Goal: Information Seeking & Learning: Learn about a topic

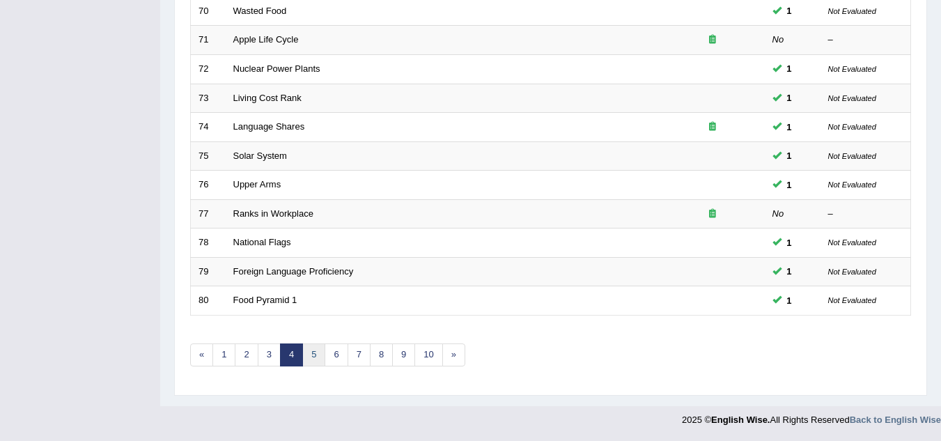
click at [311, 355] on link "5" at bounding box center [313, 355] width 23 height 23
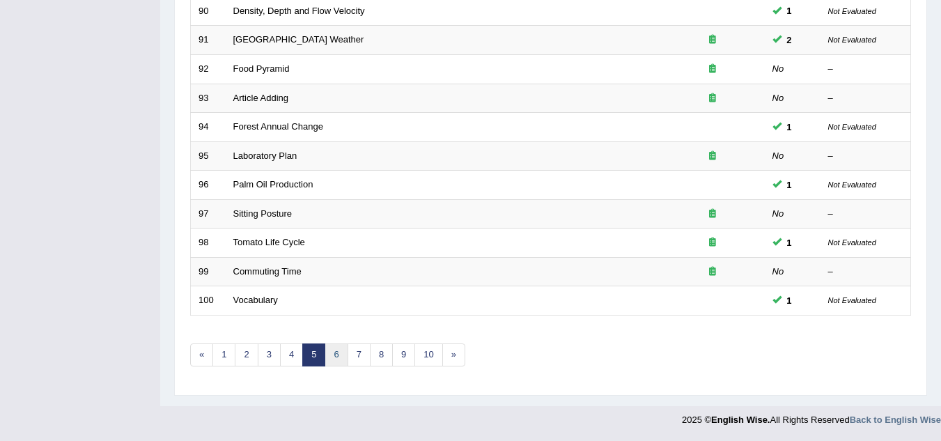
click at [328, 352] on link "6" at bounding box center [336, 355] width 23 height 23
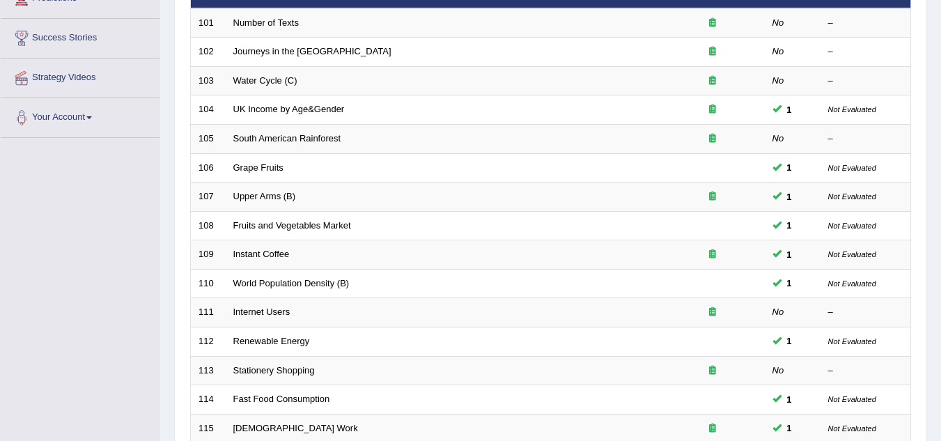
scroll to position [481, 0]
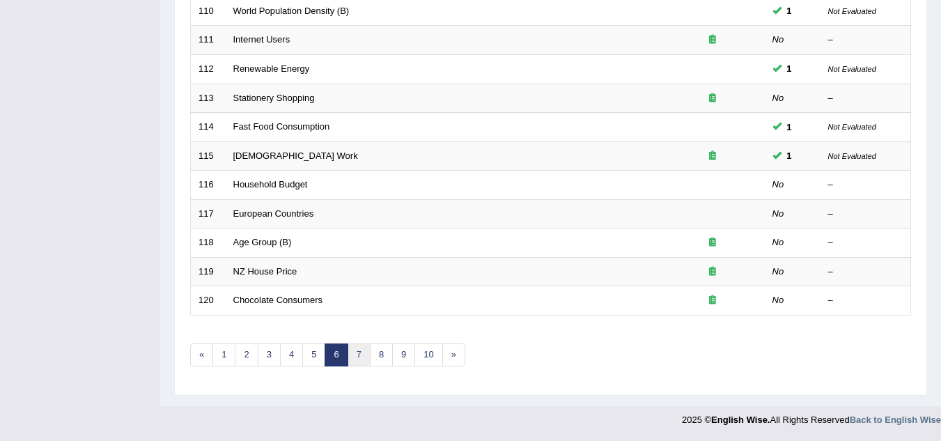
click at [355, 355] on link "7" at bounding box center [359, 355] width 23 height 23
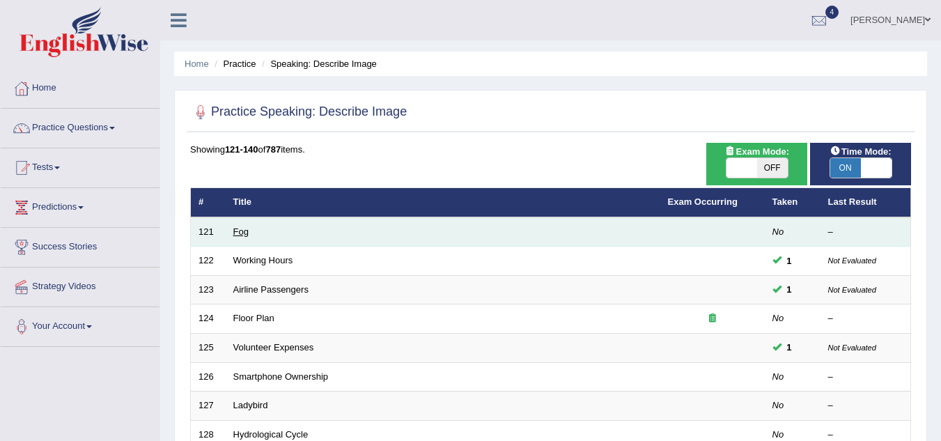
click at [245, 228] on link "Fog" at bounding box center [240, 231] width 15 height 10
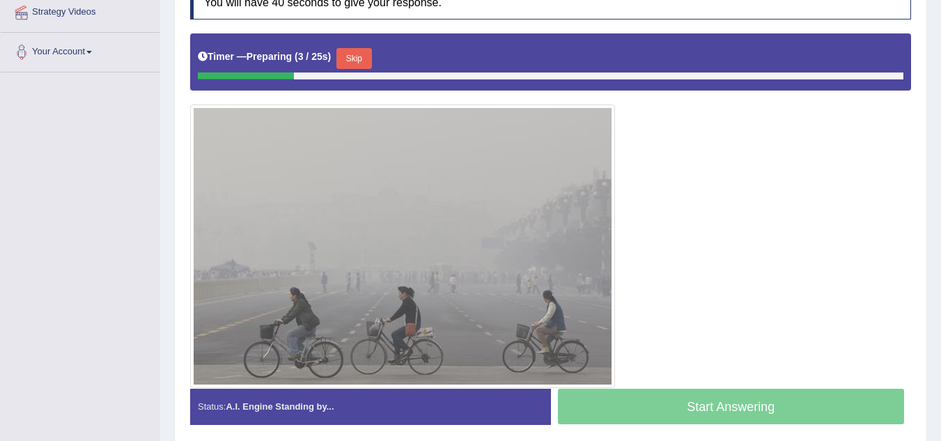
scroll to position [70, 0]
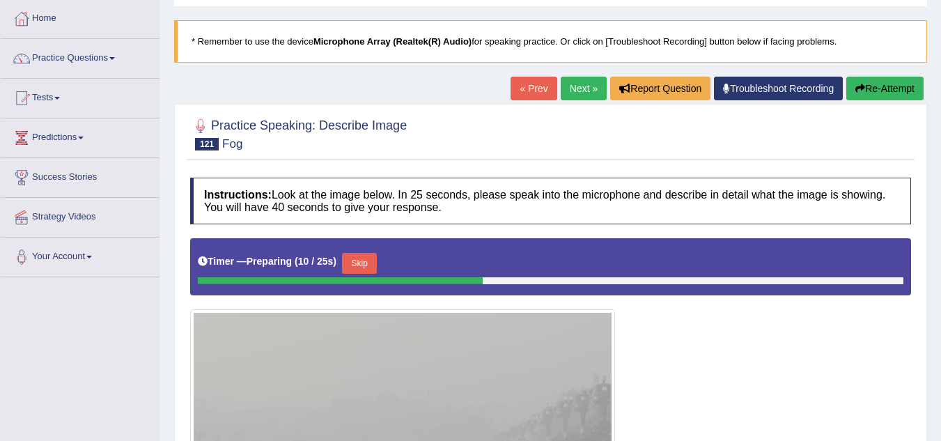
click at [363, 256] on button "Skip" at bounding box center [359, 263] width 35 height 21
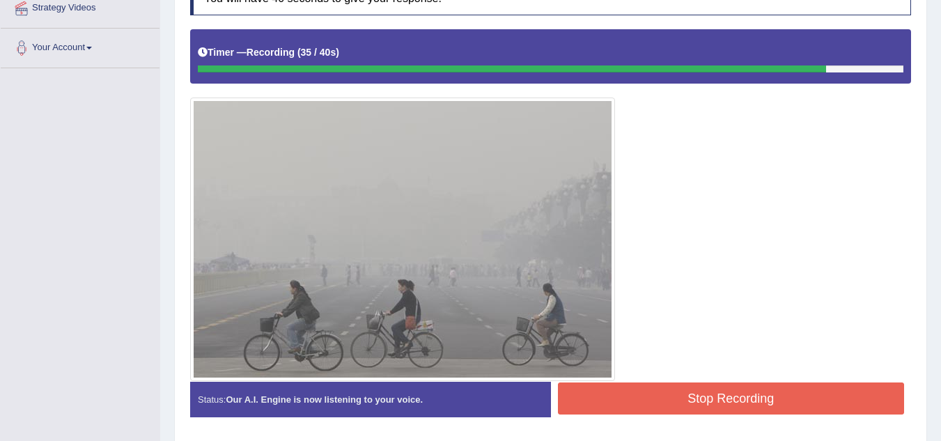
scroll to position [326, 0]
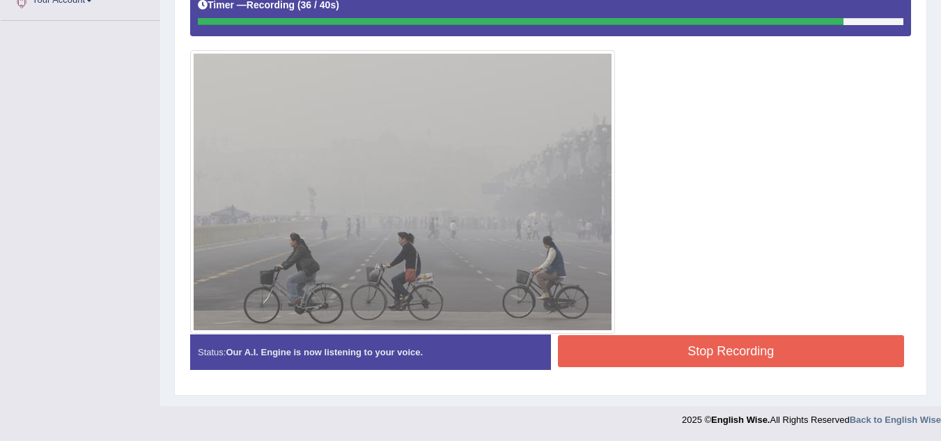
click at [697, 344] on button "Stop Recording" at bounding box center [731, 351] width 347 height 32
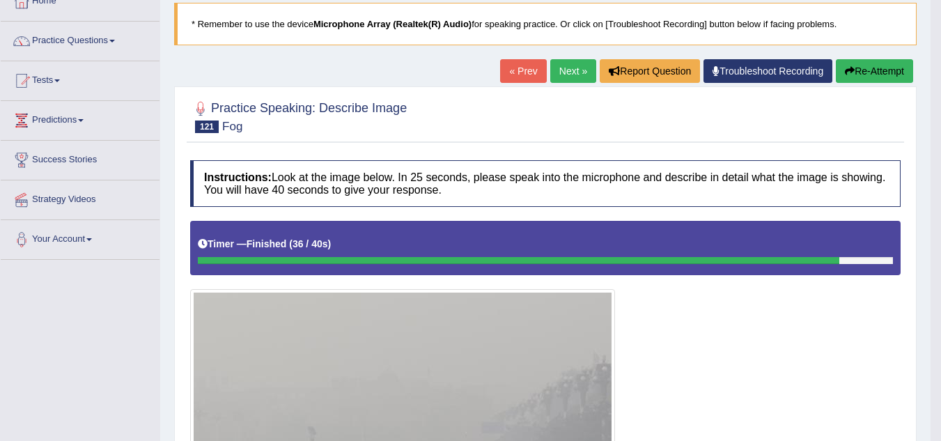
scroll to position [47, 0]
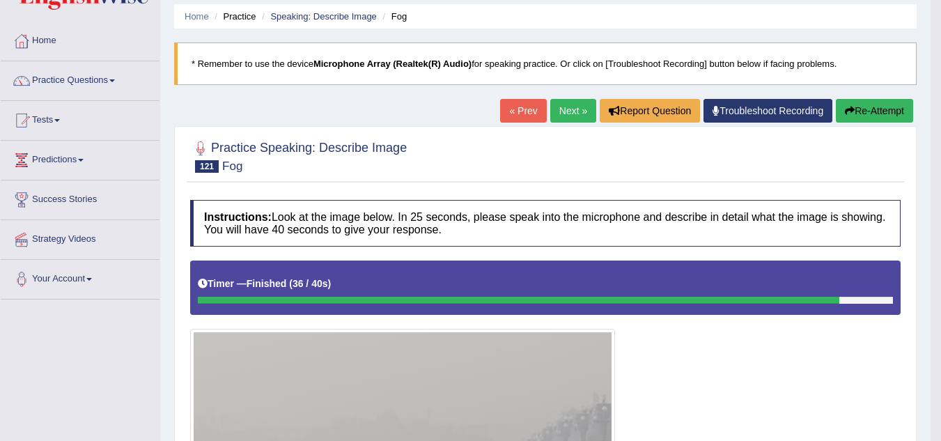
click at [564, 108] on link "Next »" at bounding box center [573, 111] width 46 height 24
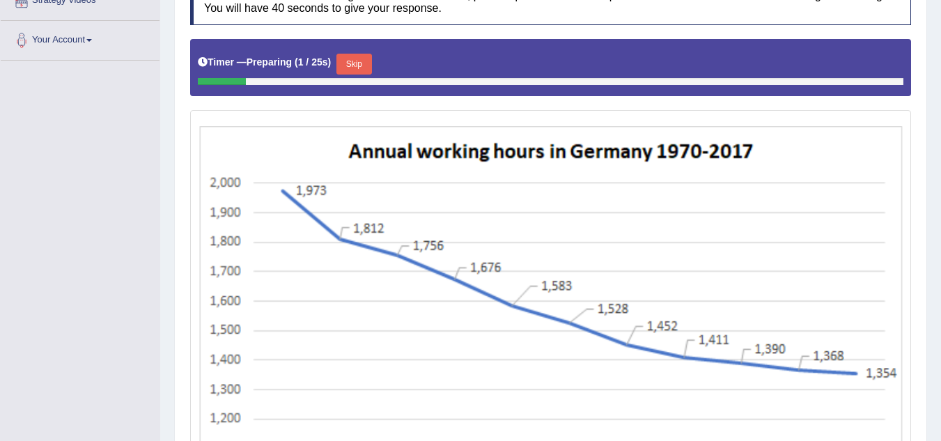
scroll to position [77, 0]
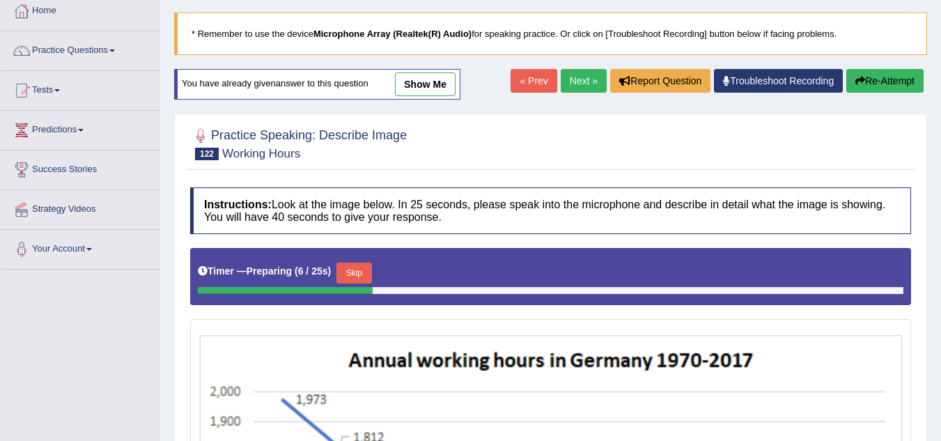
click at [590, 84] on link "Next »" at bounding box center [584, 81] width 46 height 24
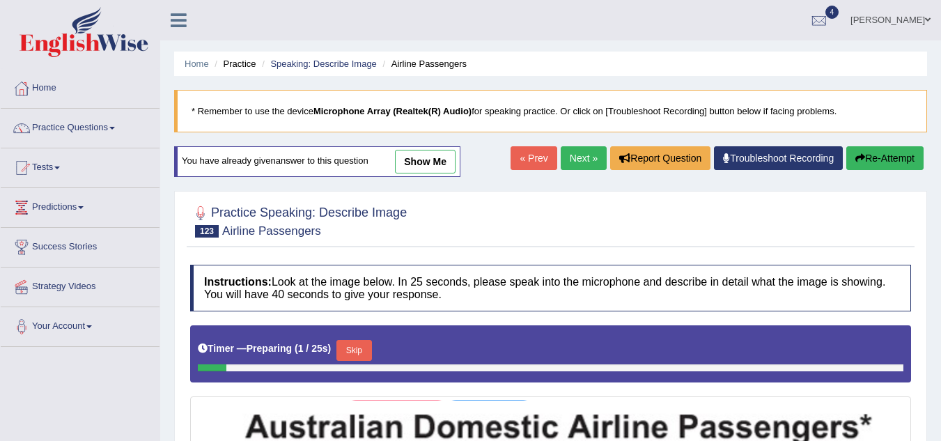
click at [577, 155] on link "Next »" at bounding box center [584, 158] width 46 height 24
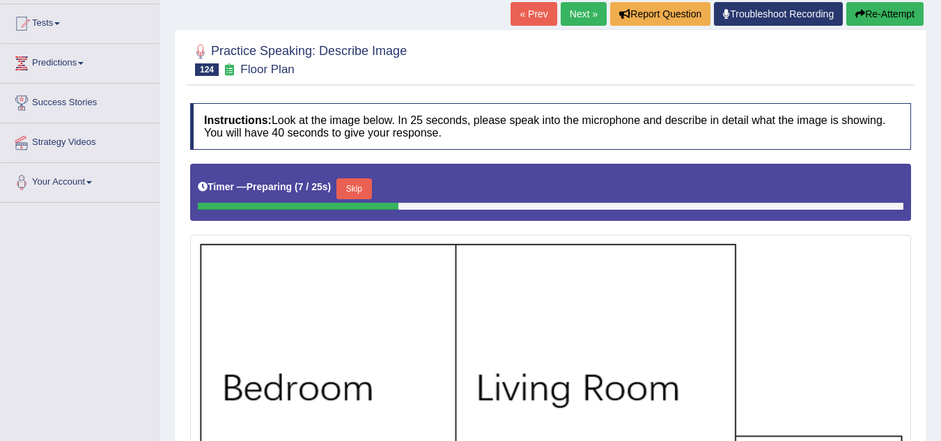
scroll to position [139, 0]
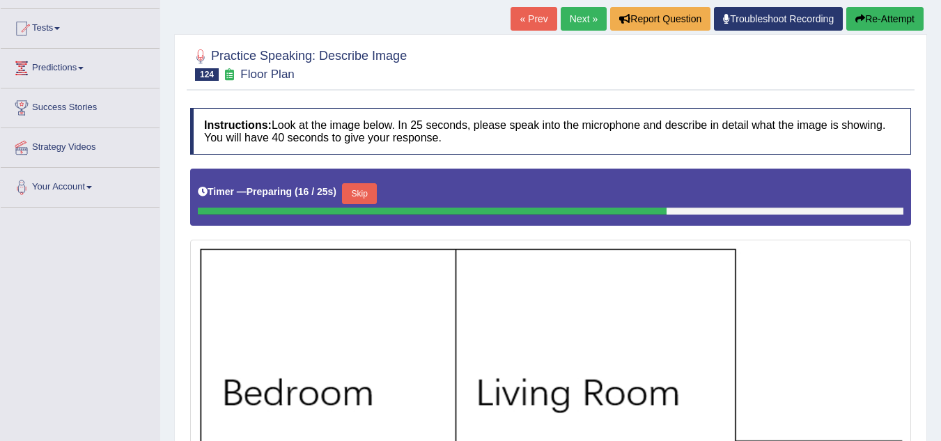
click at [377, 193] on button "Skip" at bounding box center [359, 193] width 35 height 21
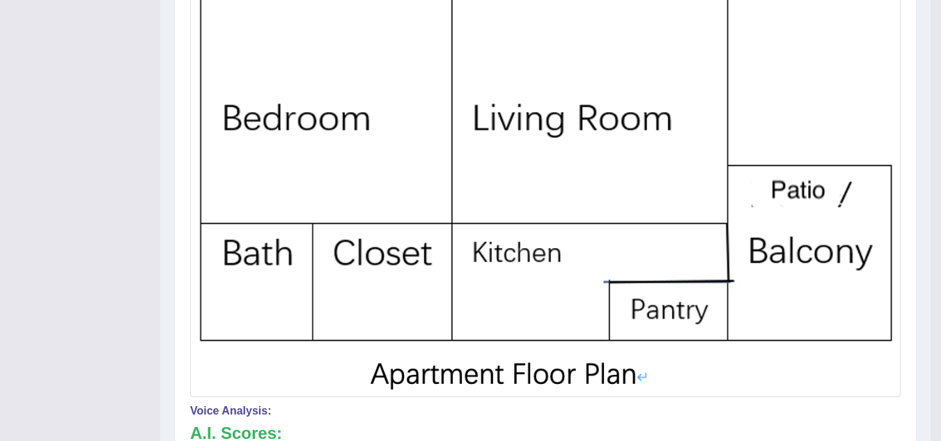
scroll to position [130, 0]
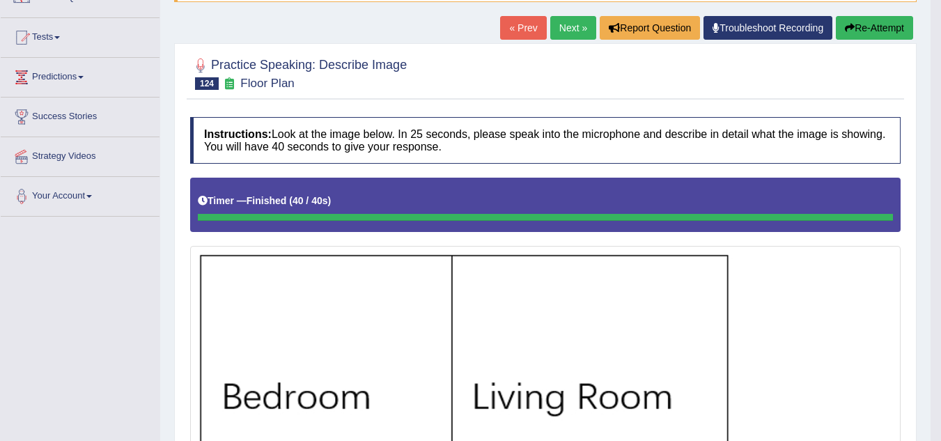
click at [568, 29] on link "Next »" at bounding box center [573, 28] width 46 height 24
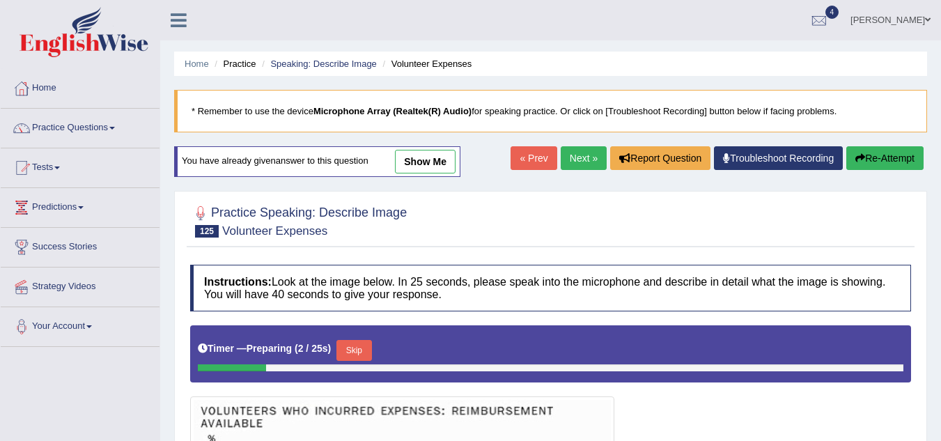
click at [570, 152] on link "Next »" at bounding box center [584, 158] width 46 height 24
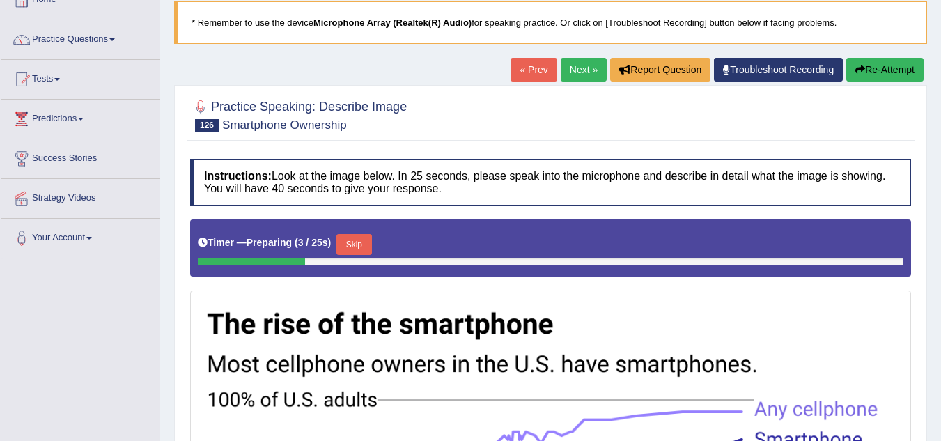
scroll to position [70, 0]
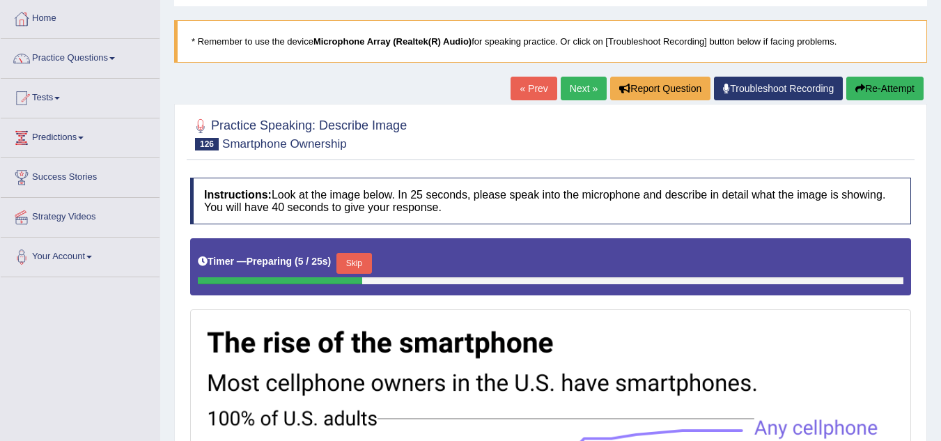
click at [588, 91] on link "Next »" at bounding box center [584, 89] width 46 height 24
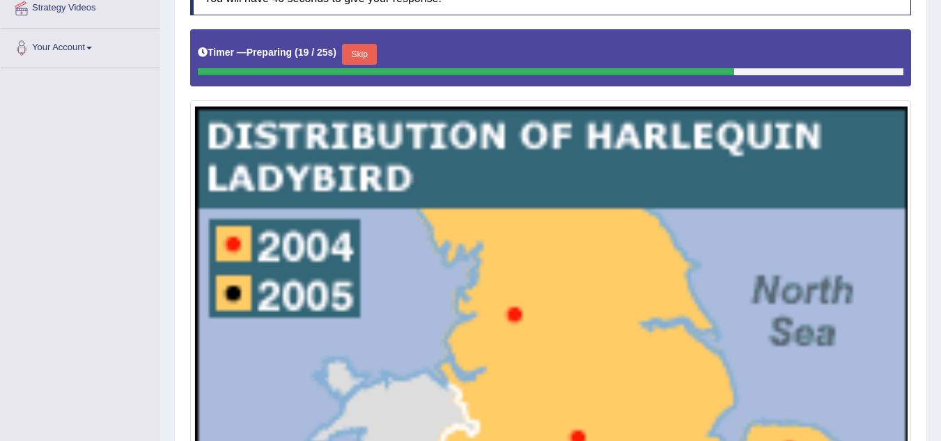
scroll to position [139, 0]
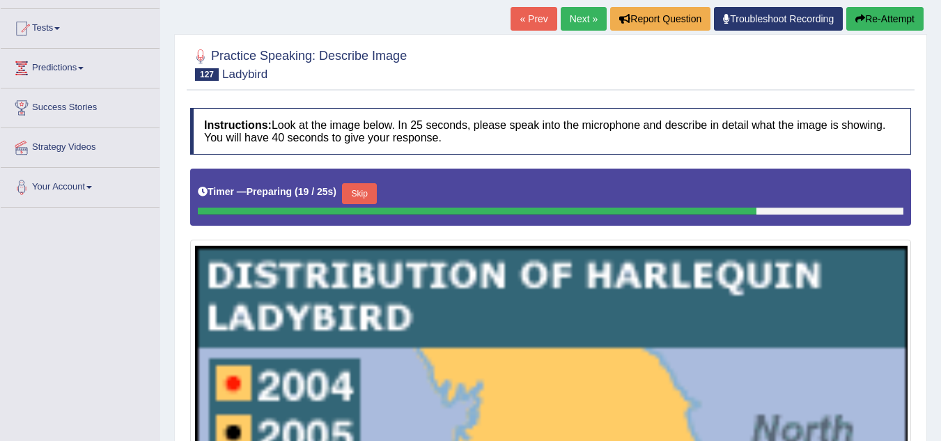
click at [374, 190] on button "Skip" at bounding box center [359, 193] width 35 height 21
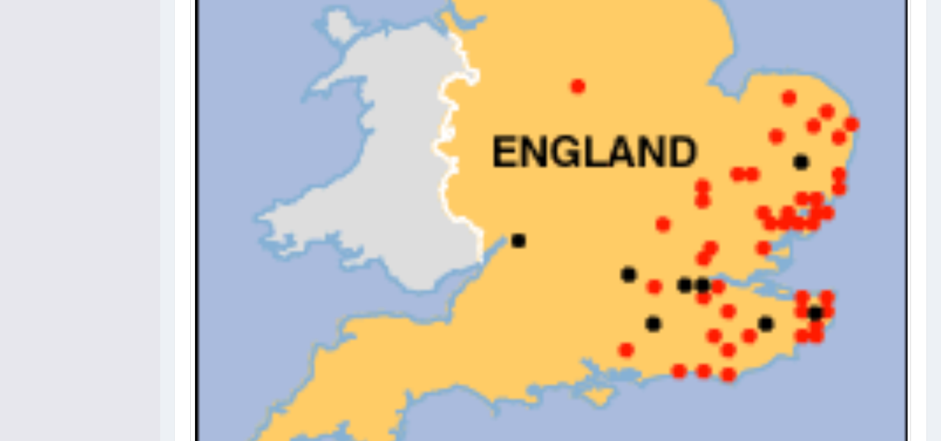
scroll to position [823, 0]
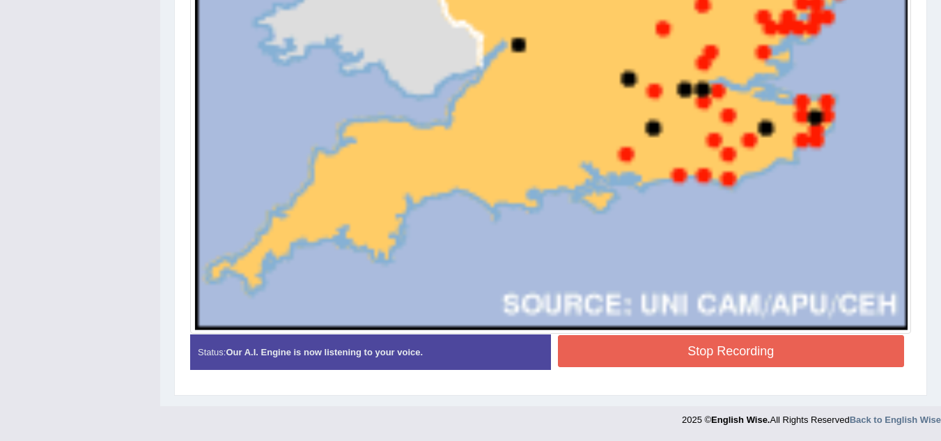
click at [745, 353] on button "Stop Recording" at bounding box center [731, 351] width 347 height 32
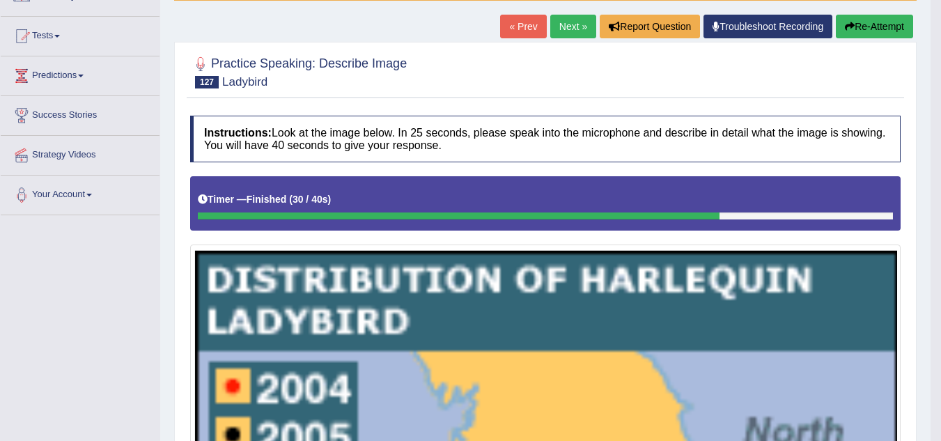
scroll to position [126, 0]
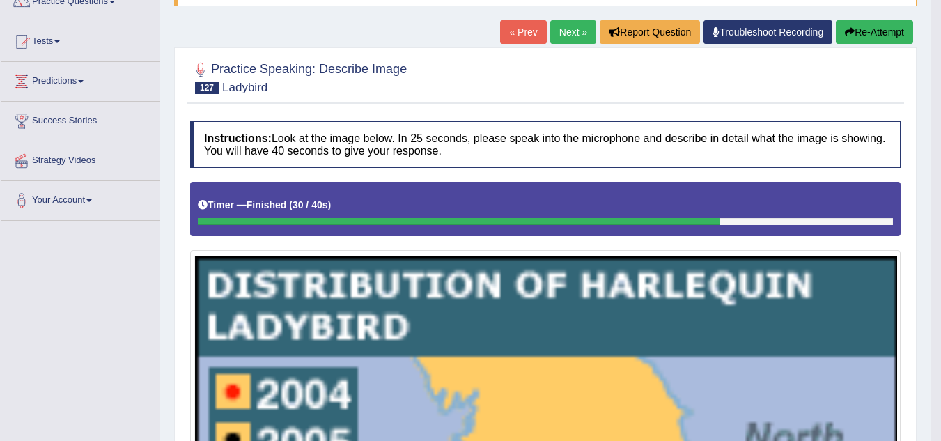
click at [557, 33] on link "Next »" at bounding box center [573, 32] width 46 height 24
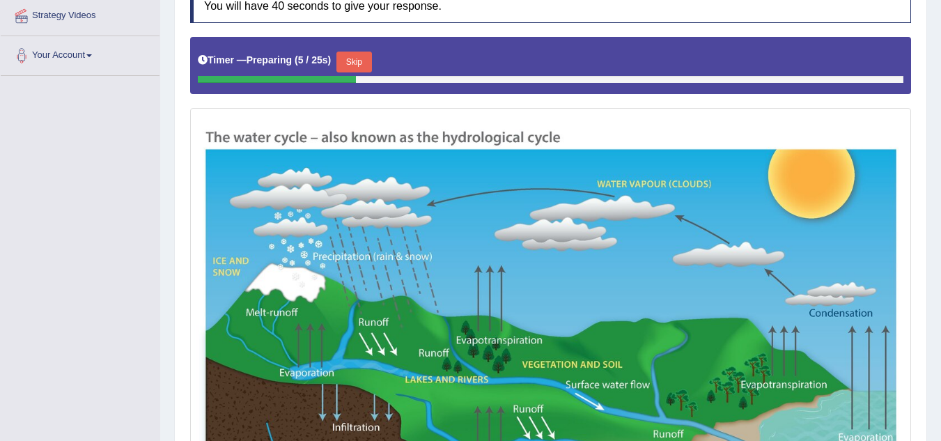
scroll to position [118, 0]
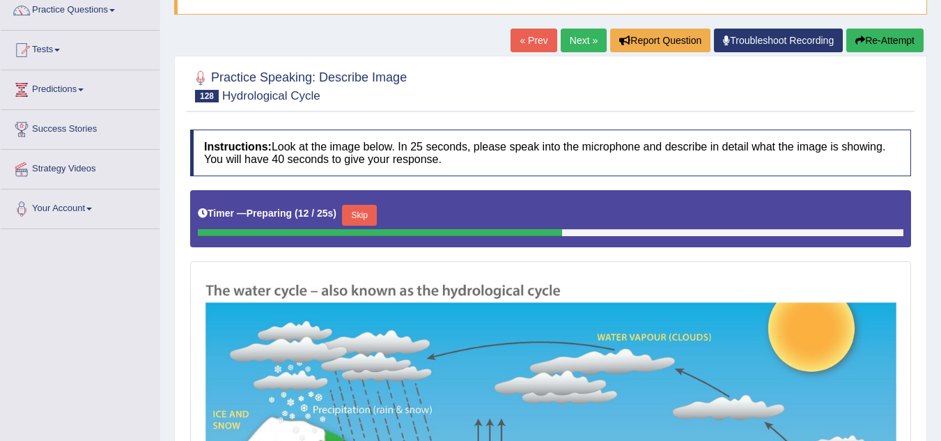
click at [373, 206] on button "Skip" at bounding box center [359, 215] width 35 height 21
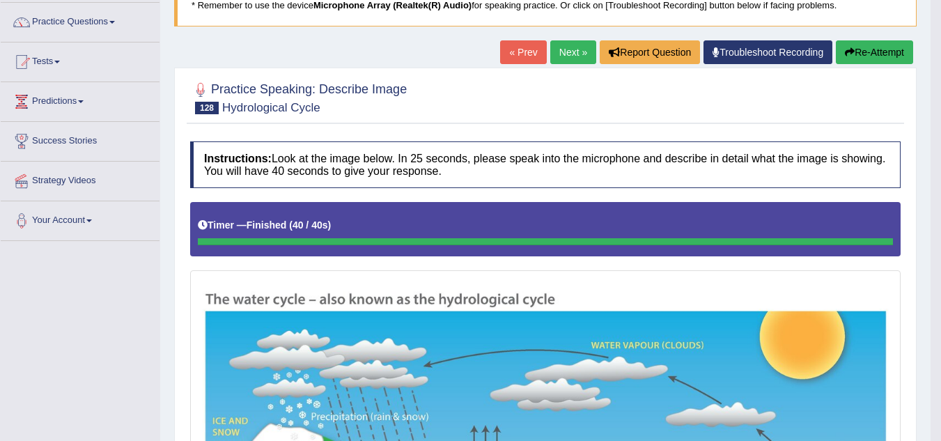
scroll to position [72, 0]
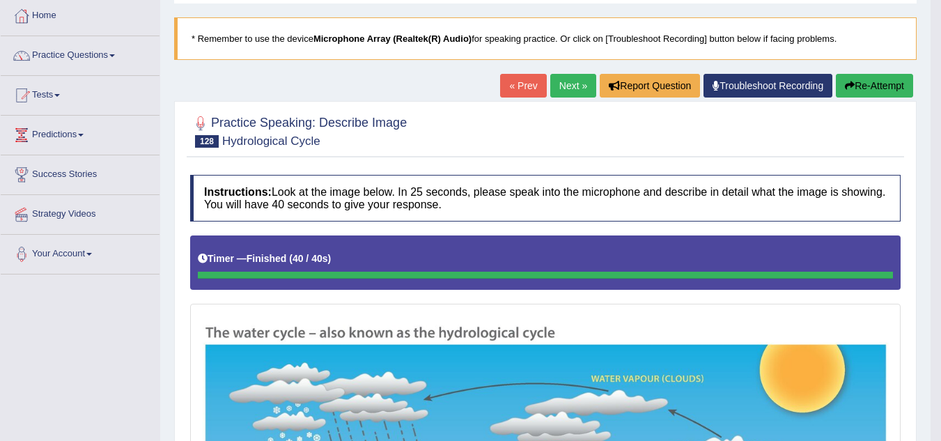
click at [566, 90] on link "Next »" at bounding box center [573, 86] width 46 height 24
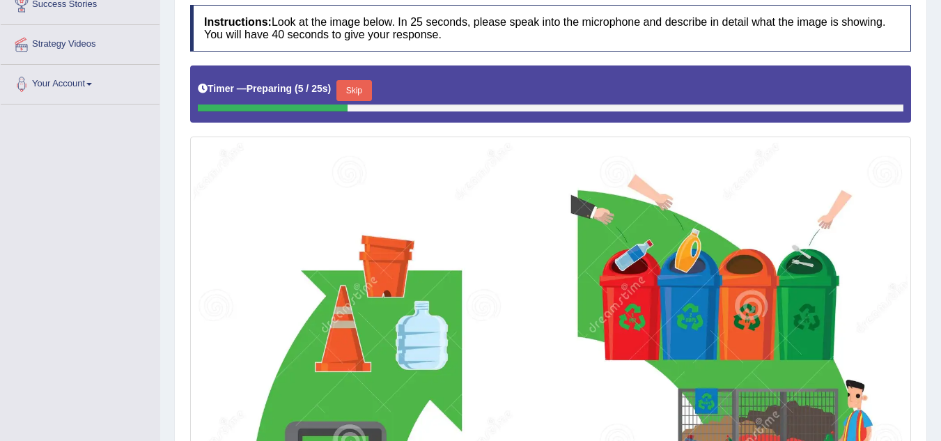
scroll to position [173, 0]
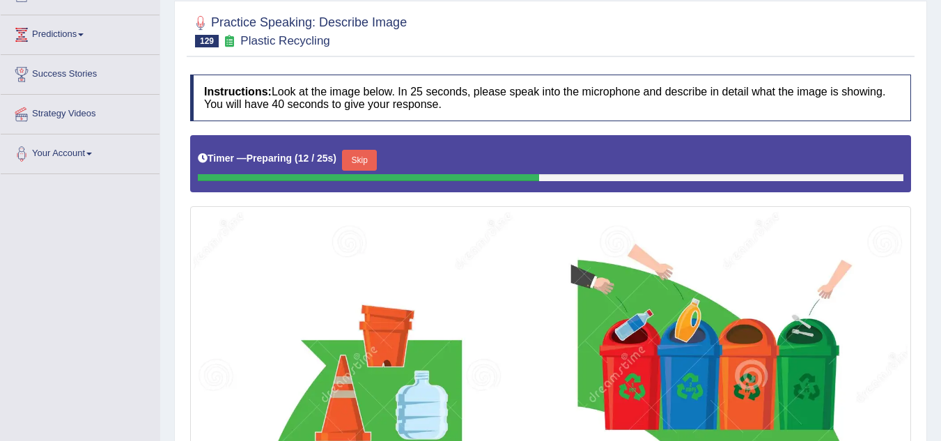
click at [357, 159] on button "Skip" at bounding box center [359, 160] width 35 height 21
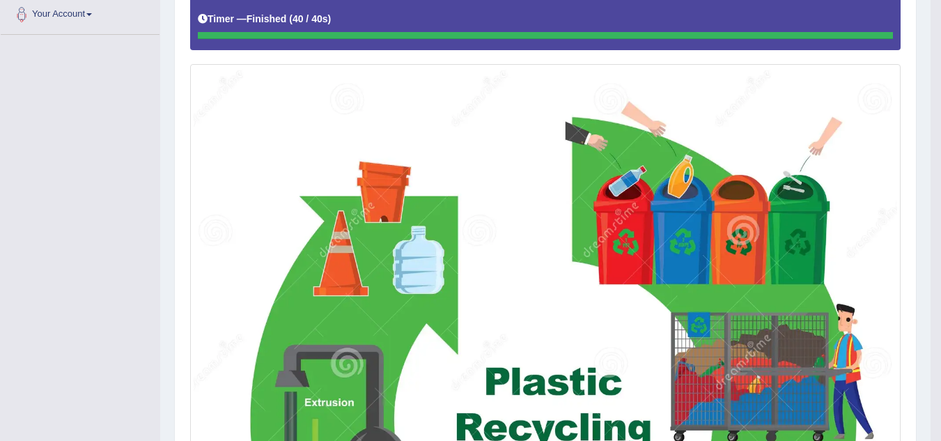
scroll to position [103, 0]
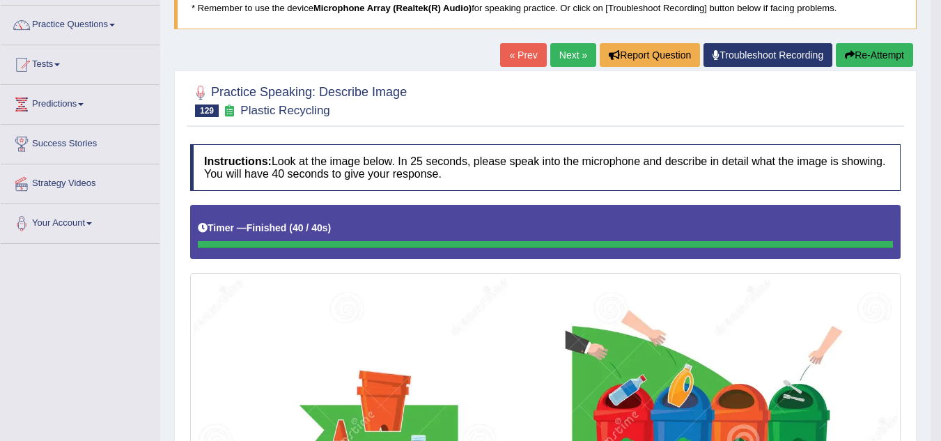
click at [559, 54] on link "Next »" at bounding box center [573, 55] width 46 height 24
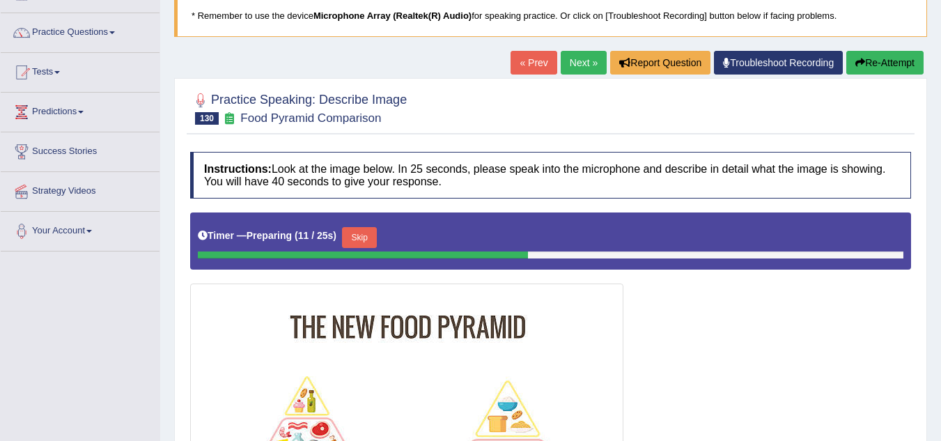
scroll to position [235, 0]
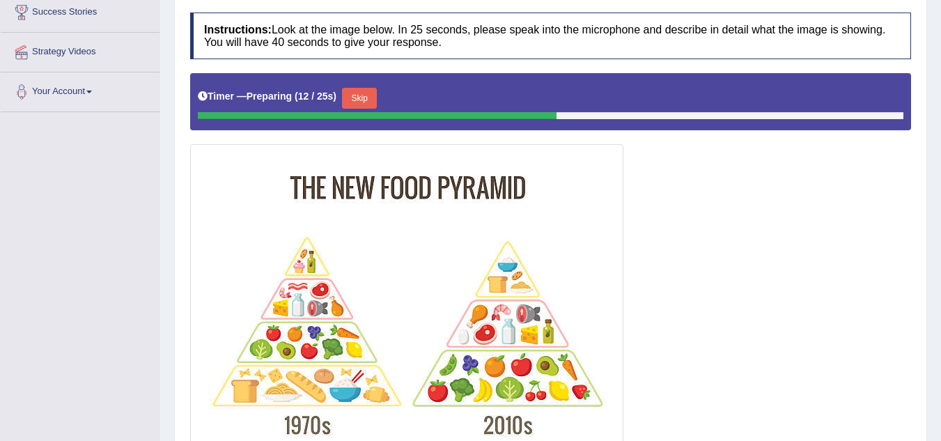
click at [365, 96] on button "Skip" at bounding box center [359, 98] width 35 height 21
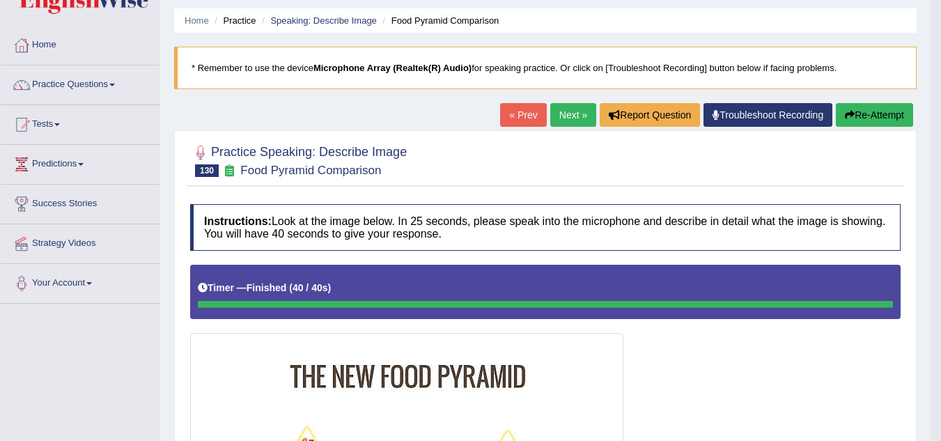
scroll to position [22, 0]
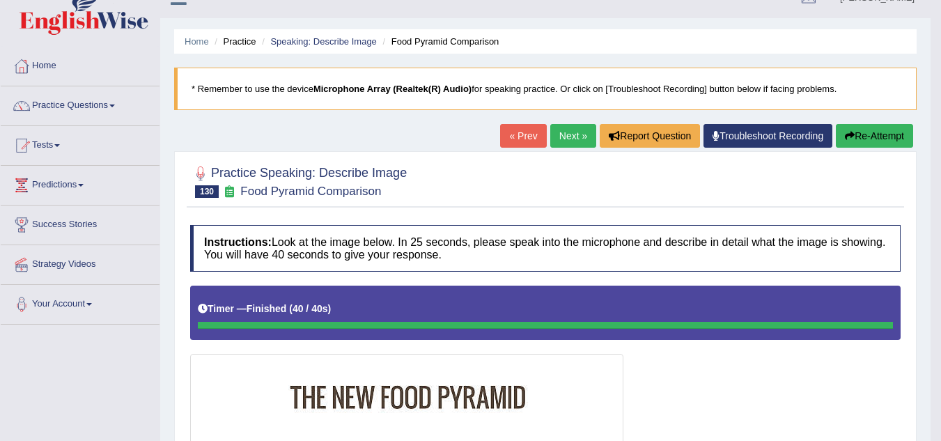
click at [566, 138] on link "Next »" at bounding box center [573, 136] width 46 height 24
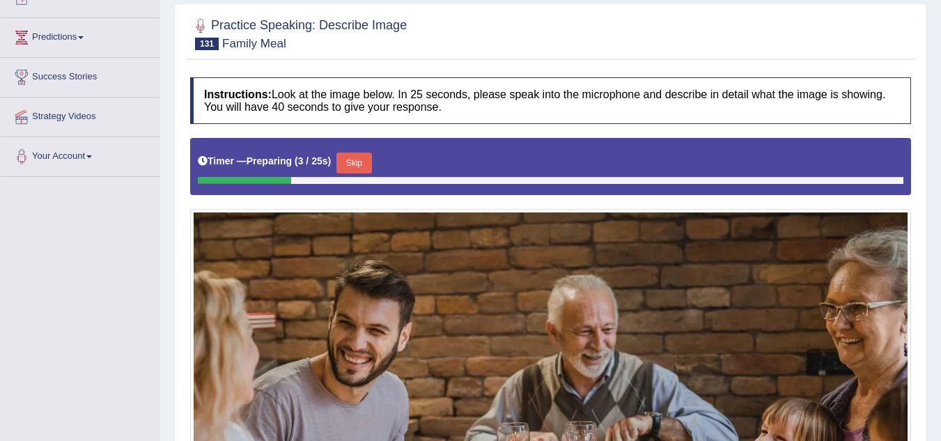
scroll to position [157, 0]
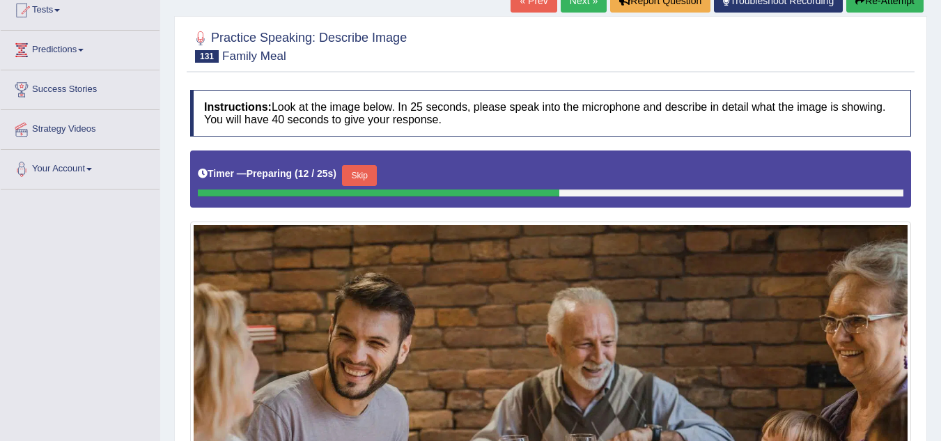
click at [371, 178] on button "Skip" at bounding box center [359, 175] width 35 height 21
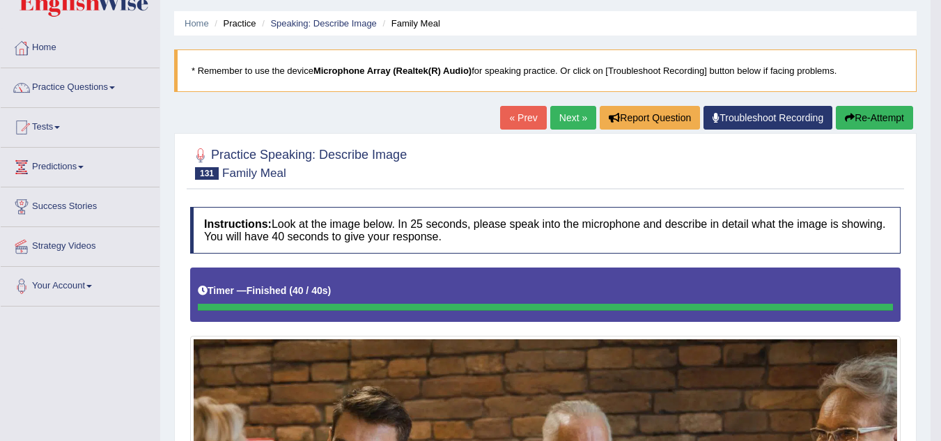
scroll to position [0, 0]
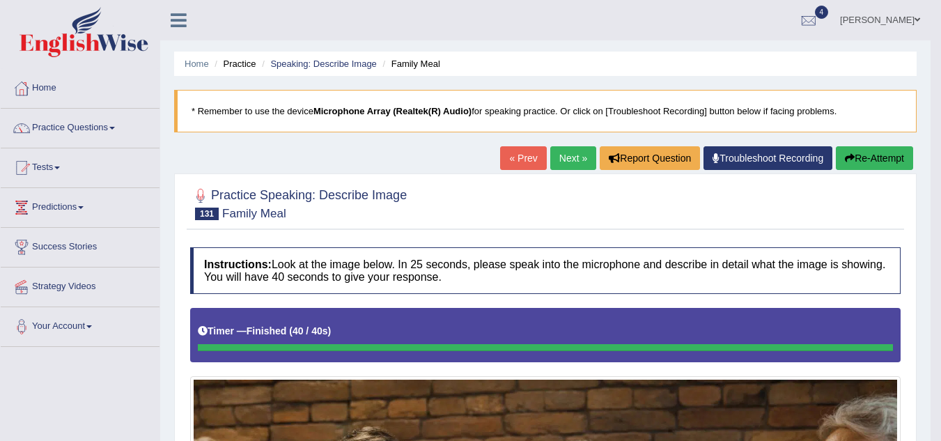
click at [571, 161] on link "Next »" at bounding box center [573, 158] width 46 height 24
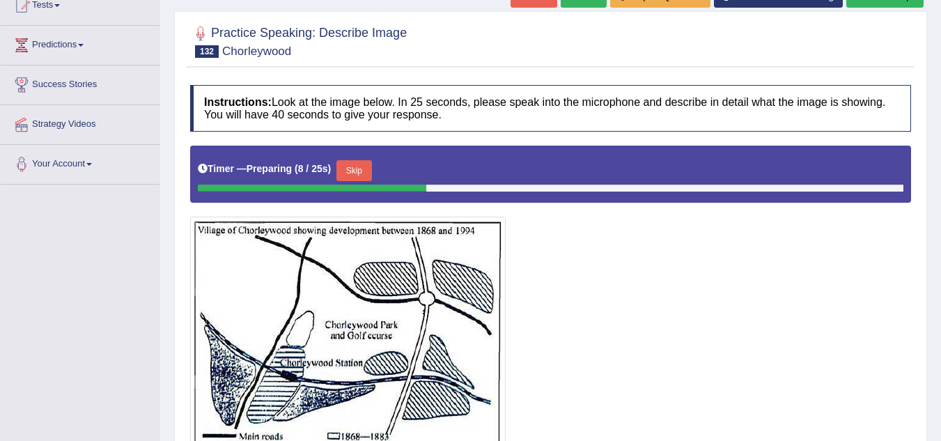
scroll to position [139, 0]
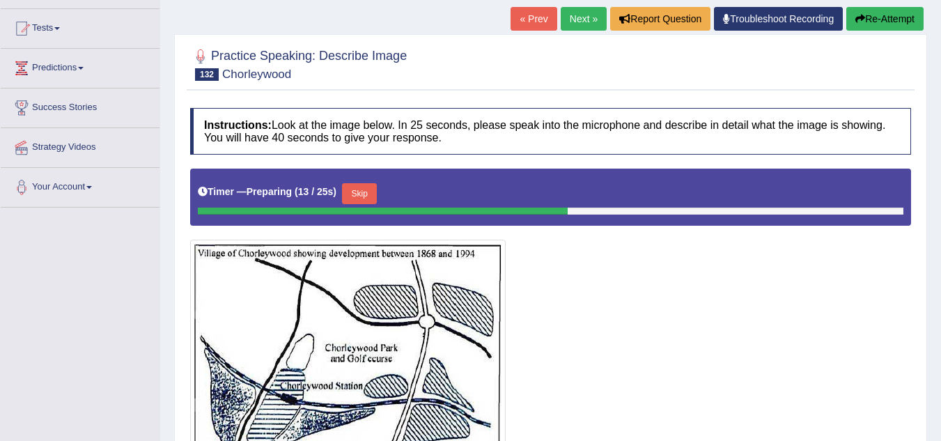
click at [366, 196] on button "Skip" at bounding box center [359, 193] width 35 height 21
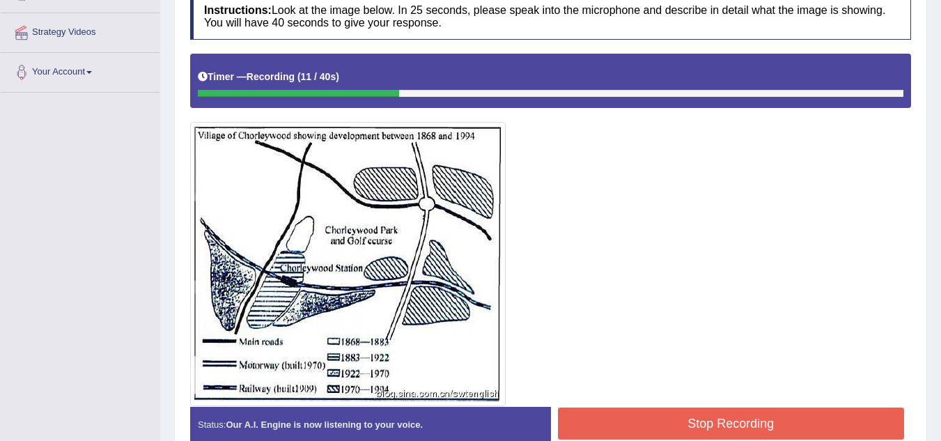
scroll to position [279, 0]
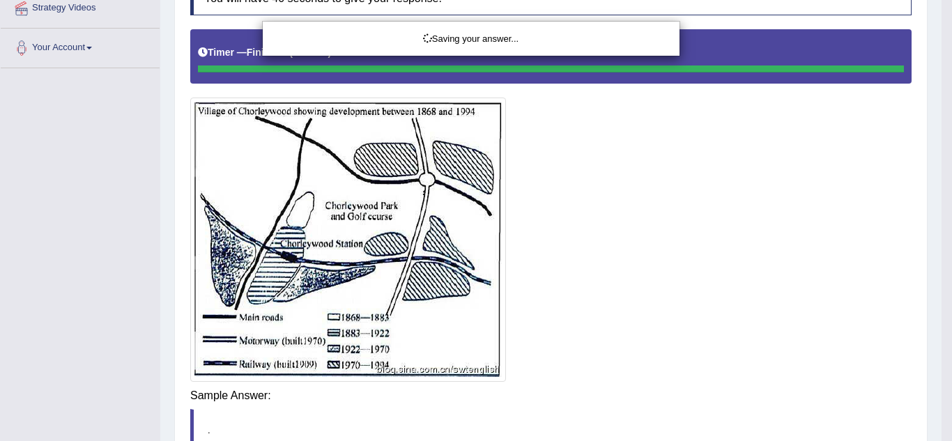
click at [695, 396] on div "Saving your answer..." at bounding box center [476, 220] width 952 height 441
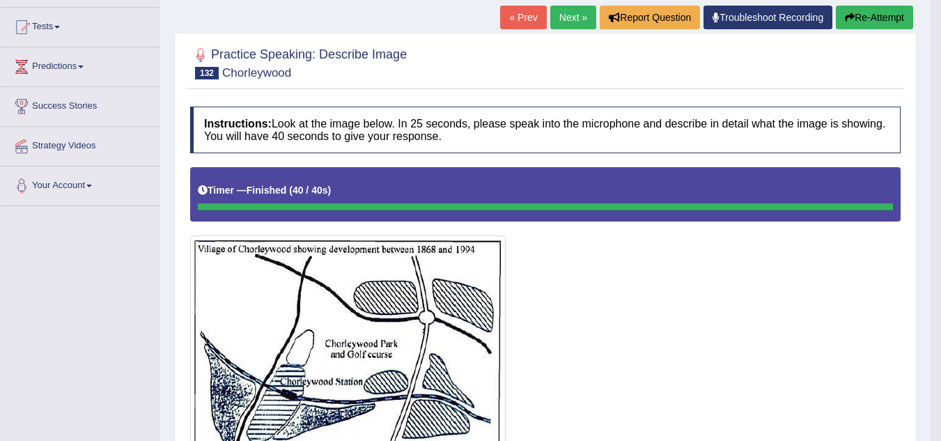
scroll to position [139, 0]
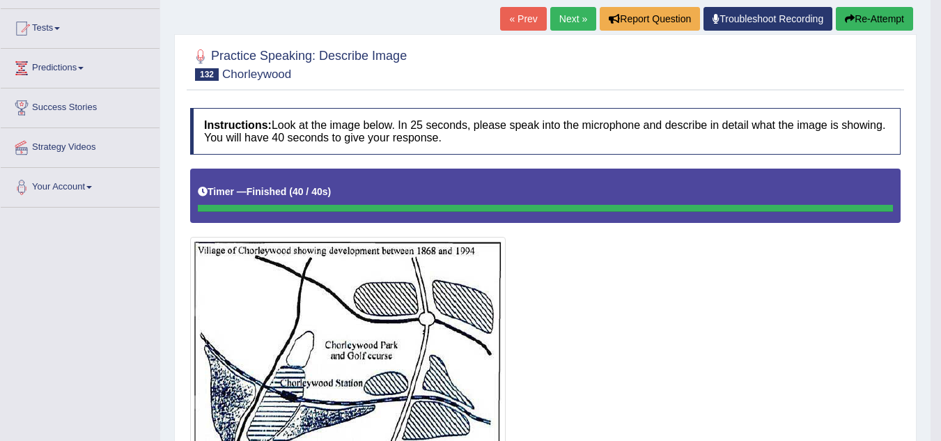
click at [575, 24] on link "Next »" at bounding box center [573, 19] width 46 height 24
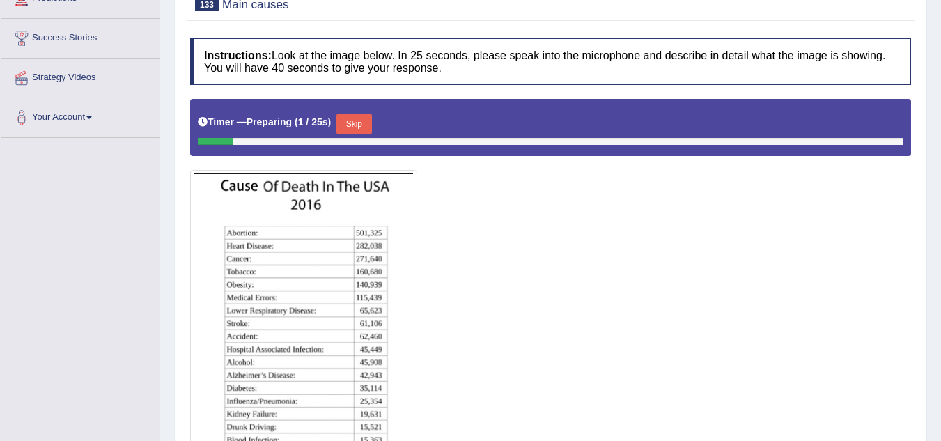
scroll to position [209, 0]
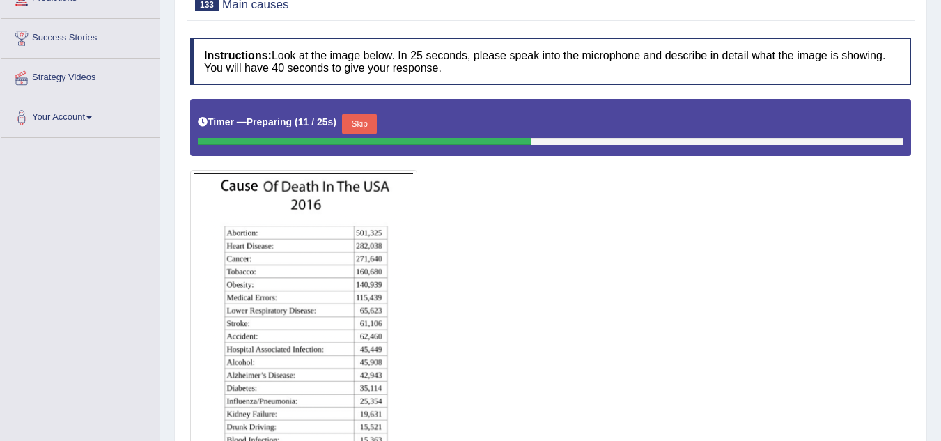
click at [377, 123] on button "Skip" at bounding box center [359, 124] width 35 height 21
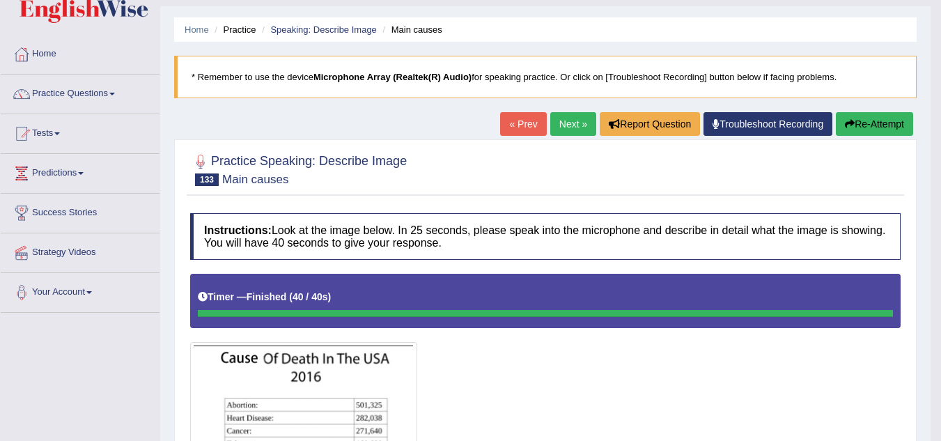
scroll to position [0, 0]
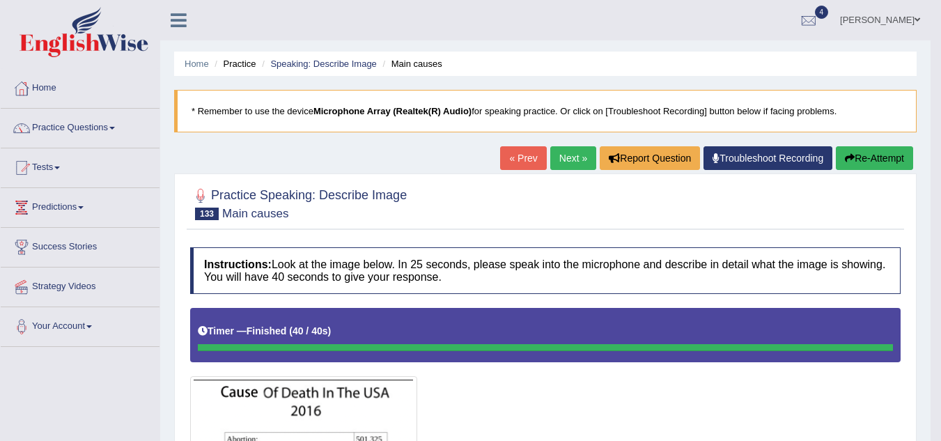
click at [584, 155] on link "Next »" at bounding box center [573, 158] width 46 height 24
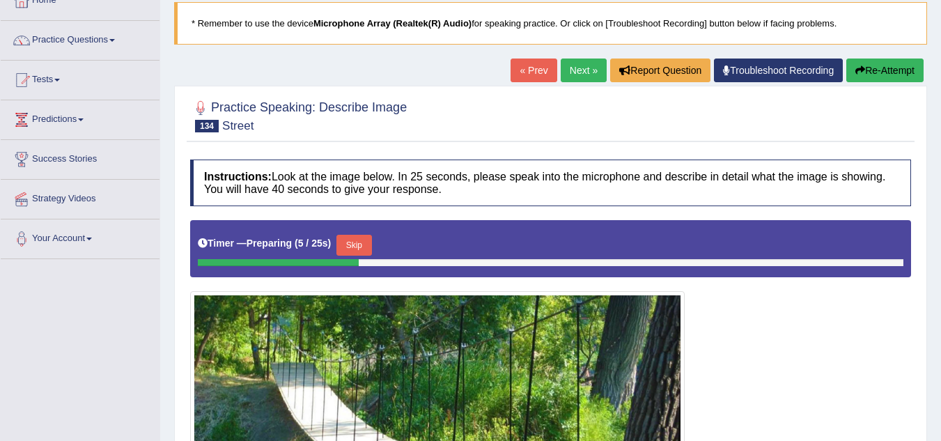
scroll to position [65, 0]
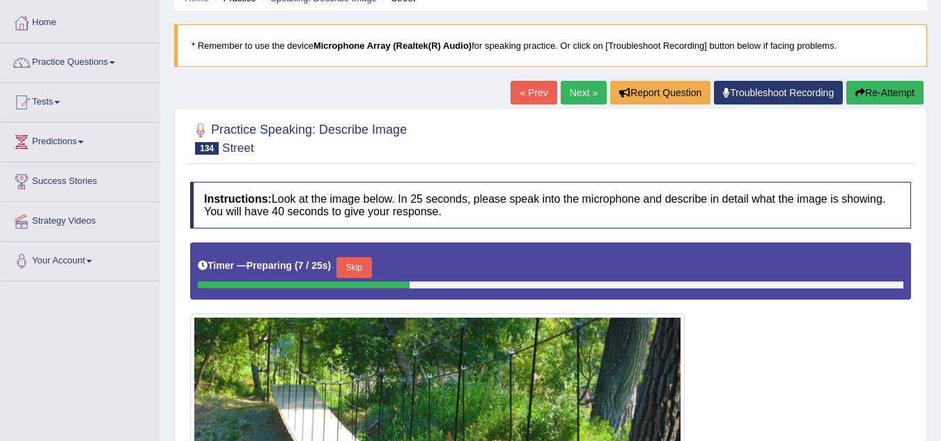
click at [569, 88] on link "Next »" at bounding box center [584, 93] width 46 height 24
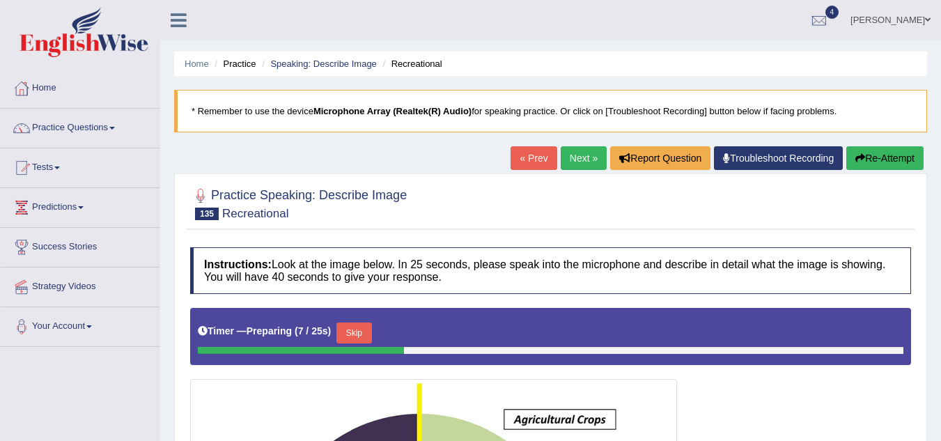
click at [587, 163] on link "Next »" at bounding box center [584, 158] width 46 height 24
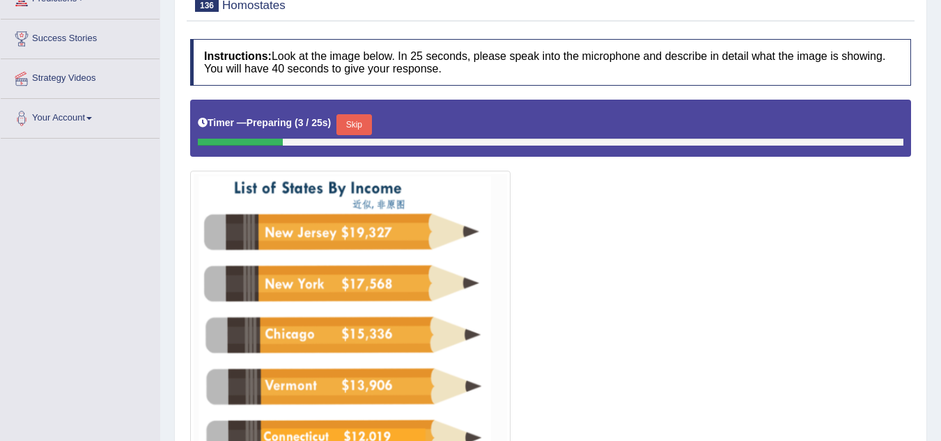
scroll to position [139, 0]
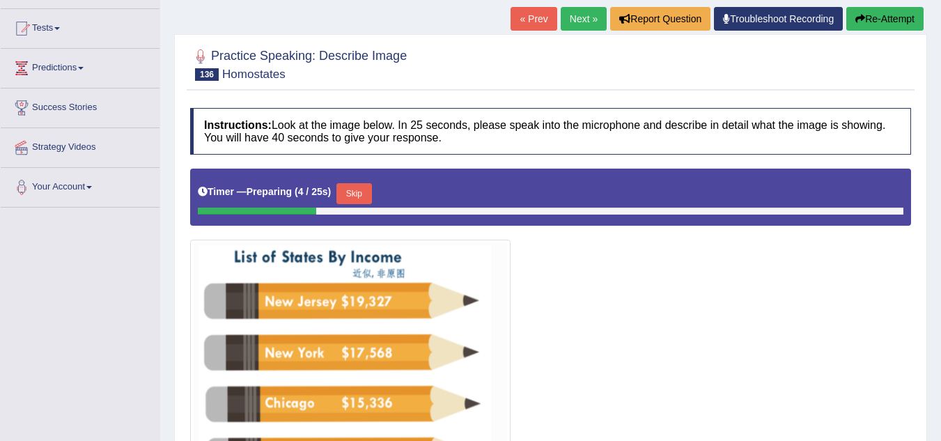
click at [579, 23] on link "Next »" at bounding box center [584, 19] width 46 height 24
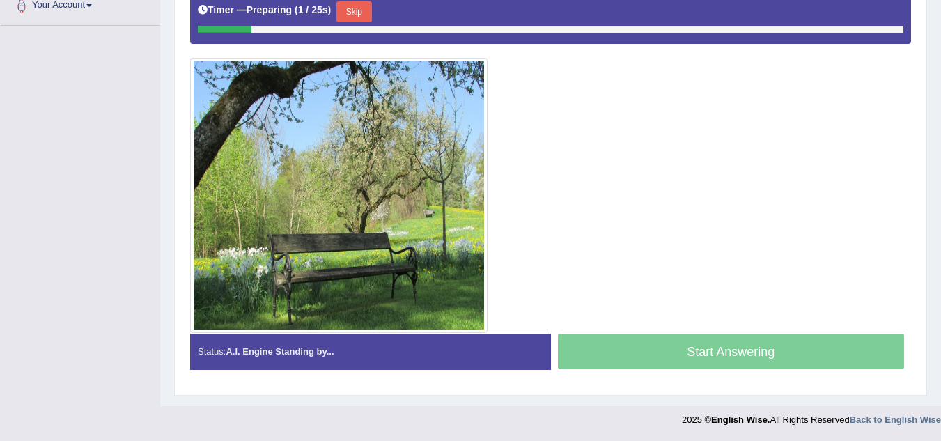
scroll to position [43, 0]
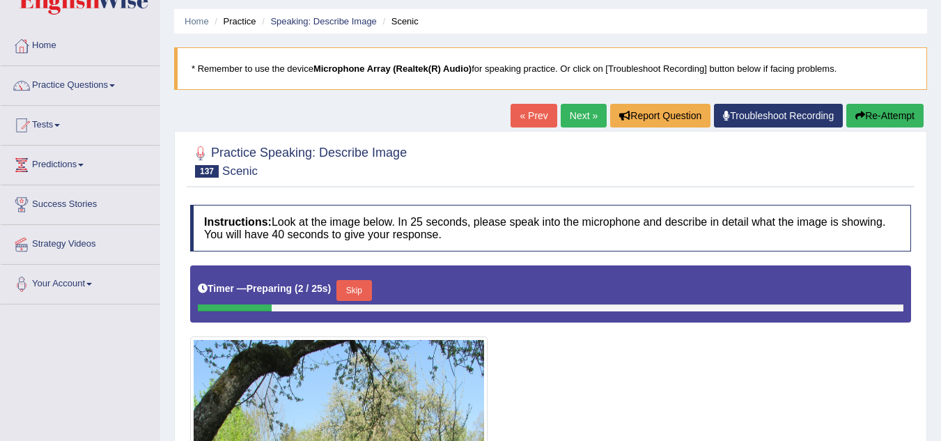
click at [578, 121] on link "Next »" at bounding box center [584, 116] width 46 height 24
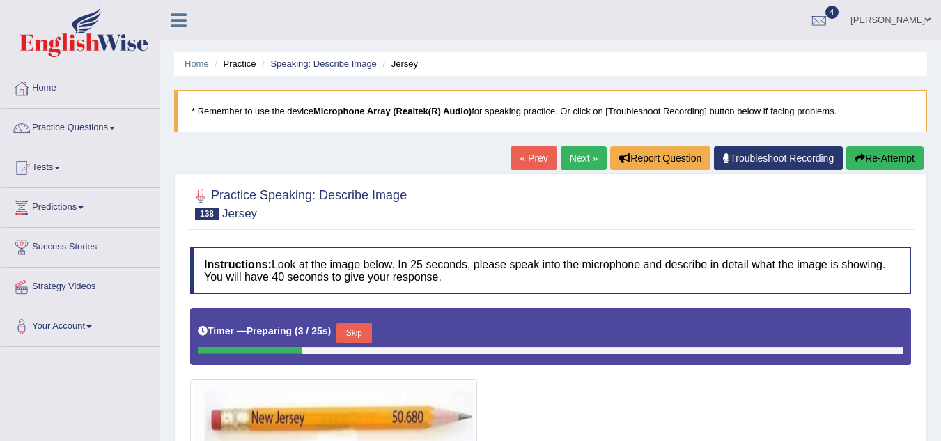
click at [584, 152] on link "Next »" at bounding box center [584, 158] width 46 height 24
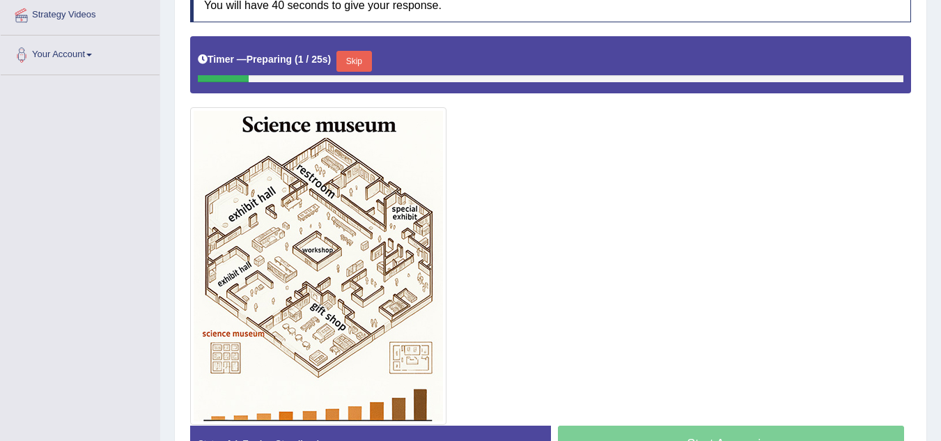
scroll to position [247, 0]
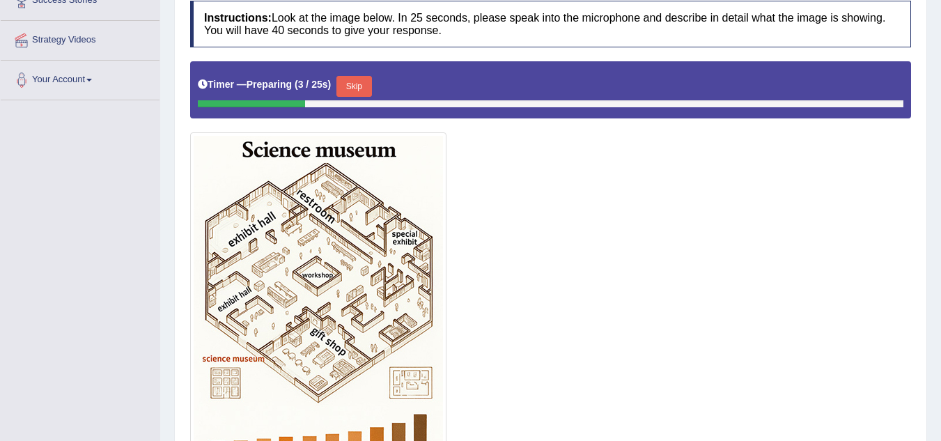
click at [364, 87] on button "Skip" at bounding box center [354, 86] width 35 height 21
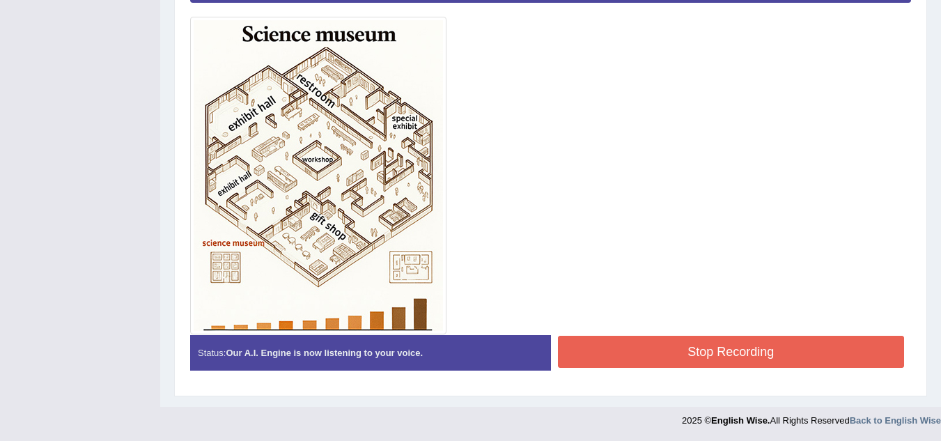
scroll to position [360, 0]
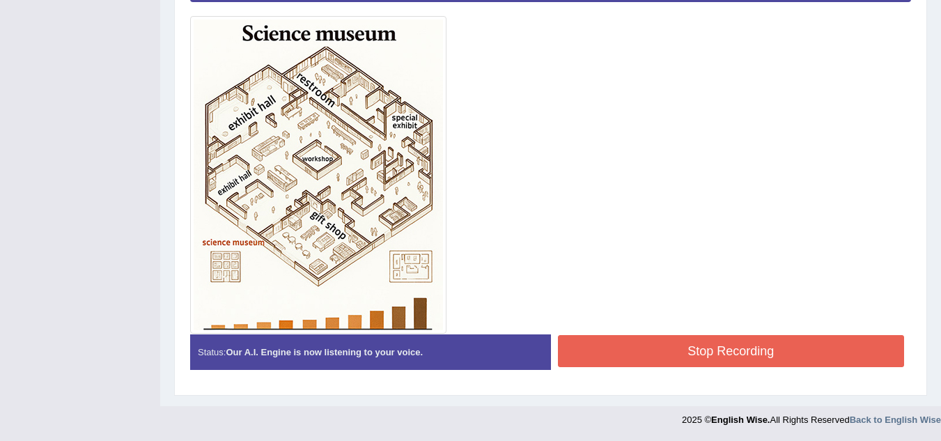
click at [657, 337] on button "Stop Recording" at bounding box center [731, 351] width 347 height 32
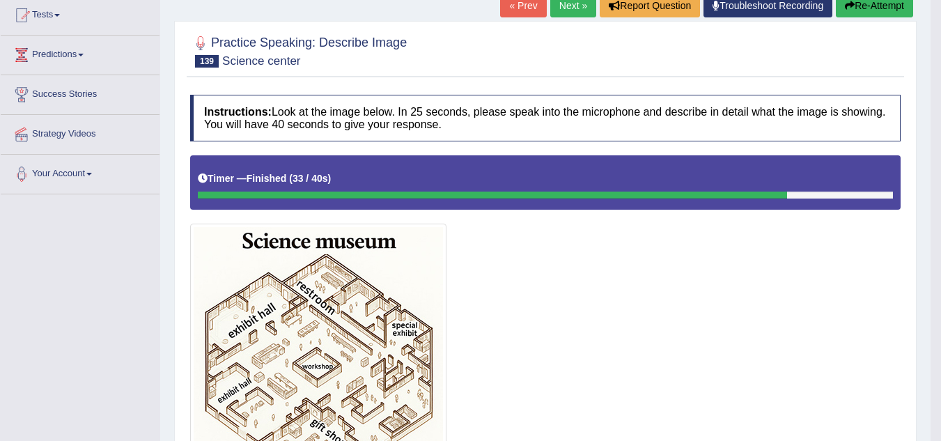
scroll to position [151, 0]
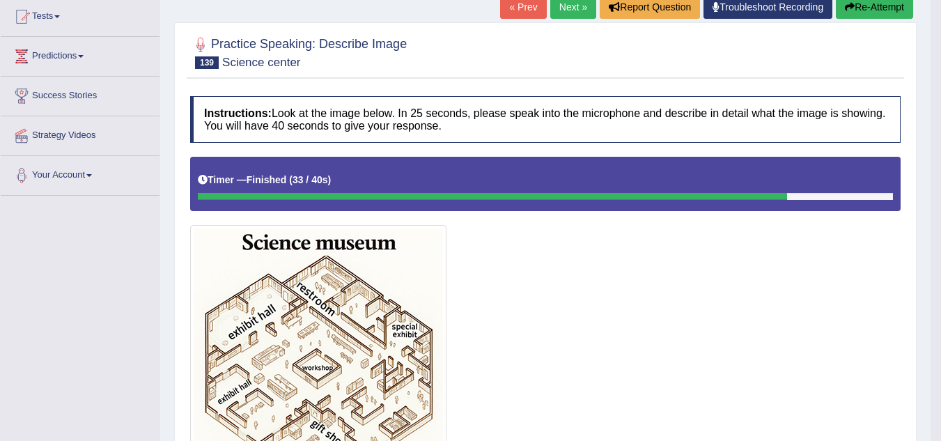
click at [565, 8] on link "Next »" at bounding box center [573, 7] width 46 height 24
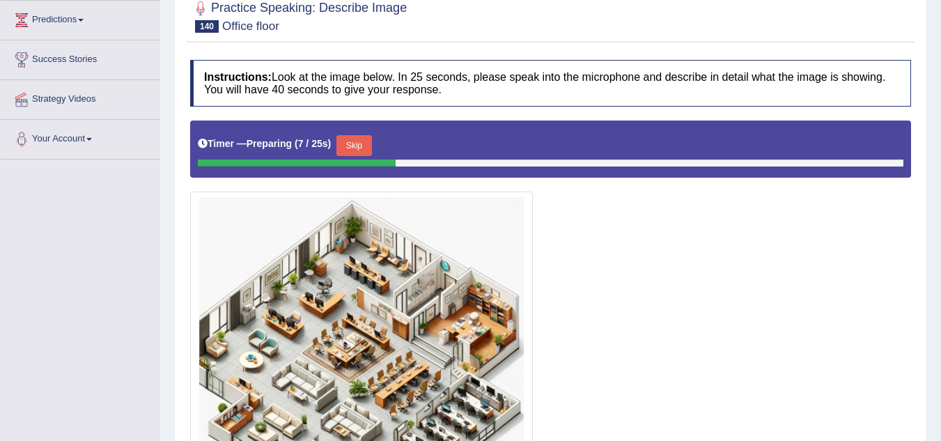
scroll to position [279, 0]
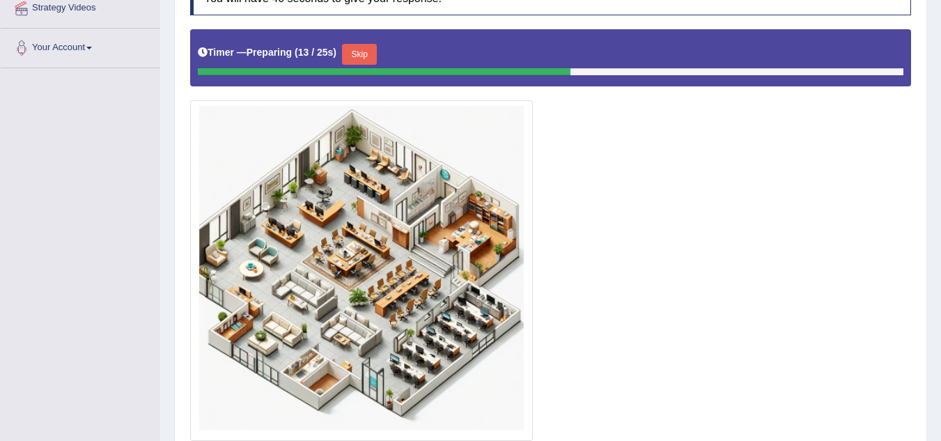
click at [357, 54] on button "Skip" at bounding box center [359, 54] width 35 height 21
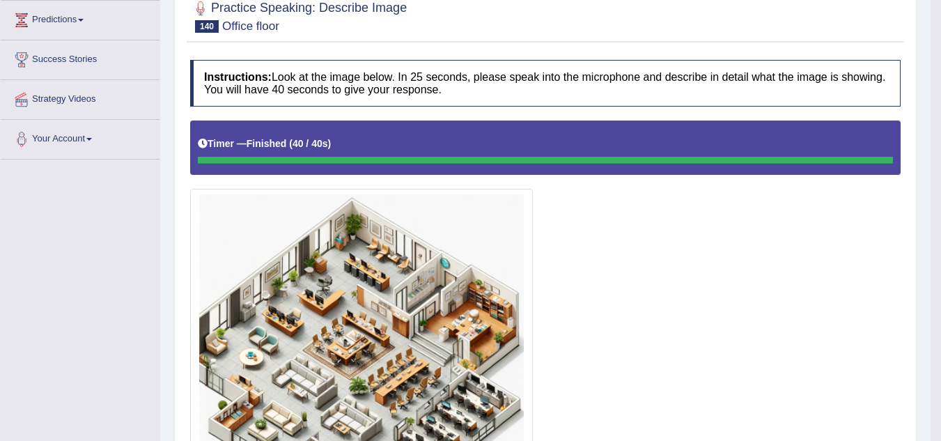
scroll to position [48, 0]
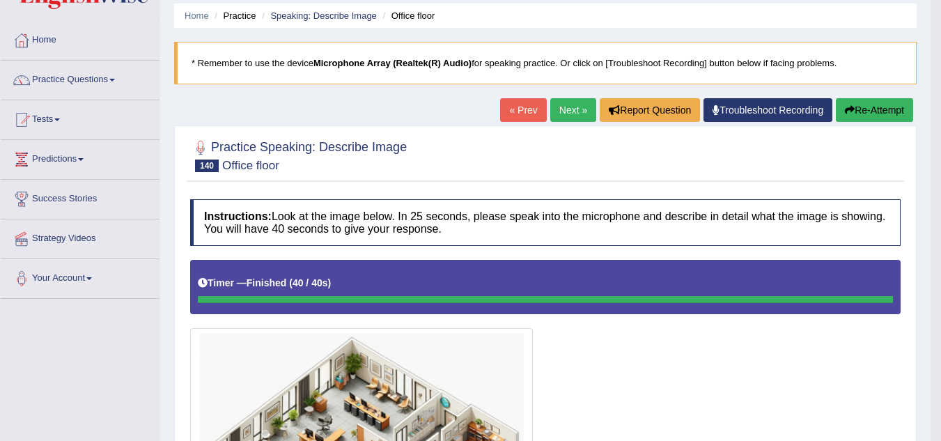
click at [573, 111] on link "Next »" at bounding box center [573, 110] width 46 height 24
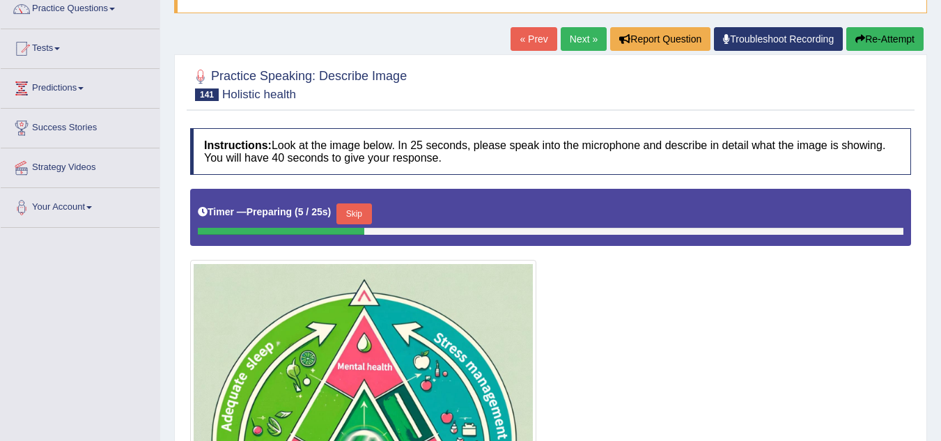
scroll to position [118, 0]
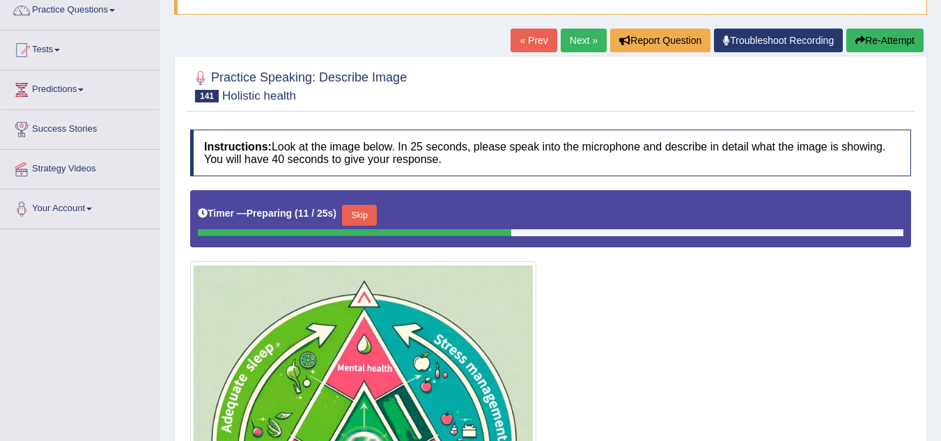
click at [364, 211] on button "Skip" at bounding box center [359, 215] width 35 height 21
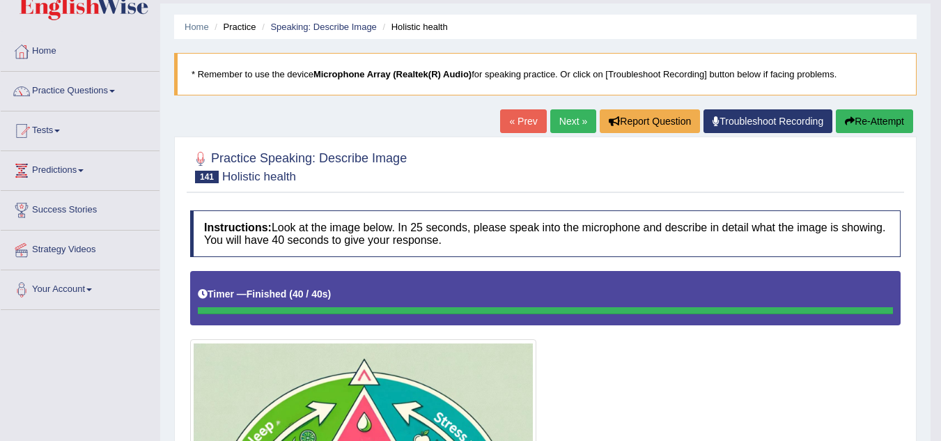
scroll to position [0, 0]
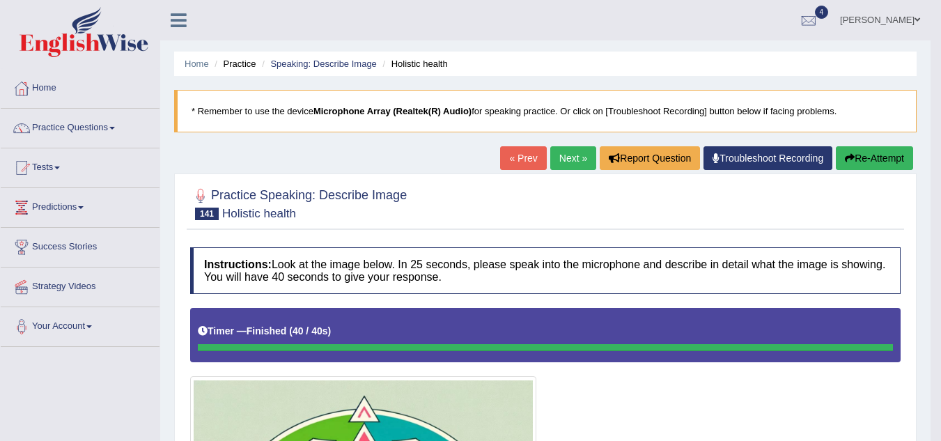
click at [569, 157] on link "Next »" at bounding box center [573, 158] width 46 height 24
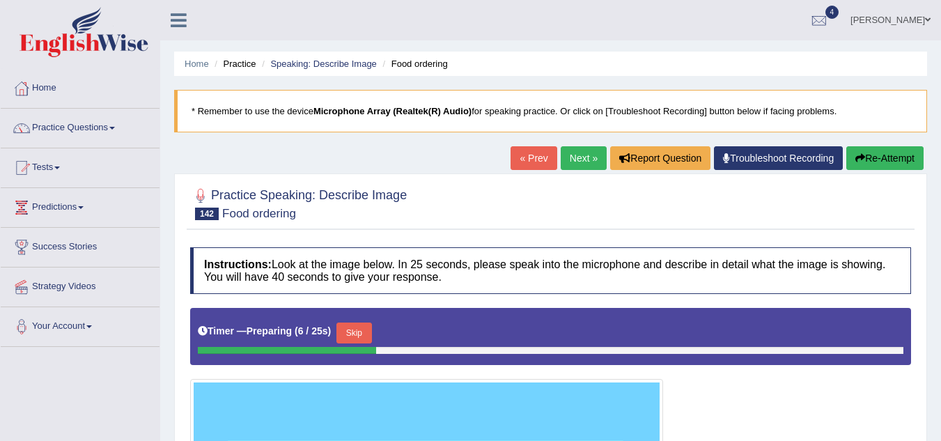
click at [578, 153] on link "Next »" at bounding box center [584, 158] width 46 height 24
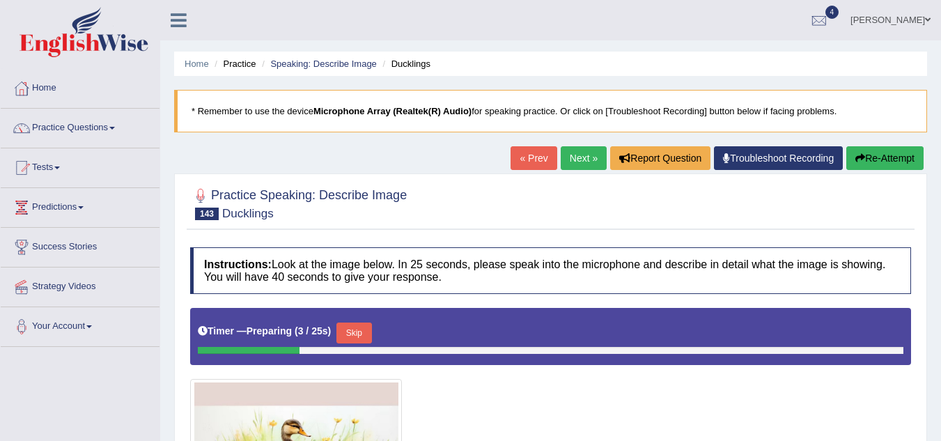
click at [578, 154] on link "Next »" at bounding box center [584, 158] width 46 height 24
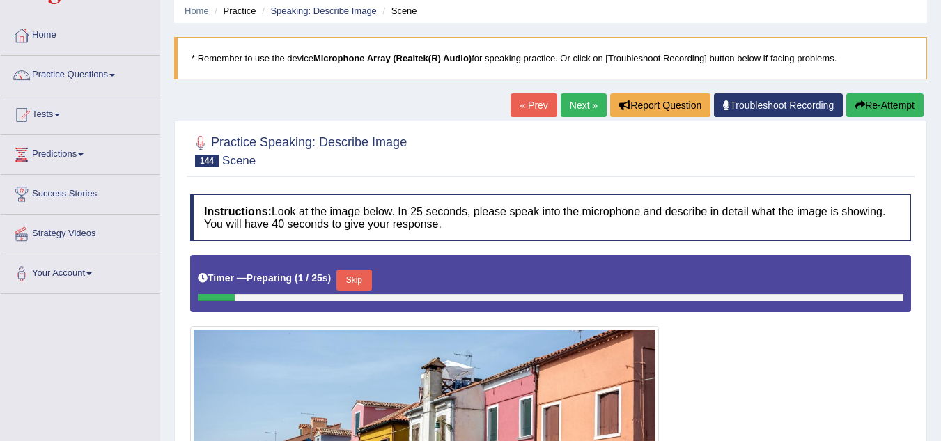
scroll to position [48, 0]
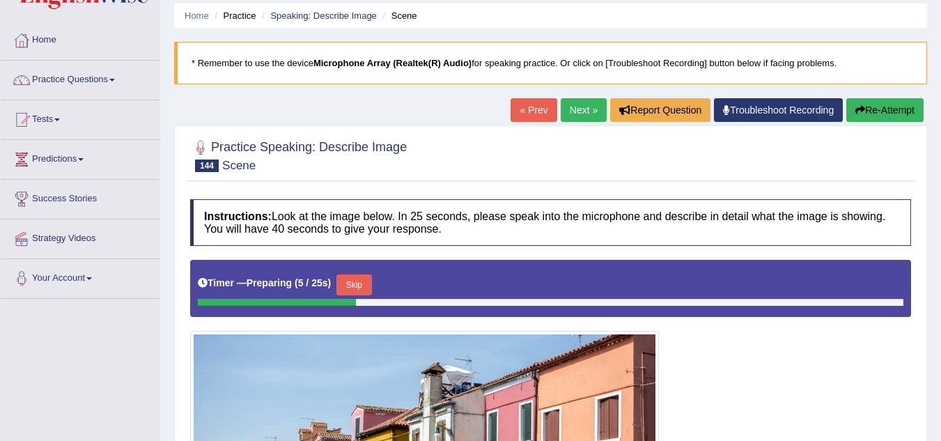
click at [576, 113] on link "Next »" at bounding box center [584, 110] width 46 height 24
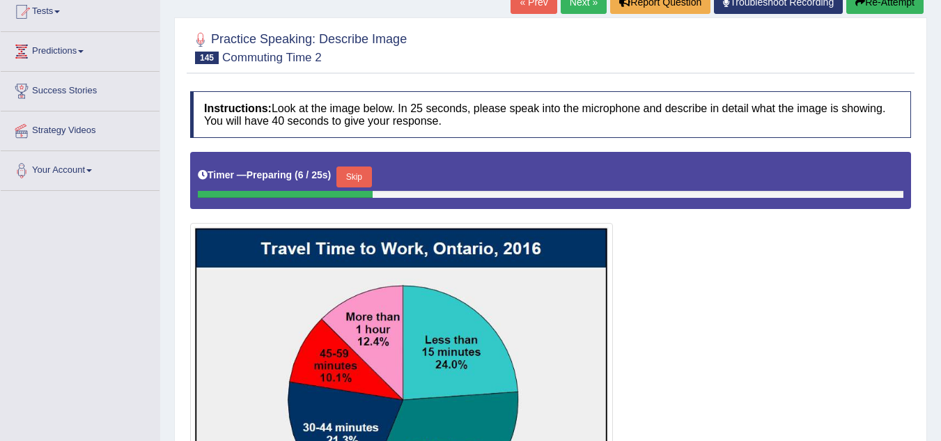
scroll to position [70, 0]
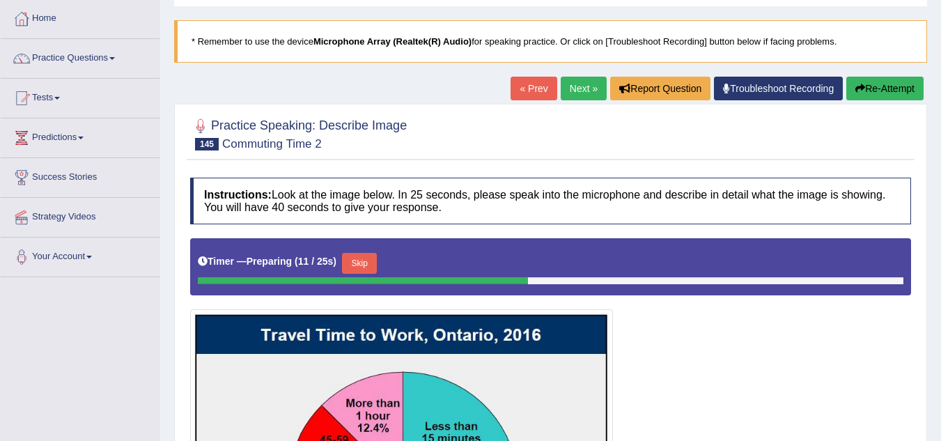
click at [369, 253] on button "Skip" at bounding box center [359, 263] width 35 height 21
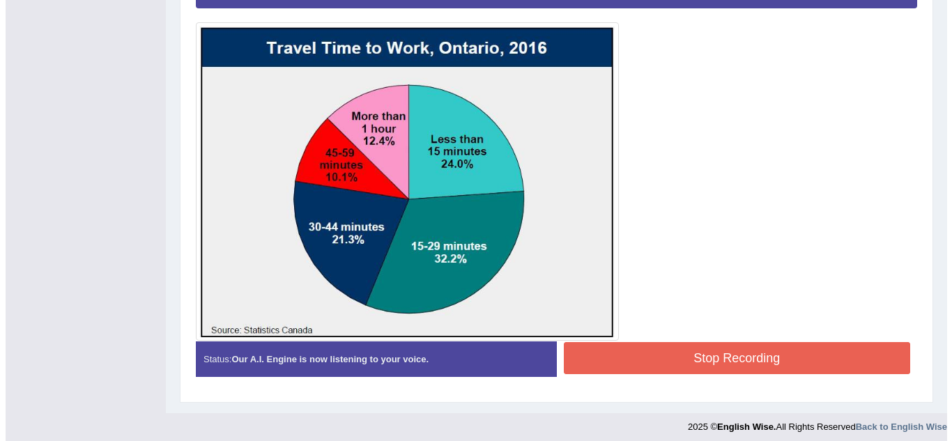
scroll to position [361, 0]
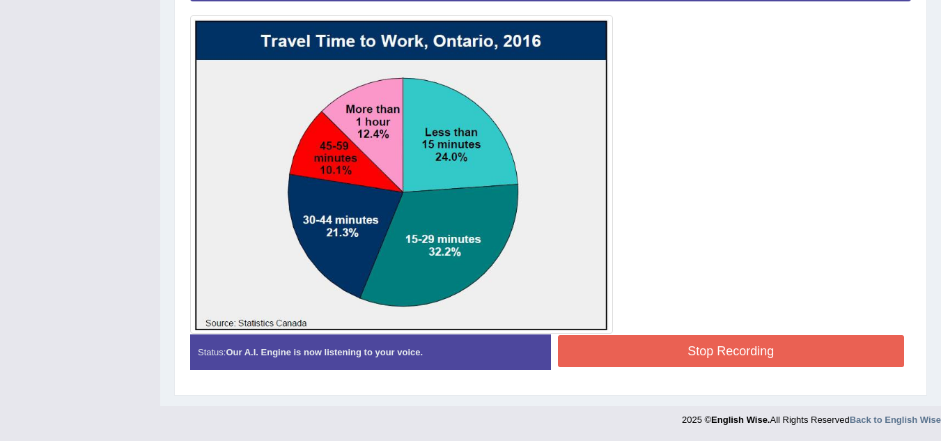
click at [747, 348] on button "Stop Recording" at bounding box center [731, 351] width 347 height 32
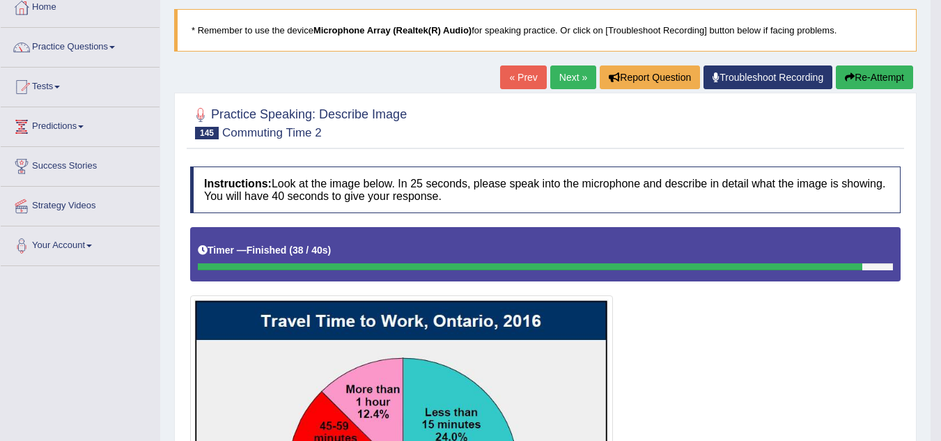
scroll to position [0, 0]
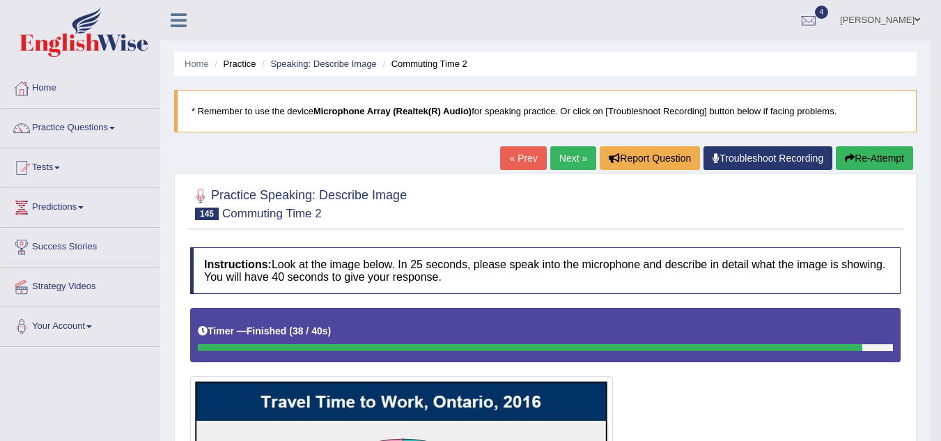
click at [577, 155] on link "Next »" at bounding box center [573, 158] width 46 height 24
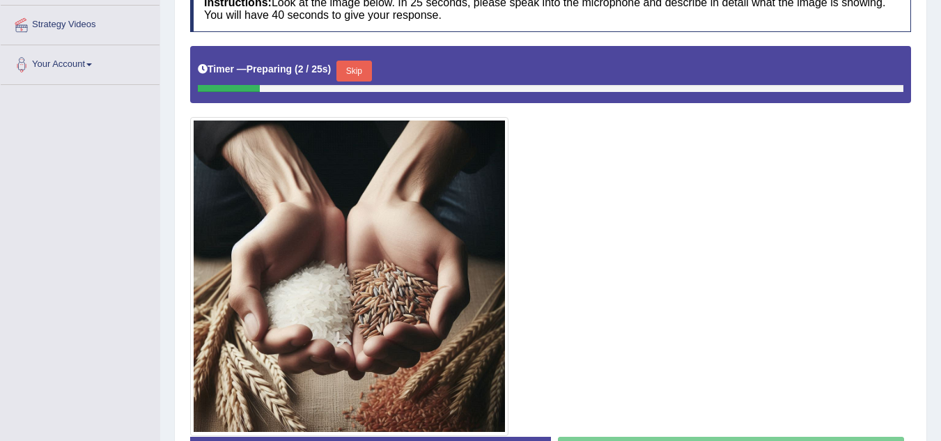
scroll to position [139, 0]
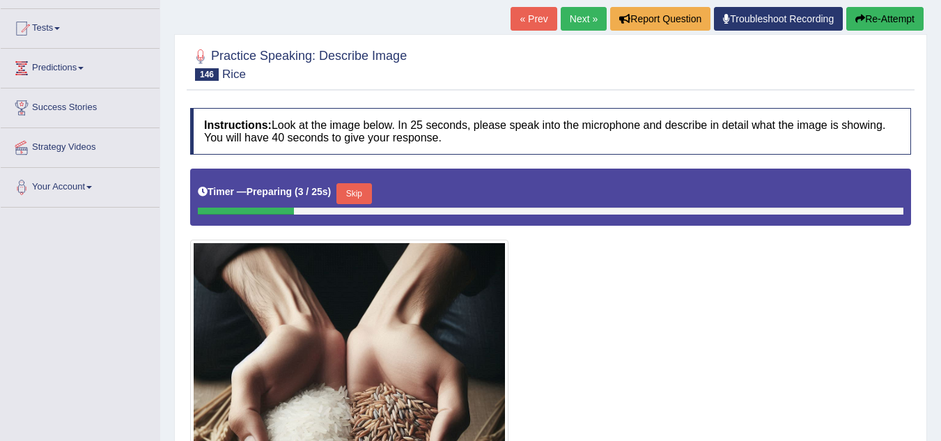
click at [570, 20] on link "Next »" at bounding box center [584, 19] width 46 height 24
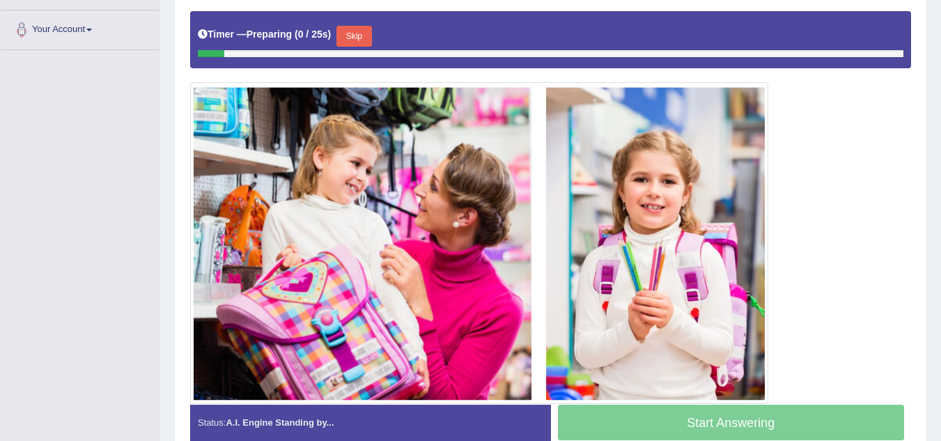
scroll to position [88, 0]
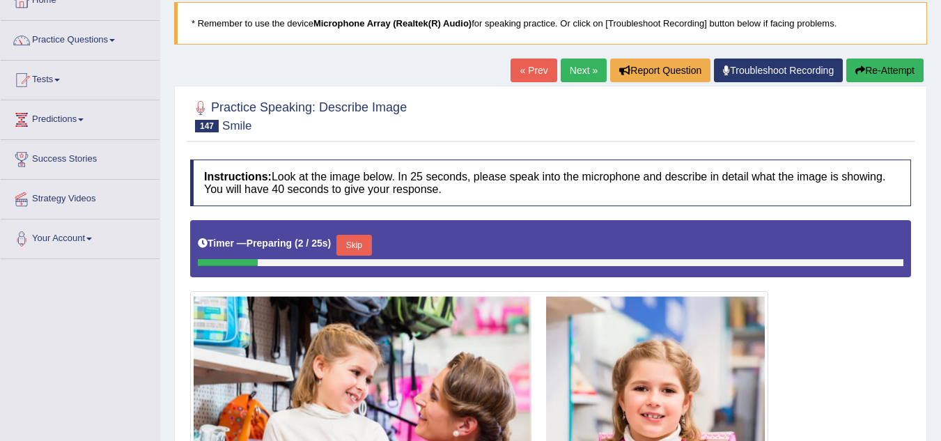
click at [576, 75] on link "Next »" at bounding box center [584, 71] width 46 height 24
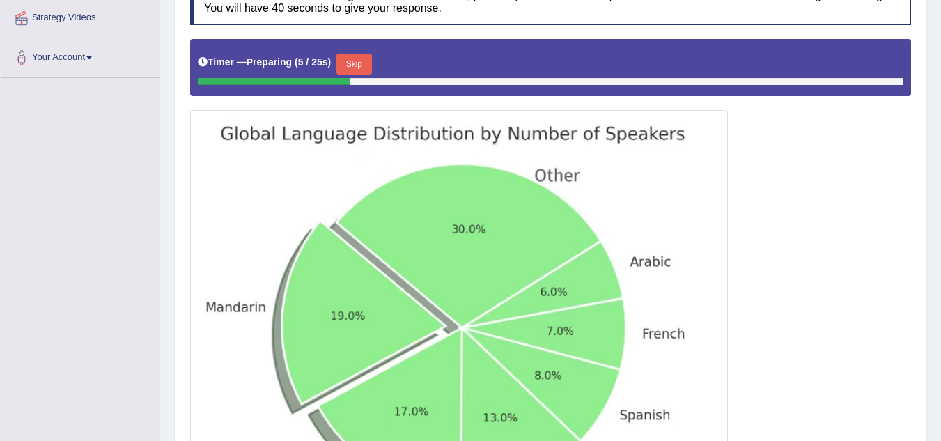
scroll to position [139, 0]
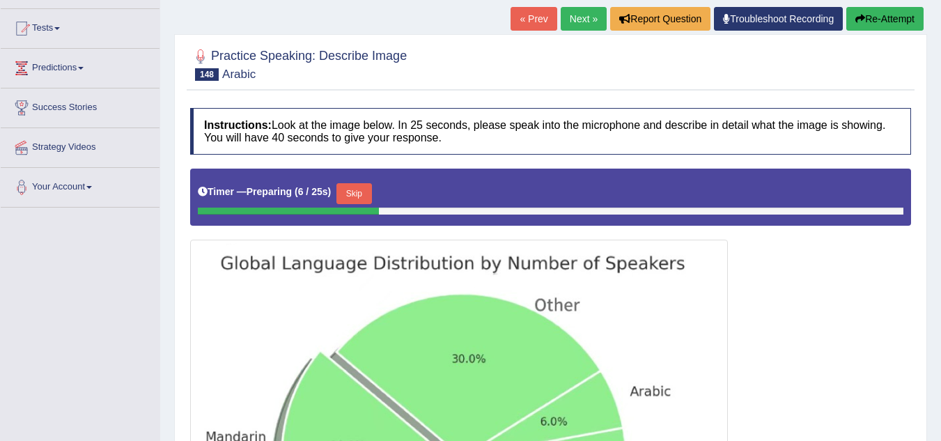
click at [571, 20] on link "Next »" at bounding box center [584, 19] width 46 height 24
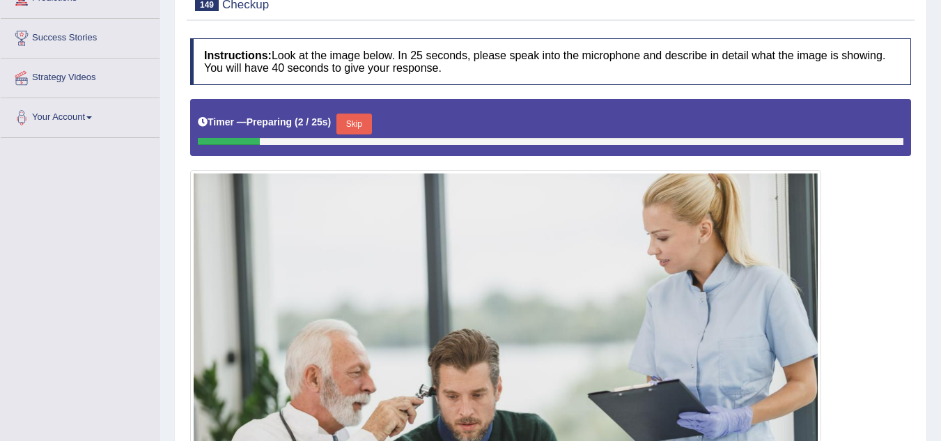
scroll to position [70, 0]
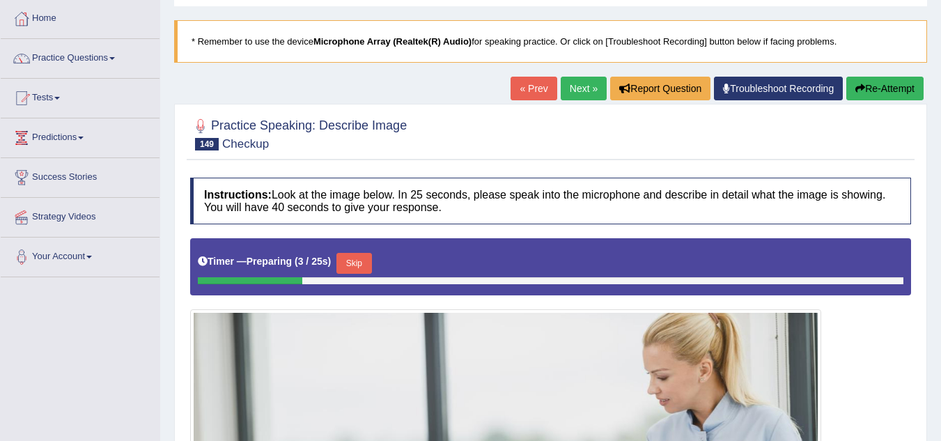
click at [583, 82] on link "Next »" at bounding box center [584, 89] width 46 height 24
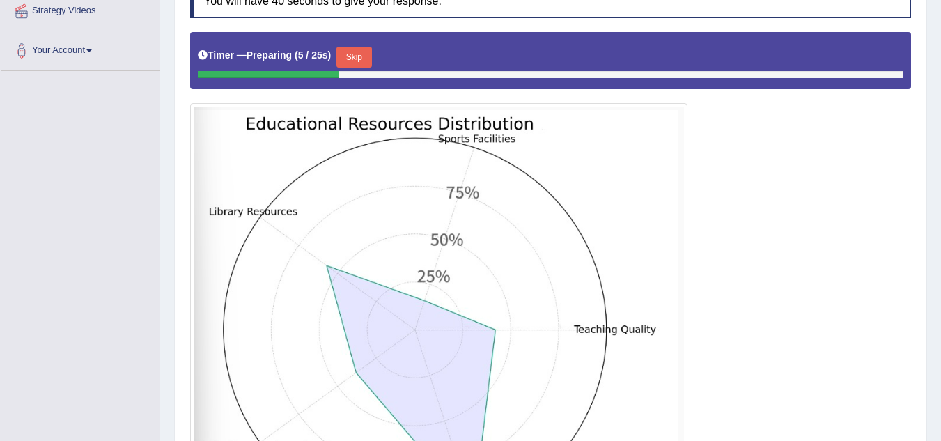
scroll to position [139, 0]
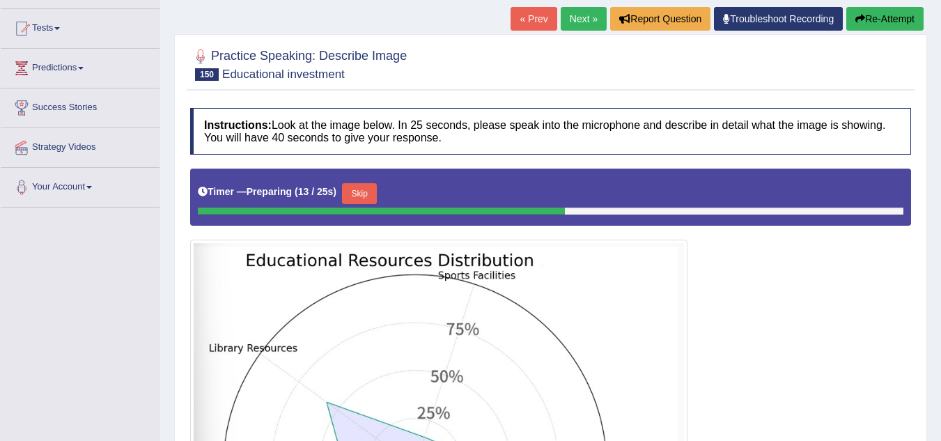
click at [359, 192] on button "Skip" at bounding box center [359, 193] width 35 height 21
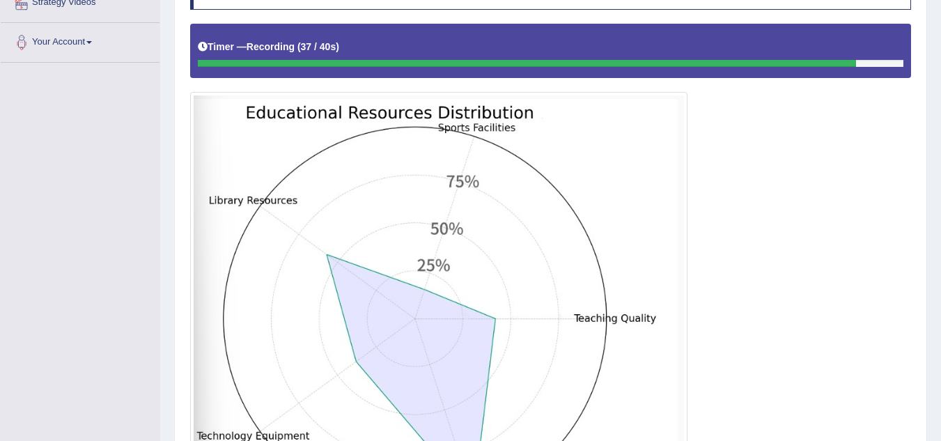
scroll to position [415, 0]
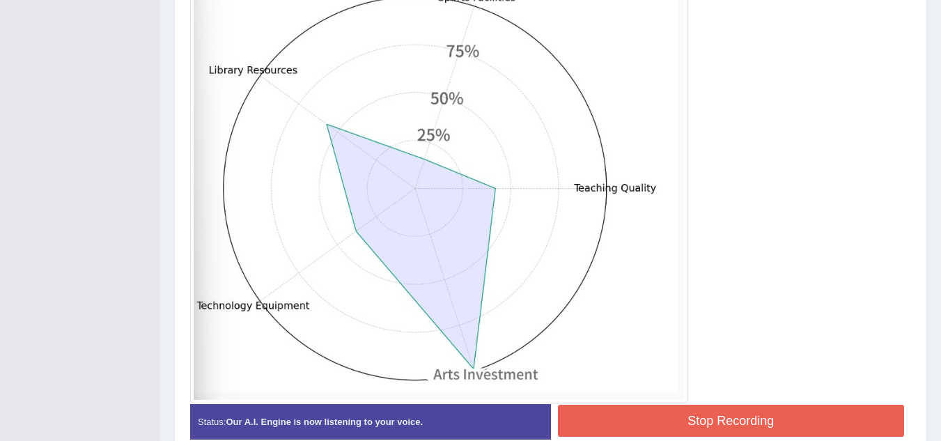
click at [688, 412] on button "Stop Recording" at bounding box center [731, 421] width 347 height 32
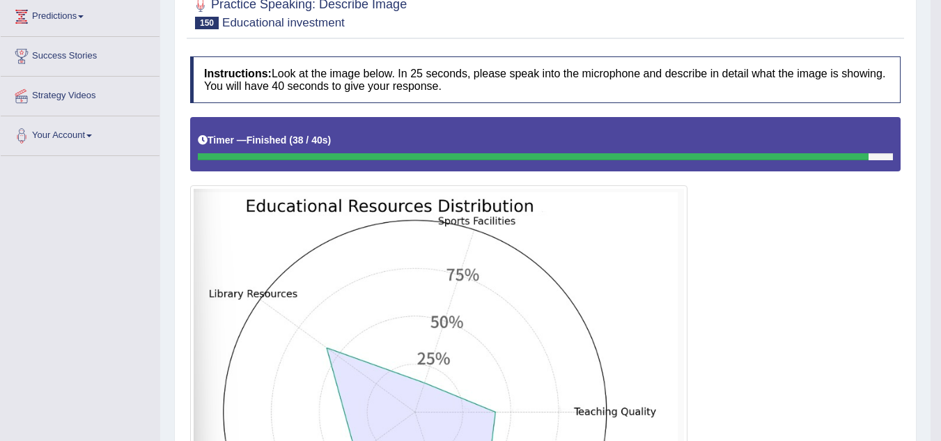
scroll to position [66, 0]
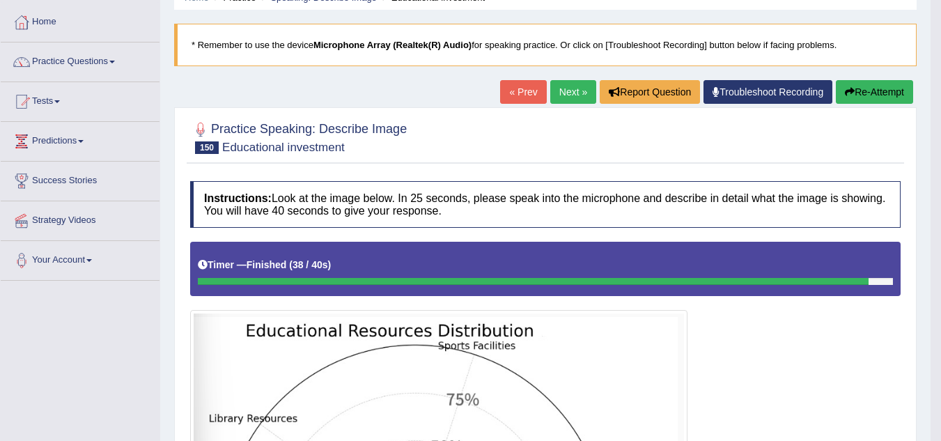
click at [558, 94] on link "Next »" at bounding box center [573, 92] width 46 height 24
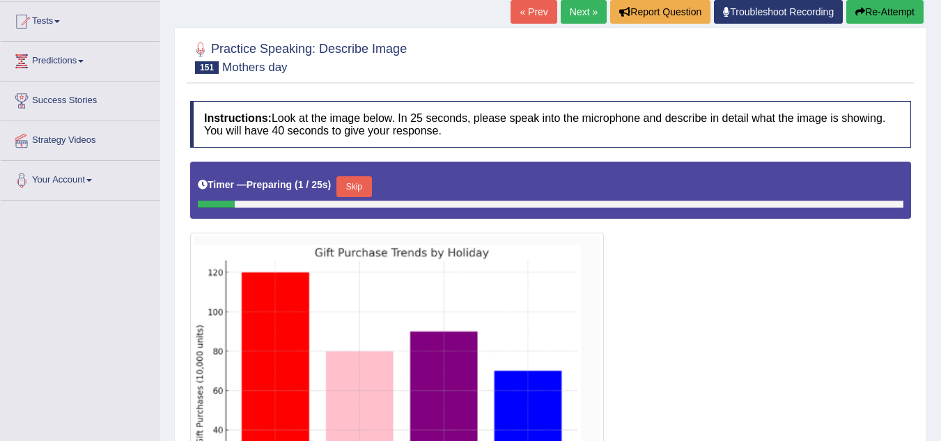
scroll to position [70, 0]
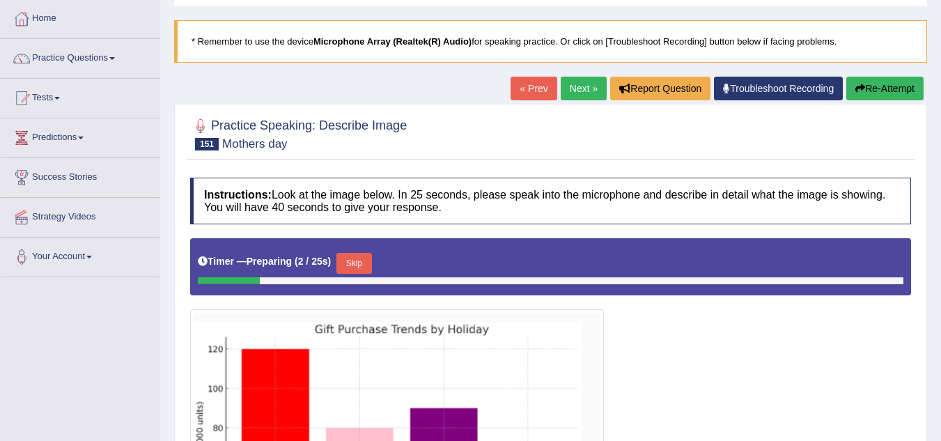
click at [561, 92] on link "Next »" at bounding box center [584, 89] width 46 height 24
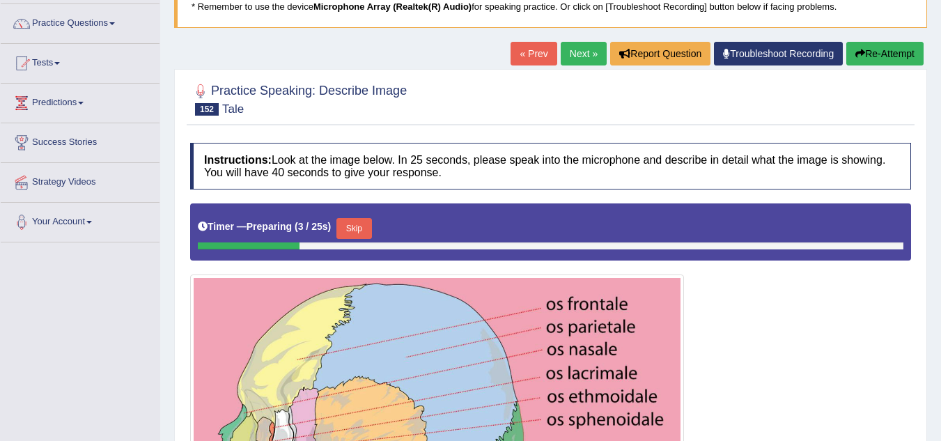
scroll to position [103, 0]
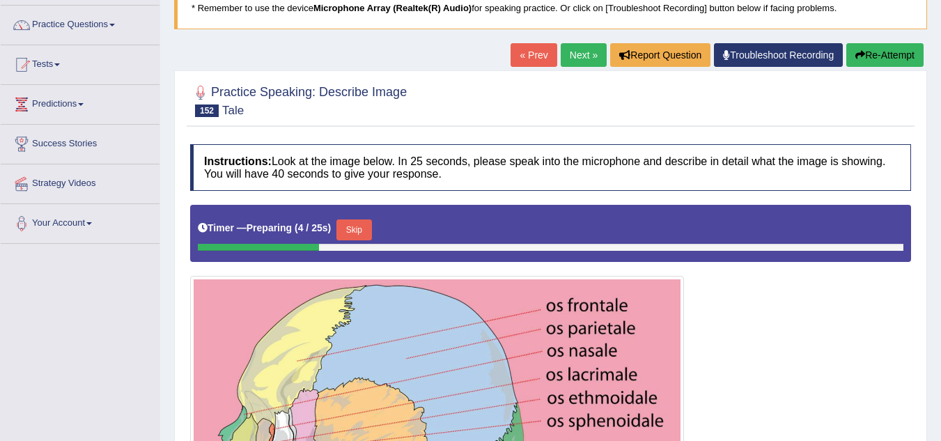
click at [580, 60] on link "Next »" at bounding box center [584, 55] width 46 height 24
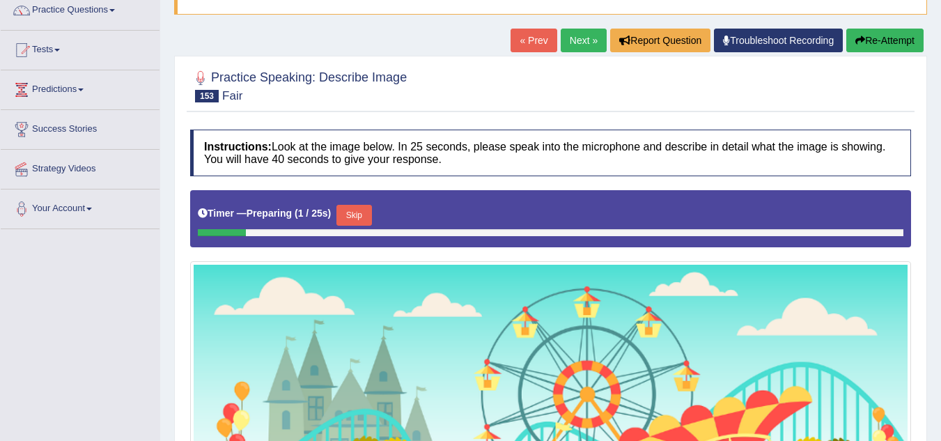
click at [585, 45] on link "Next »" at bounding box center [584, 41] width 46 height 24
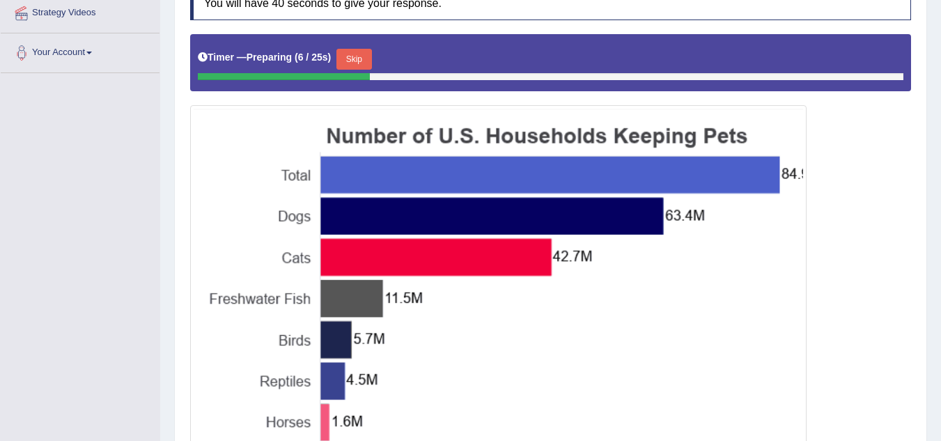
scroll to position [139, 0]
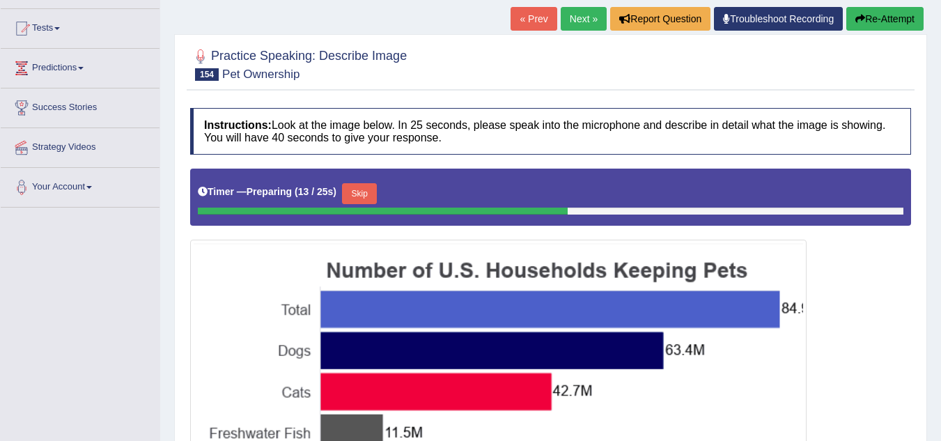
click at [348, 196] on button "Skip" at bounding box center [359, 193] width 35 height 21
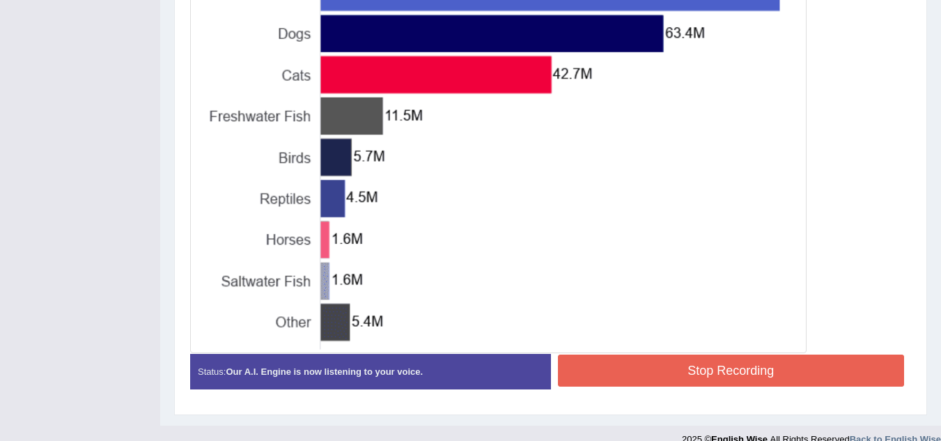
scroll to position [473, 0]
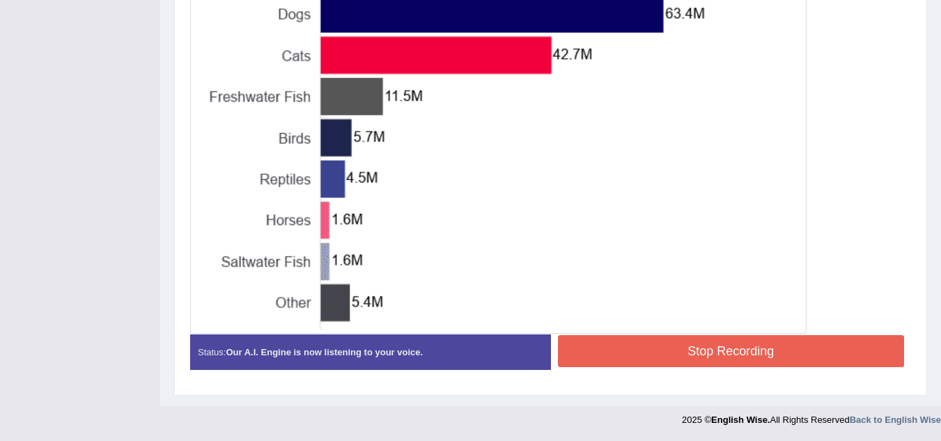
click at [633, 355] on div "Instructions: Look at the image below. In 25 seconds, please speak into the mic…" at bounding box center [551, 77] width 728 height 621
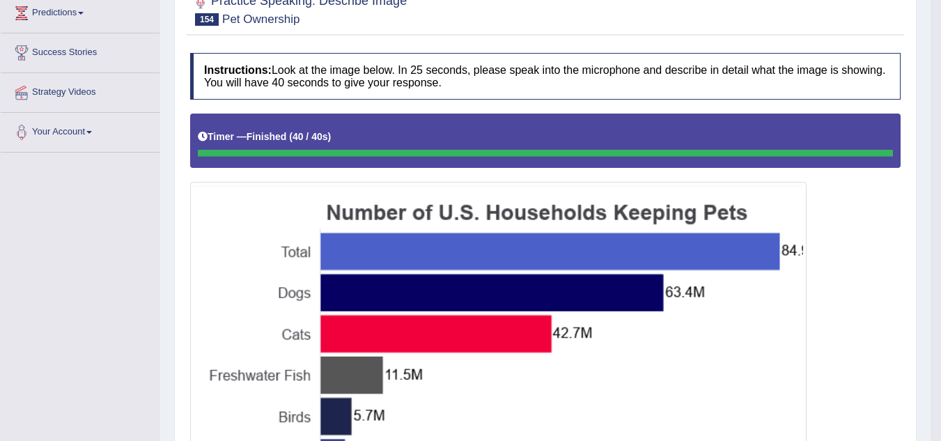
scroll to position [0, 0]
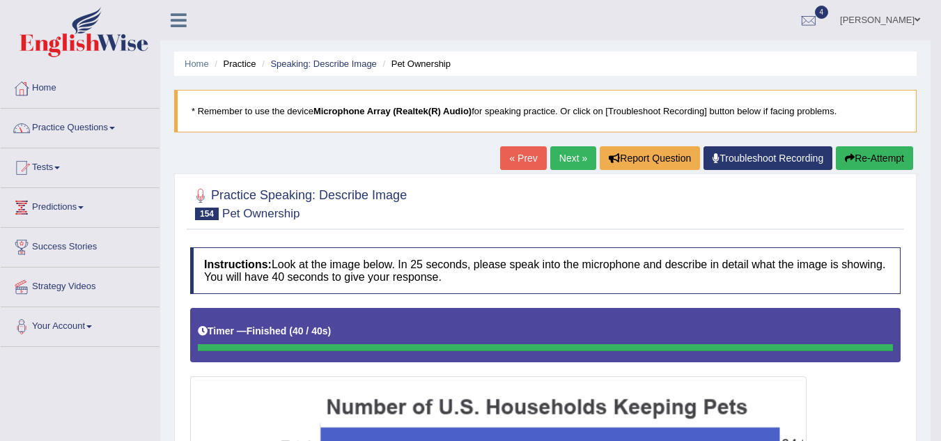
click at [94, 127] on link "Practice Questions" at bounding box center [80, 126] width 159 height 35
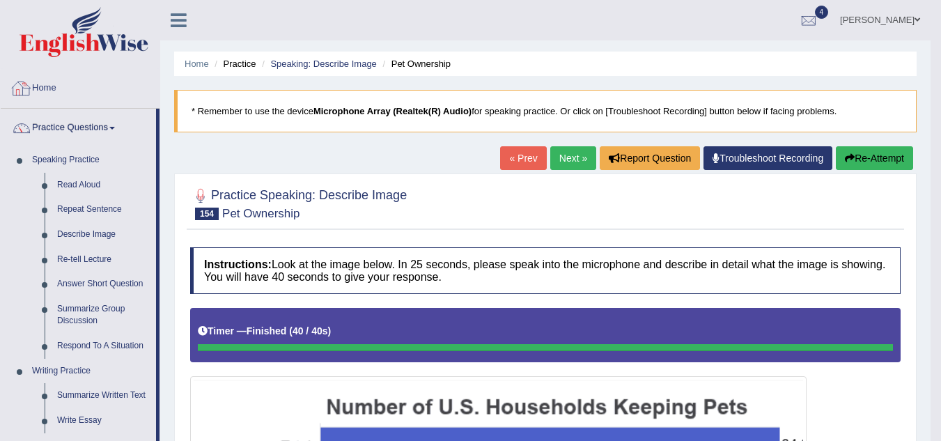
click at [50, 86] on link "Home" at bounding box center [80, 86] width 159 height 35
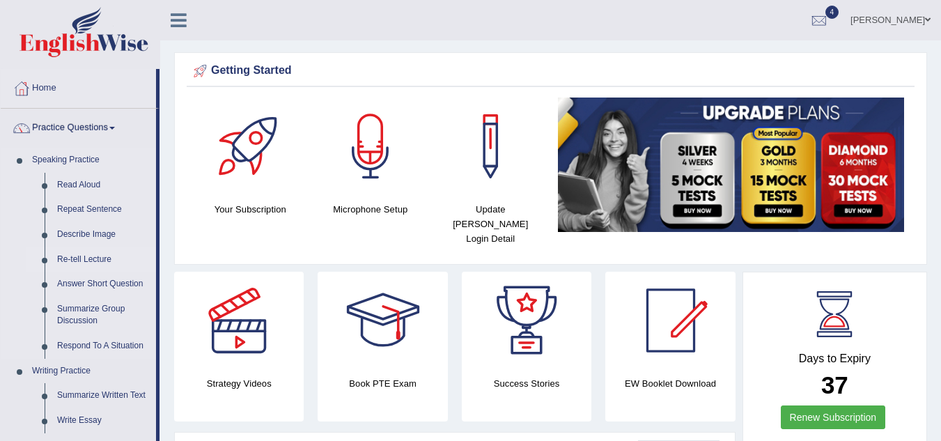
click at [86, 259] on link "Re-tell Lecture" at bounding box center [103, 259] width 105 height 25
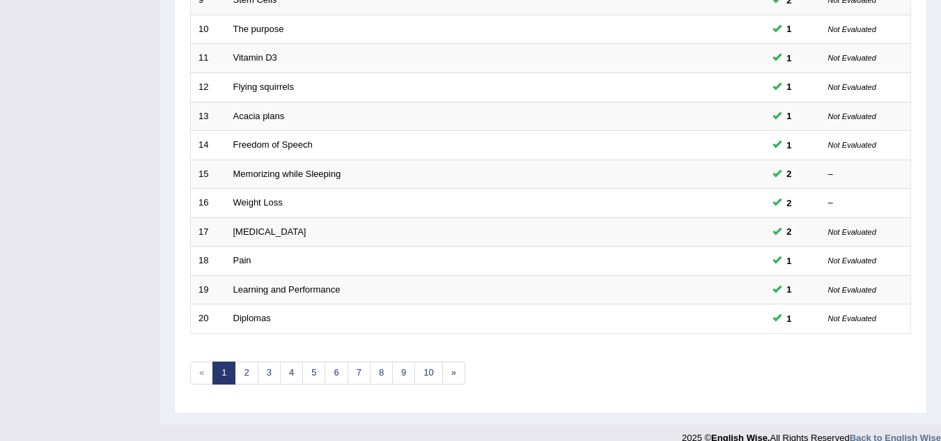
scroll to position [481, 0]
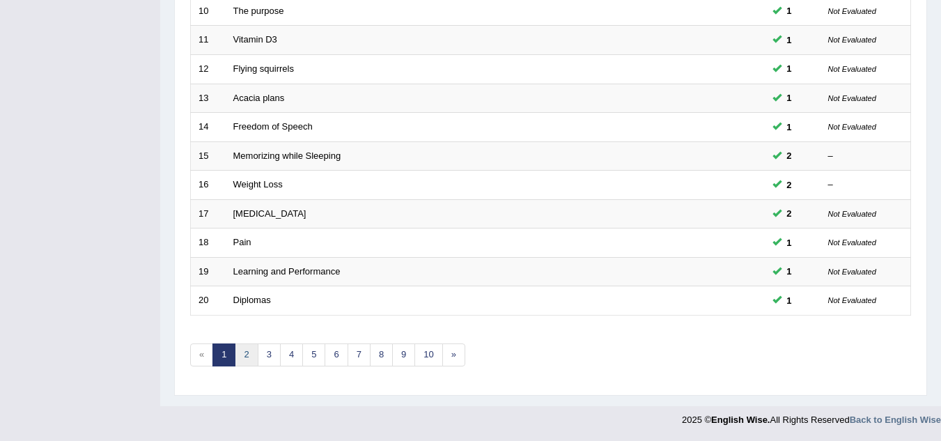
click at [249, 355] on link "2" at bounding box center [246, 355] width 23 height 23
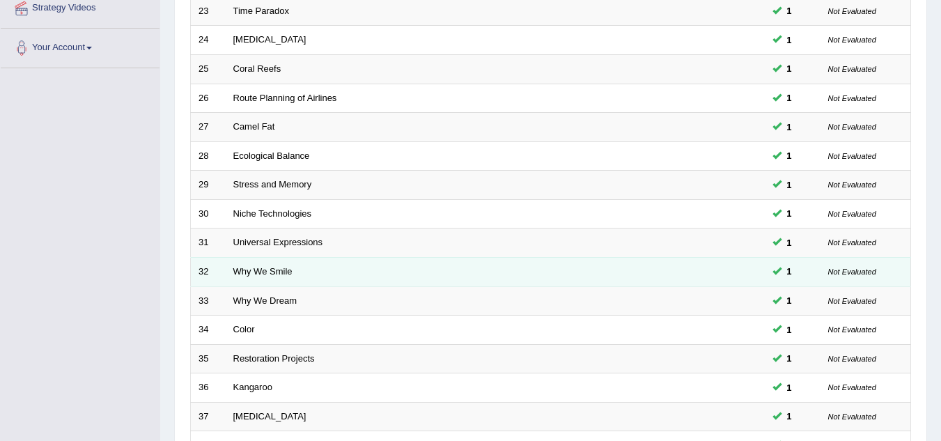
scroll to position [481, 0]
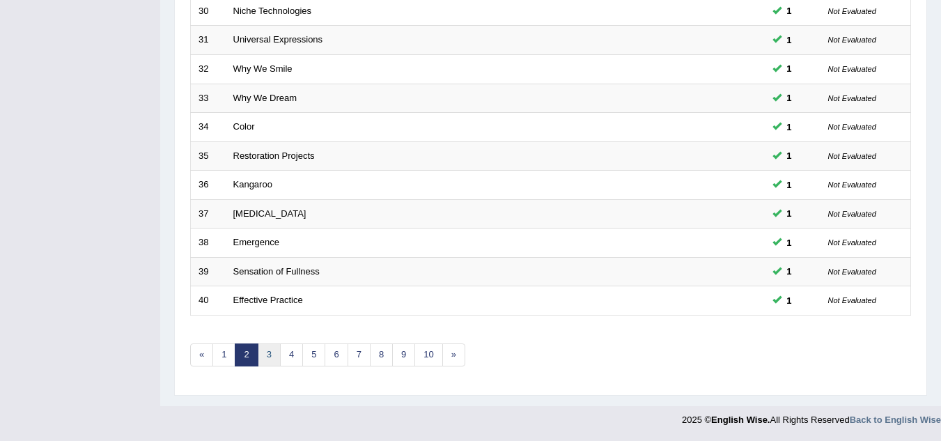
click at [265, 355] on link "3" at bounding box center [269, 355] width 23 height 23
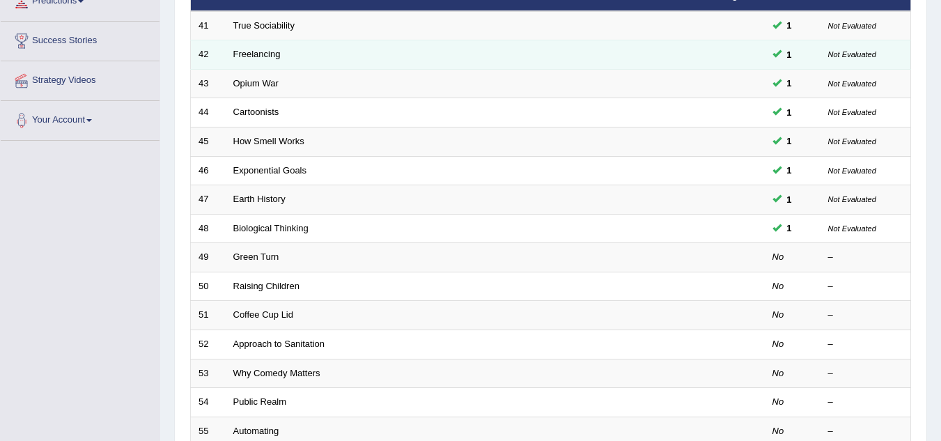
scroll to position [209, 0]
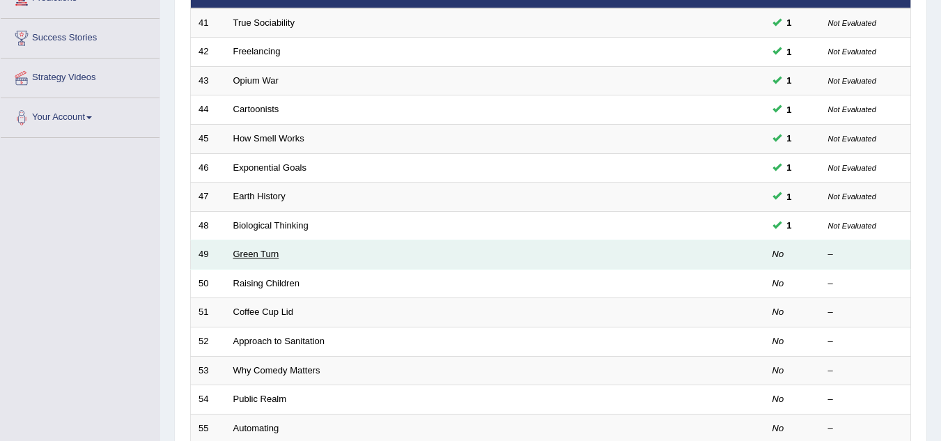
click at [261, 254] on link "Green Turn" at bounding box center [256, 254] width 46 height 10
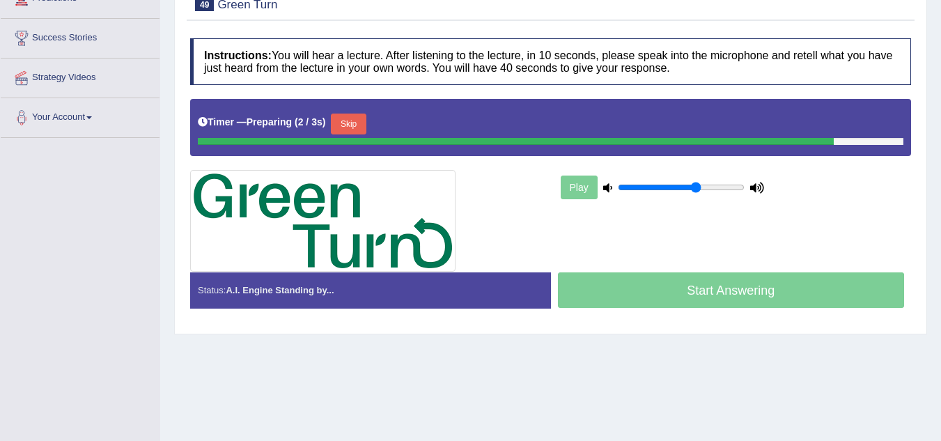
click at [346, 119] on button "Skip" at bounding box center [348, 124] width 35 height 21
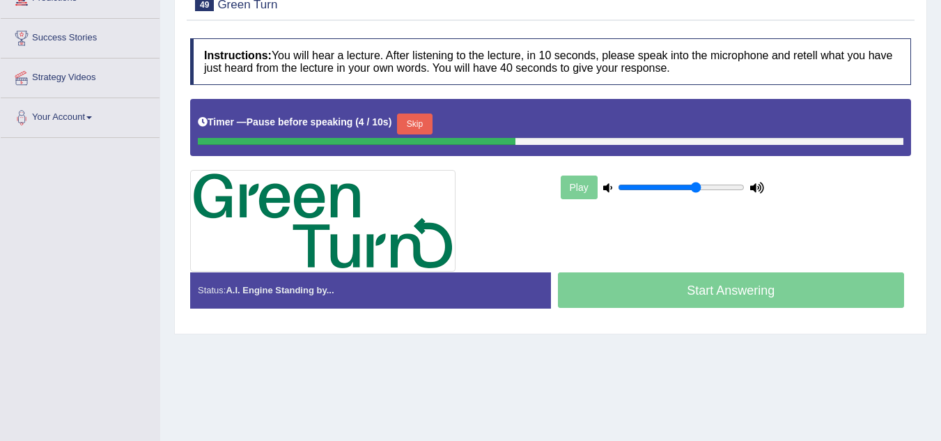
click at [432, 122] on button "Skip" at bounding box center [414, 124] width 35 height 21
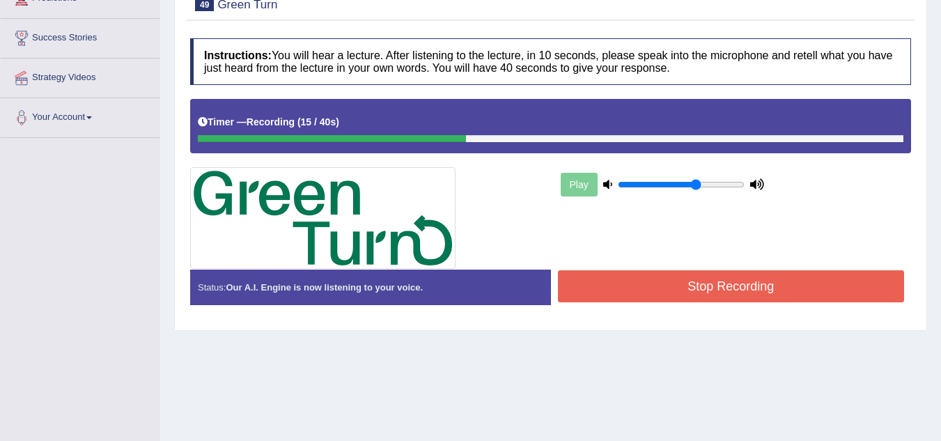
click at [661, 288] on button "Stop Recording" at bounding box center [731, 286] width 347 height 32
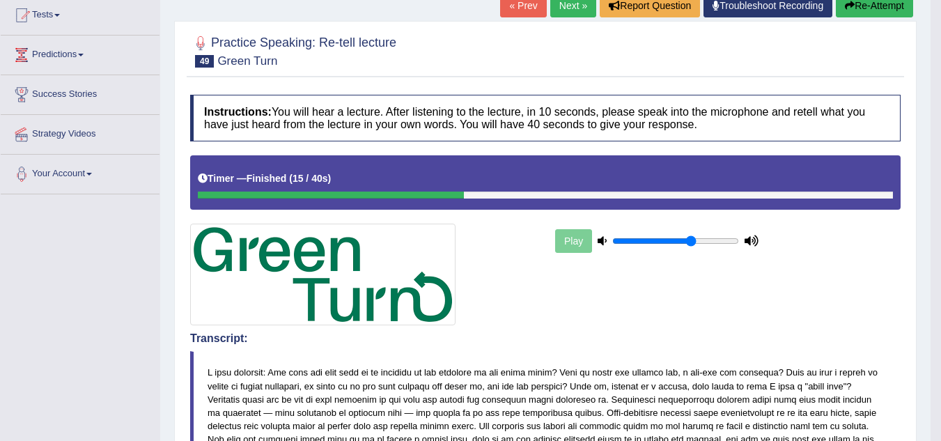
scroll to position [70, 0]
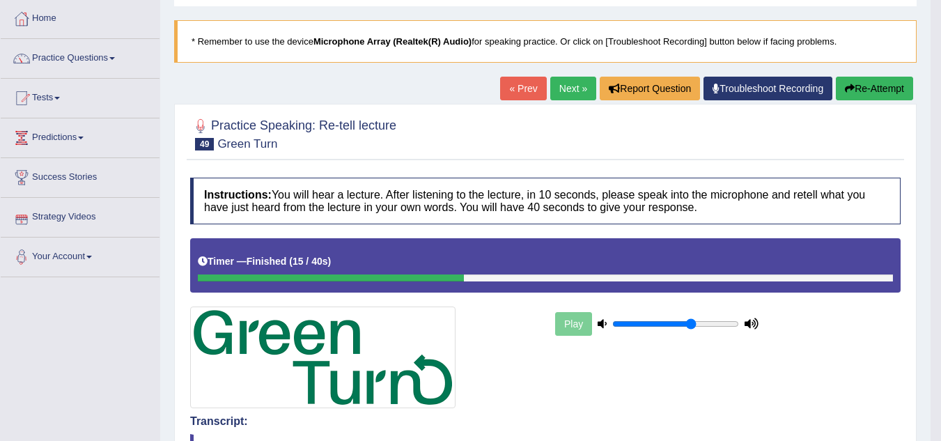
click at [557, 92] on link "Next »" at bounding box center [573, 89] width 46 height 24
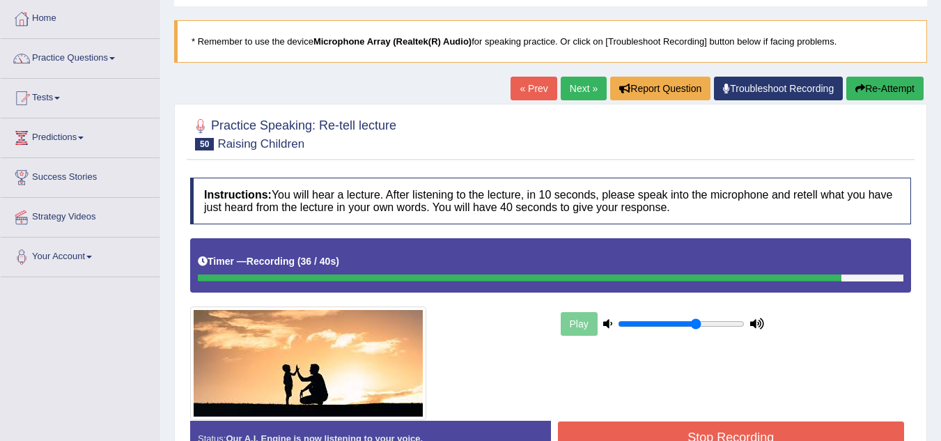
scroll to position [139, 0]
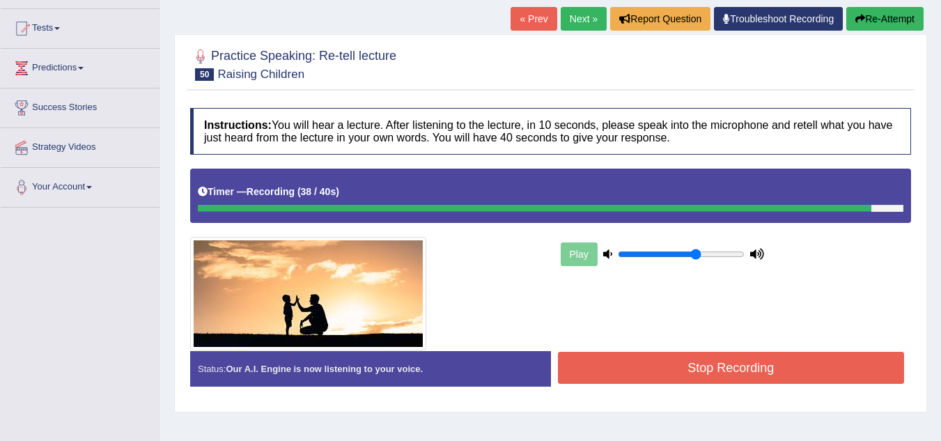
click at [681, 364] on button "Stop Recording" at bounding box center [731, 368] width 347 height 32
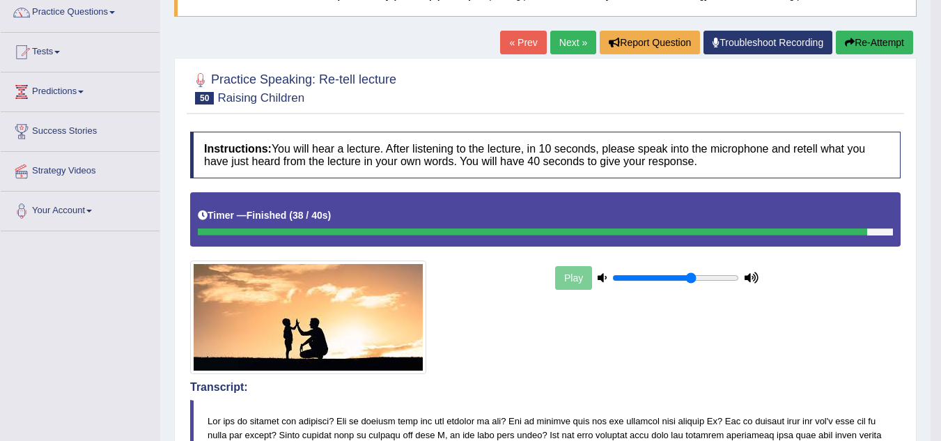
scroll to position [0, 0]
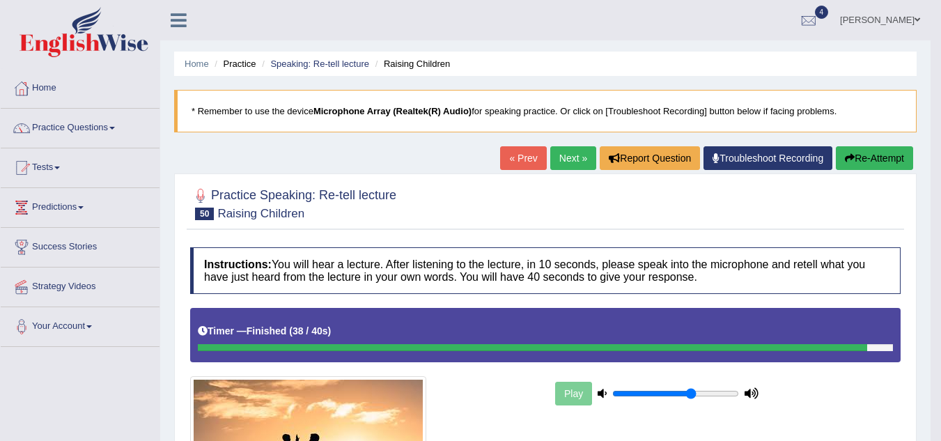
drag, startPoint x: 555, startPoint y: 155, endPoint x: 688, endPoint y: 248, distance: 162.7
click at [555, 155] on link "Next »" at bounding box center [573, 158] width 46 height 24
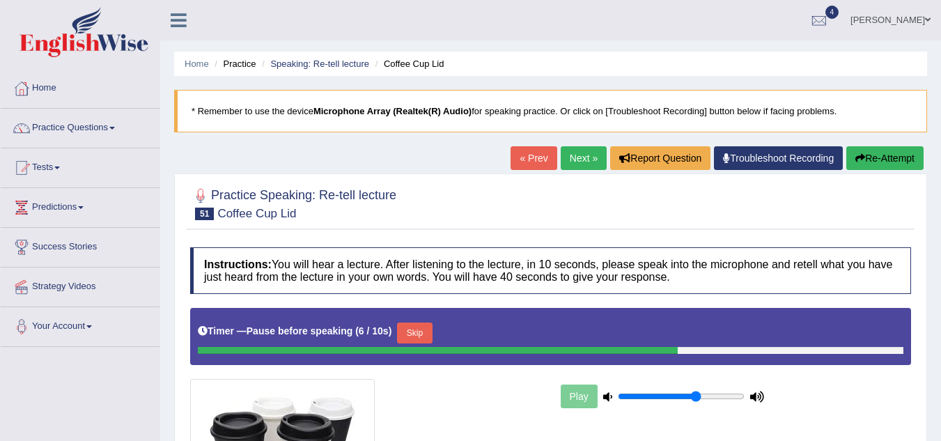
click at [419, 330] on button "Skip" at bounding box center [414, 333] width 35 height 21
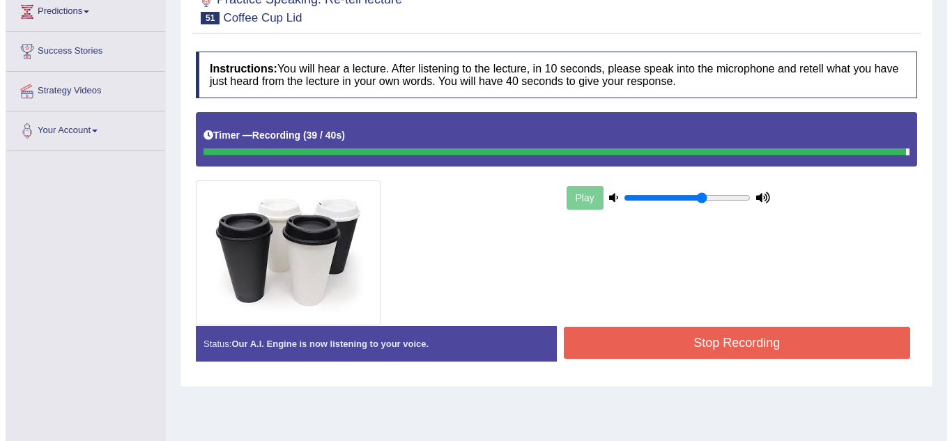
scroll to position [209, 0]
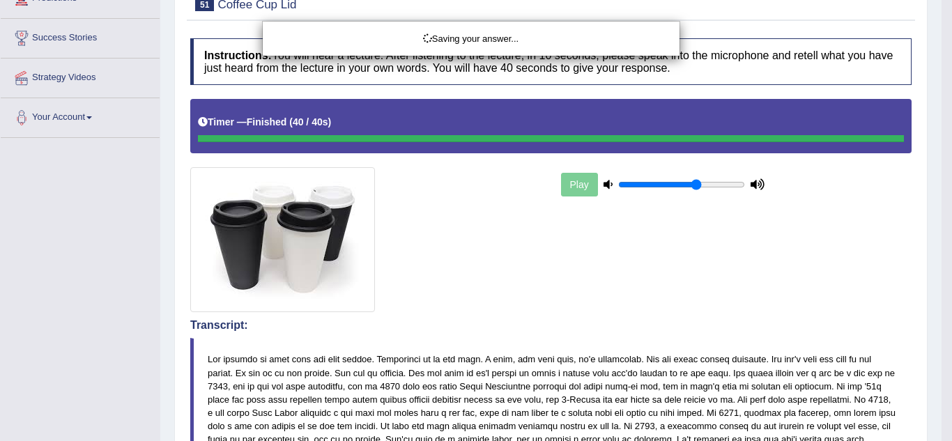
click at [698, 337] on div "Saving your answer..." at bounding box center [476, 220] width 952 height 441
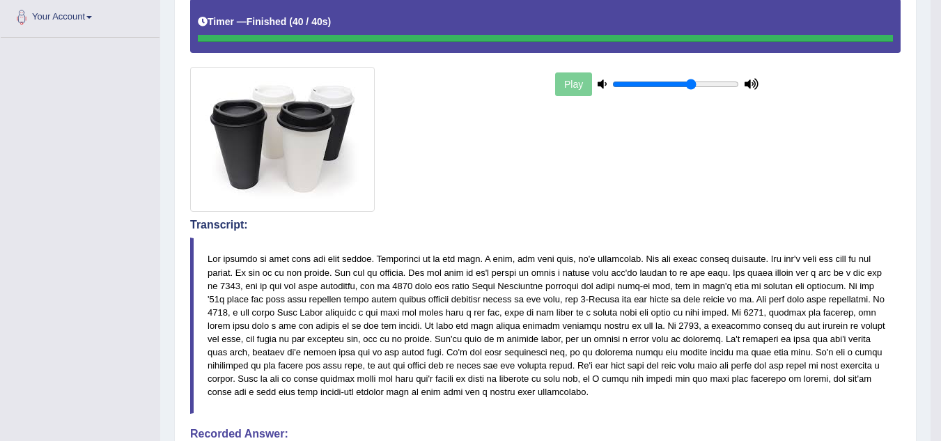
scroll to position [100, 0]
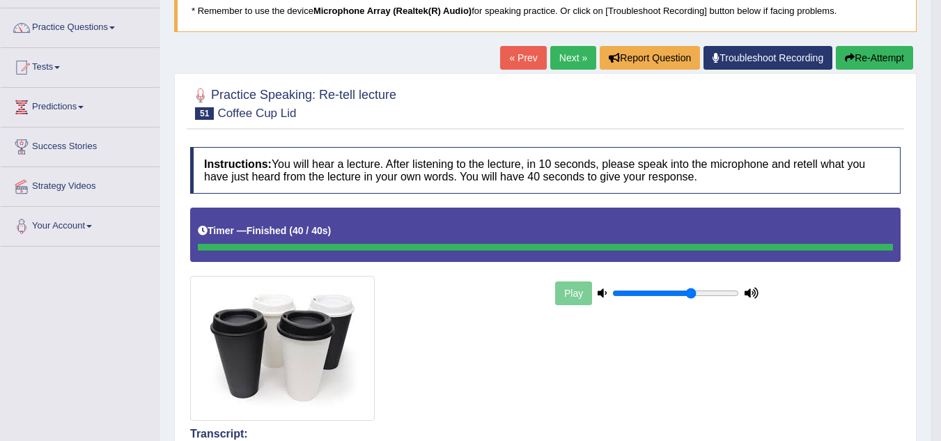
click at [561, 61] on link "Next »" at bounding box center [573, 58] width 46 height 24
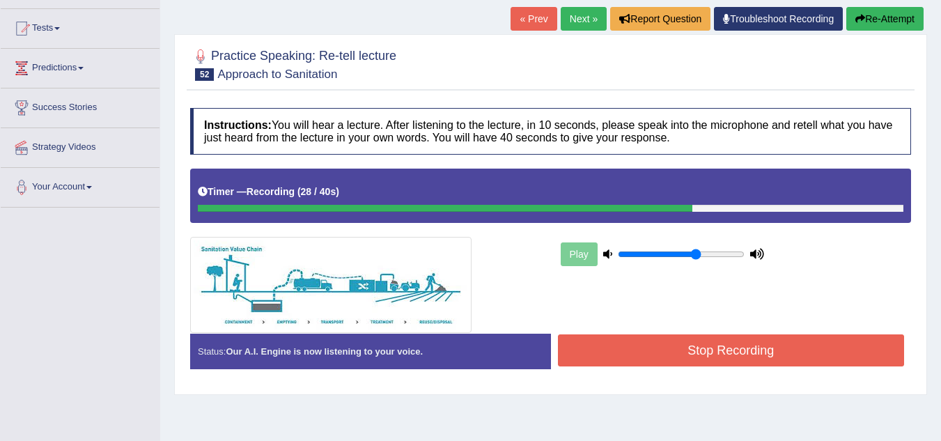
click at [660, 347] on button "Stop Recording" at bounding box center [731, 350] width 347 height 32
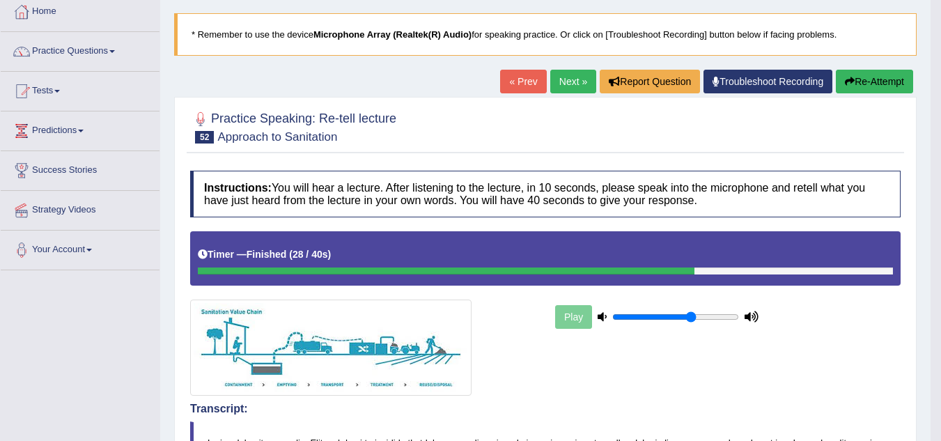
scroll to position [68, 0]
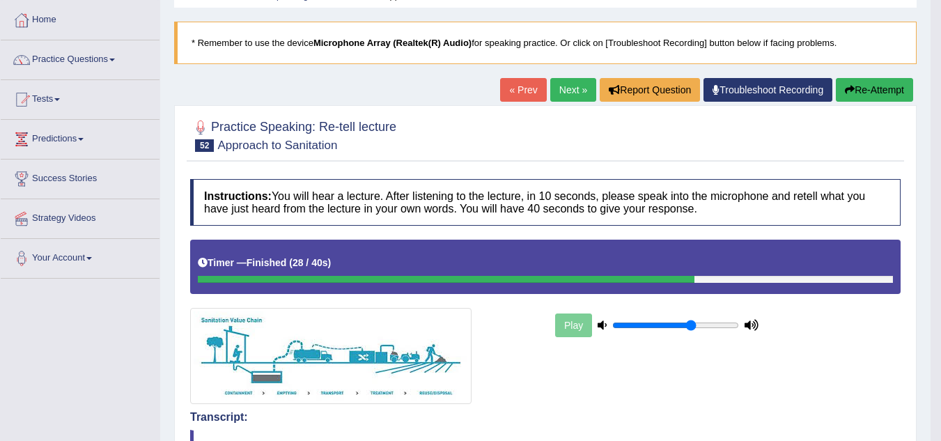
click at [563, 88] on link "Next »" at bounding box center [573, 90] width 46 height 24
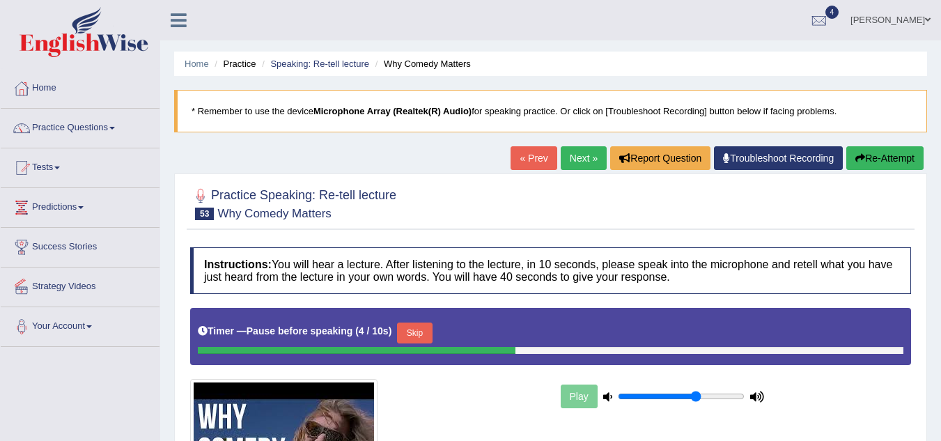
click at [419, 339] on button "Skip" at bounding box center [414, 333] width 35 height 21
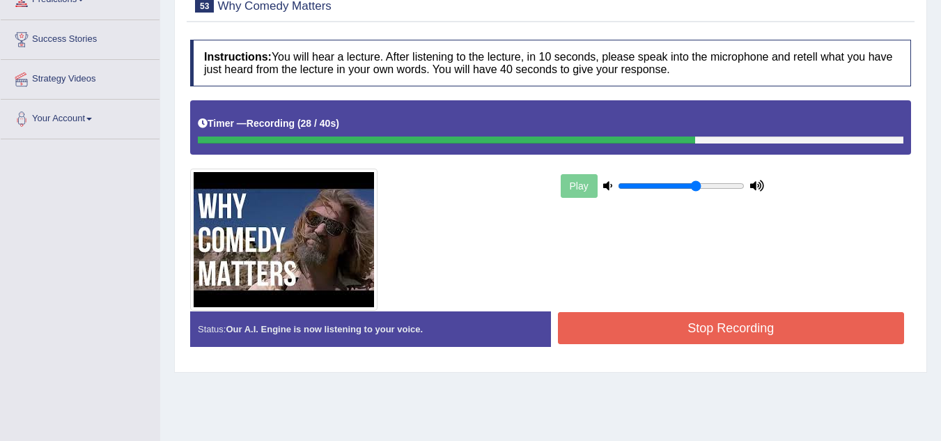
scroll to position [209, 0]
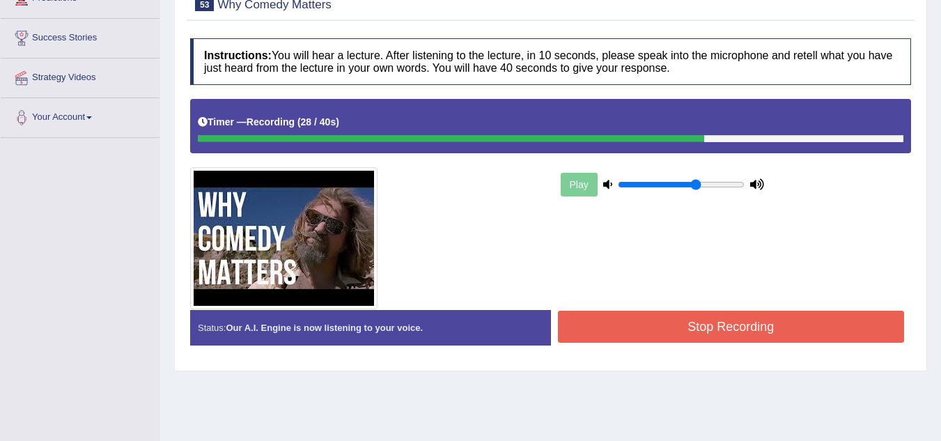
click at [634, 331] on button "Stop Recording" at bounding box center [731, 327] width 347 height 32
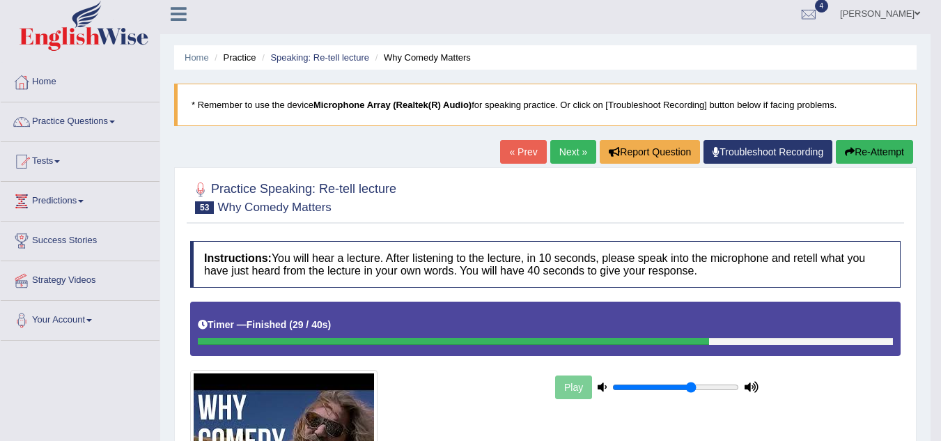
scroll to position [0, 0]
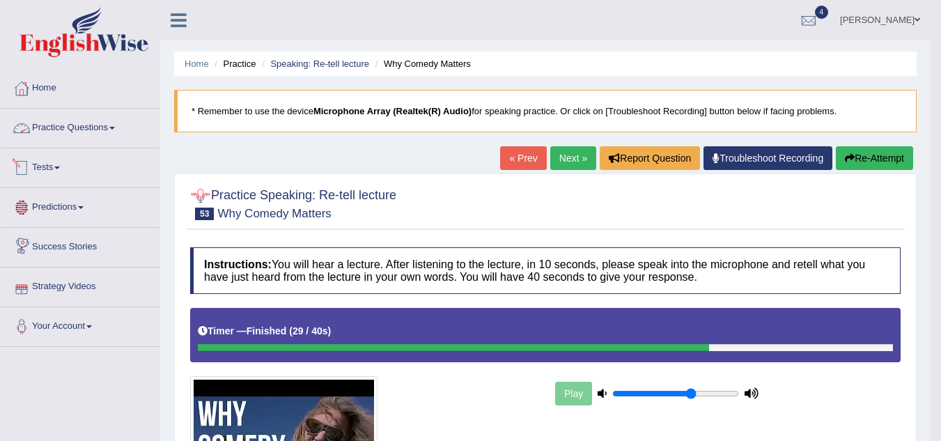
click at [91, 130] on link "Practice Questions" at bounding box center [80, 126] width 159 height 35
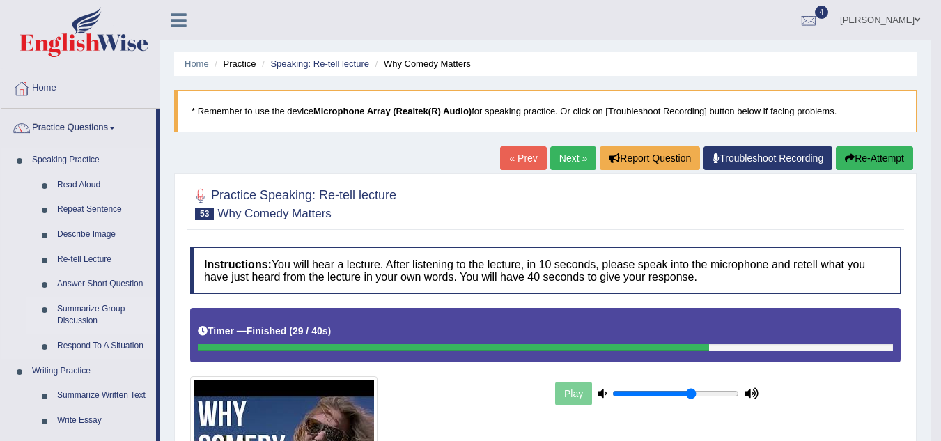
click at [87, 314] on link "Summarize Group Discussion" at bounding box center [103, 315] width 105 height 37
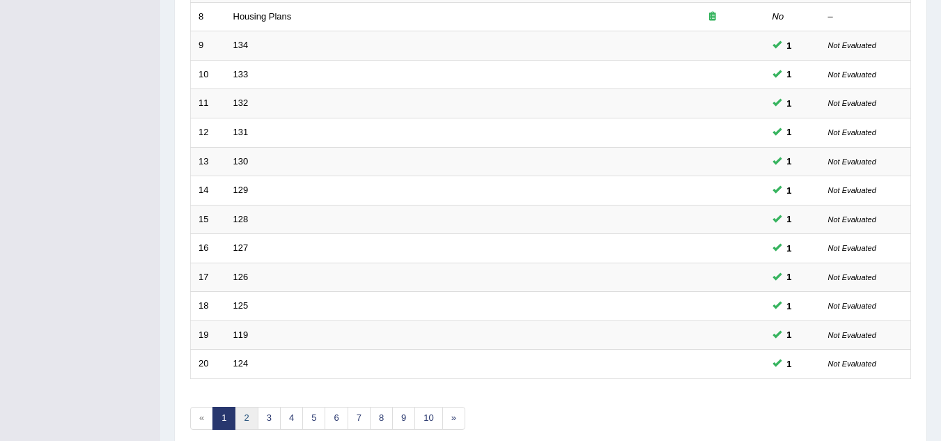
click at [247, 411] on link "2" at bounding box center [246, 418] width 23 height 23
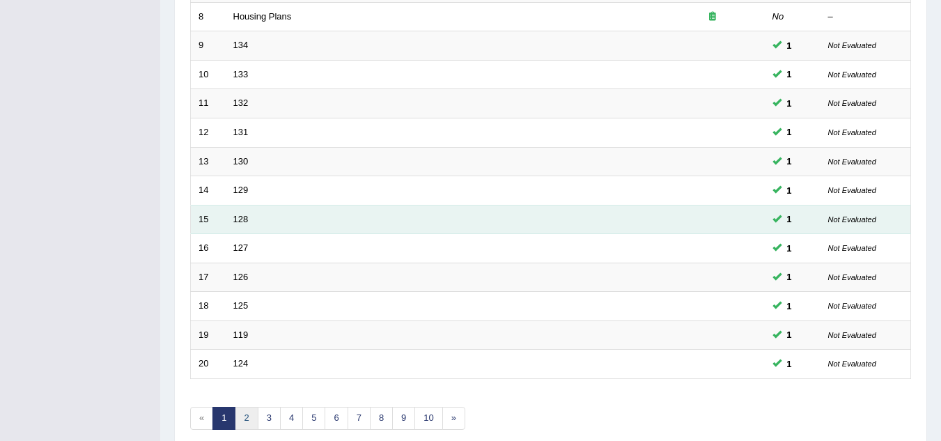
scroll to position [418, 0]
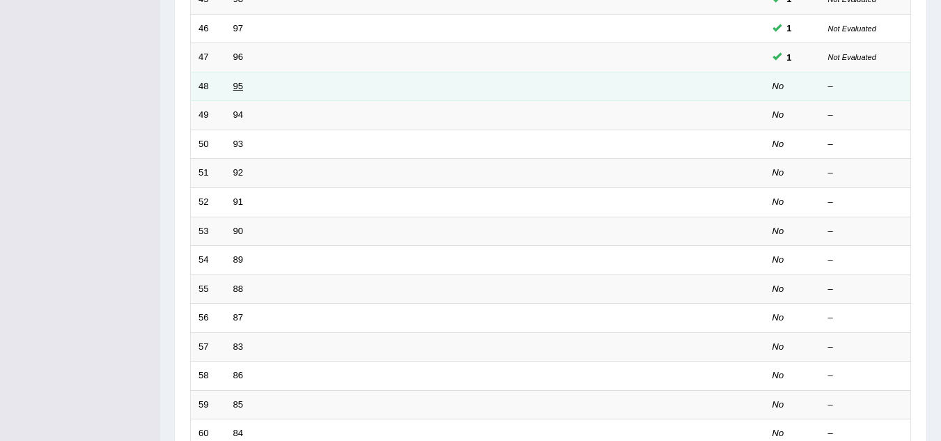
click at [238, 84] on link "95" at bounding box center [238, 86] width 10 height 10
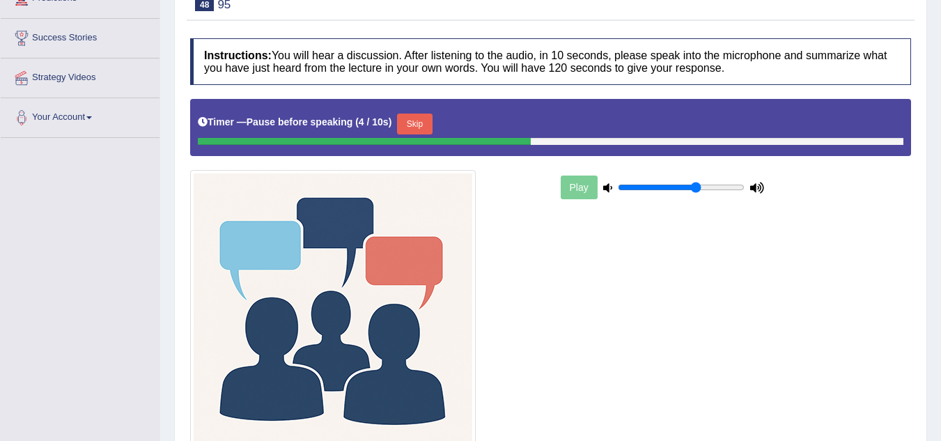
click at [406, 124] on button "Skip" at bounding box center [414, 124] width 35 height 21
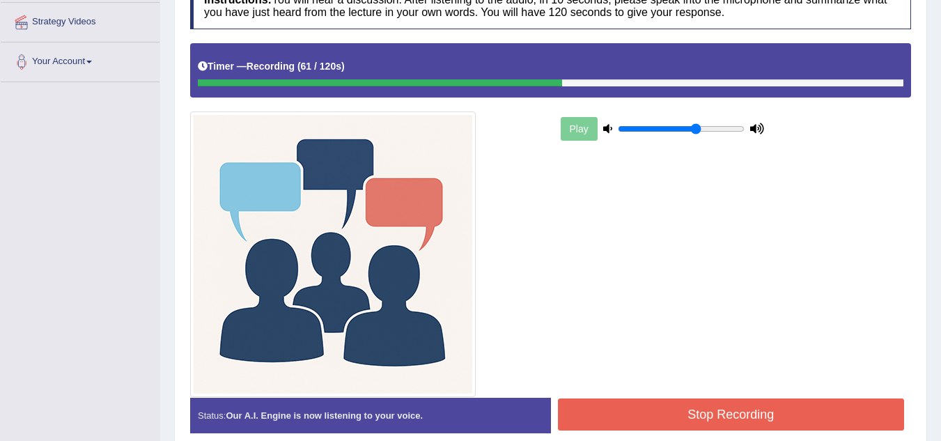
scroll to position [328, 0]
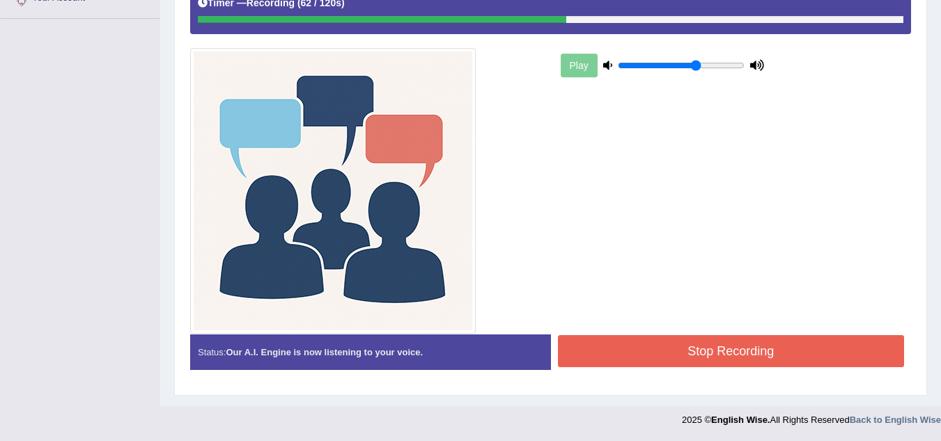
click at [672, 346] on button "Stop Recording" at bounding box center [731, 351] width 347 height 32
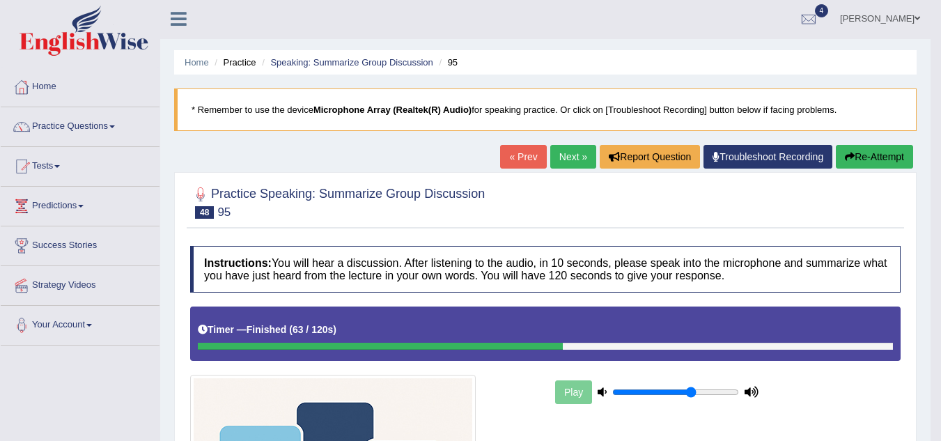
scroll to position [0, 0]
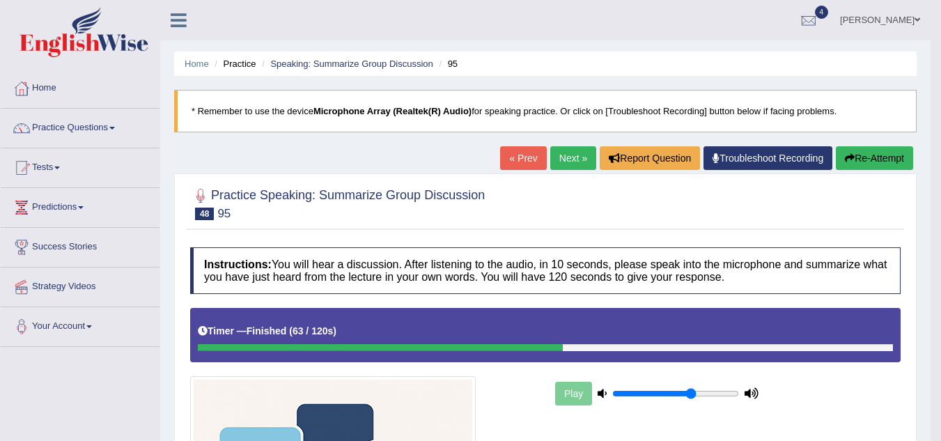
click at [566, 158] on link "Next »" at bounding box center [573, 158] width 46 height 24
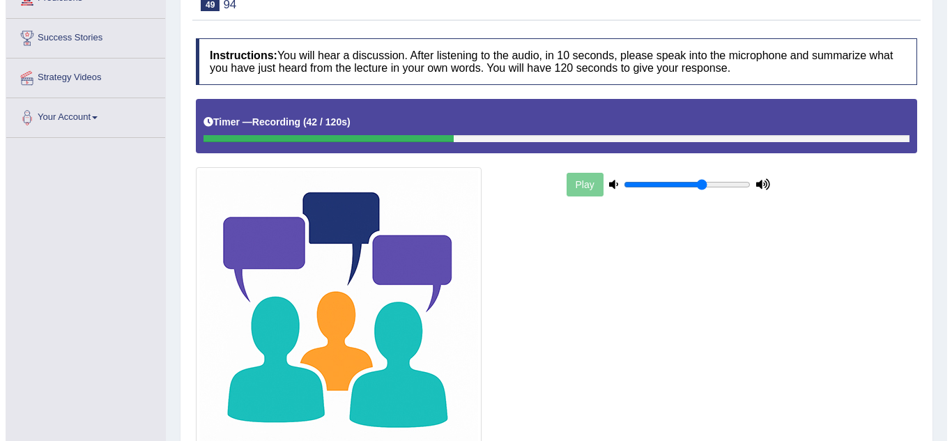
scroll to position [328, 0]
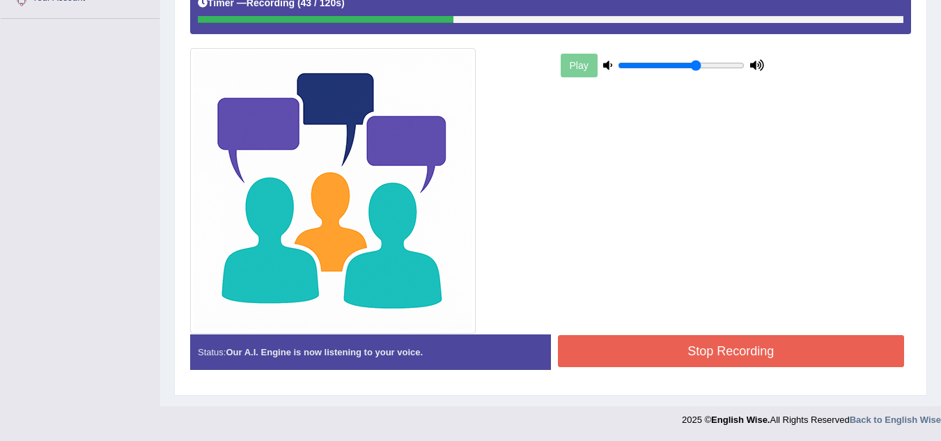
click at [727, 353] on button "Stop Recording" at bounding box center [731, 351] width 347 height 32
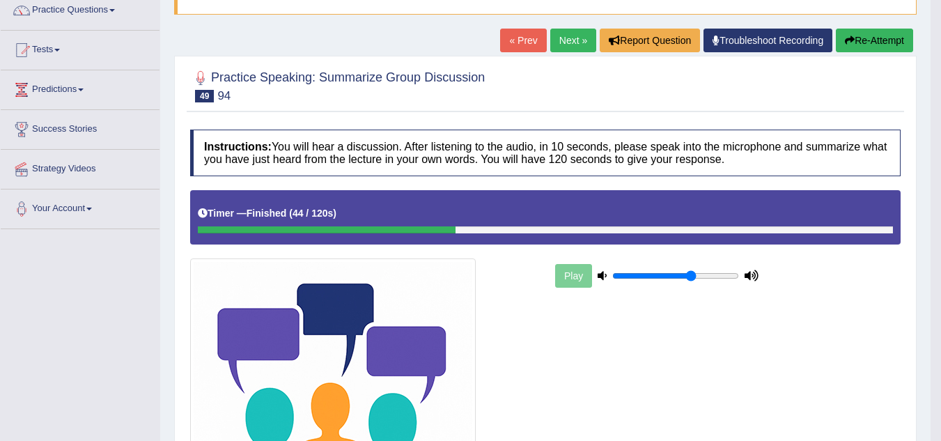
scroll to position [49, 0]
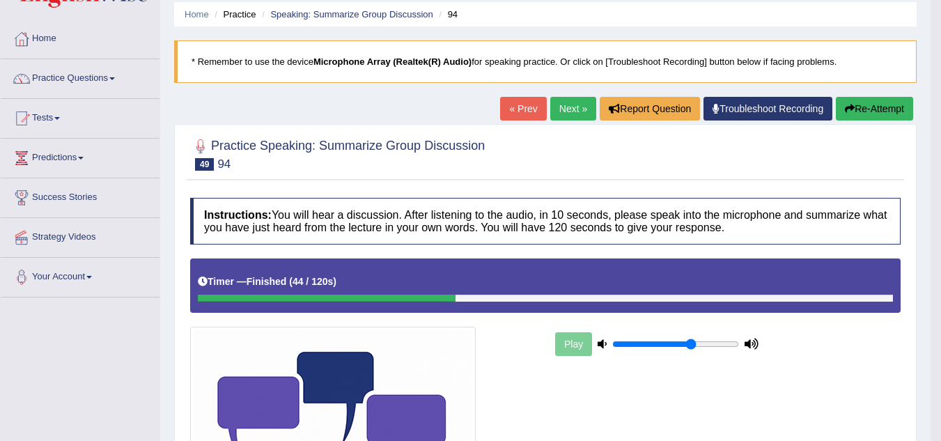
click at [580, 105] on link "Next »" at bounding box center [573, 109] width 46 height 24
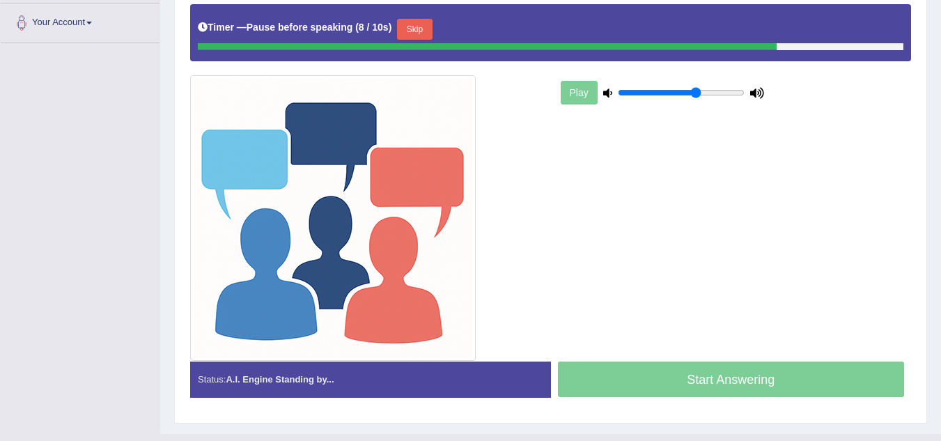
scroll to position [332, 0]
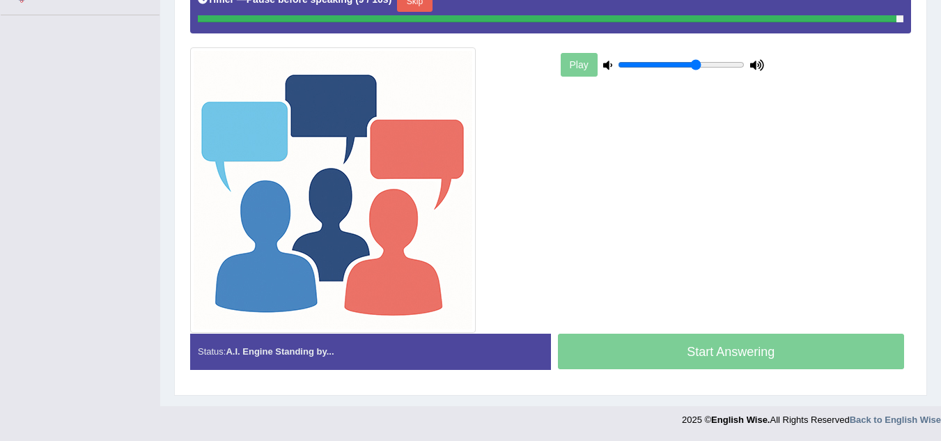
click at [415, 10] on button "Skip" at bounding box center [414, 1] width 35 height 21
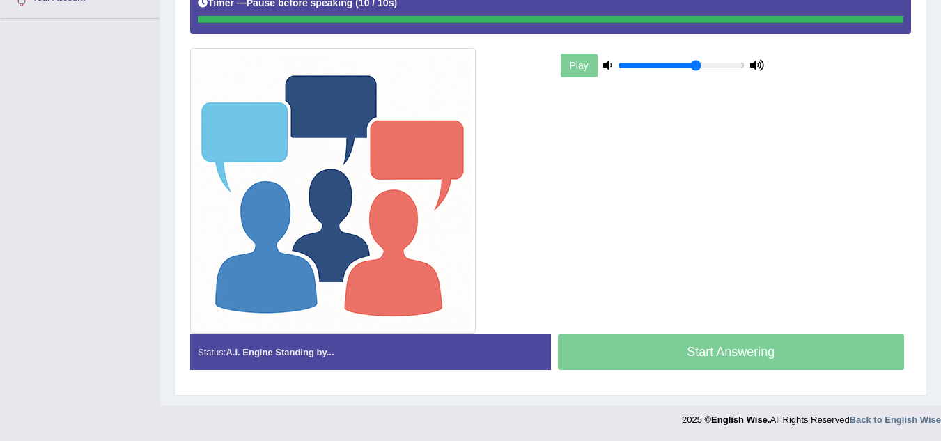
scroll to position [328, 0]
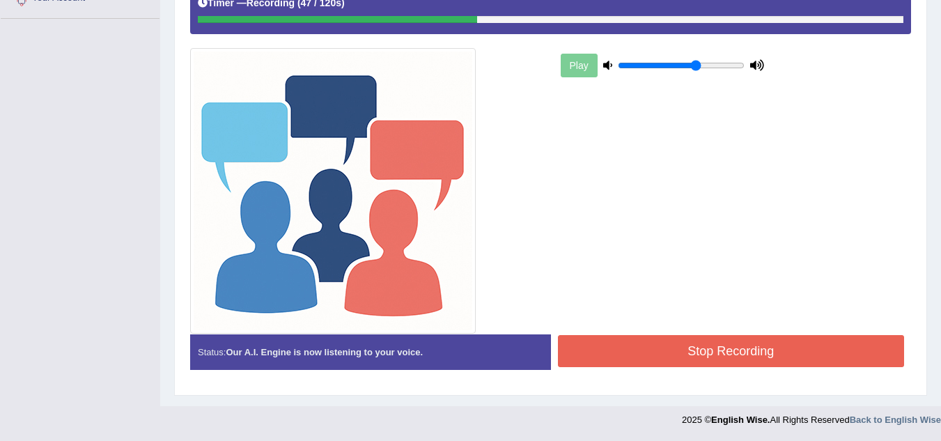
click at [734, 345] on button "Stop Recording" at bounding box center [731, 351] width 347 height 32
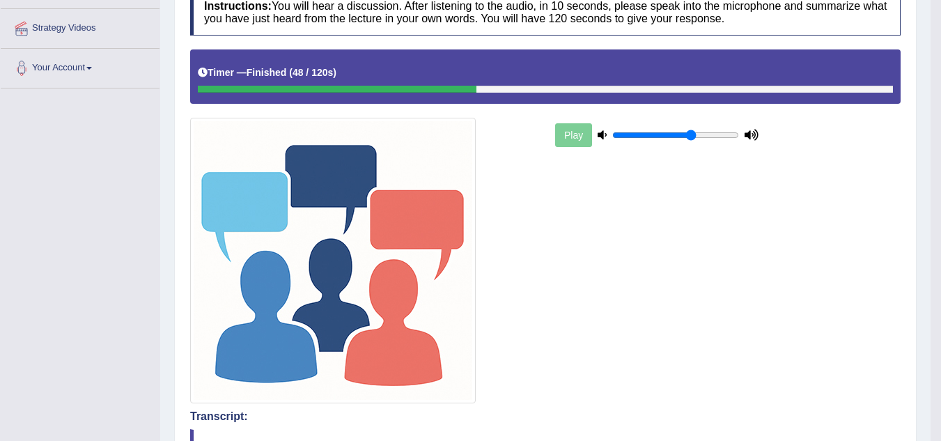
scroll to position [0, 0]
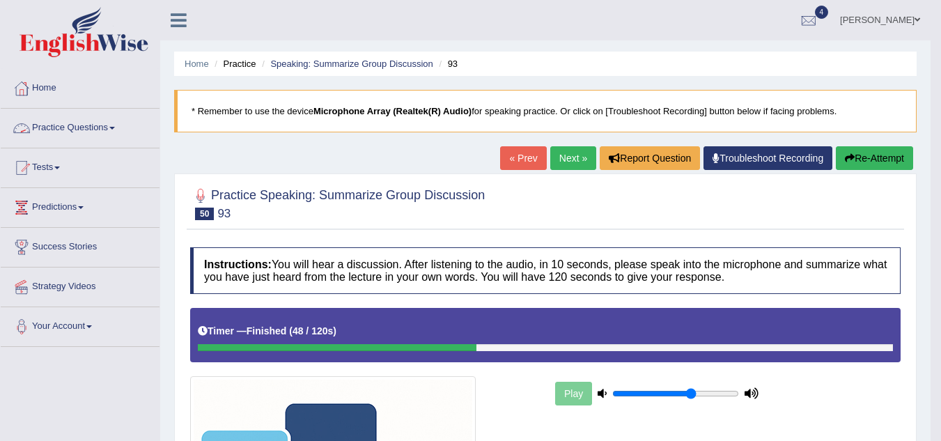
click at [64, 119] on link "Practice Questions" at bounding box center [80, 126] width 159 height 35
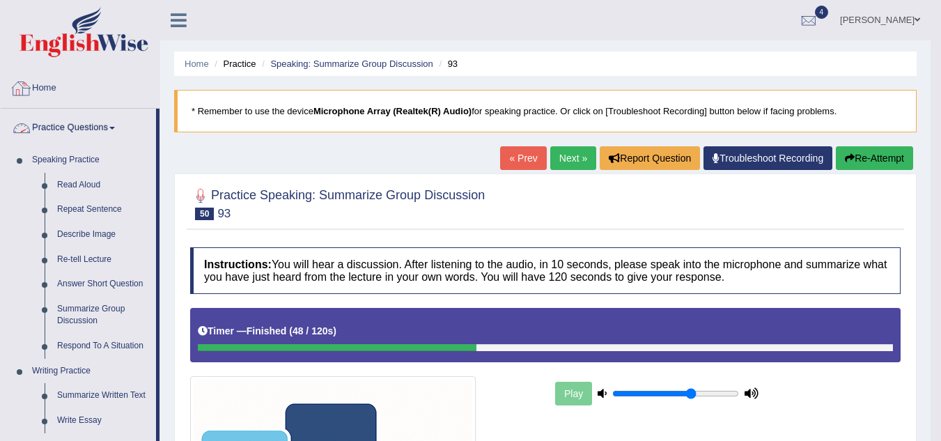
click at [48, 91] on link "Home" at bounding box center [80, 86] width 159 height 35
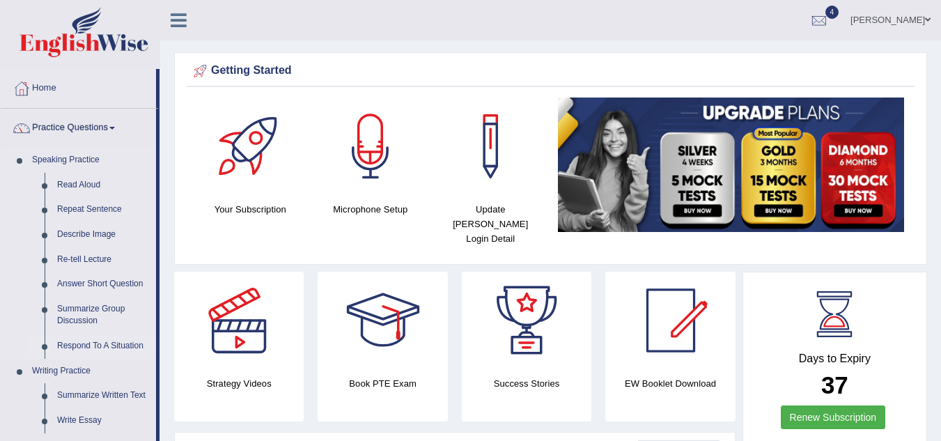
click at [110, 344] on link "Respond To A Situation" at bounding box center [103, 346] width 105 height 25
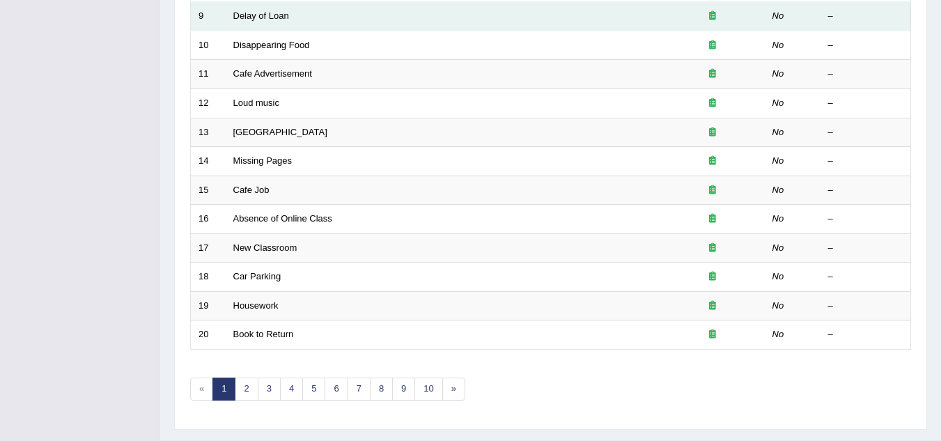
scroll to position [481, 0]
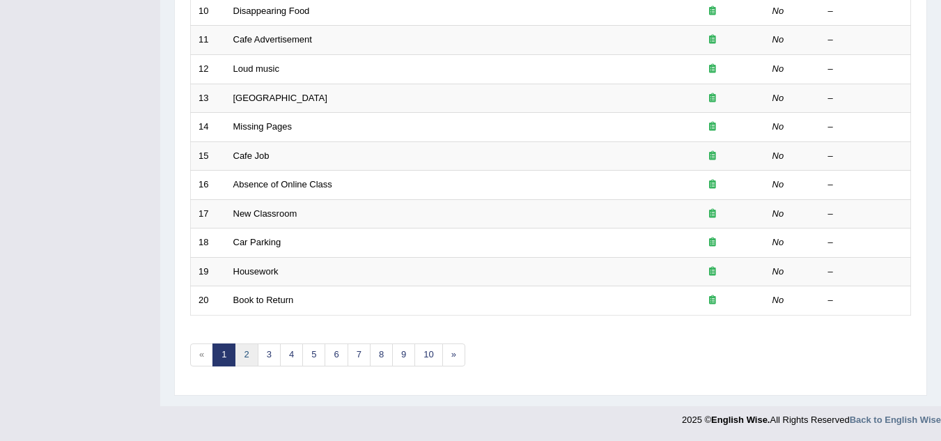
click at [248, 348] on link "2" at bounding box center [246, 355] width 23 height 23
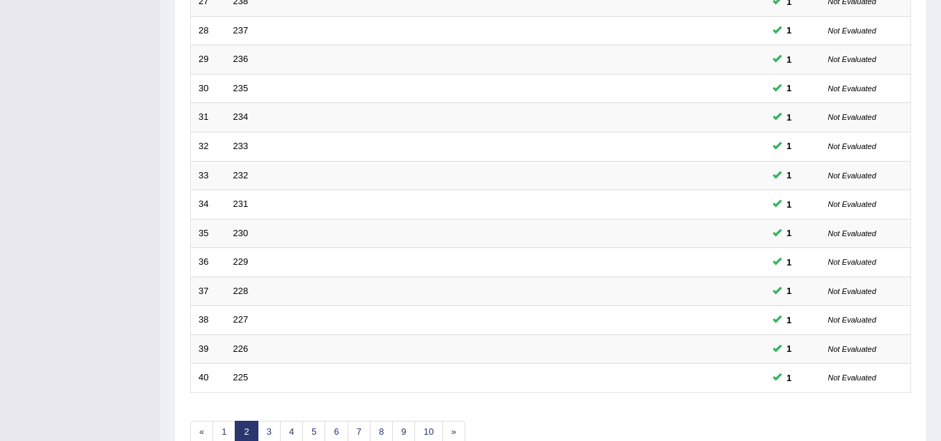
scroll to position [481, 0]
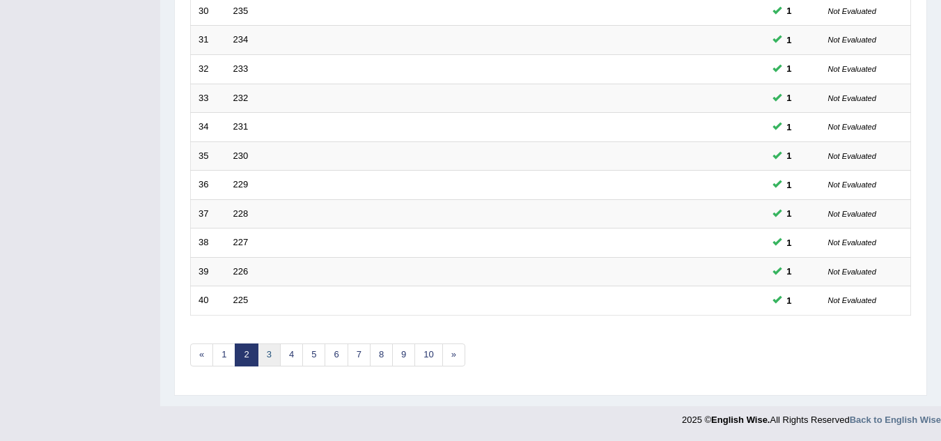
click at [277, 350] on link "3" at bounding box center [269, 355] width 23 height 23
click at [296, 352] on link "4" at bounding box center [291, 355] width 23 height 23
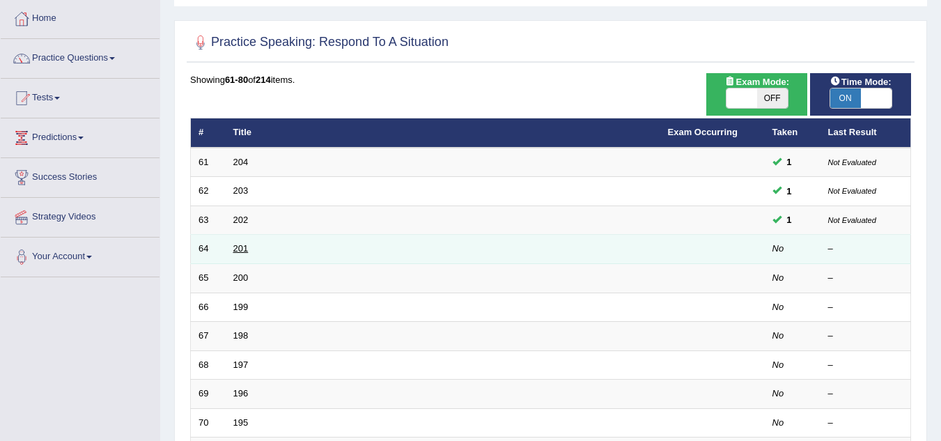
click at [240, 251] on link "201" at bounding box center [240, 248] width 15 height 10
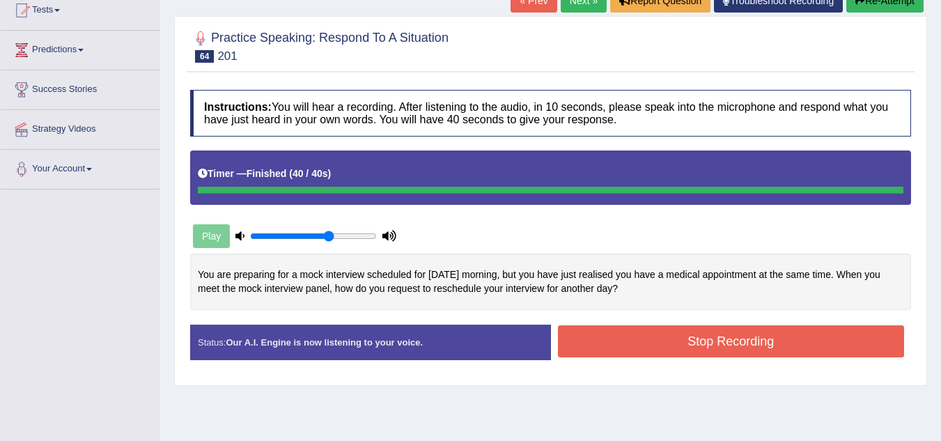
click at [647, 348] on div "Instructions: You will hear a recording. After listening to the audio, in 10 se…" at bounding box center [551, 230] width 728 height 295
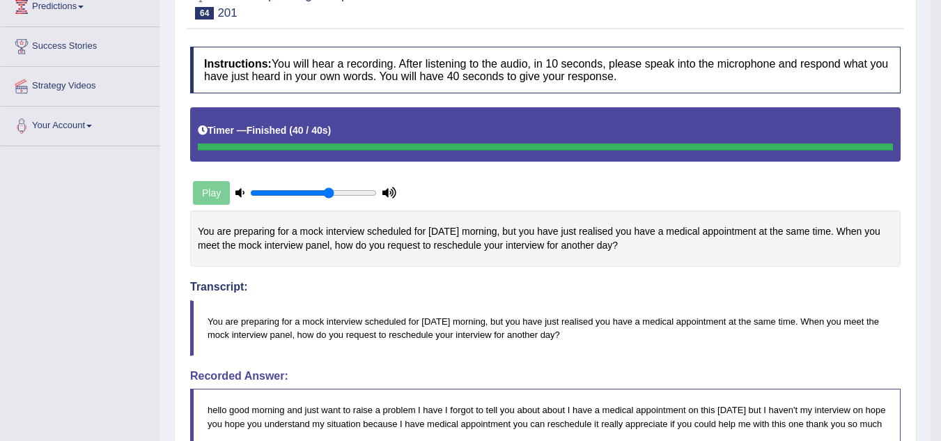
scroll to position [88, 0]
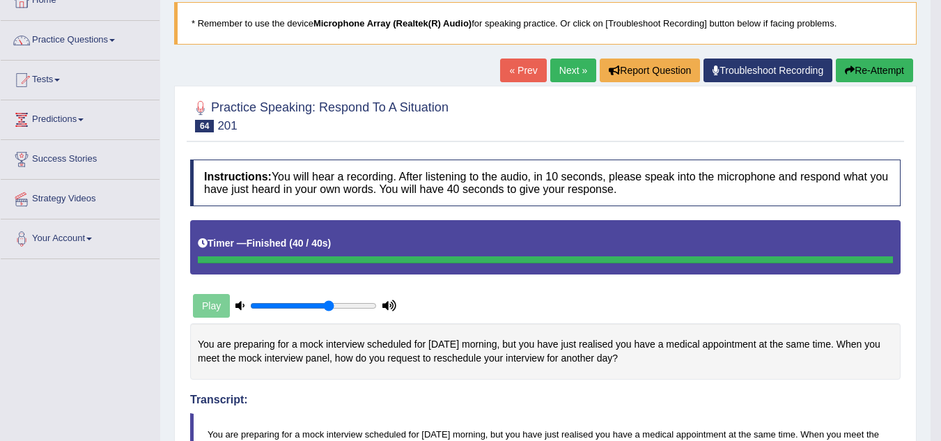
click at [564, 69] on link "Next »" at bounding box center [573, 71] width 46 height 24
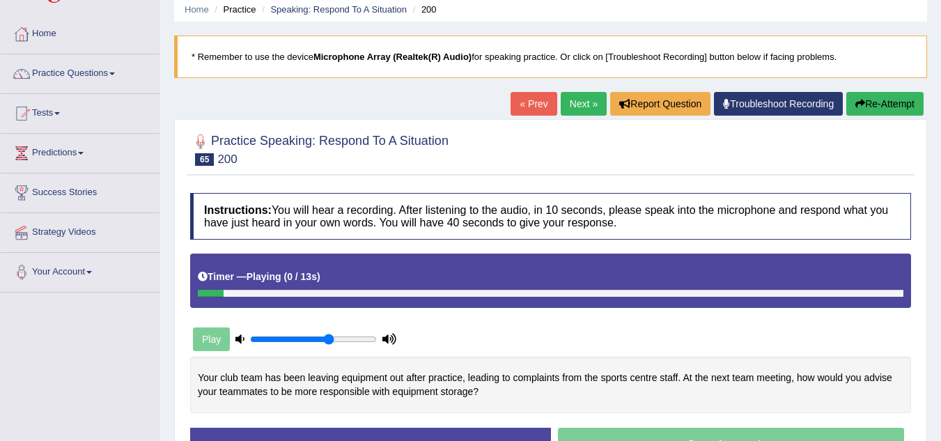
scroll to position [70, 0]
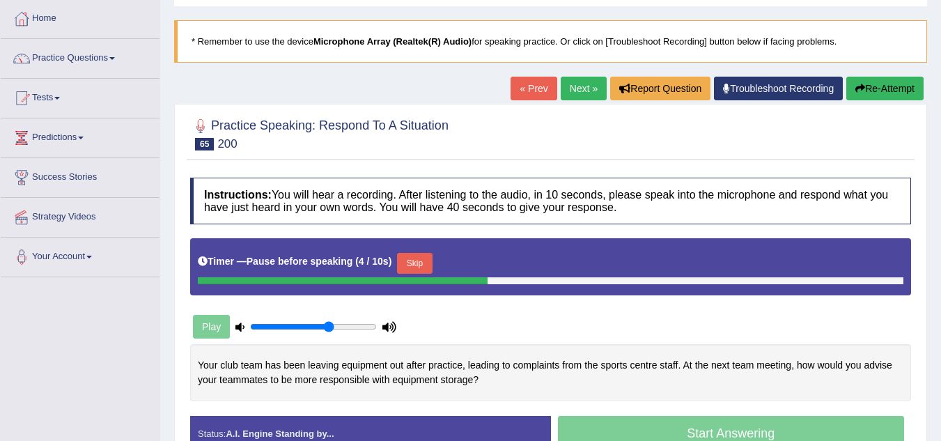
click at [426, 268] on button "Skip" at bounding box center [414, 263] width 35 height 21
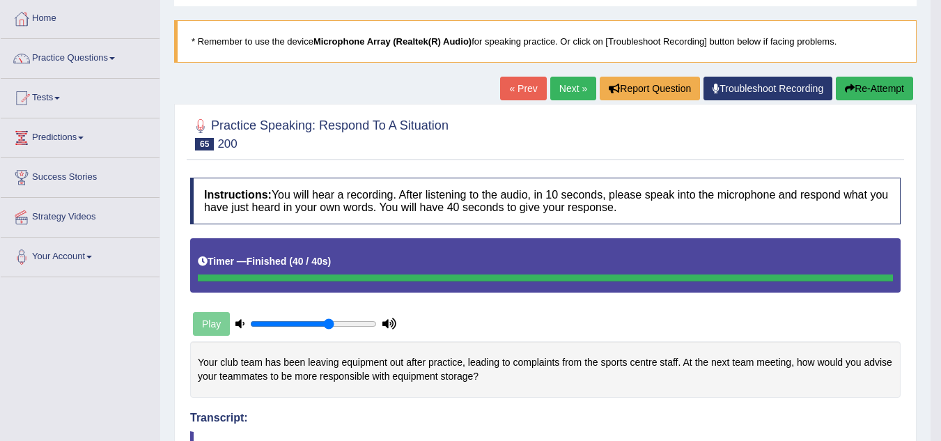
click at [559, 90] on link "Next »" at bounding box center [573, 89] width 46 height 24
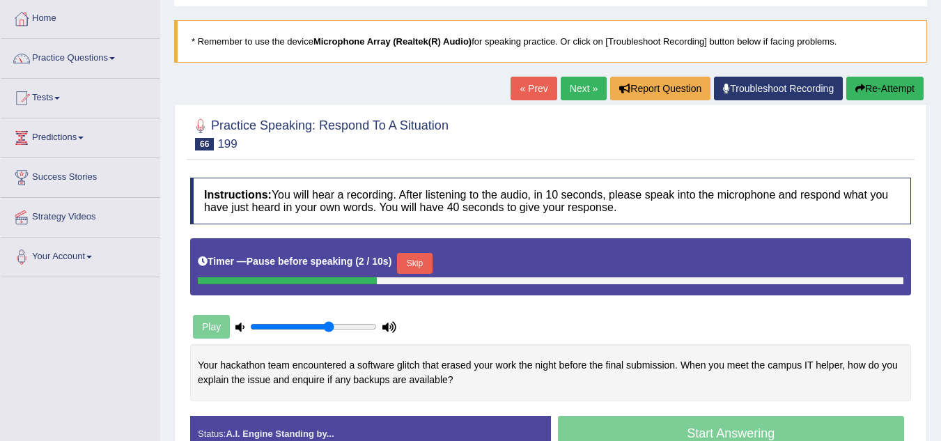
click at [422, 261] on button "Skip" at bounding box center [414, 263] width 35 height 21
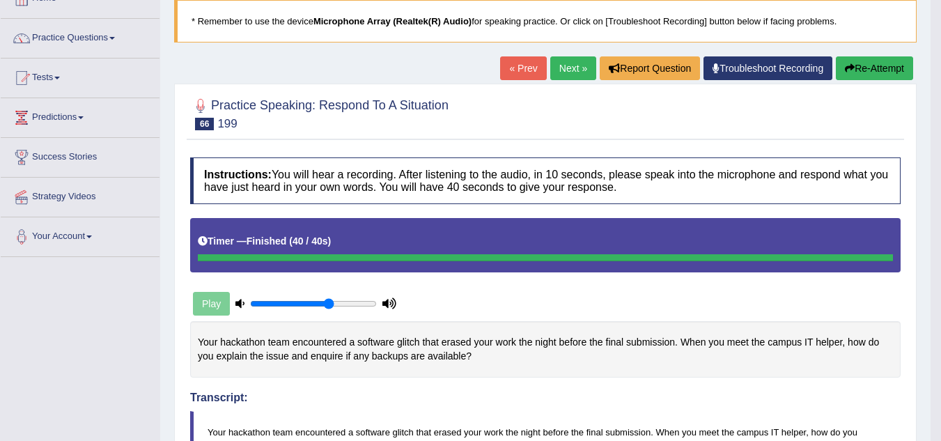
scroll to position [64, 0]
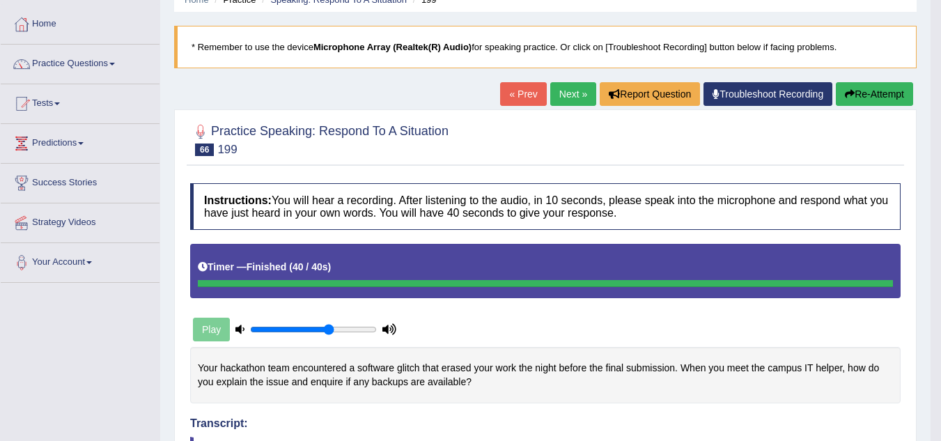
click at [562, 88] on link "Next »" at bounding box center [573, 94] width 46 height 24
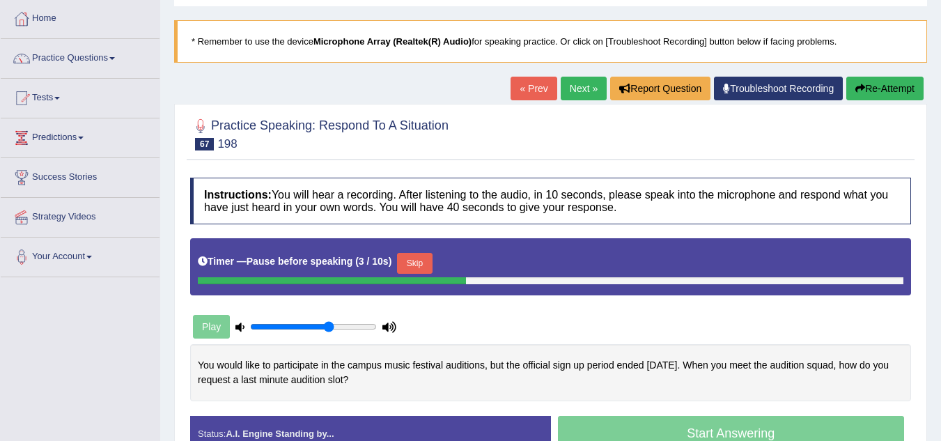
click at [421, 260] on button "Skip" at bounding box center [414, 263] width 35 height 21
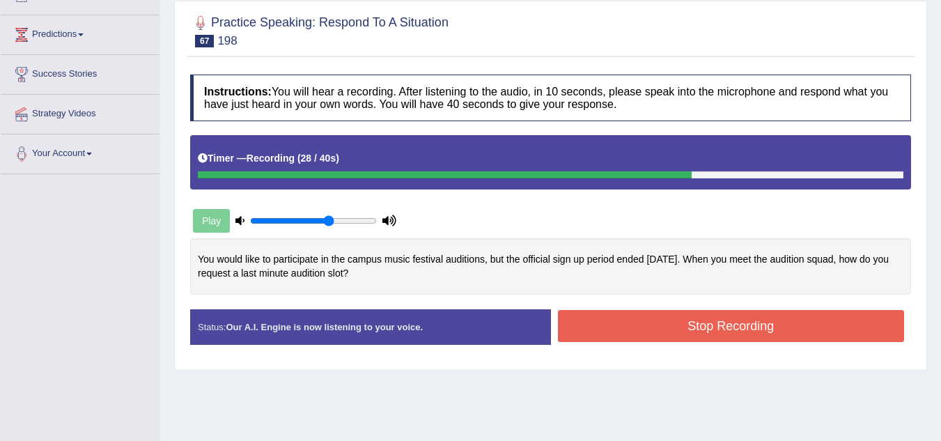
scroll to position [209, 0]
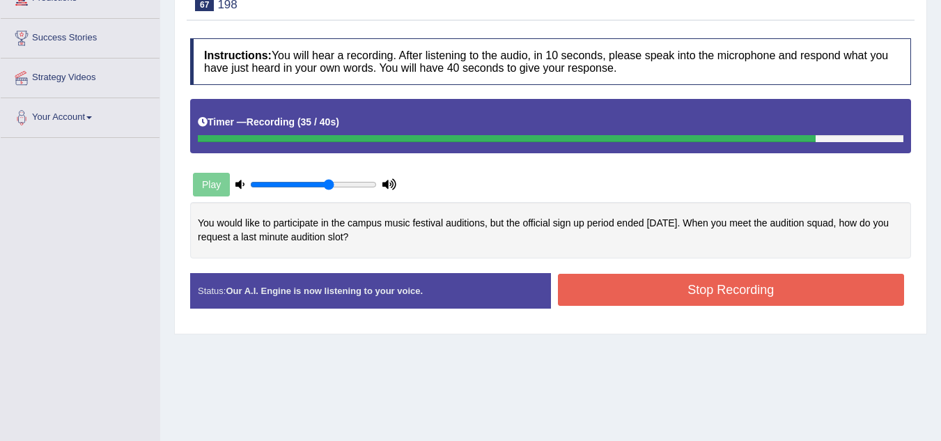
click at [664, 295] on button "Stop Recording" at bounding box center [731, 290] width 347 height 32
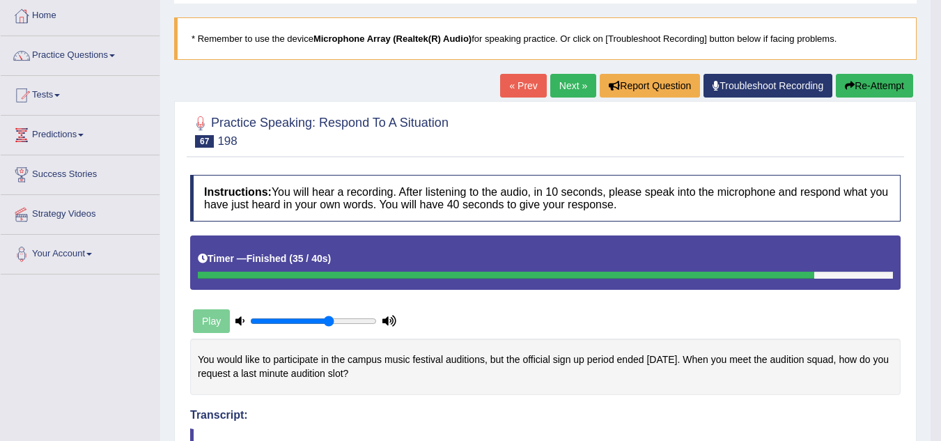
scroll to position [0, 0]
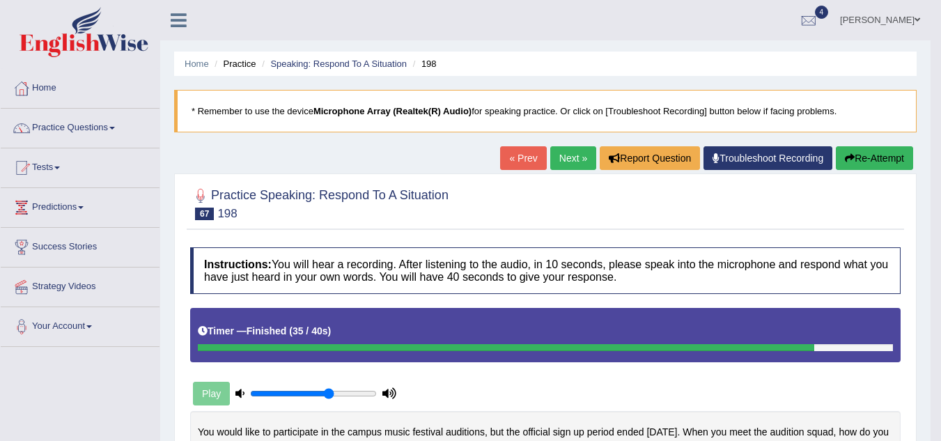
click at [582, 160] on link "Next »" at bounding box center [573, 158] width 46 height 24
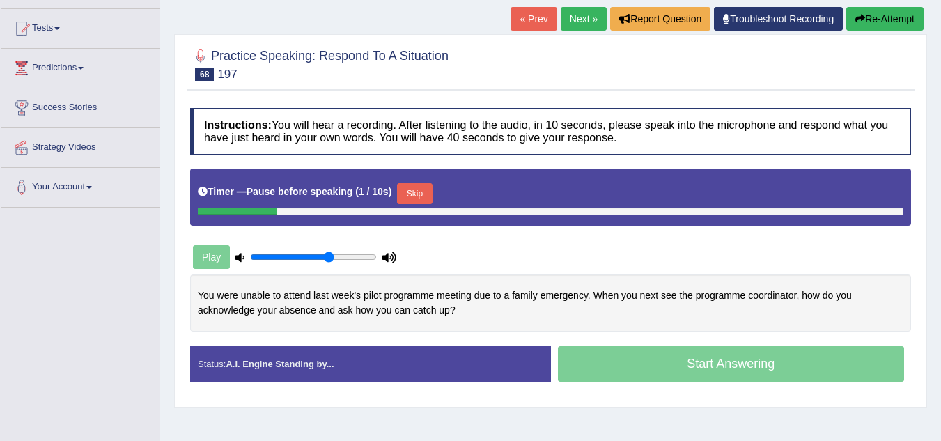
click at [431, 192] on button "Skip" at bounding box center [414, 193] width 35 height 21
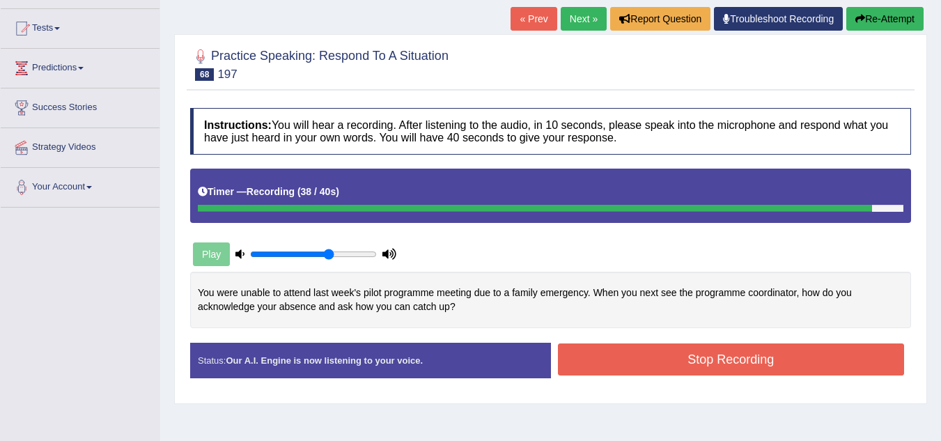
click at [828, 362] on button "Stop Recording" at bounding box center [731, 360] width 347 height 32
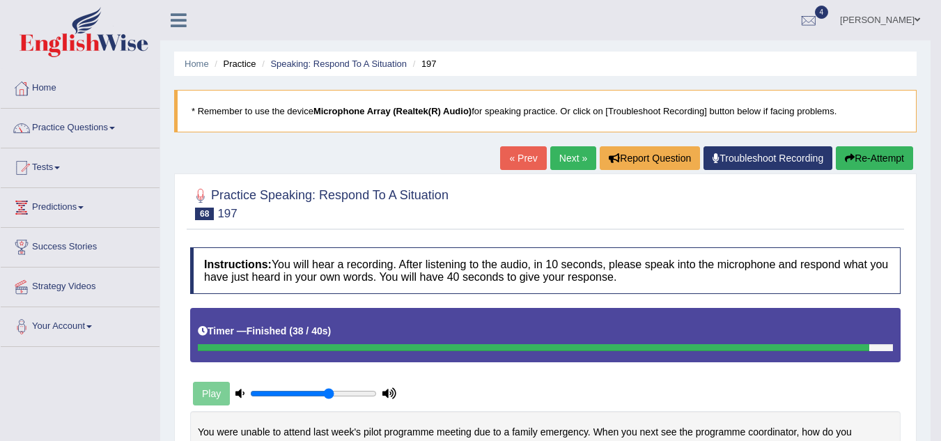
click at [580, 157] on link "Next »" at bounding box center [573, 158] width 46 height 24
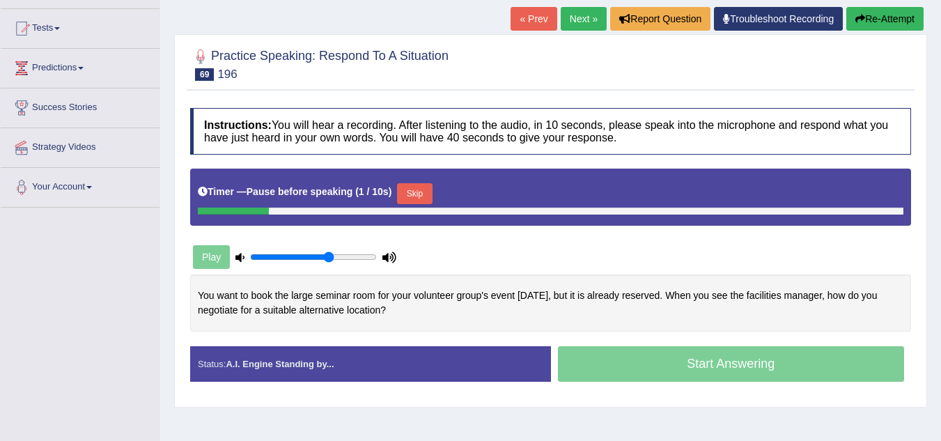
click at [429, 190] on button "Skip" at bounding box center [414, 193] width 35 height 21
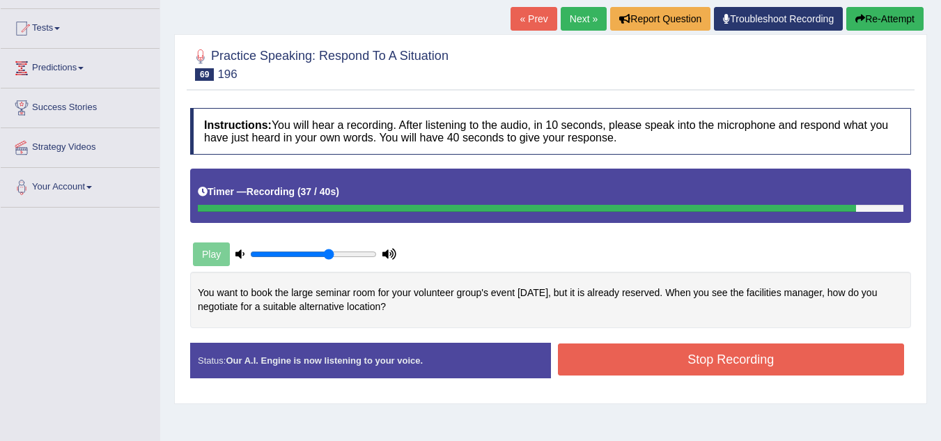
click at [741, 352] on button "Stop Recording" at bounding box center [731, 360] width 347 height 32
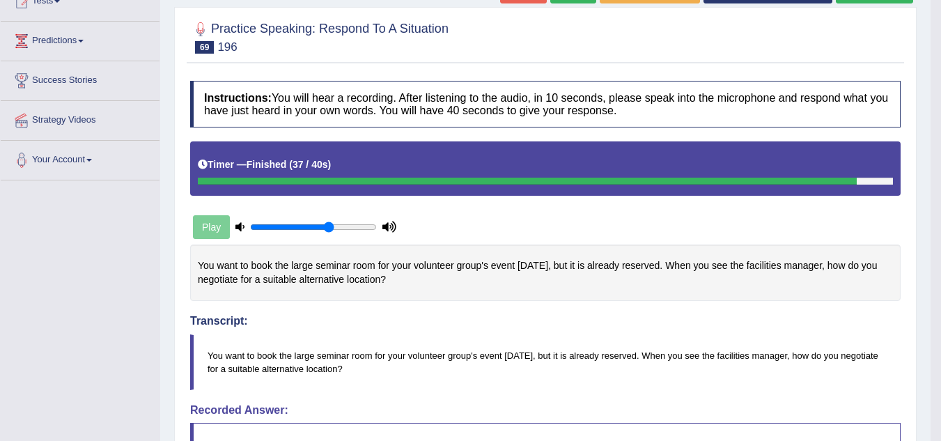
scroll to position [139, 0]
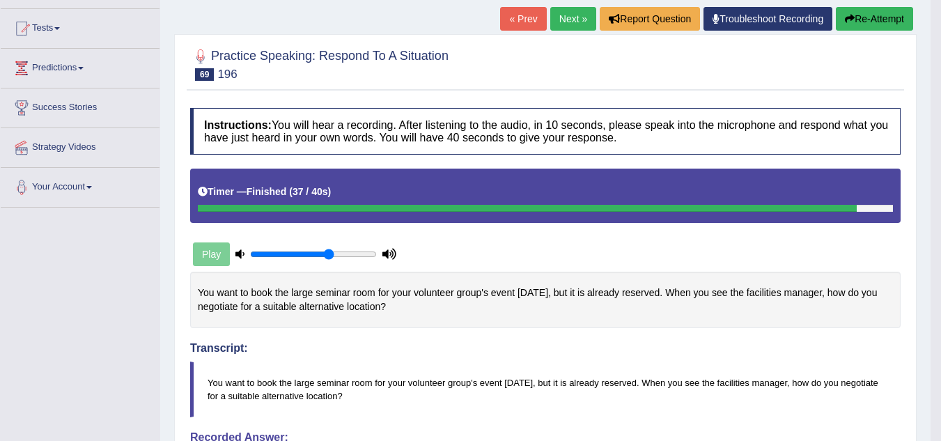
click at [562, 21] on link "Next »" at bounding box center [573, 19] width 46 height 24
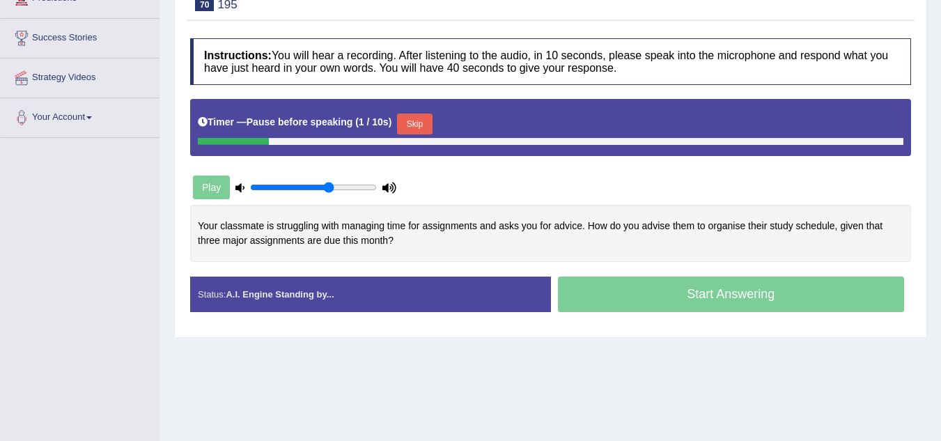
click at [413, 123] on button "Skip" at bounding box center [414, 124] width 35 height 21
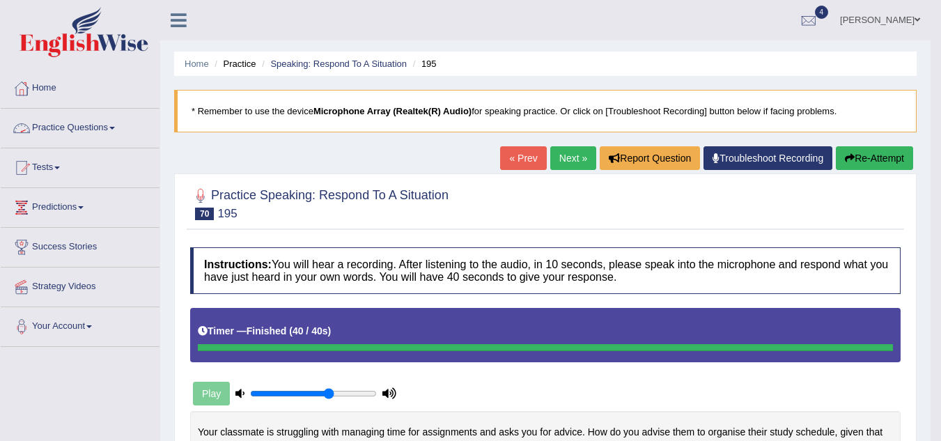
click at [117, 123] on link "Practice Questions" at bounding box center [80, 126] width 159 height 35
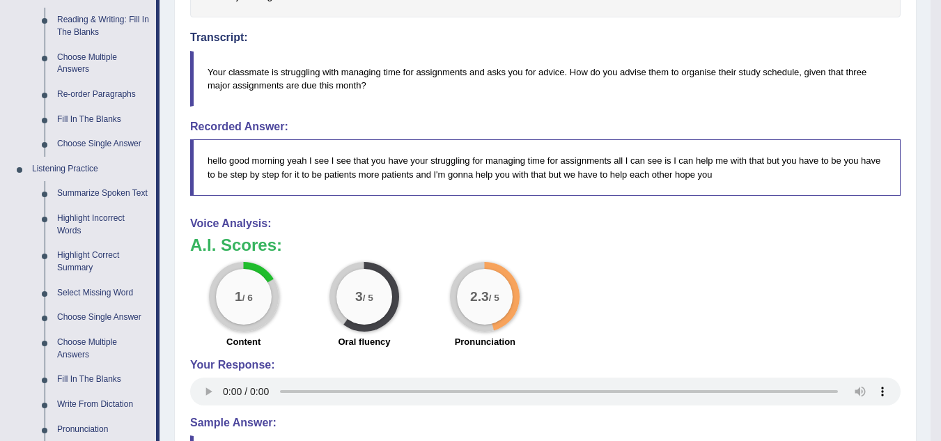
scroll to position [488, 0]
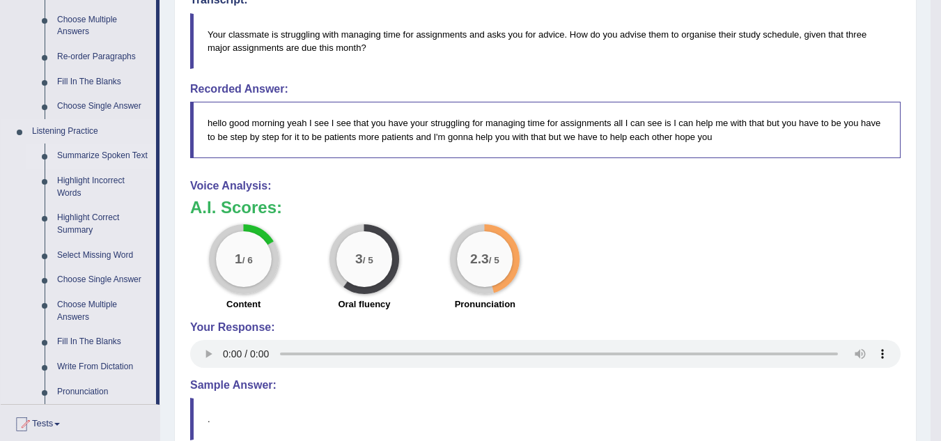
click at [105, 153] on link "Summarize Spoken Text" at bounding box center [103, 156] width 105 height 25
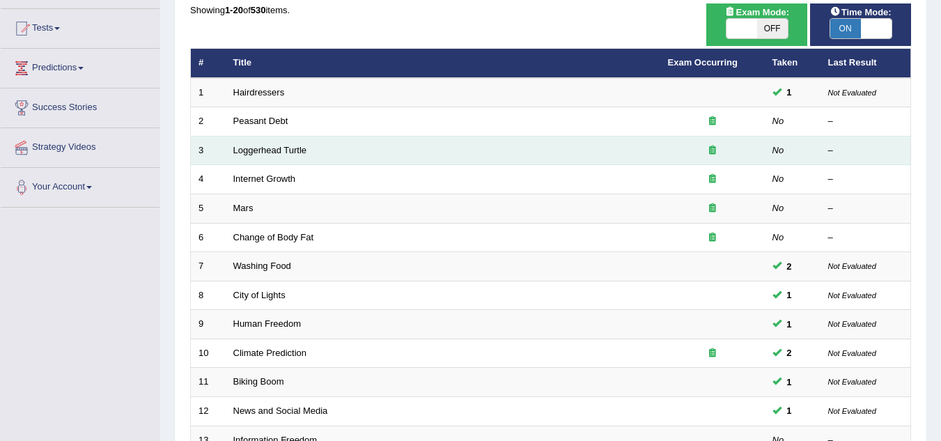
scroll to position [348, 0]
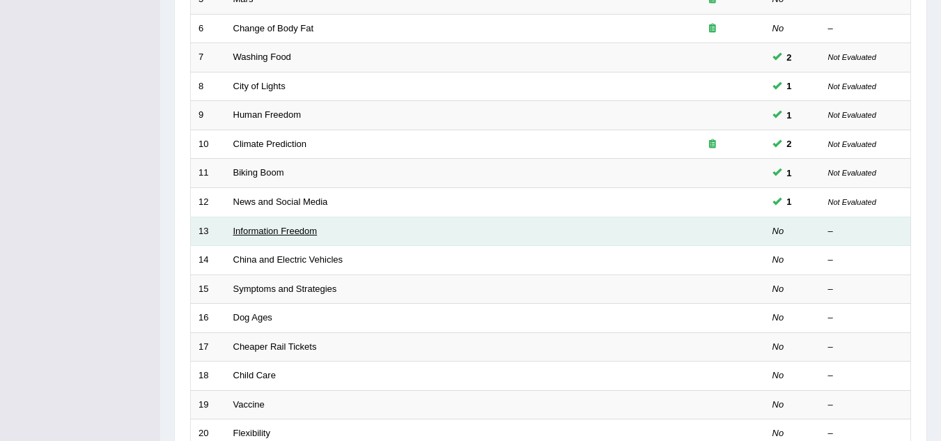
click at [277, 230] on link "Information Freedom" at bounding box center [275, 231] width 84 height 10
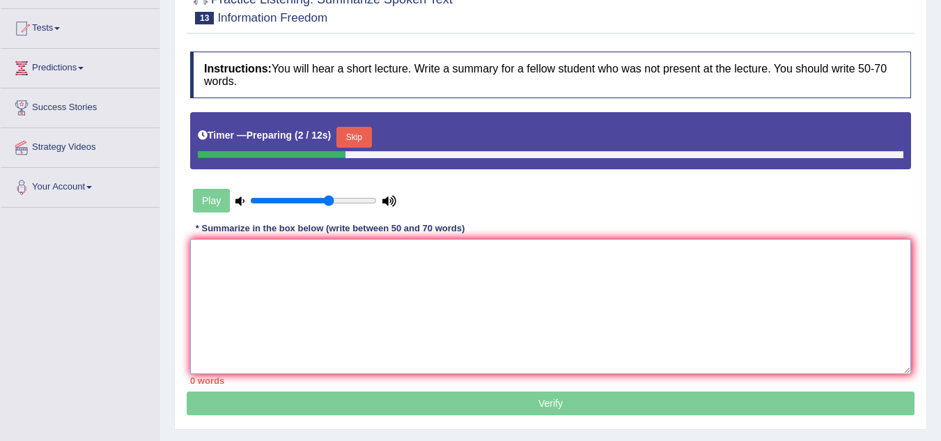
click at [287, 282] on textarea at bounding box center [550, 306] width 721 height 135
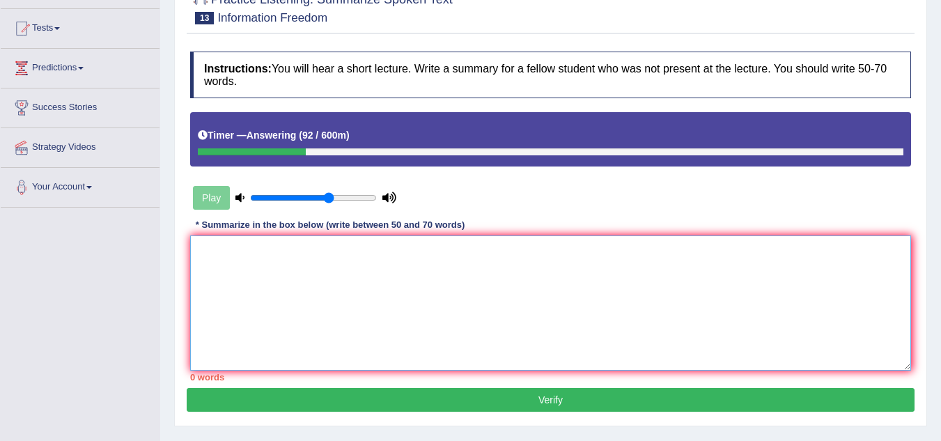
click at [284, 295] on textarea at bounding box center [550, 303] width 721 height 135
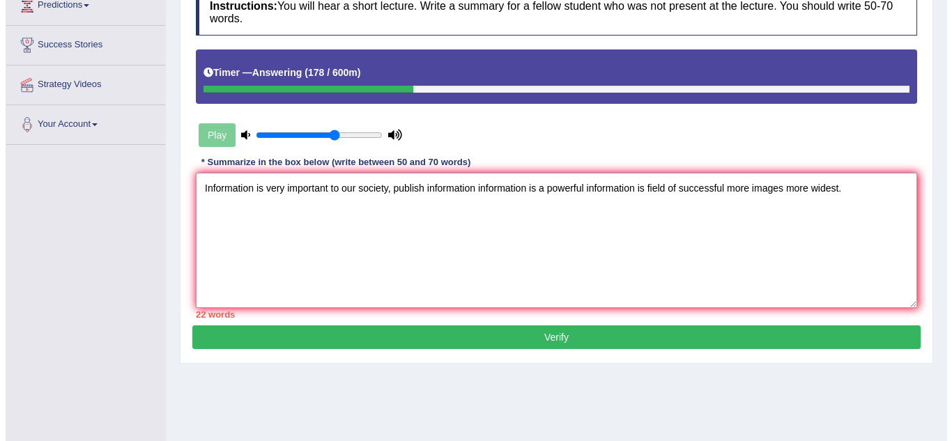
scroll to position [291, 0]
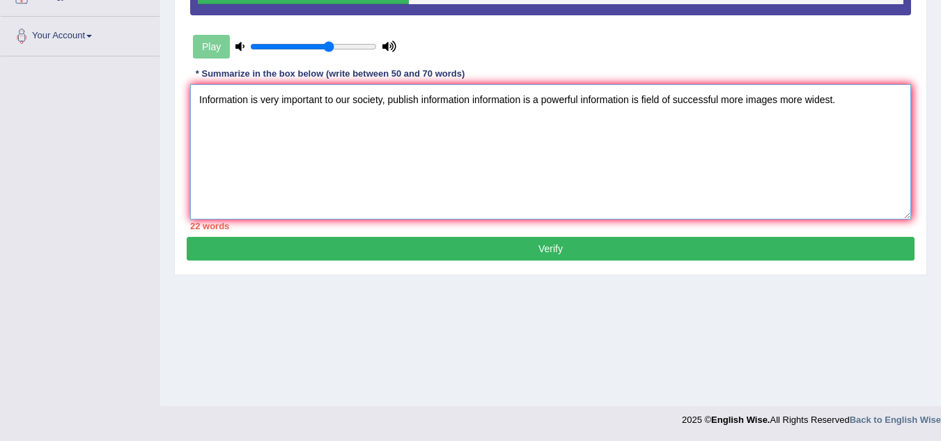
type textarea "Information is very important to our society, publish information information i…"
click at [426, 255] on button "Verify" at bounding box center [551, 249] width 728 height 24
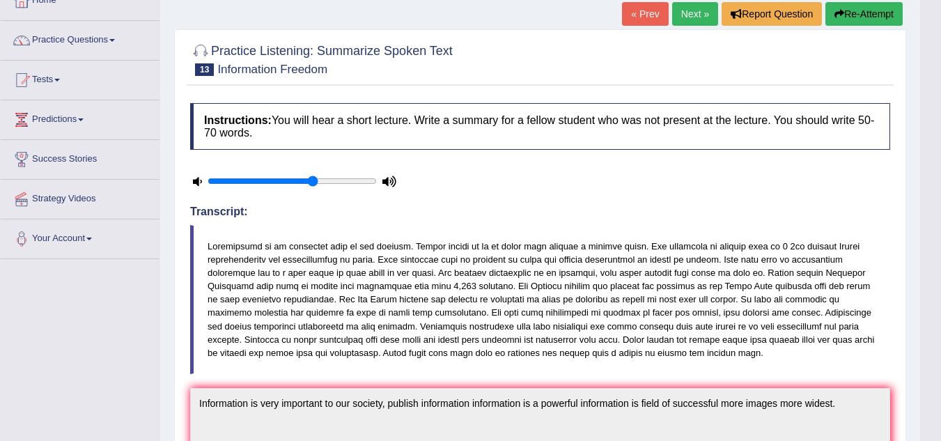
scroll to position [0, 0]
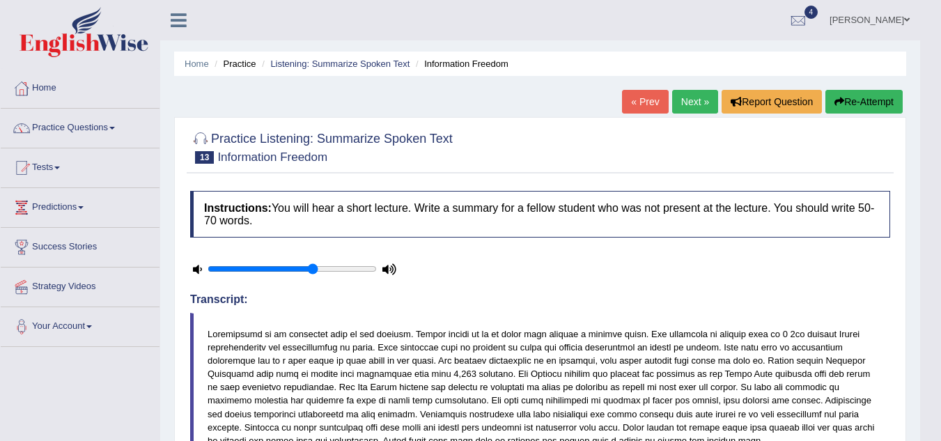
click at [865, 100] on button "Re-Attempt" at bounding box center [864, 102] width 77 height 24
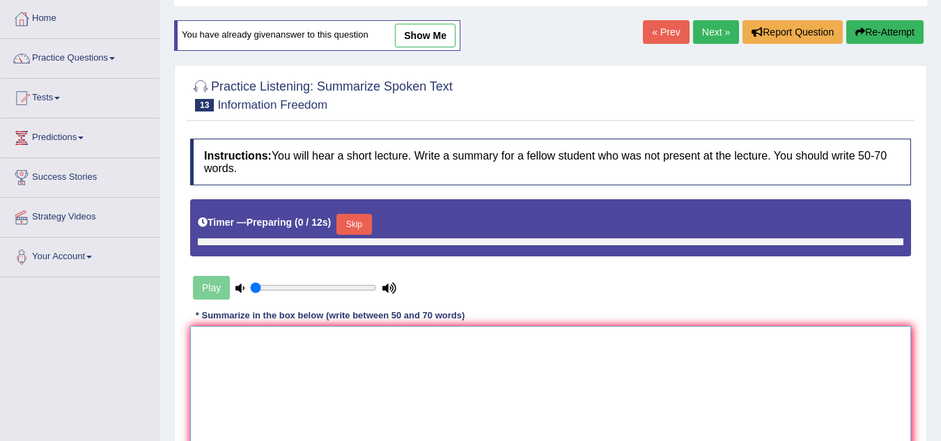
type input "0.65"
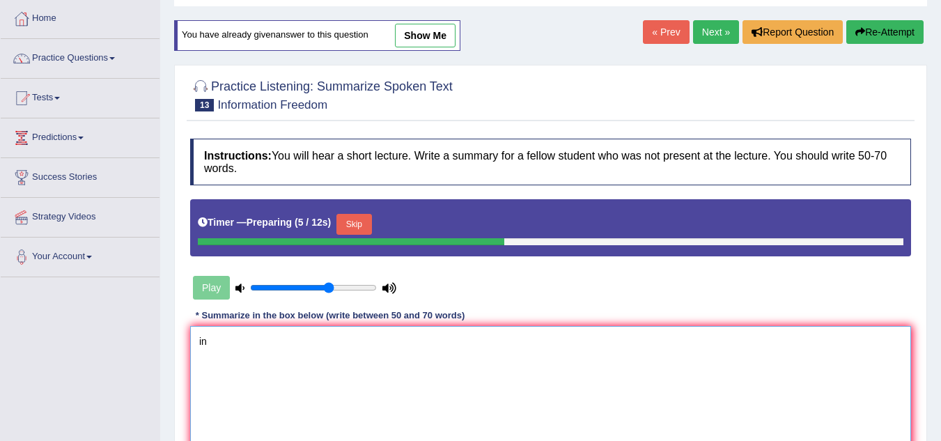
type textarea "i"
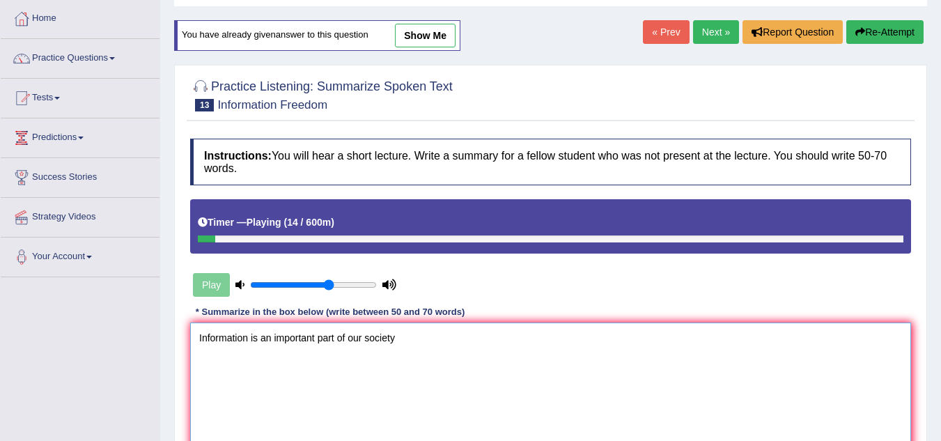
click at [426, 338] on textarea "Information is an important part of our society" at bounding box center [550, 390] width 721 height 135
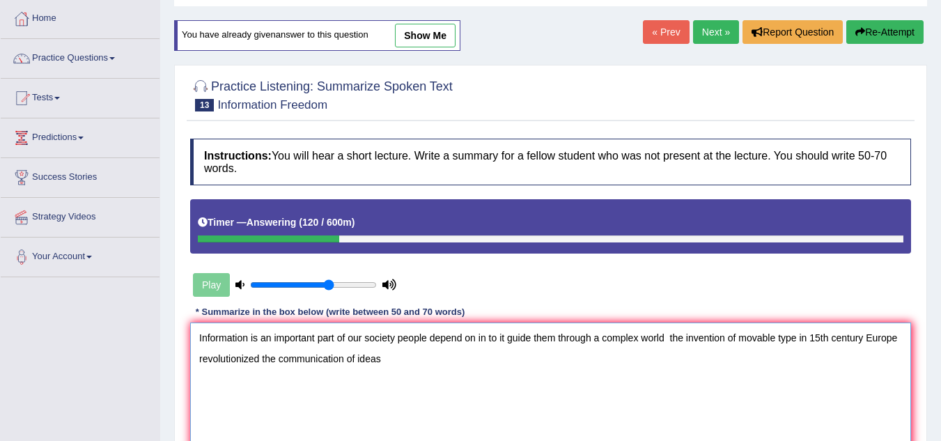
scroll to position [279, 0]
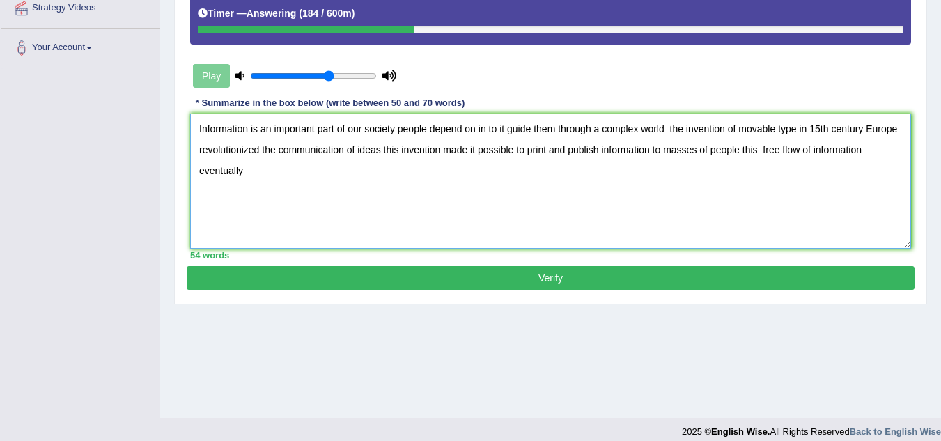
type textarea "Information is an important part of our society people depend on in to it guide…"
click at [498, 279] on button "Verify" at bounding box center [551, 278] width 728 height 24
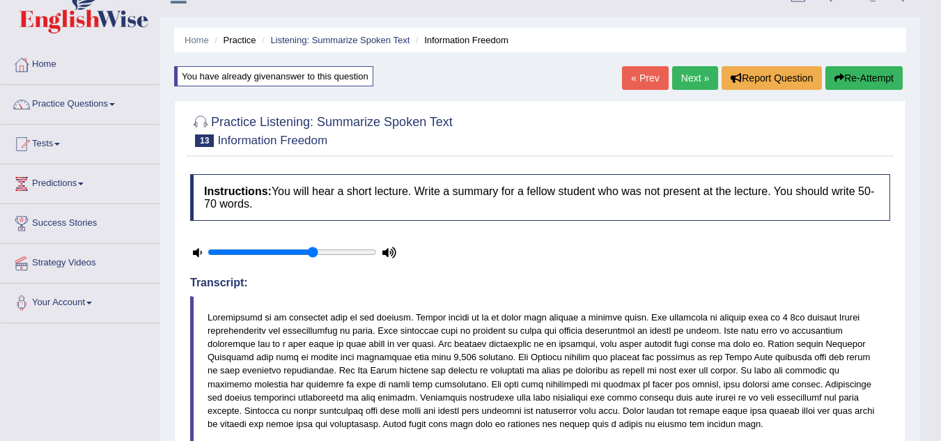
scroll to position [0, 0]
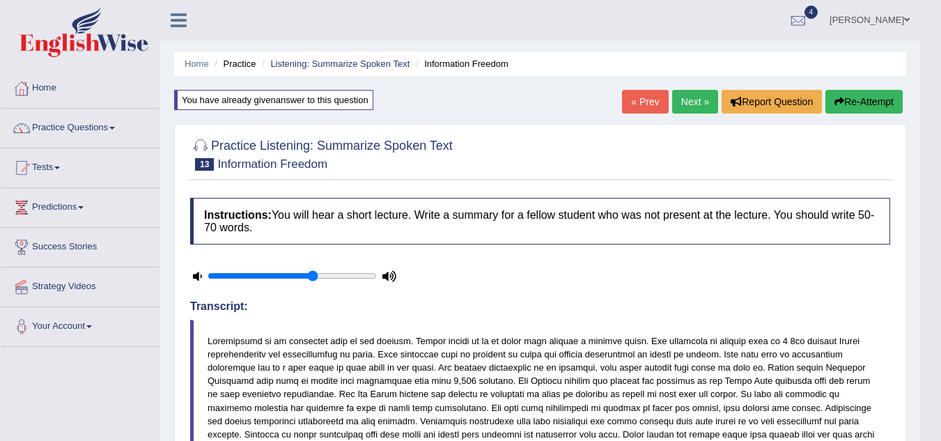
click at [687, 95] on link "Next »" at bounding box center [695, 102] width 46 height 24
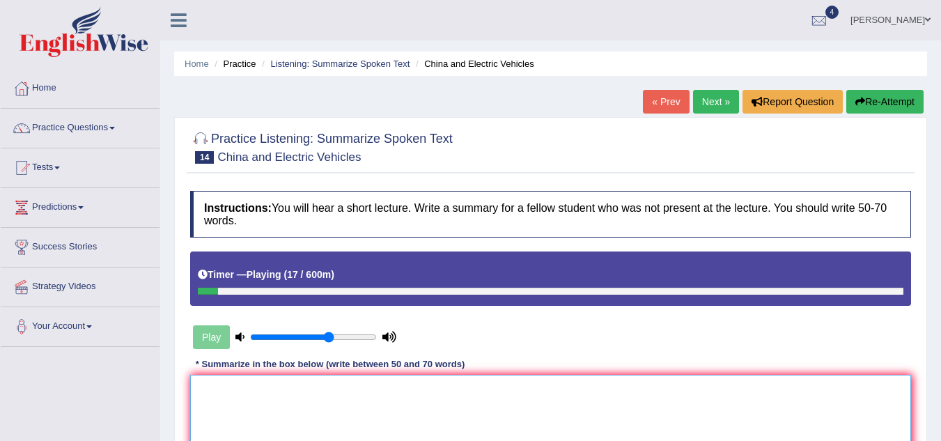
click at [313, 414] on textarea at bounding box center [550, 442] width 721 height 135
type textarea "g"
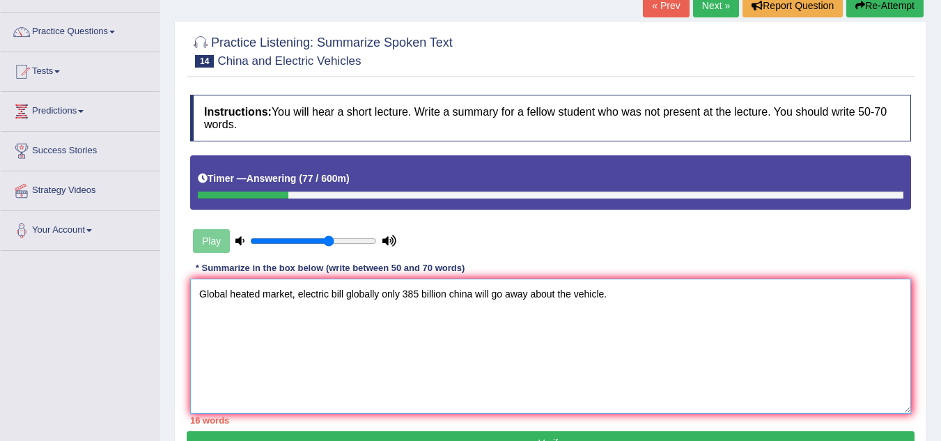
scroll to position [139, 0]
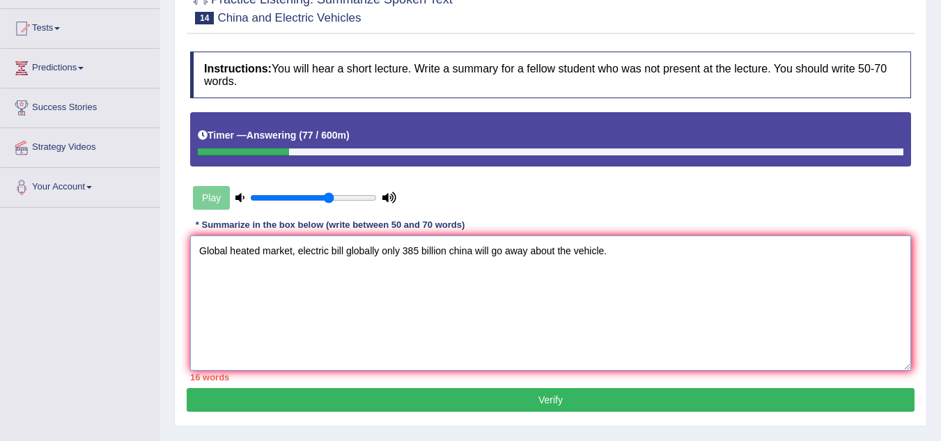
type textarea "Global heated market, electric bill globally only 385 billion china will go awa…"
click at [661, 399] on button "Verify" at bounding box center [551, 400] width 728 height 24
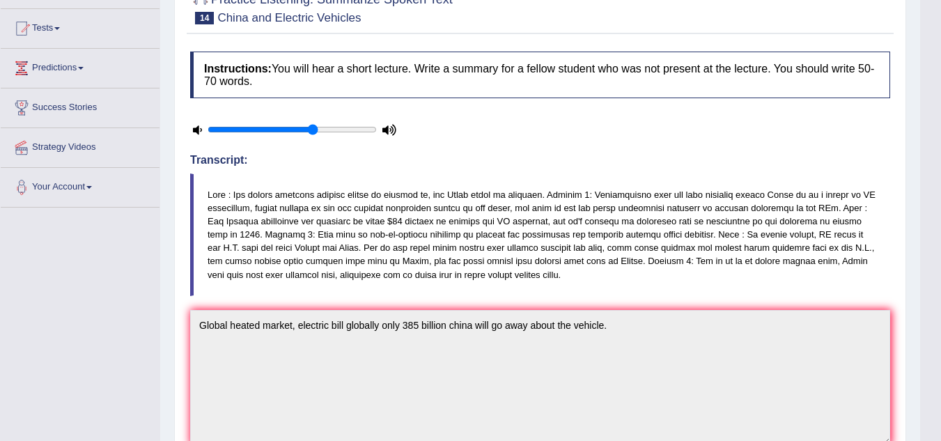
scroll to position [0, 0]
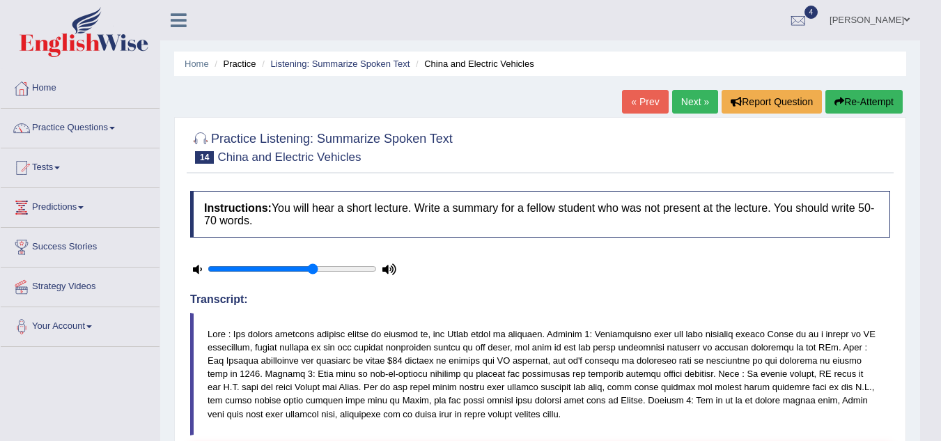
click at [834, 96] on button "Re-Attempt" at bounding box center [864, 102] width 77 height 24
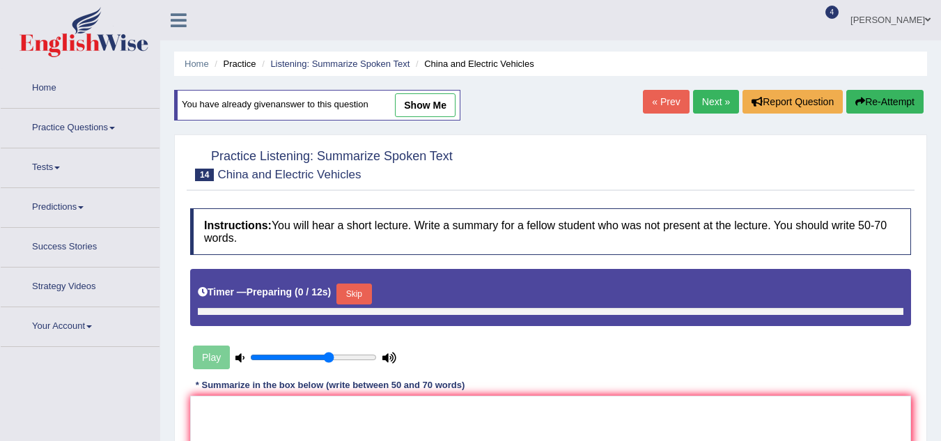
scroll to position [157, 0]
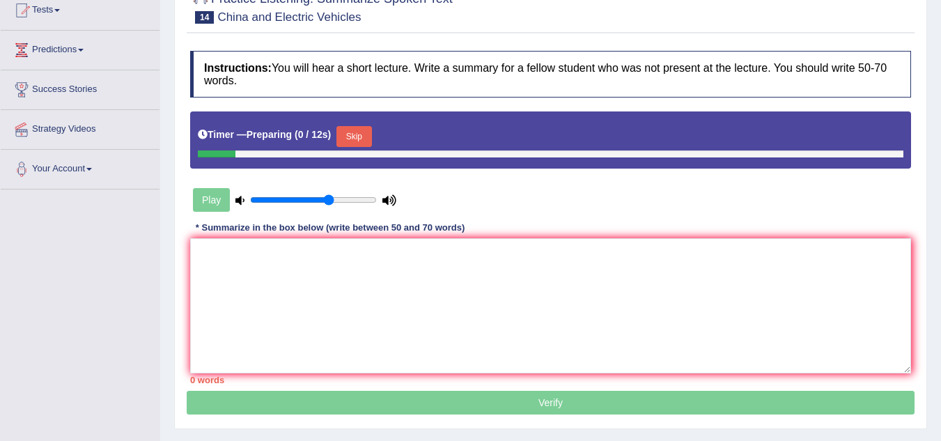
drag, startPoint x: 362, startPoint y: 134, endPoint x: 348, endPoint y: 250, distance: 117.2
click at [362, 132] on button "Skip" at bounding box center [354, 136] width 35 height 21
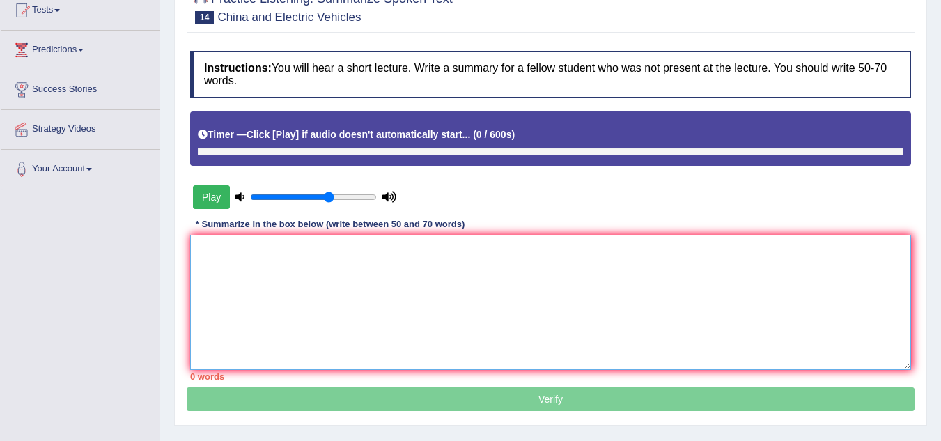
click at [316, 277] on textarea at bounding box center [550, 302] width 721 height 135
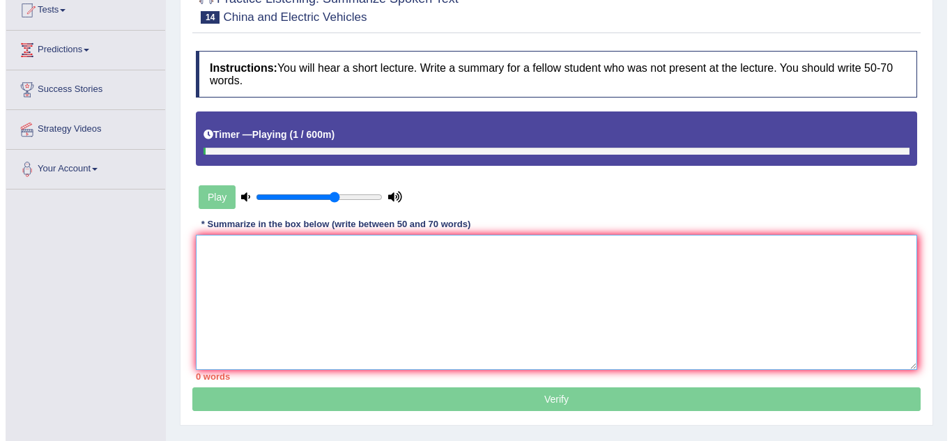
scroll to position [0, 0]
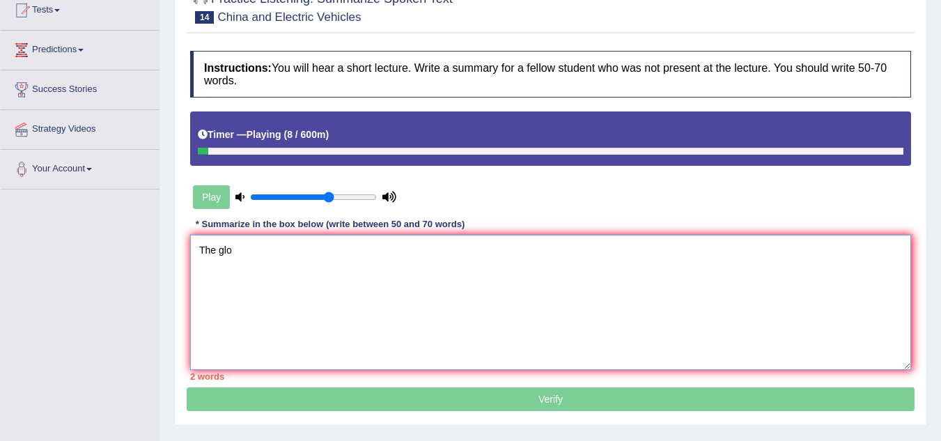
click at [305, 265] on textarea "The glo" at bounding box center [550, 302] width 721 height 135
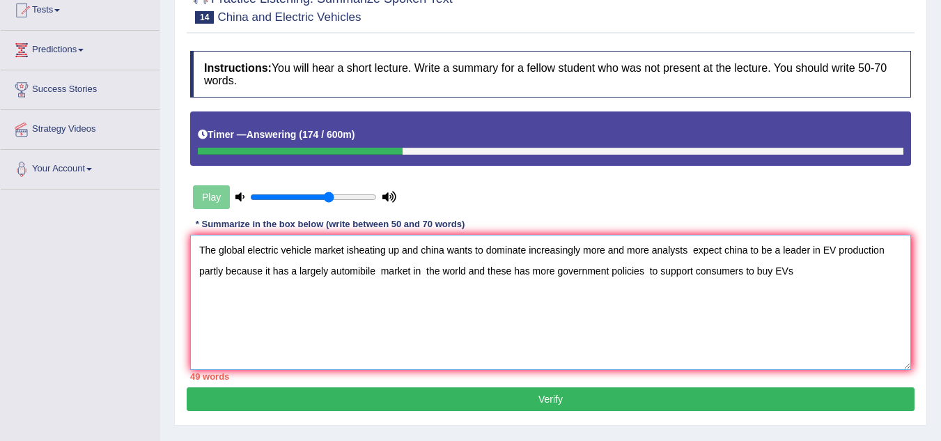
click at [419, 316] on textarea "The global electric vehicle market isheating up and china wants to dominate inc…" at bounding box center [550, 302] width 721 height 135
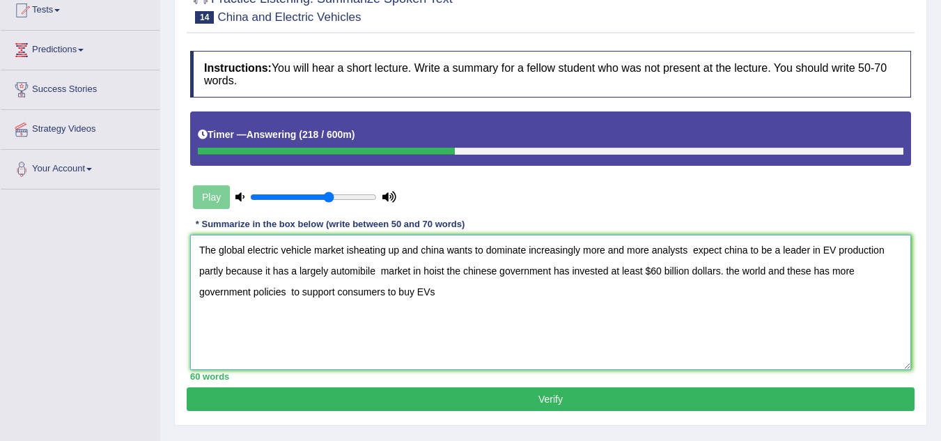
type textarea "The global electric vehicle market isheating up and china wants to dominate inc…"
click at [470, 399] on button "Verify" at bounding box center [551, 399] width 728 height 24
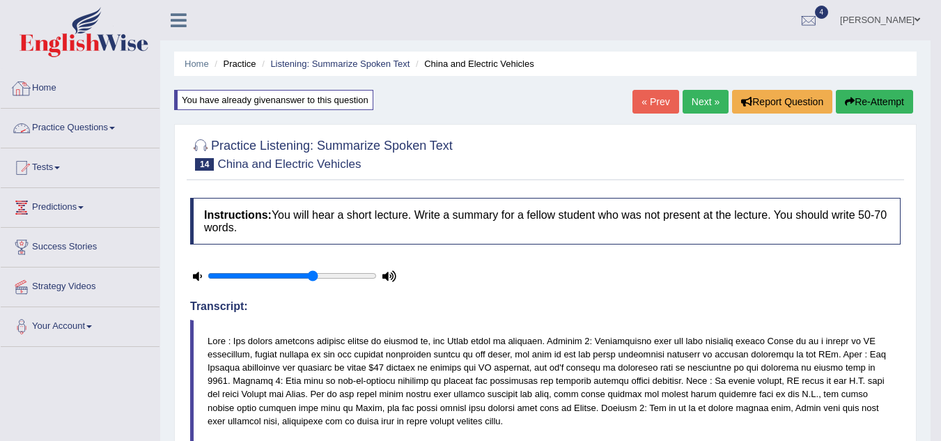
click at [56, 119] on link "Practice Questions" at bounding box center [80, 126] width 159 height 35
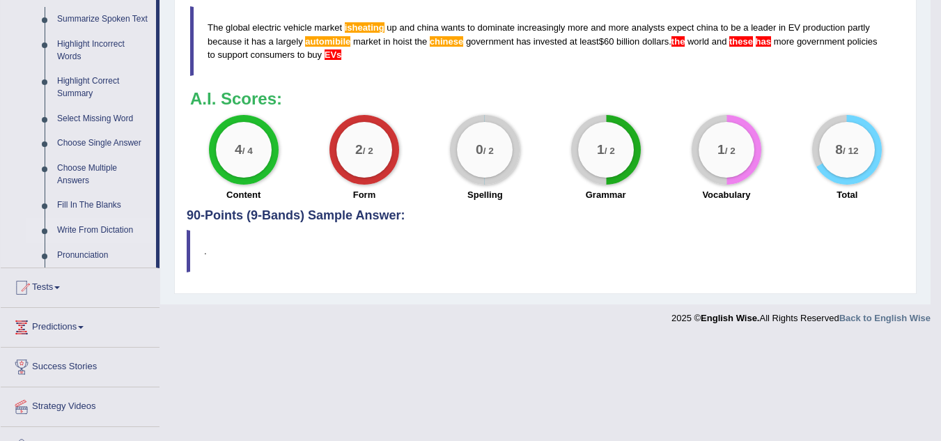
scroll to position [627, 0]
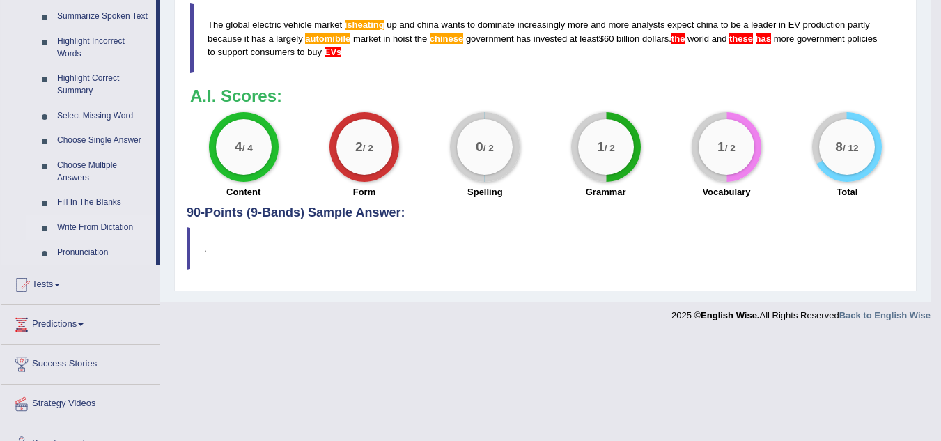
click at [113, 223] on link "Write From Dictation" at bounding box center [103, 227] width 105 height 25
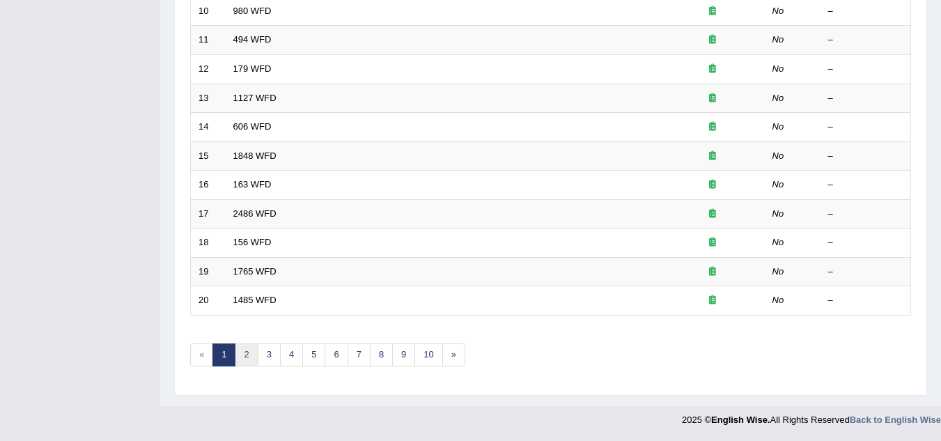
click at [252, 355] on link "2" at bounding box center [246, 355] width 23 height 23
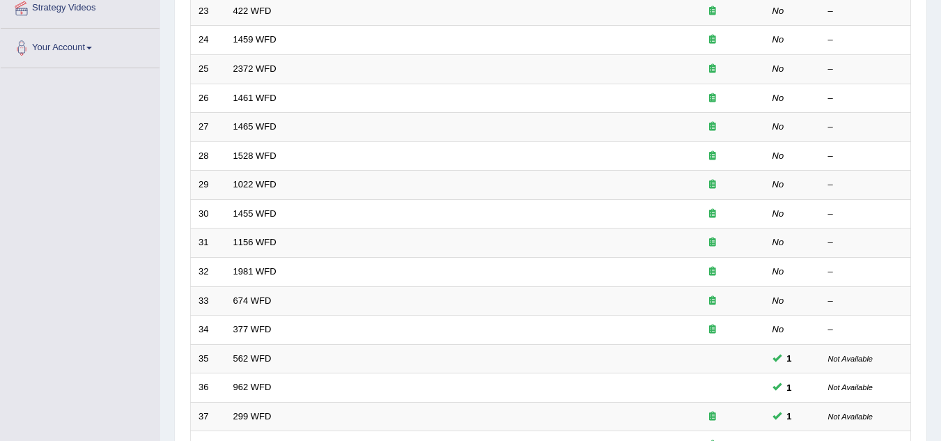
scroll to position [481, 0]
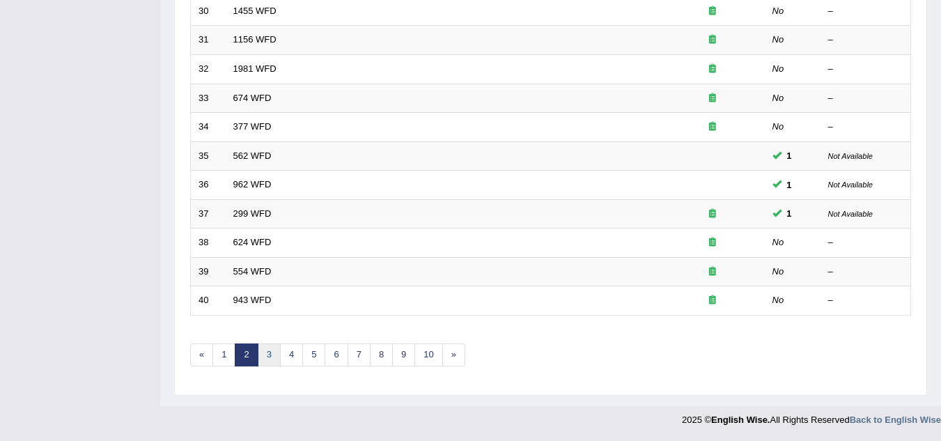
click at [274, 352] on link "3" at bounding box center [269, 355] width 23 height 23
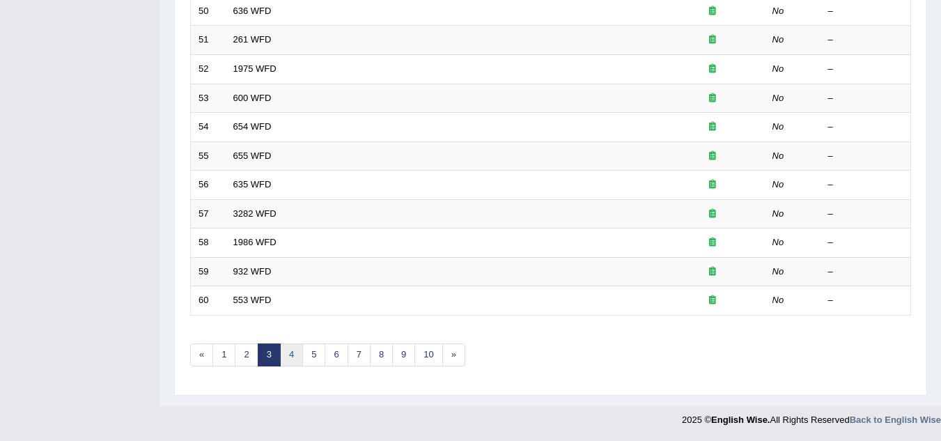
click at [295, 353] on link "4" at bounding box center [291, 355] width 23 height 23
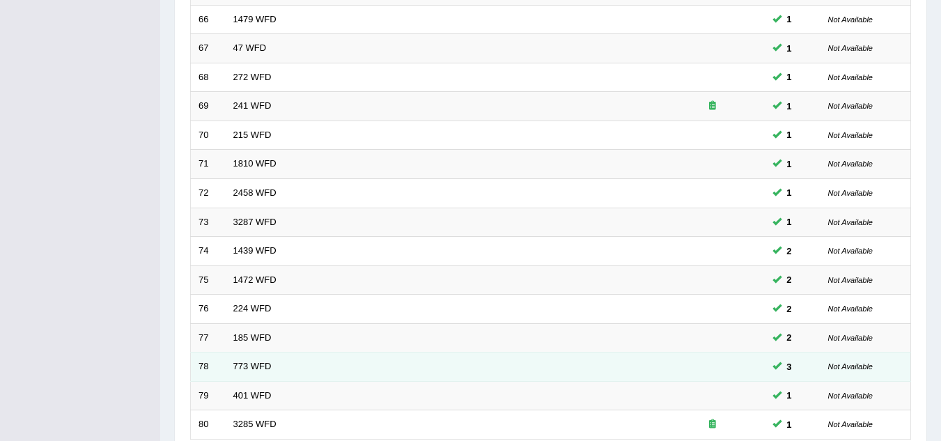
scroll to position [481, 0]
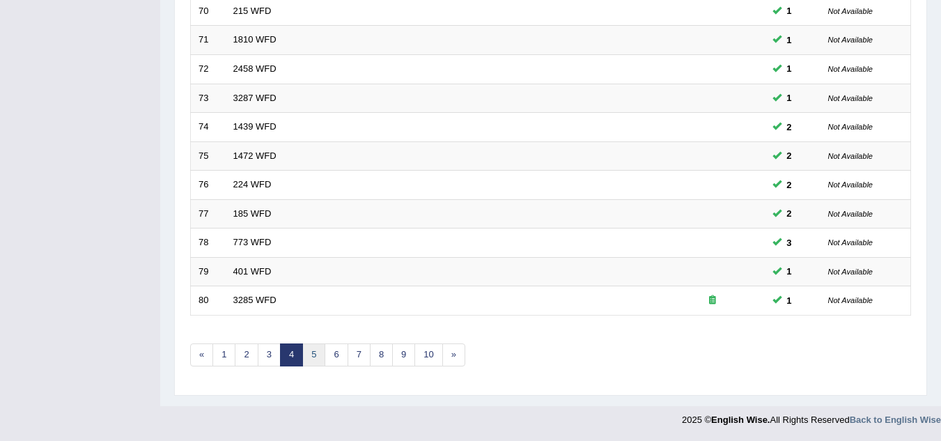
click at [309, 350] on link "5" at bounding box center [313, 355] width 23 height 23
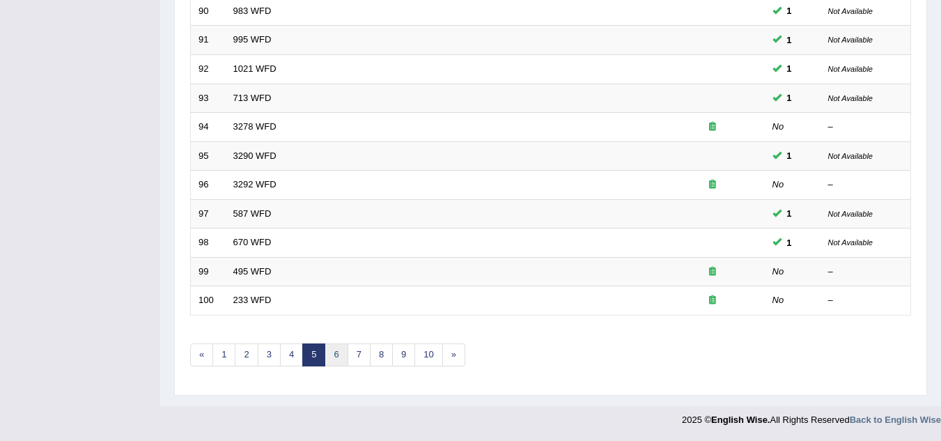
click at [341, 353] on link "6" at bounding box center [336, 355] width 23 height 23
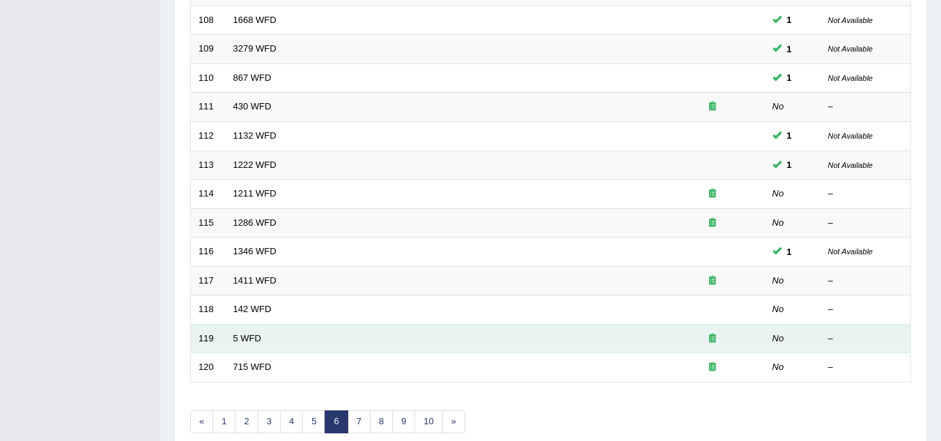
scroll to position [481, 0]
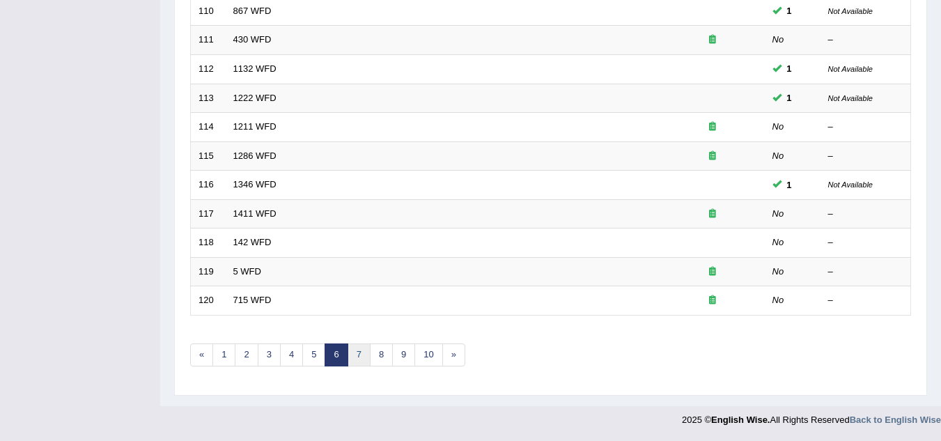
click at [355, 360] on link "7" at bounding box center [359, 355] width 23 height 23
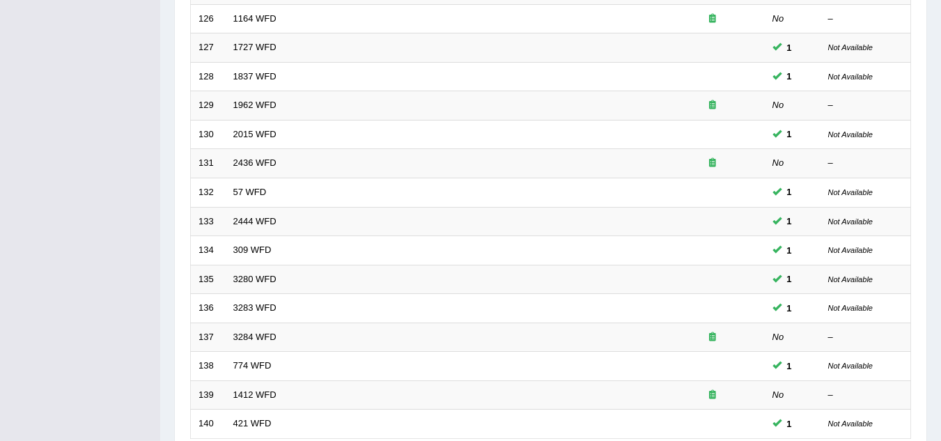
scroll to position [481, 0]
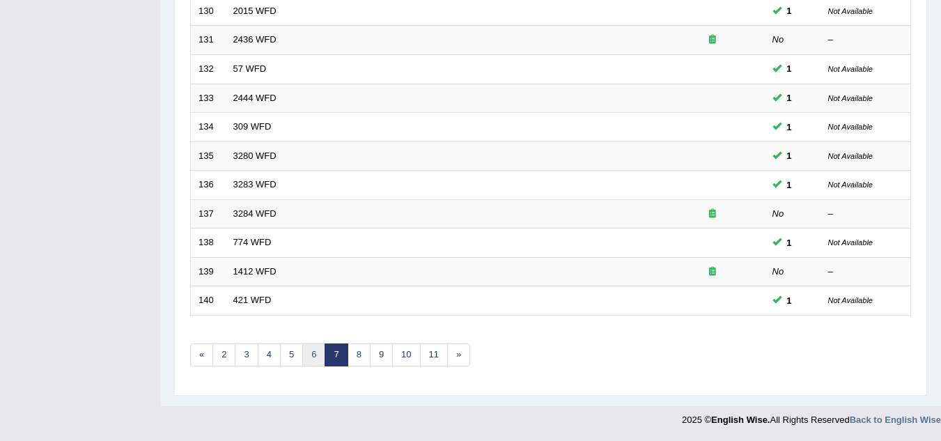
click at [314, 350] on link "6" at bounding box center [313, 355] width 23 height 23
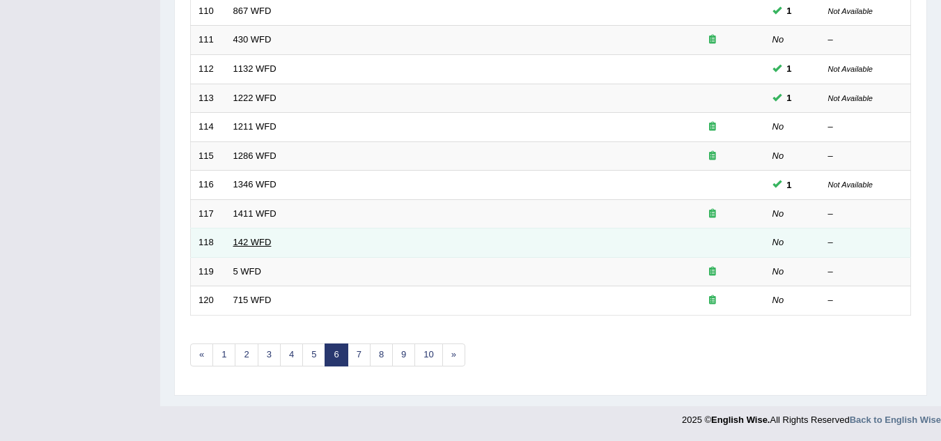
click at [261, 241] on link "142 WFD" at bounding box center [252, 242] width 38 height 10
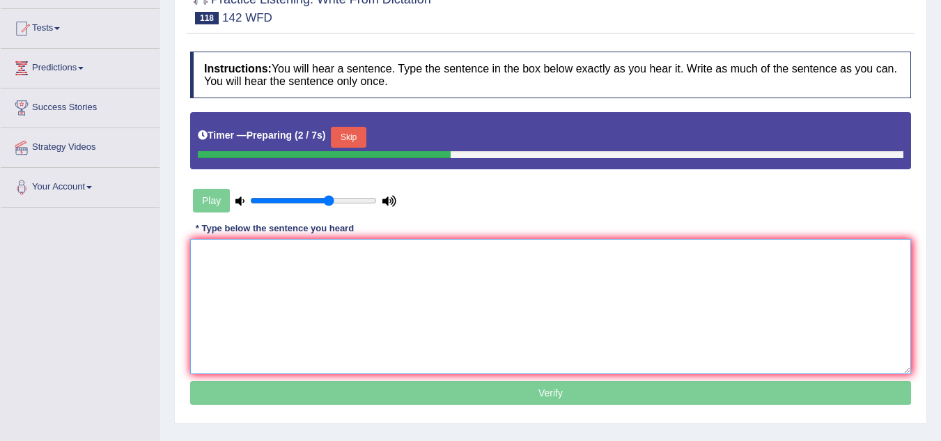
click at [282, 282] on textarea at bounding box center [550, 306] width 721 height 135
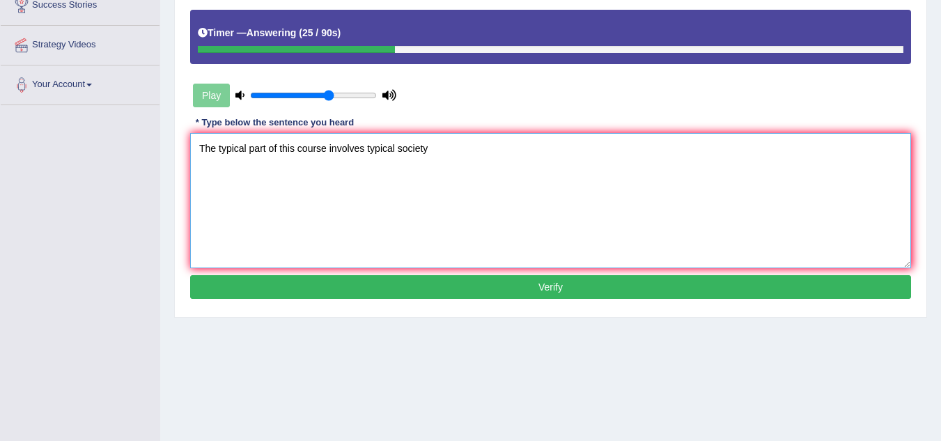
scroll to position [279, 0]
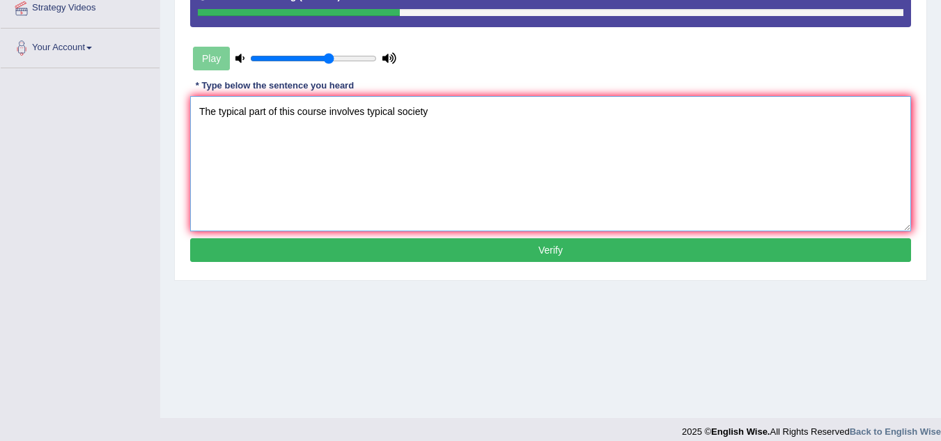
type textarea "The typical part of this course involves typical society"
click at [569, 256] on button "Verify" at bounding box center [550, 250] width 721 height 24
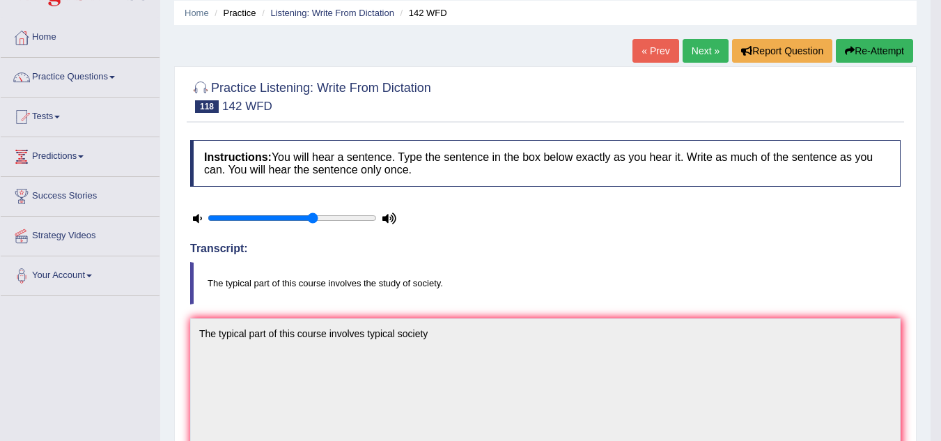
scroll to position [15, 0]
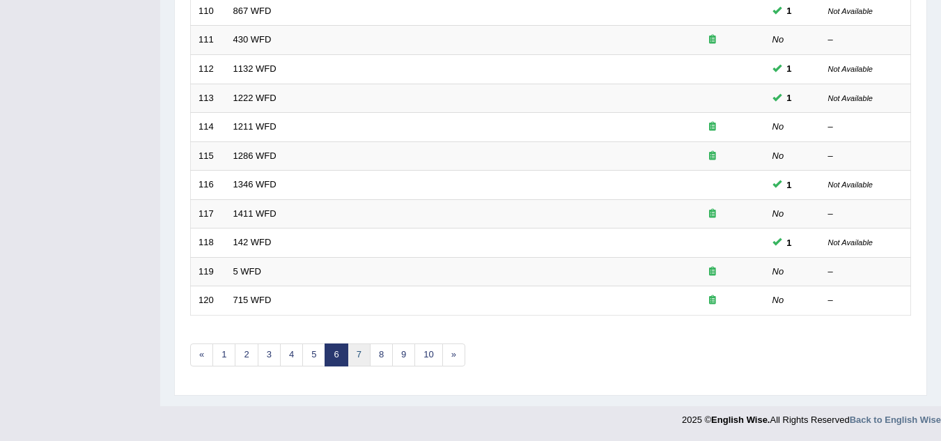
click at [360, 355] on link "7" at bounding box center [359, 355] width 23 height 23
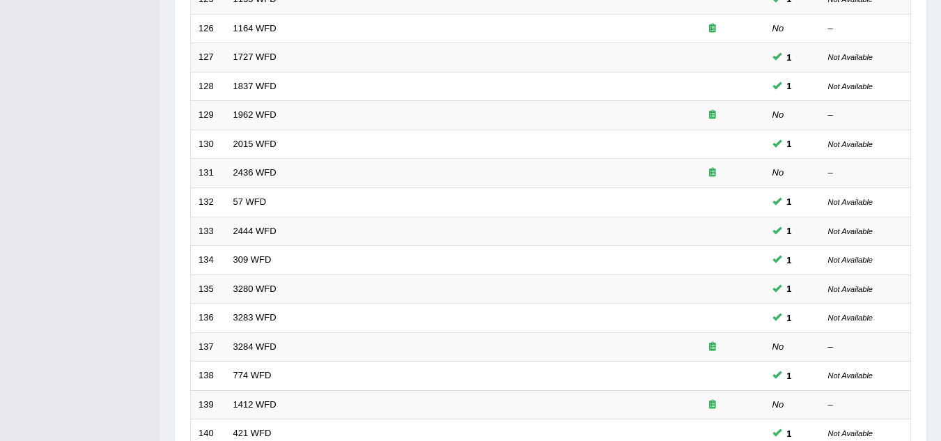
scroll to position [418, 0]
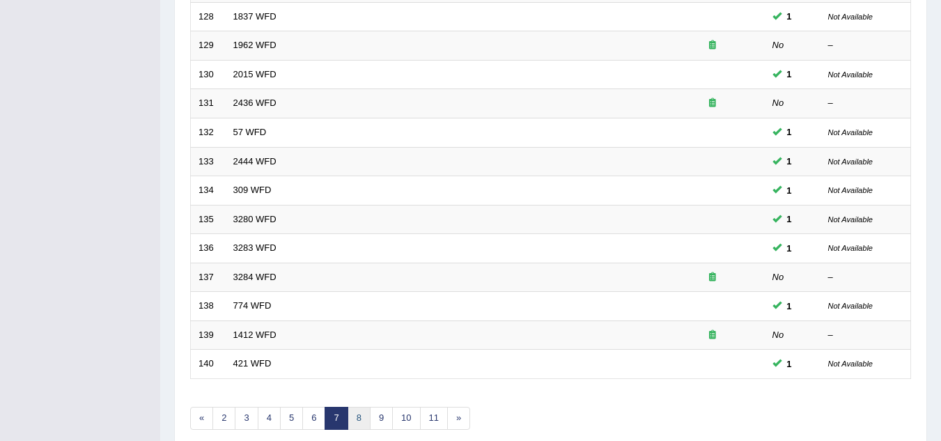
click at [359, 414] on link "8" at bounding box center [359, 418] width 23 height 23
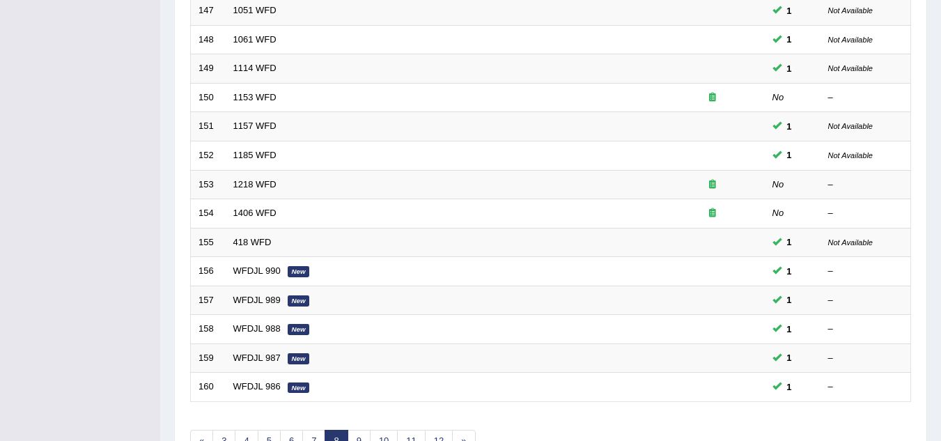
scroll to position [481, 0]
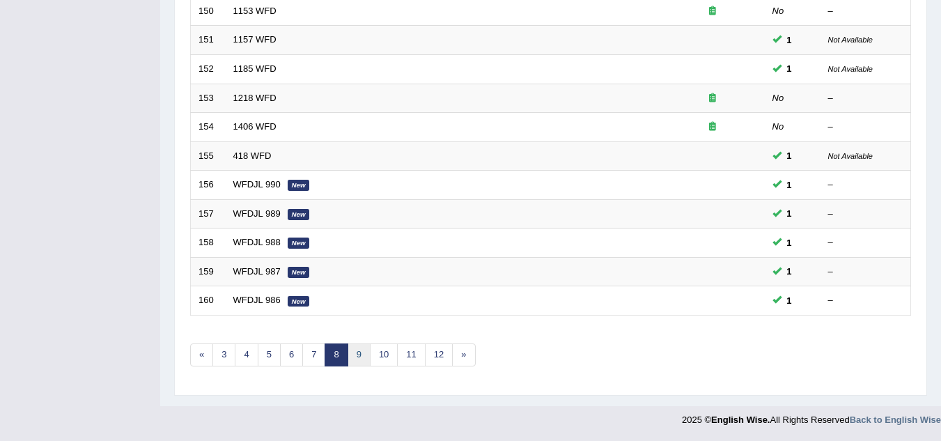
click at [358, 351] on link "9" at bounding box center [359, 355] width 23 height 23
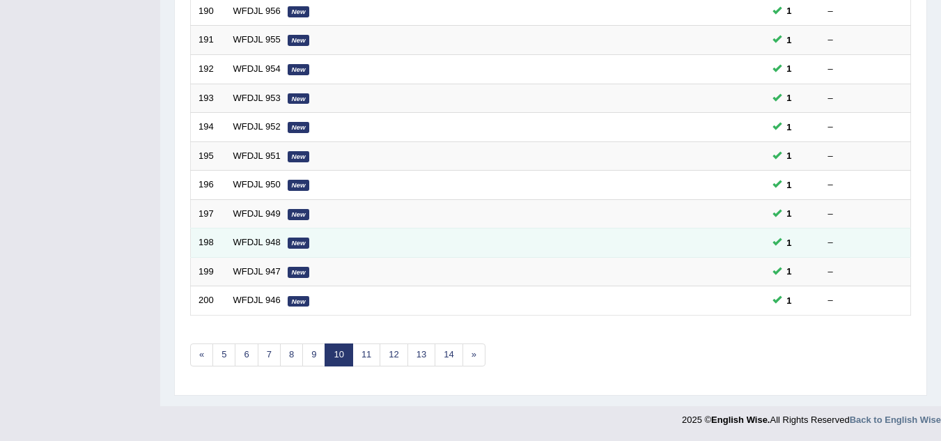
scroll to position [481, 0]
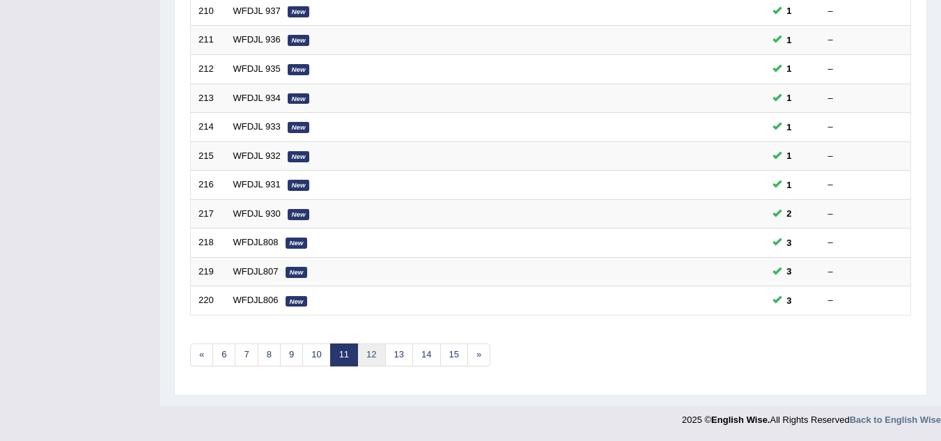
click at [377, 348] on link "12" at bounding box center [371, 355] width 28 height 23
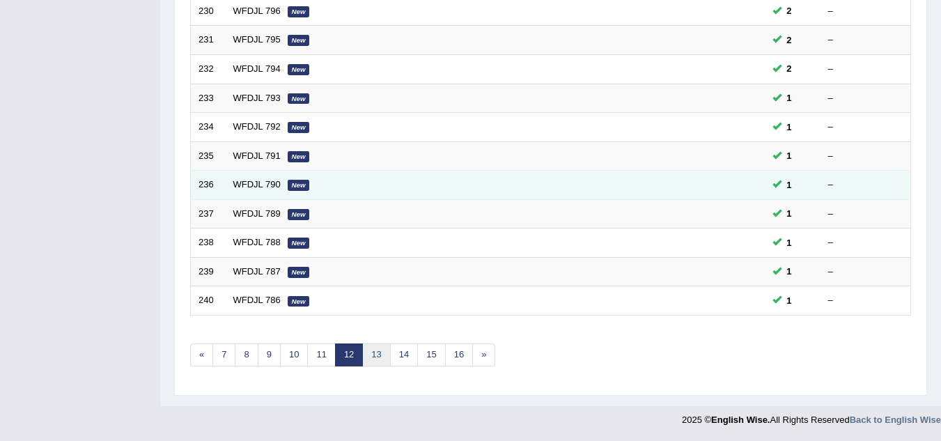
scroll to position [481, 0]
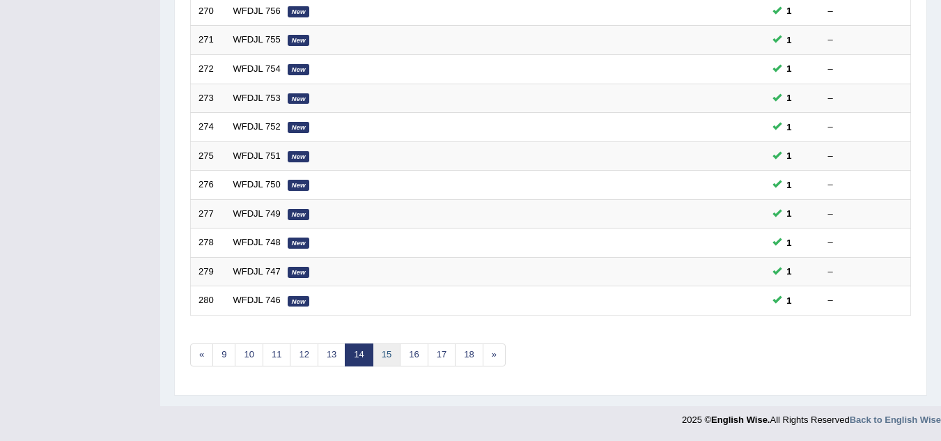
scroll to position [481, 0]
click at [390, 353] on link "15" at bounding box center [387, 355] width 28 height 23
click at [397, 358] on link "16" at bounding box center [392, 355] width 28 height 23
click at [389, 348] on link "17" at bounding box center [392, 355] width 28 height 23
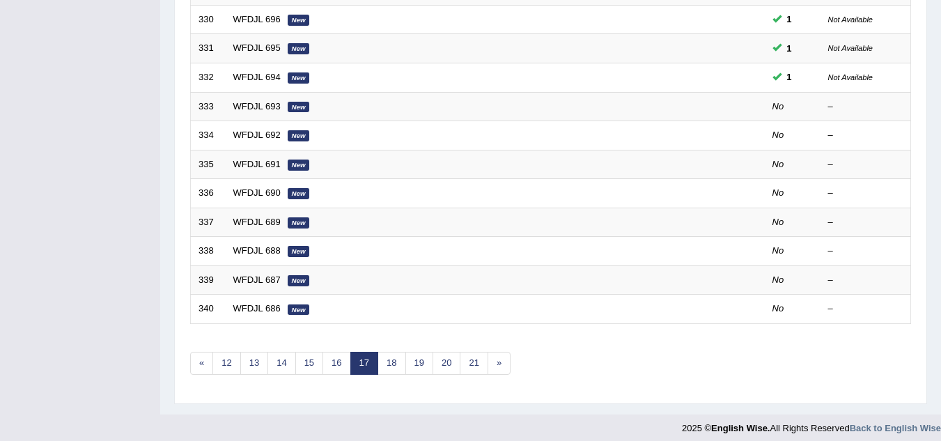
scroll to position [481, 0]
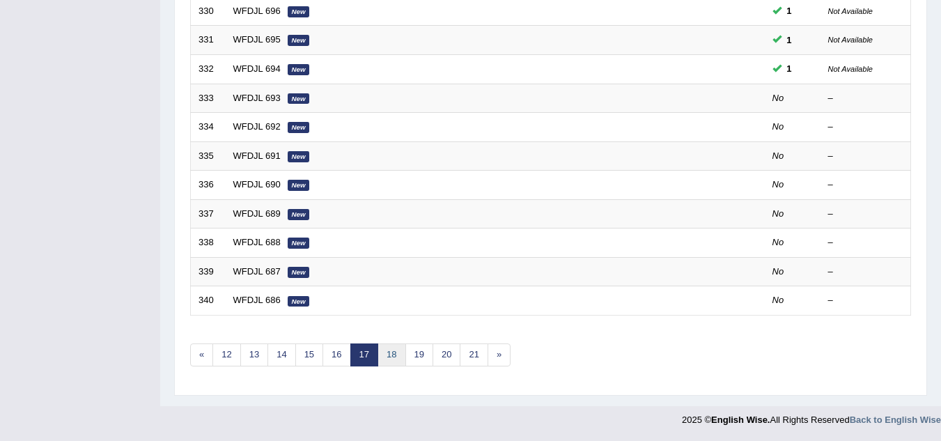
click at [396, 351] on link "18" at bounding box center [392, 355] width 28 height 23
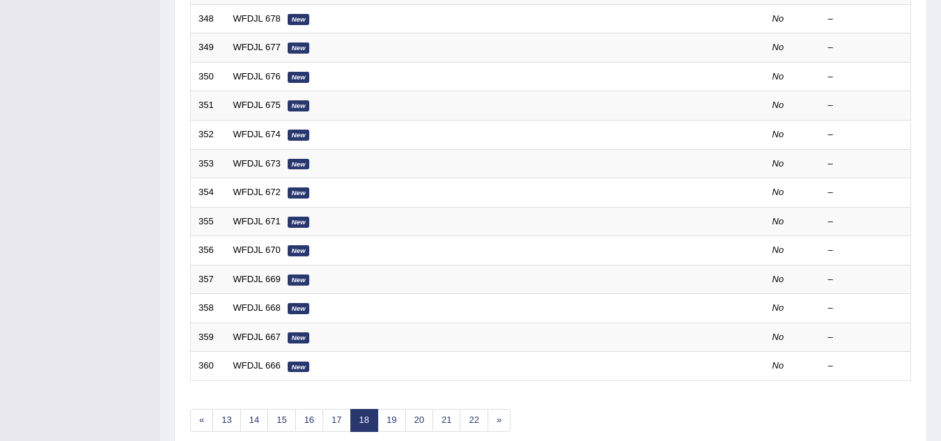
scroll to position [481, 0]
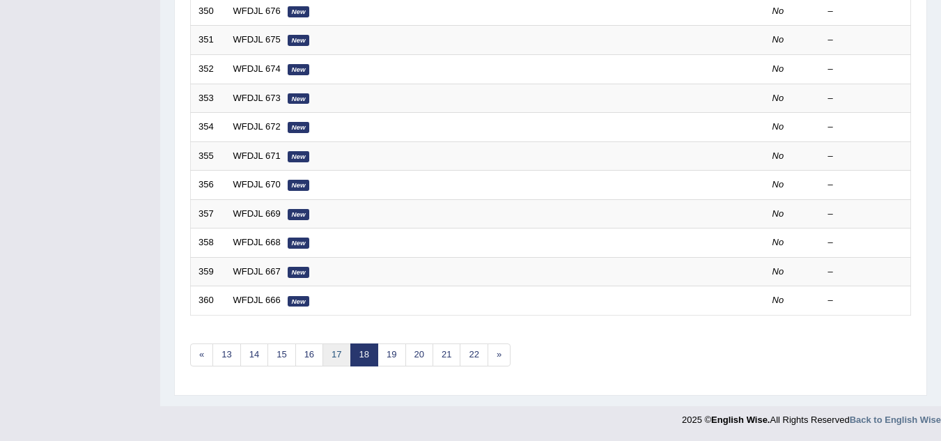
drag, startPoint x: 341, startPoint y: 352, endPoint x: 353, endPoint y: 330, distance: 24.6
click at [341, 351] on link "17" at bounding box center [337, 355] width 28 height 23
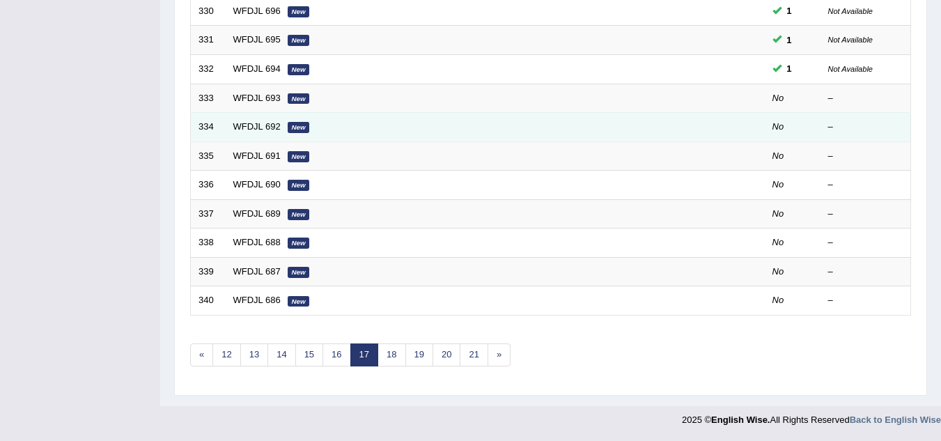
scroll to position [412, 0]
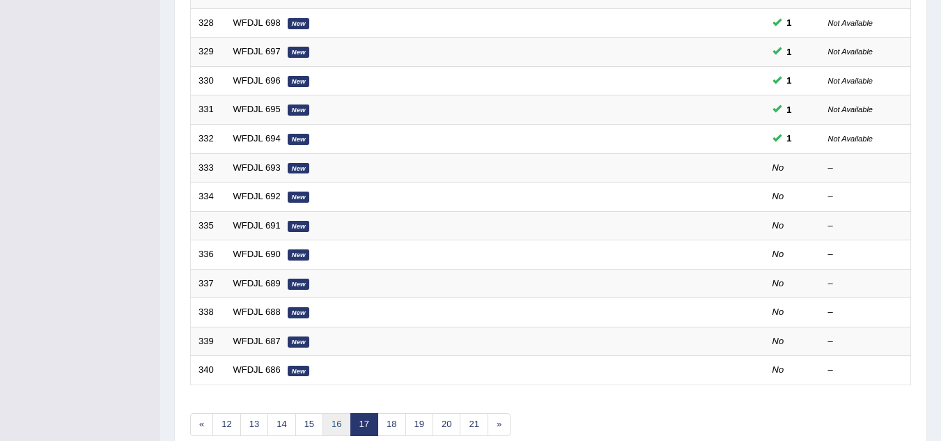
click at [337, 424] on link "16" at bounding box center [337, 424] width 28 height 23
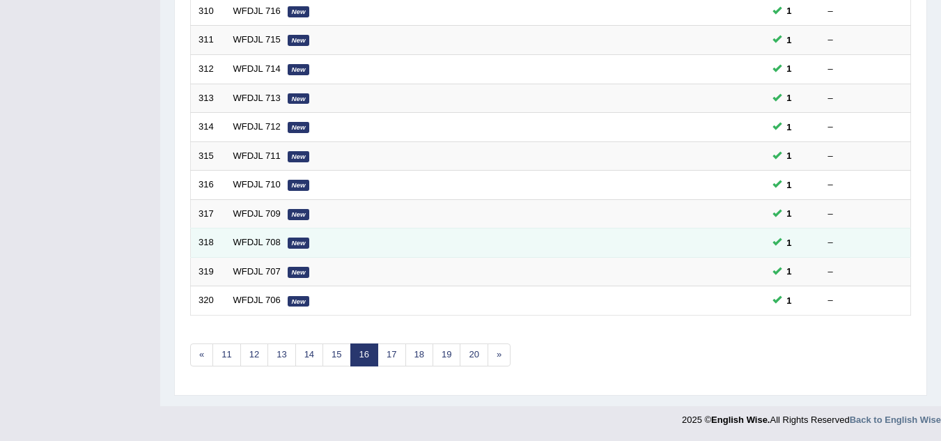
scroll to position [412, 0]
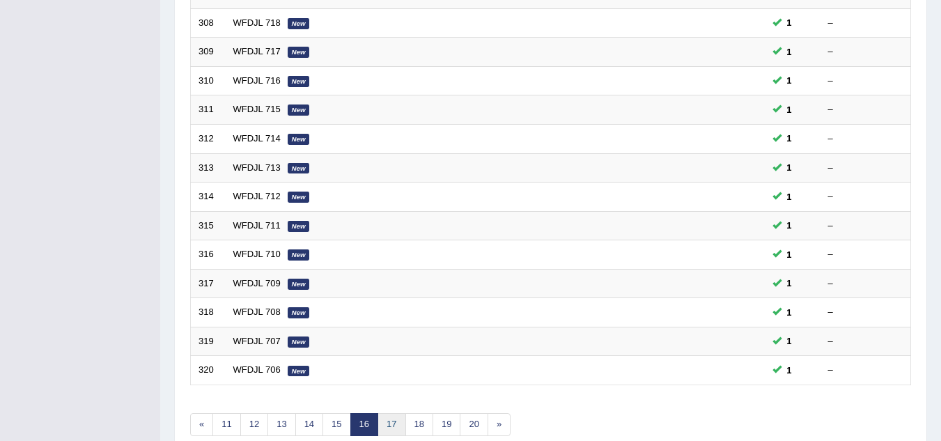
click at [388, 422] on link "17" at bounding box center [392, 424] width 28 height 23
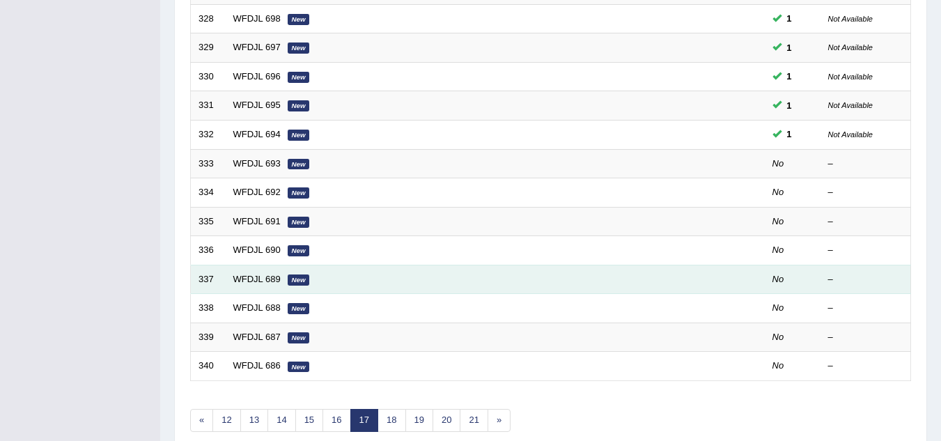
scroll to position [481, 0]
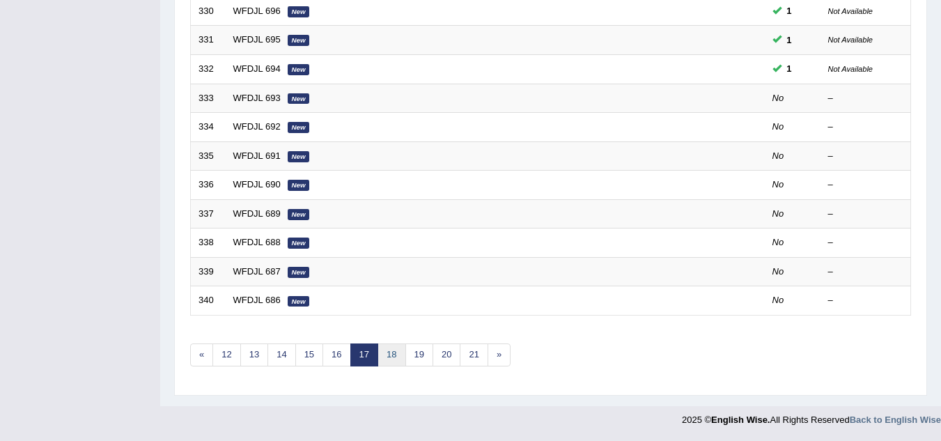
click at [386, 353] on link "18" at bounding box center [392, 355] width 28 height 23
click at [393, 349] on link "19" at bounding box center [392, 355] width 28 height 23
click at [344, 351] on link "18" at bounding box center [337, 355] width 28 height 23
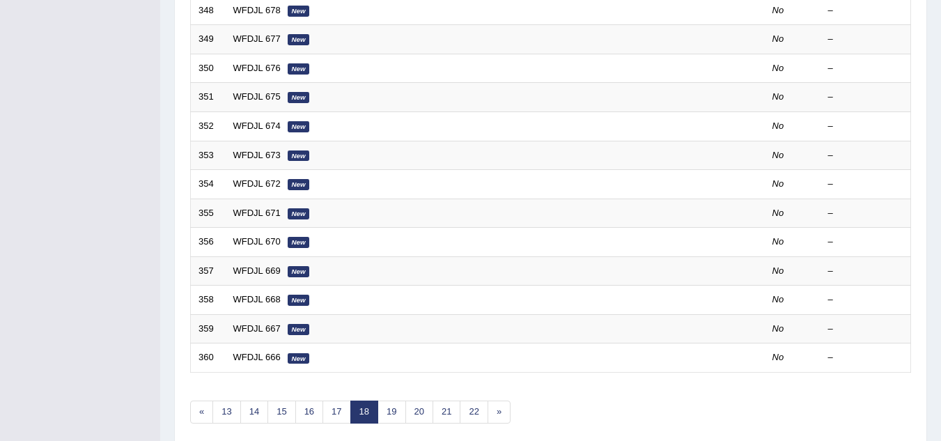
scroll to position [481, 0]
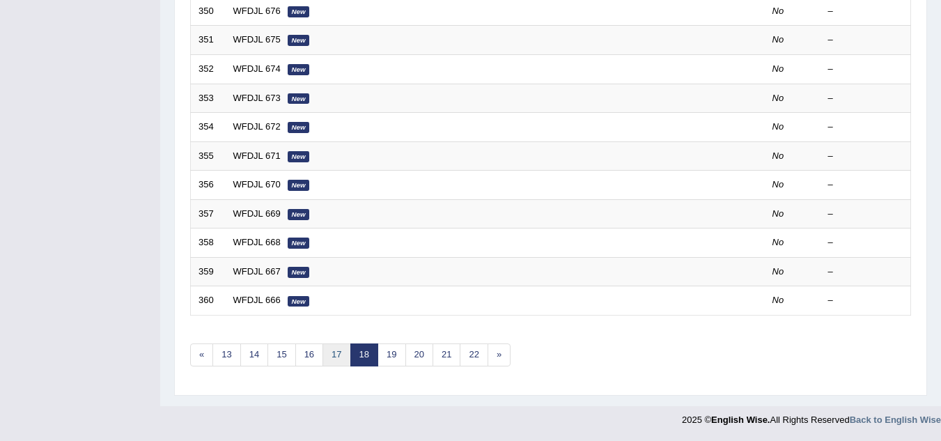
click at [337, 354] on link "17" at bounding box center [337, 355] width 28 height 23
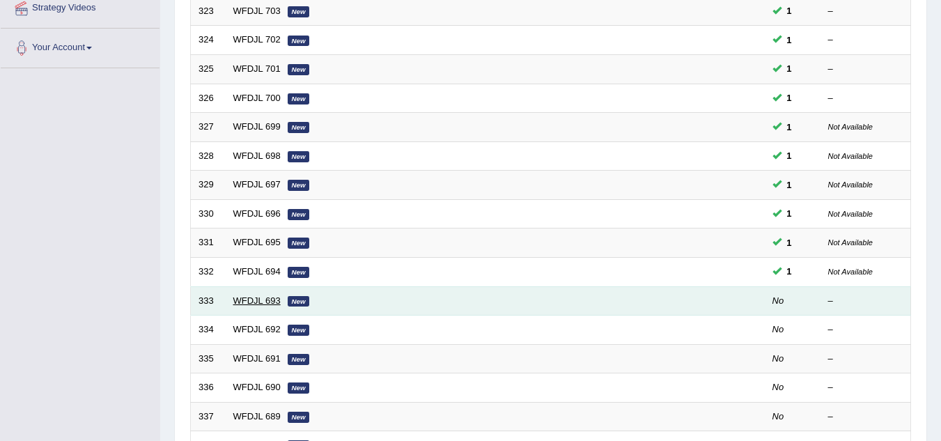
click at [259, 302] on link "WFDJL 693" at bounding box center [256, 300] width 47 height 10
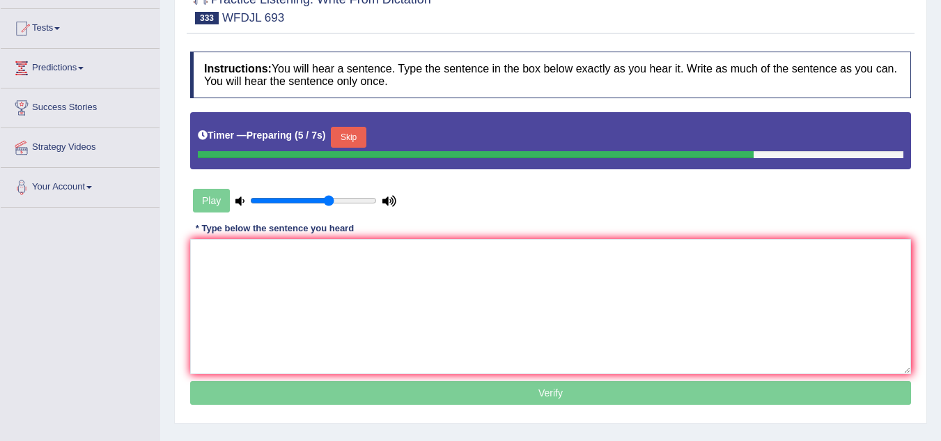
drag, startPoint x: 178, startPoint y: 383, endPoint x: 208, endPoint y: 269, distance: 118.0
click at [96, 277] on div "Toggle navigation Home Practice Questions Speaking Practice Read Aloud Repeat S…" at bounding box center [470, 223] width 941 height 725
click at [208, 269] on textarea at bounding box center [550, 306] width 721 height 135
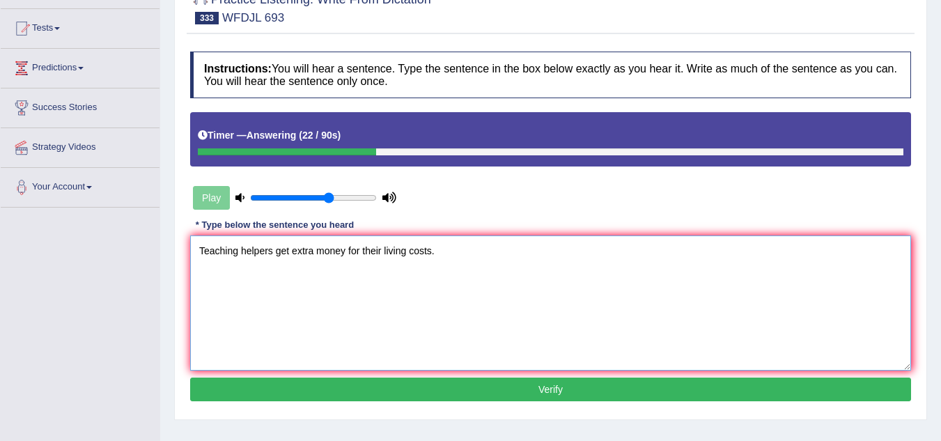
type textarea "Teaching helpers get extra money for their living costs."
type input "0.9"
click at [358, 197] on input "range" at bounding box center [313, 197] width 127 height 11
click at [436, 397] on button "Verify" at bounding box center [550, 390] width 721 height 24
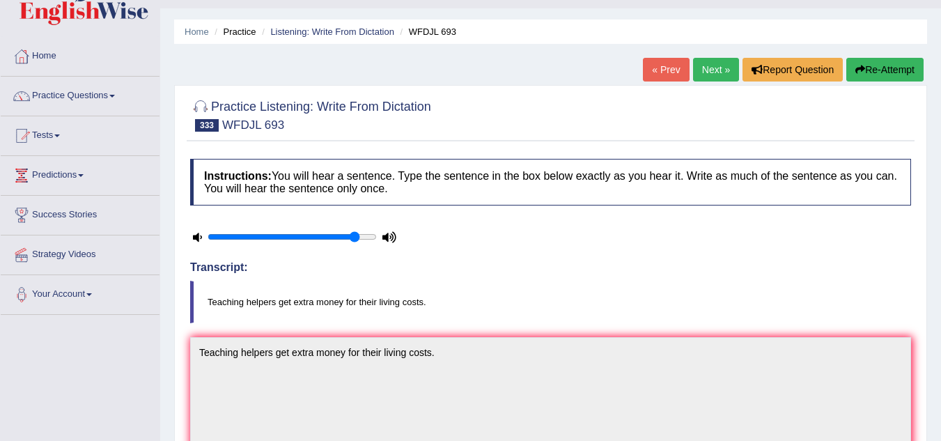
scroll to position [15, 0]
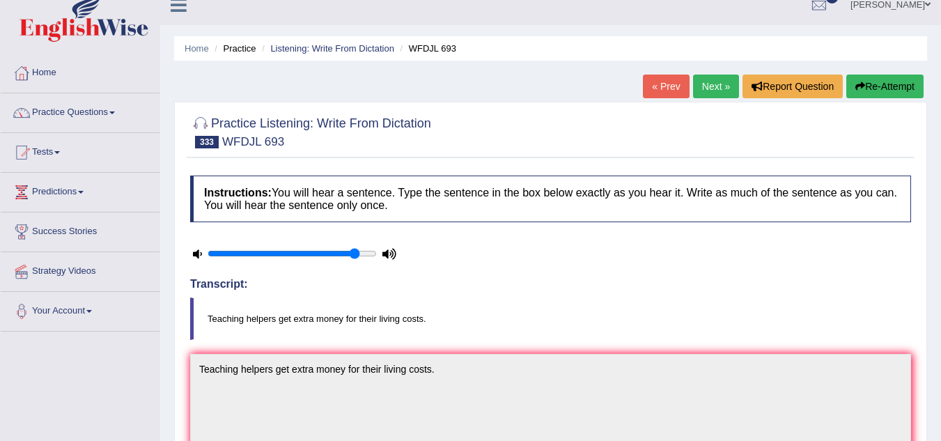
click at [725, 81] on link "Next »" at bounding box center [716, 87] width 46 height 24
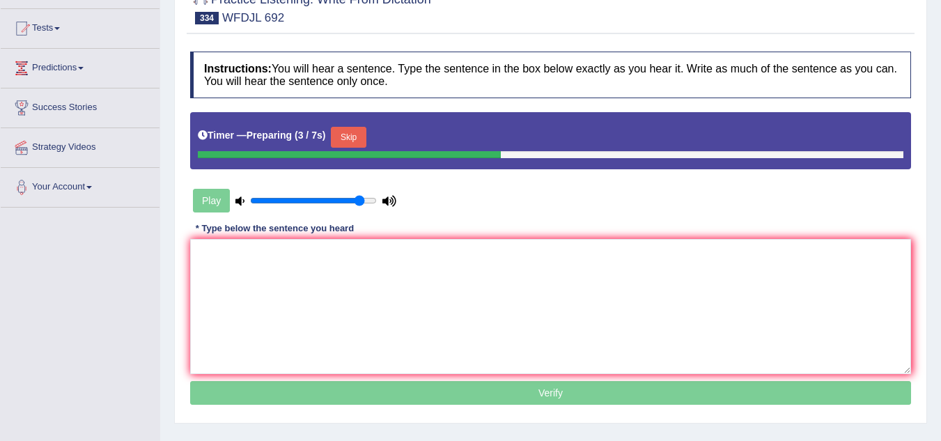
click at [296, 296] on textarea at bounding box center [550, 306] width 721 height 135
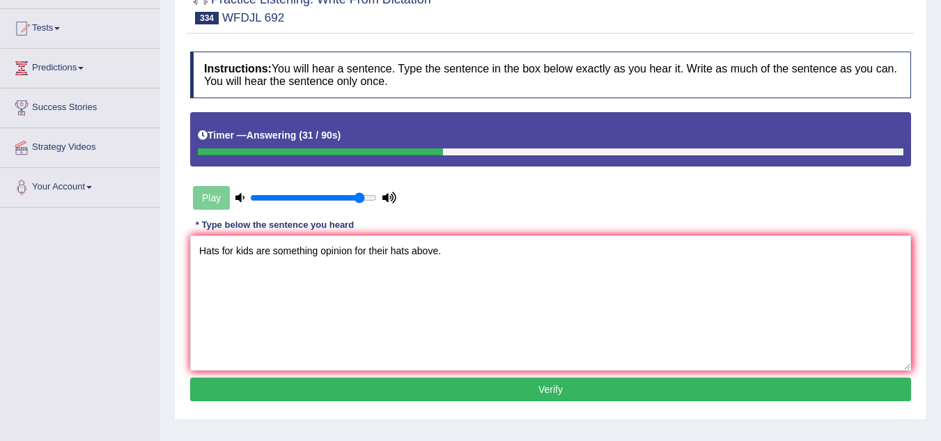
type textarea "Hats for kids are something opinion for their hats above."
click at [396, 389] on button "Verify" at bounding box center [550, 390] width 721 height 24
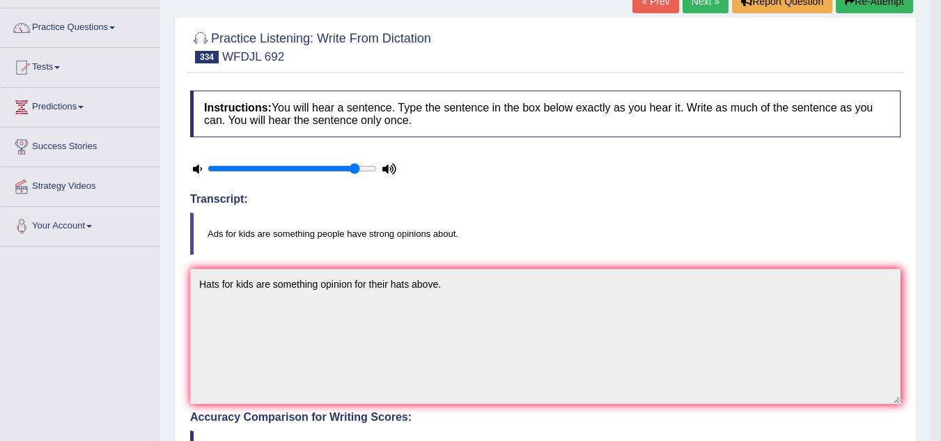
scroll to position [85, 0]
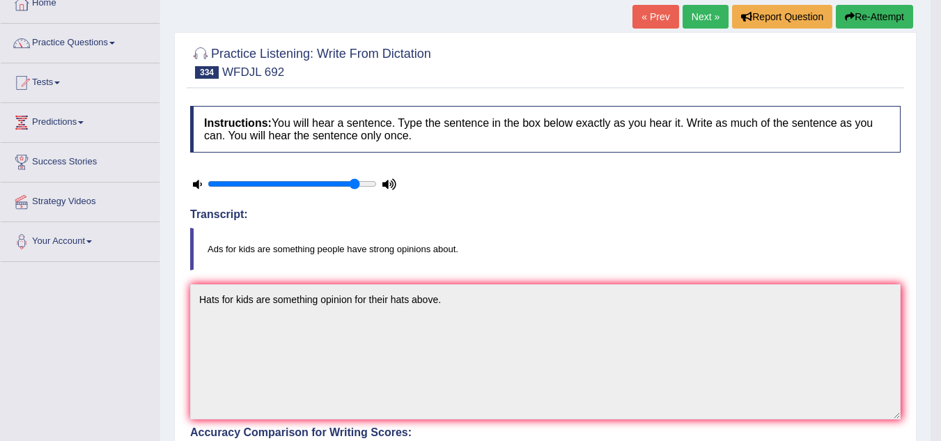
drag, startPoint x: 709, startPoint y: 14, endPoint x: 661, endPoint y: 87, distance: 87.5
click at [709, 14] on link "Next »" at bounding box center [706, 17] width 46 height 24
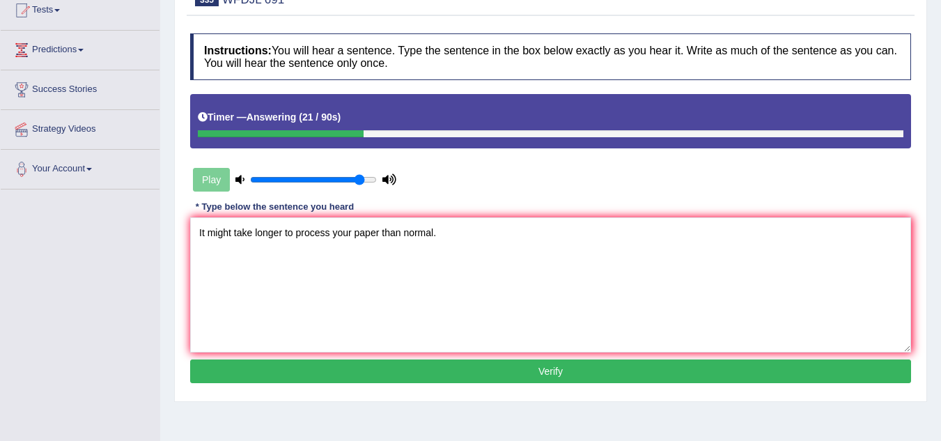
type textarea "It might take longer to process your paper than normal."
click at [406, 366] on button "Verify" at bounding box center [550, 372] width 721 height 24
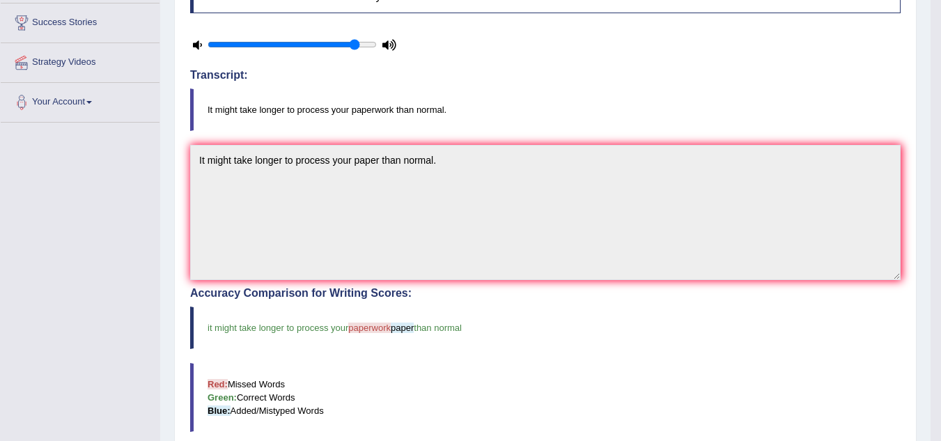
scroll to position [15, 0]
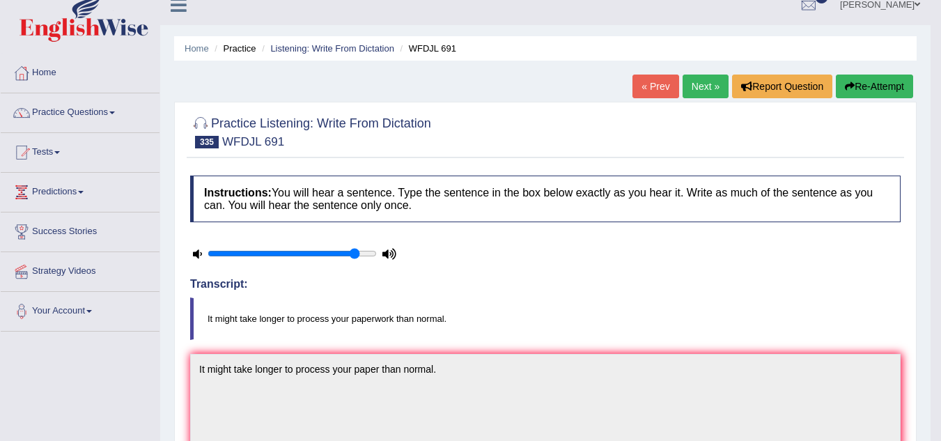
click at [703, 83] on link "Next »" at bounding box center [706, 87] width 46 height 24
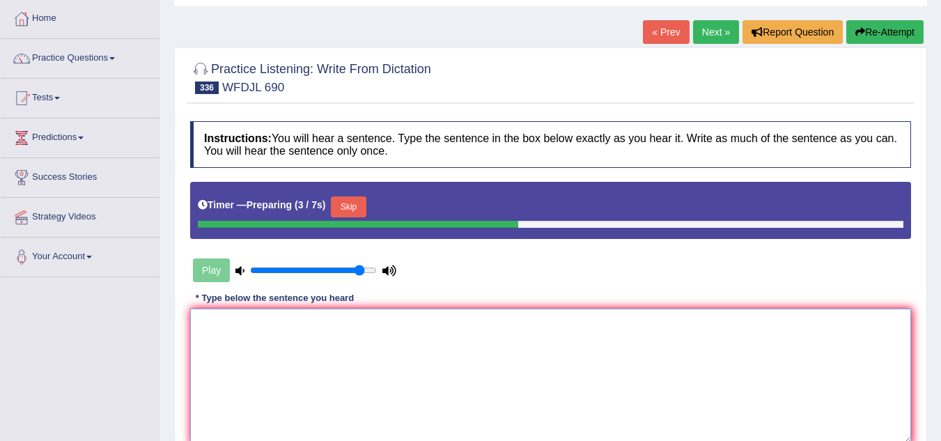
click at [288, 345] on textarea at bounding box center [550, 376] width 721 height 135
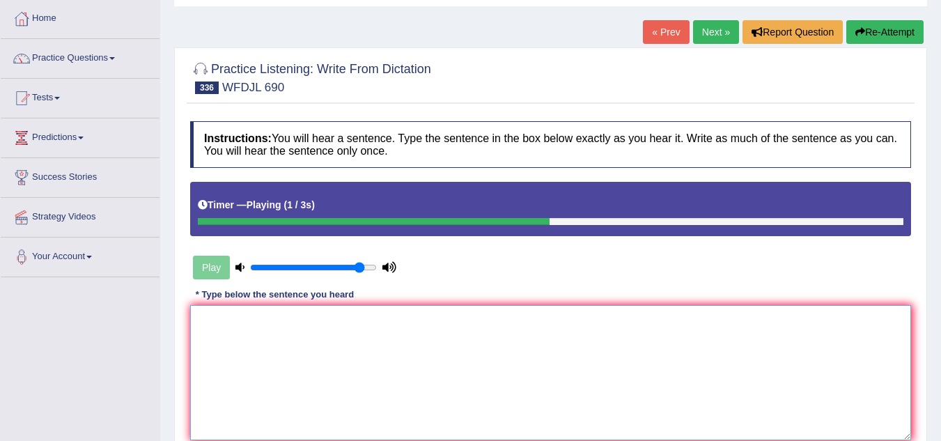
click at [286, 346] on textarea at bounding box center [550, 372] width 721 height 135
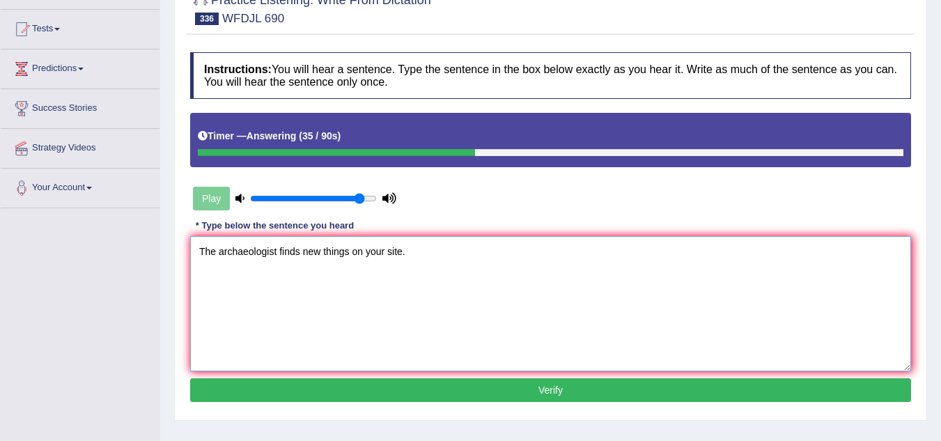
scroll to position [279, 0]
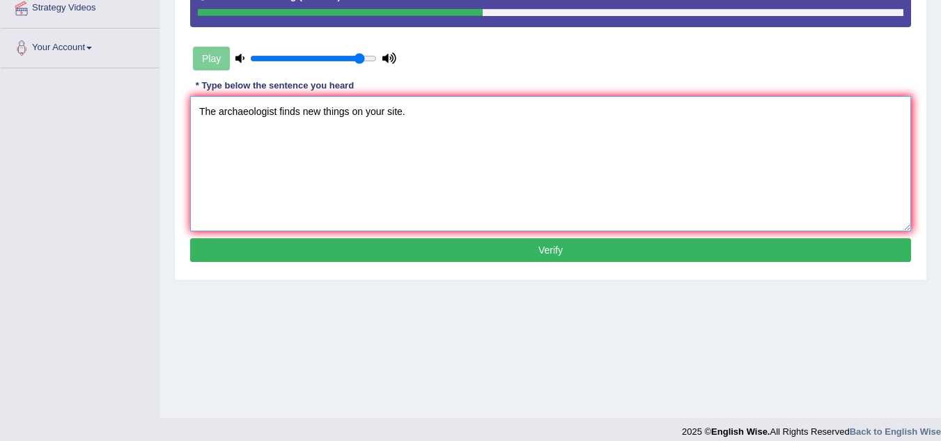
type textarea "The archaeologist finds new things on your site."
click at [589, 249] on button "Verify" at bounding box center [550, 250] width 721 height 24
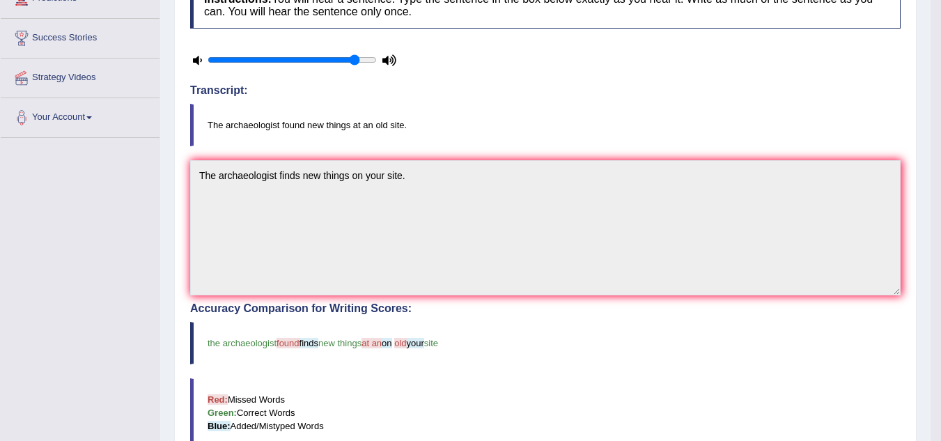
scroll to position [0, 0]
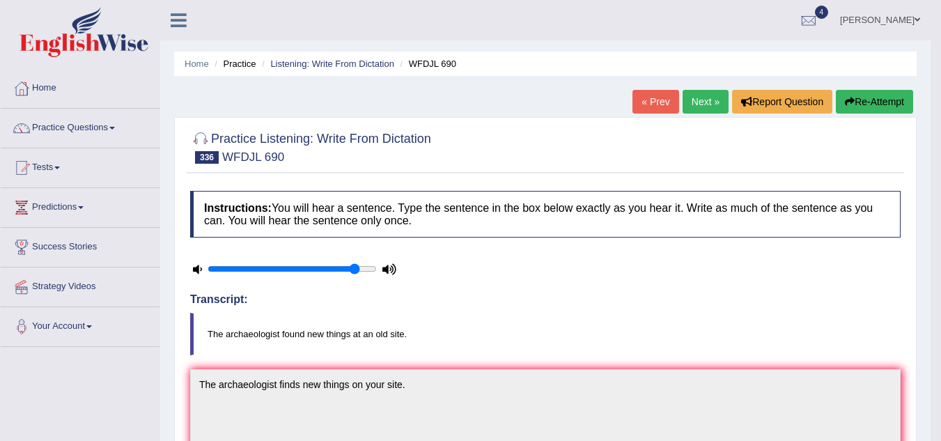
click at [699, 93] on link "Next »" at bounding box center [706, 102] width 46 height 24
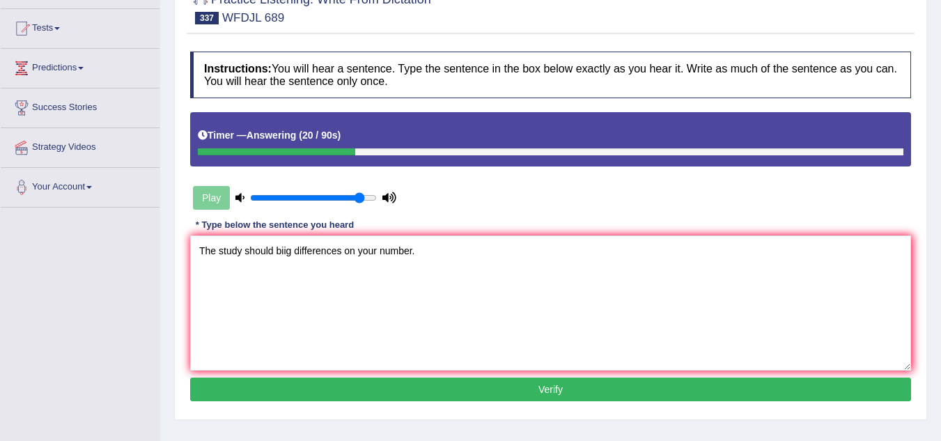
drag, startPoint x: 209, startPoint y: 314, endPoint x: 222, endPoint y: 305, distance: 15.7
click at [209, 314] on textarea "The study should biig differences on your number." at bounding box center [550, 303] width 721 height 135
click at [288, 252] on textarea "The study should biig differences on your number." at bounding box center [550, 303] width 721 height 135
type textarea "The study should show big differences in your numbers."
click at [519, 394] on button "Verify" at bounding box center [550, 390] width 721 height 24
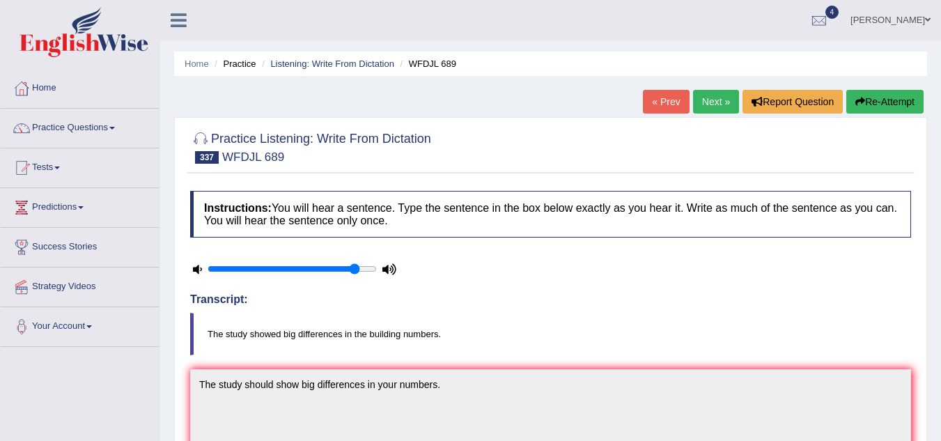
click at [699, 98] on link "Next »" at bounding box center [716, 102] width 46 height 24
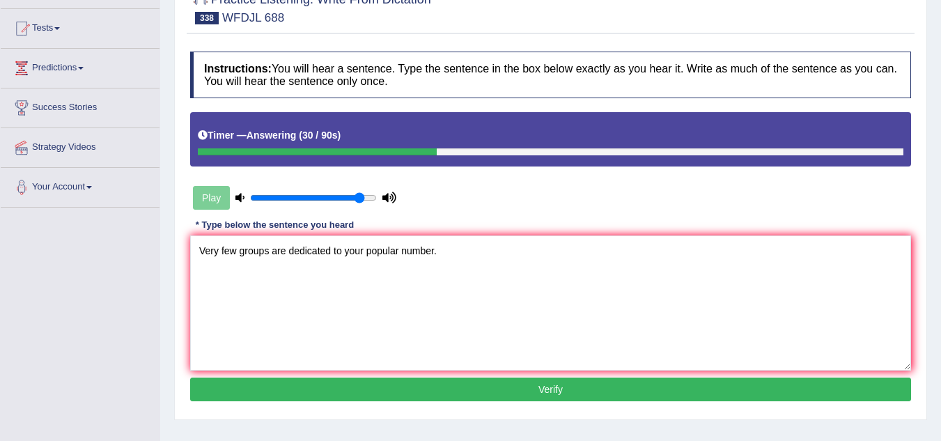
type textarea "Very few groups are dedicated to your popular number."
click at [327, 390] on button "Verify" at bounding box center [550, 390] width 721 height 24
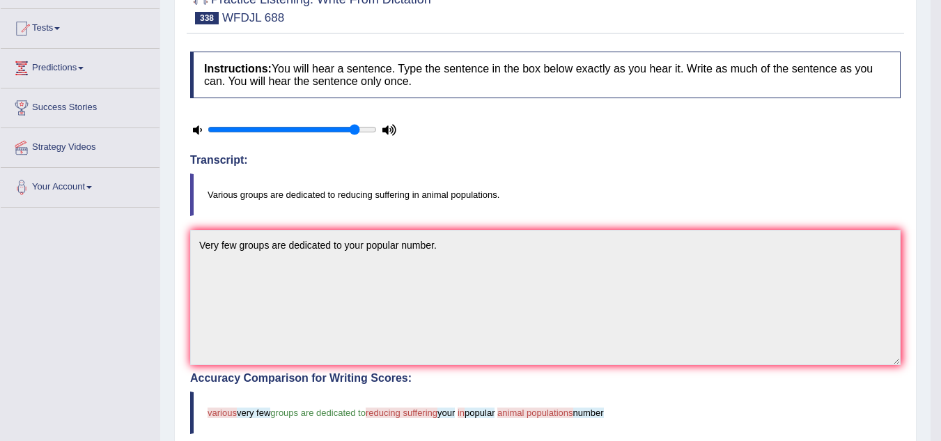
scroll to position [70, 0]
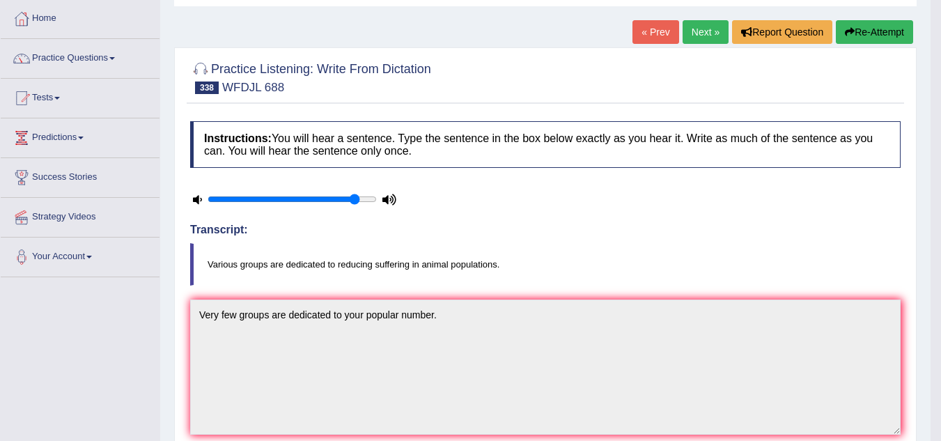
click at [691, 29] on link "Next »" at bounding box center [706, 32] width 46 height 24
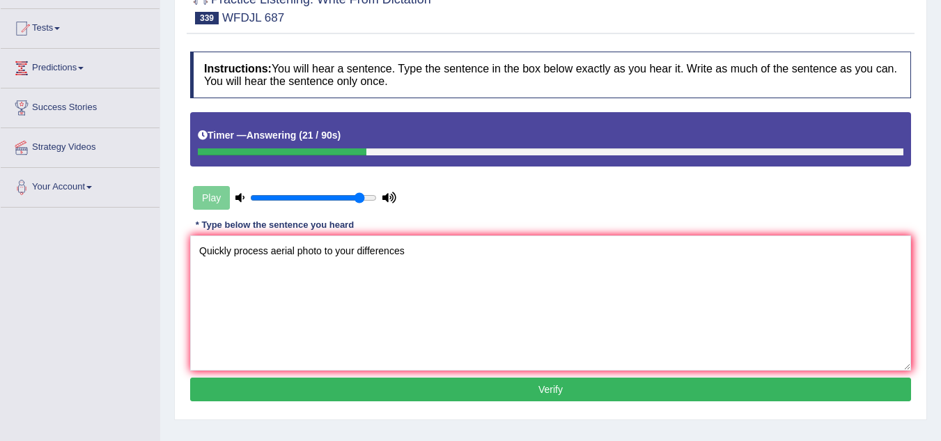
click at [413, 249] on textarea "Quickly process aerial photo to your differences" at bounding box center [550, 303] width 721 height 135
type textarea "Quickly process aerial photo to your differences."
click at [413, 378] on button "Verify" at bounding box center [550, 390] width 721 height 24
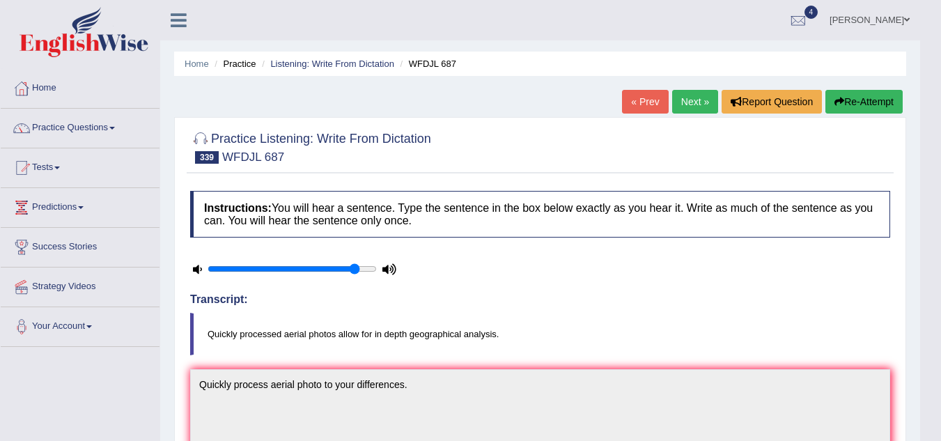
click at [682, 103] on link "Next »" at bounding box center [695, 102] width 46 height 24
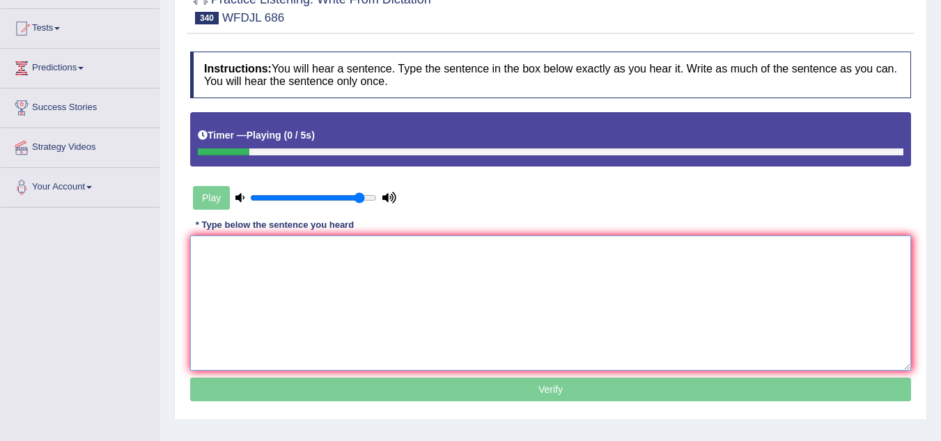
click at [343, 292] on textarea at bounding box center [550, 303] width 721 height 135
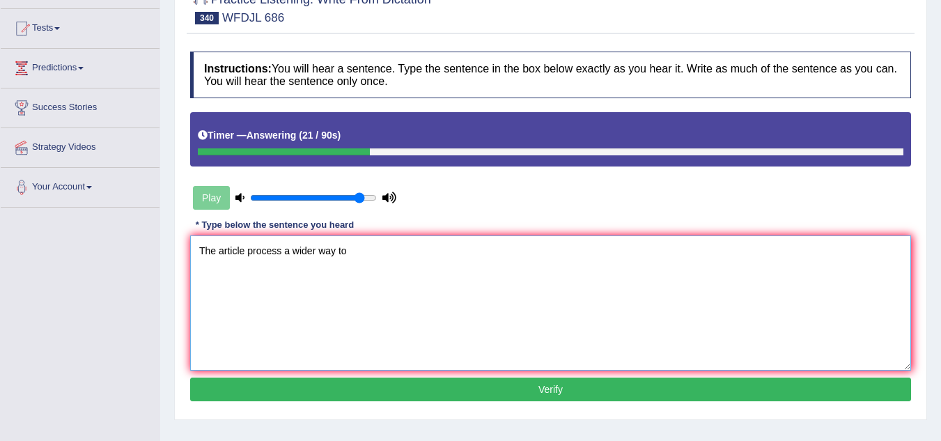
click at [363, 249] on textarea "The article process a wider way to" at bounding box center [550, 303] width 721 height 135
type textarea "The article process a wider way to."
click at [363, 390] on button "Verify" at bounding box center [550, 390] width 721 height 24
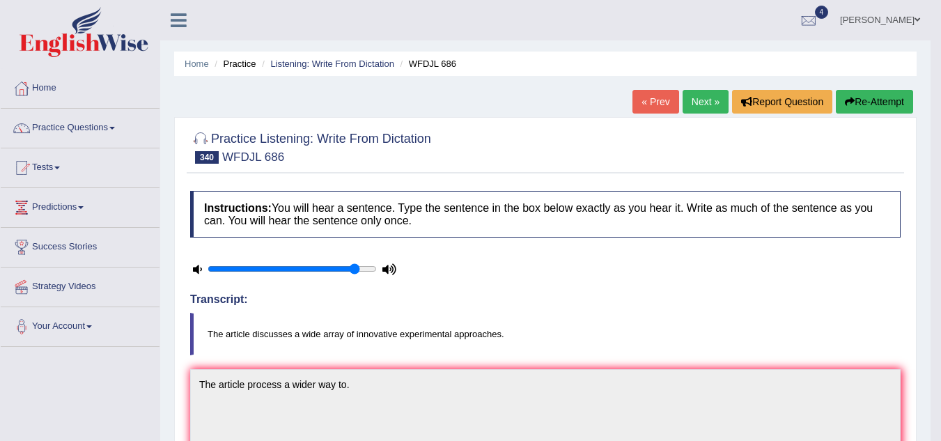
click at [698, 95] on link "Next »" at bounding box center [706, 102] width 46 height 24
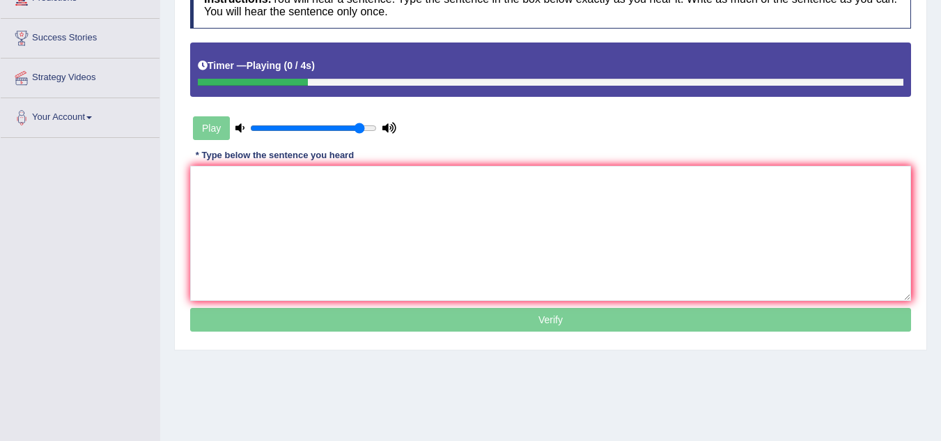
drag, startPoint x: 0, startPoint y: 0, endPoint x: 304, endPoint y: 205, distance: 366.4
click at [304, 205] on textarea at bounding box center [550, 233] width 721 height 135
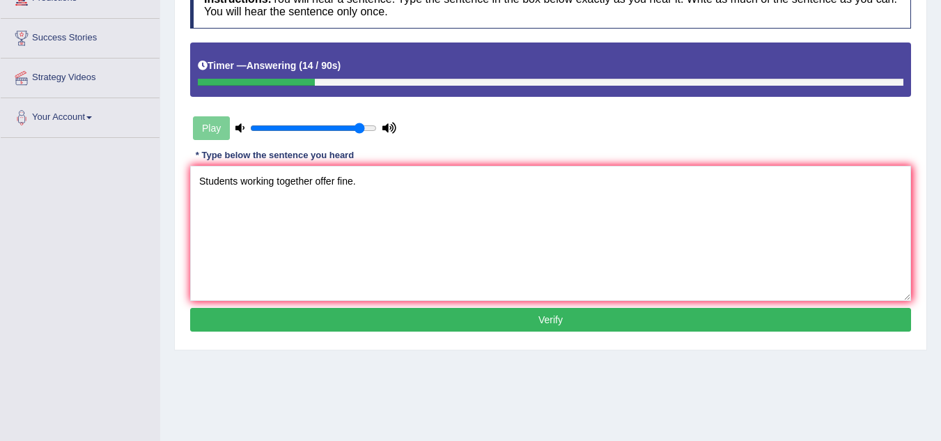
type textarea "Students working together offer fine."
click at [384, 329] on button "Verify" at bounding box center [550, 320] width 721 height 24
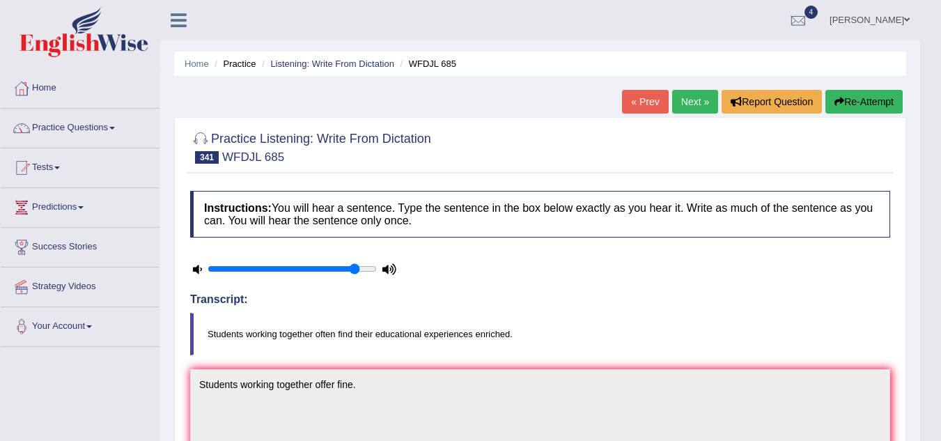
click at [691, 101] on link "Next »" at bounding box center [695, 102] width 46 height 24
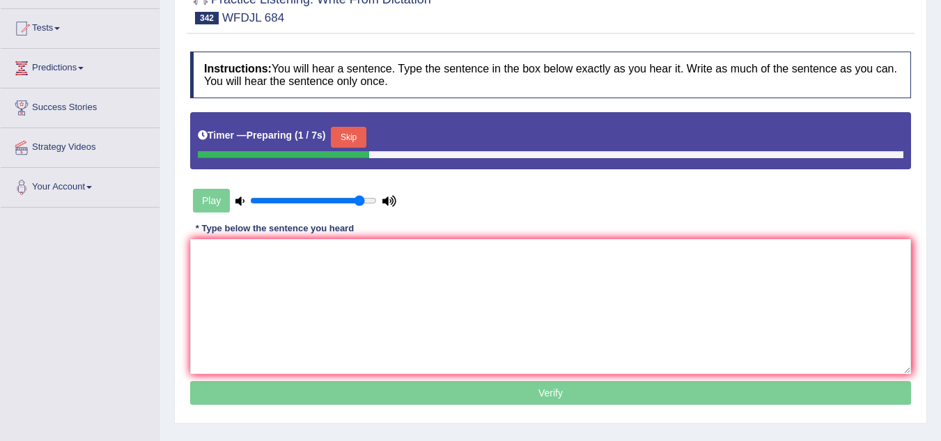
click at [355, 134] on button "Skip" at bounding box center [348, 137] width 35 height 21
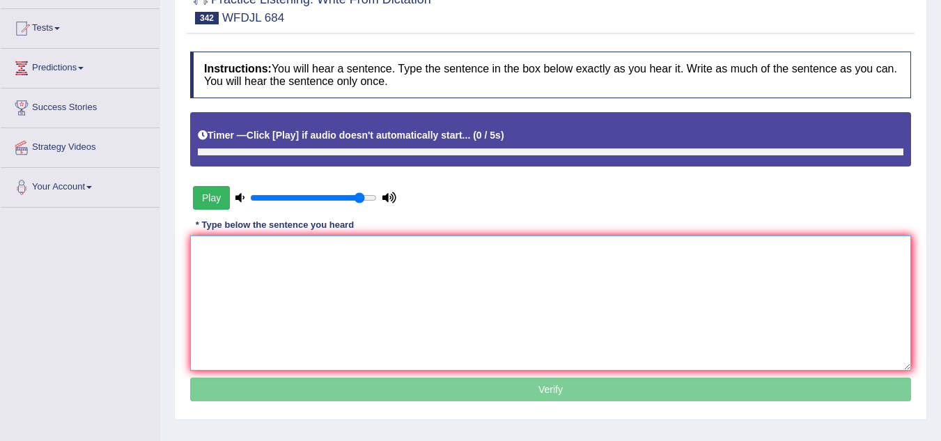
click at [314, 272] on textarea at bounding box center [550, 303] width 721 height 135
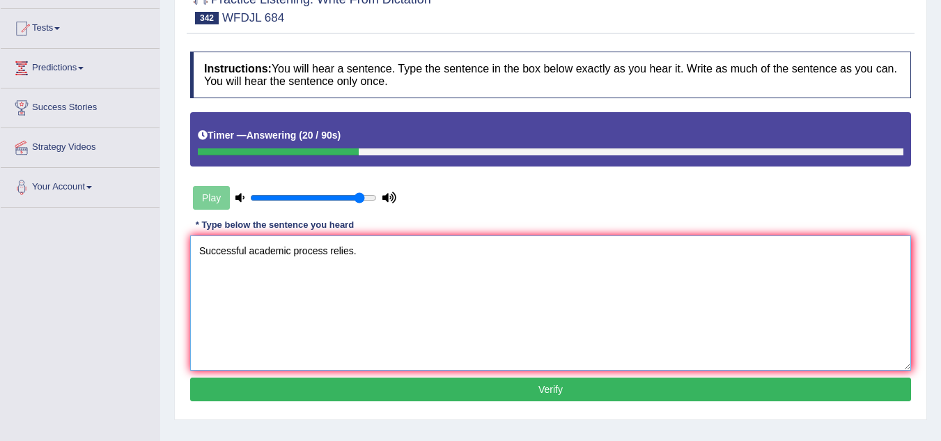
type textarea "Successful academic process relies."
click at [512, 394] on button "Verify" at bounding box center [550, 390] width 721 height 24
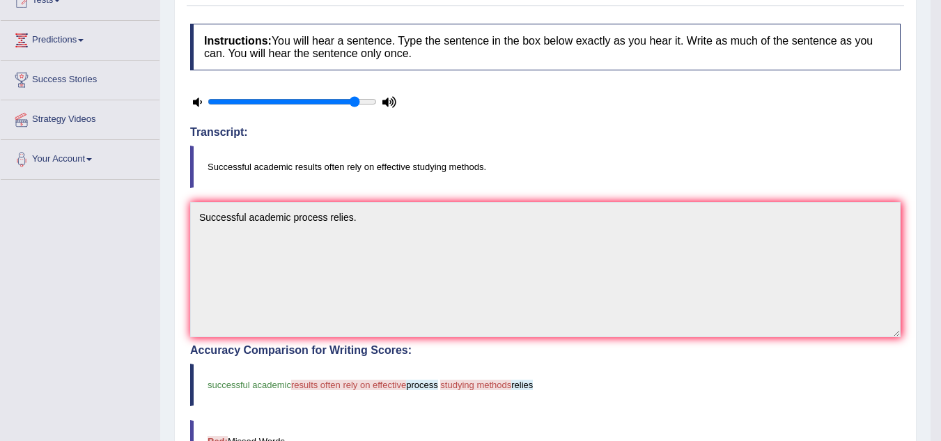
scroll to position [15, 0]
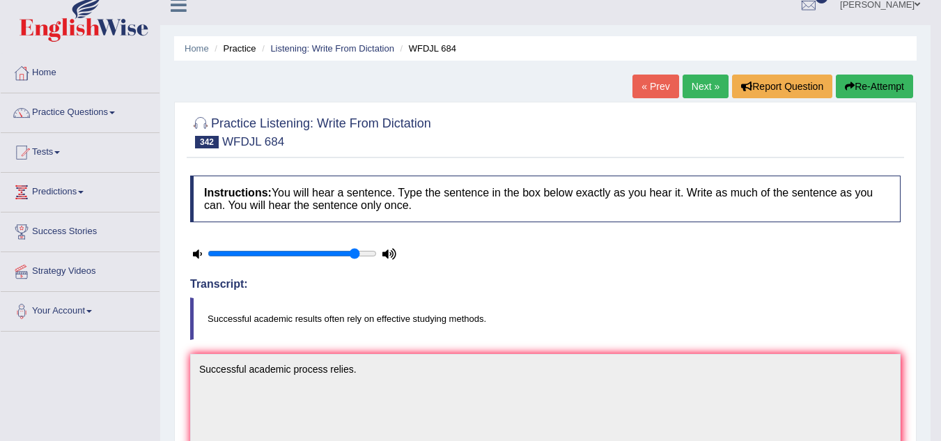
click at [697, 77] on link "Next »" at bounding box center [706, 87] width 46 height 24
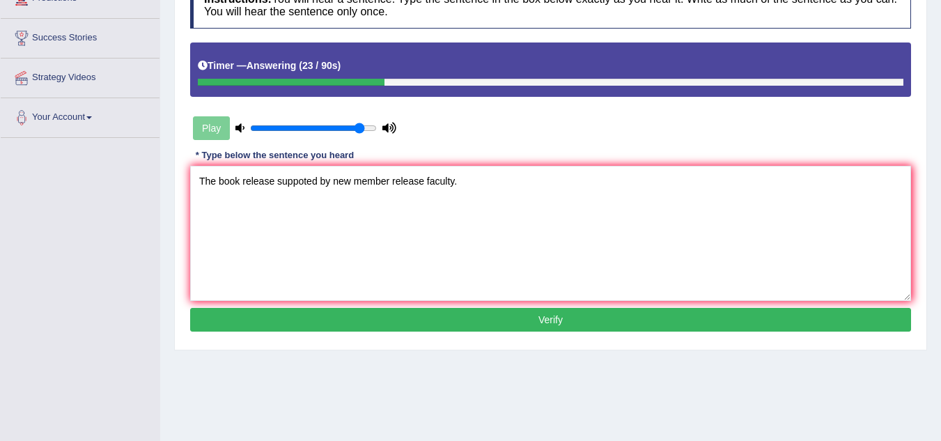
drag, startPoint x: 240, startPoint y: 213, endPoint x: 285, endPoint y: 194, distance: 49.0
click at [242, 214] on textarea "The book release suppoted by new member release faculty." at bounding box center [550, 233] width 721 height 135
click at [304, 183] on textarea "The book release suppoted by new member release faculty." at bounding box center [550, 233] width 721 height 135
click at [599, 193] on textarea "The book release supported by new member release faculty." at bounding box center [550, 233] width 721 height 135
click at [229, 228] on textarea "The book release supported by new member release faculty.the" at bounding box center [550, 233] width 721 height 135
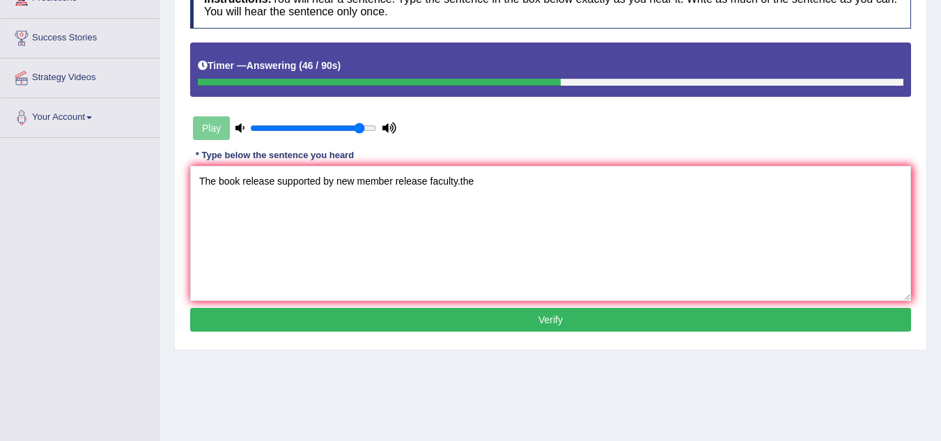
click at [487, 180] on textarea "The book release supported by new member release faculty.the" at bounding box center [550, 233] width 721 height 135
type textarea "The book release supported by new member release faculty."
click at [443, 318] on button "Verify" at bounding box center [550, 320] width 721 height 24
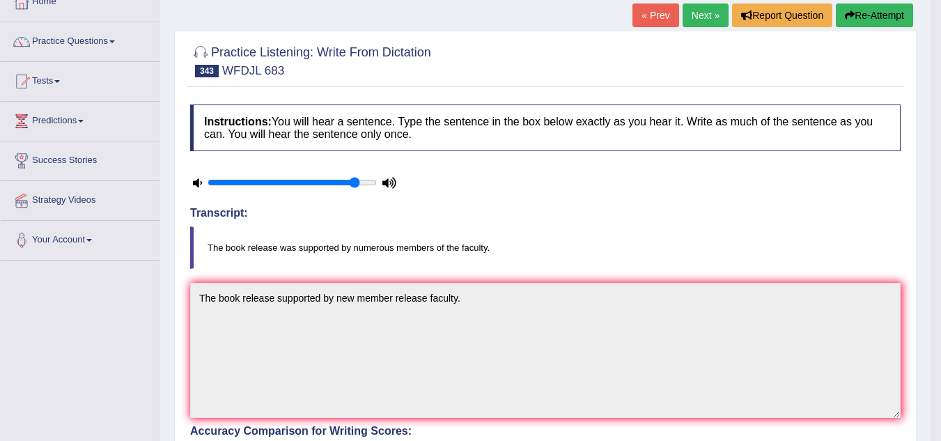
scroll to position [85, 0]
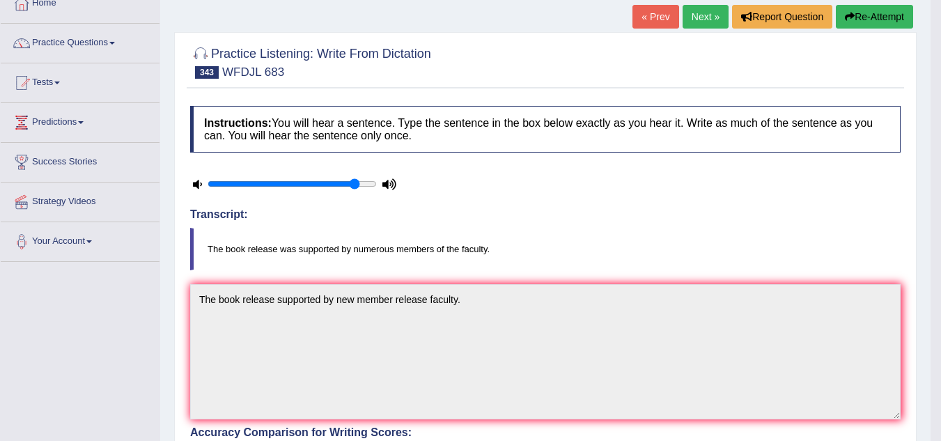
click at [704, 16] on link "Next »" at bounding box center [706, 17] width 46 height 24
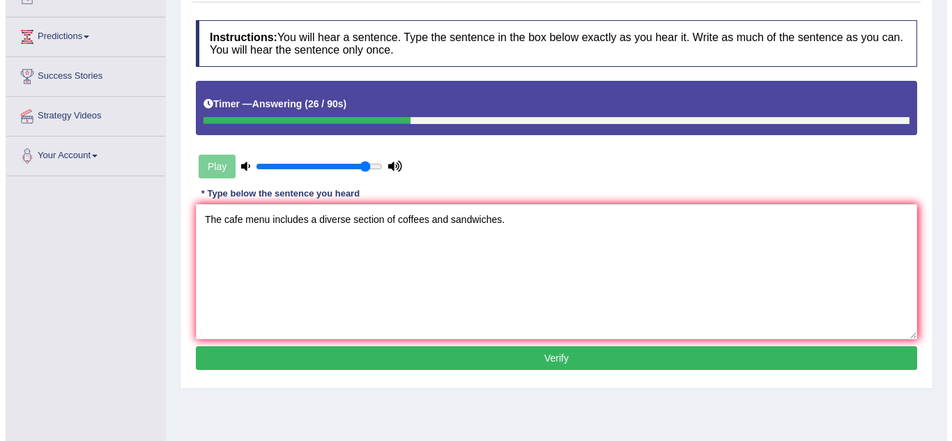
scroll to position [209, 0]
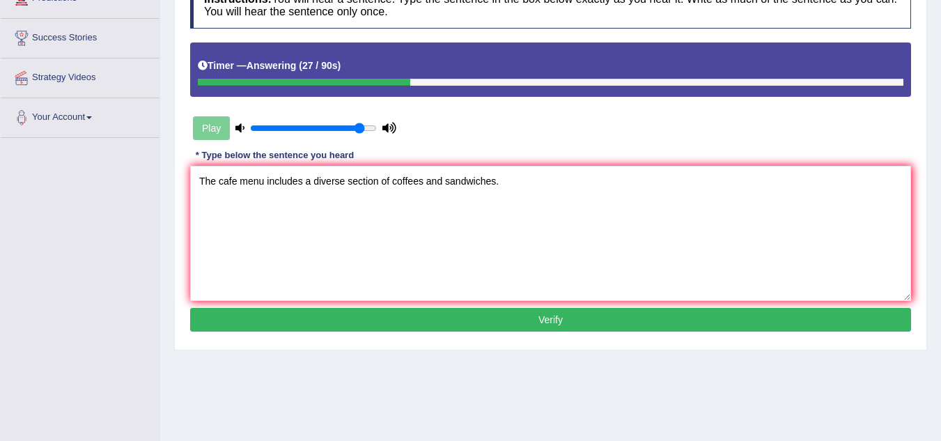
type textarea "The cafe menu includes a diverse section of coffees and sandwiches."
click at [555, 327] on button "Verify" at bounding box center [550, 320] width 721 height 24
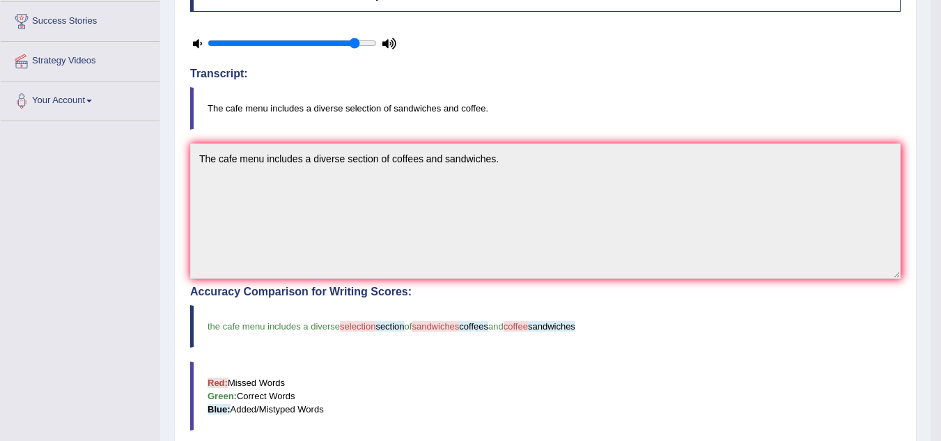
scroll to position [70, 0]
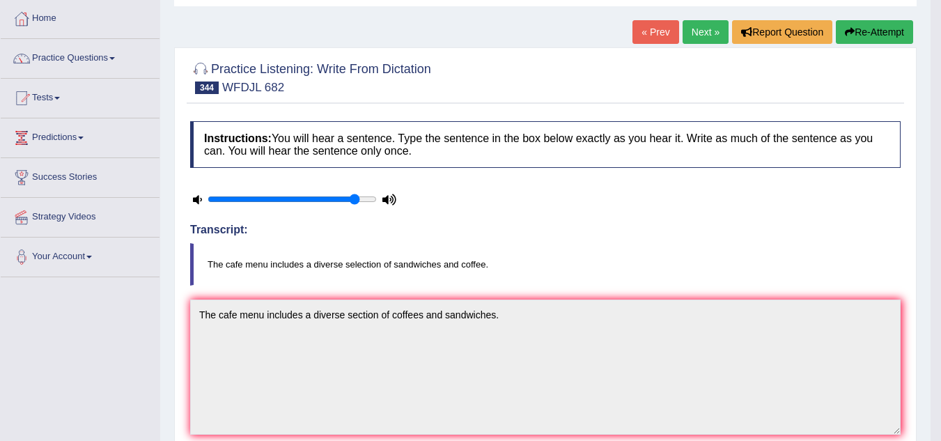
click at [684, 29] on link "Next »" at bounding box center [706, 32] width 46 height 24
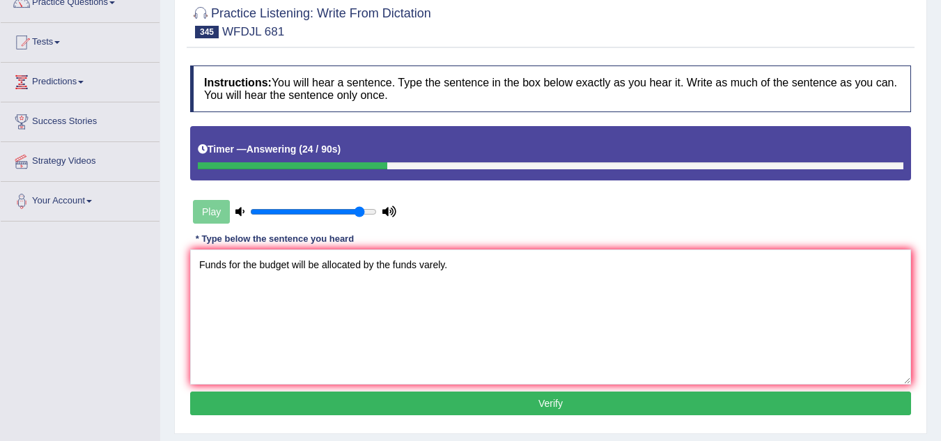
scroll to position [139, 0]
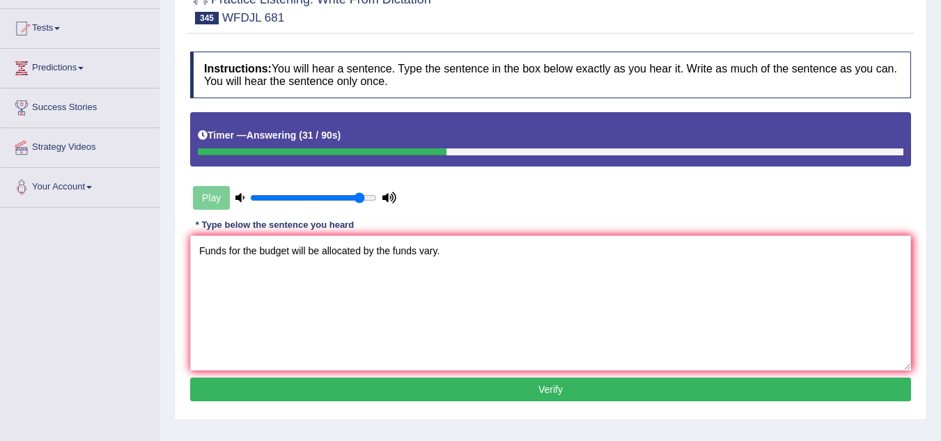
type textarea "Funds for the budget will be allocated by the funds vary."
click at [465, 394] on button "Verify" at bounding box center [550, 390] width 721 height 24
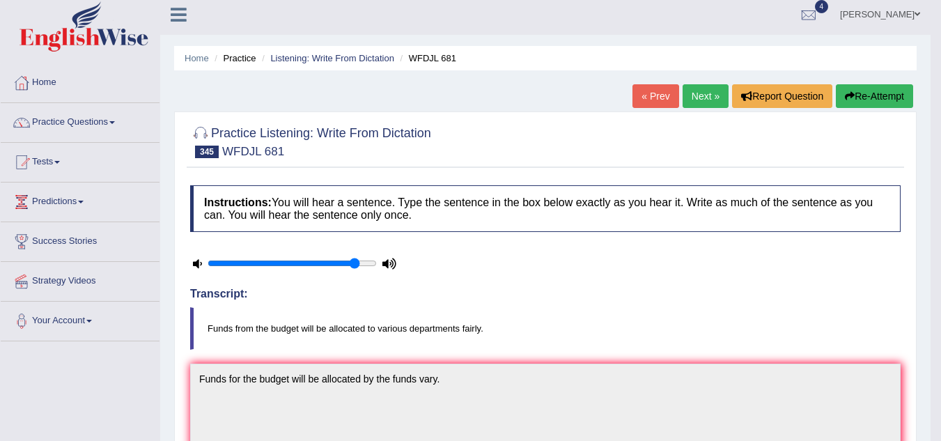
scroll to position [0, 0]
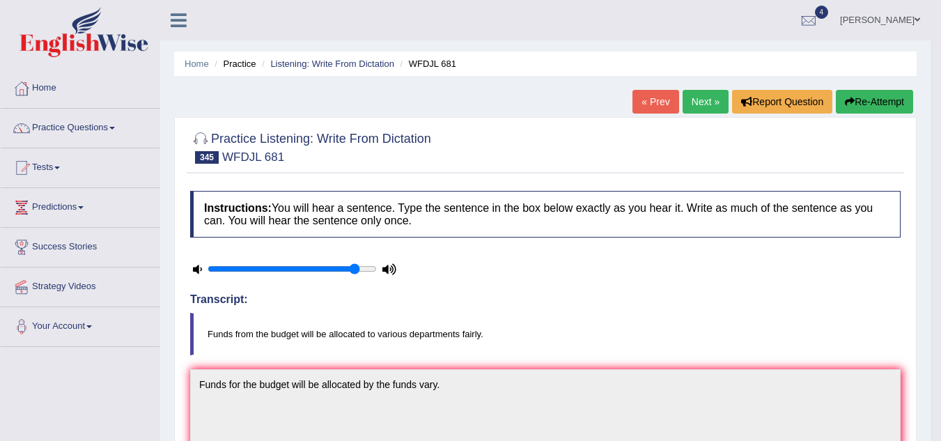
click at [702, 98] on link "Next »" at bounding box center [706, 102] width 46 height 24
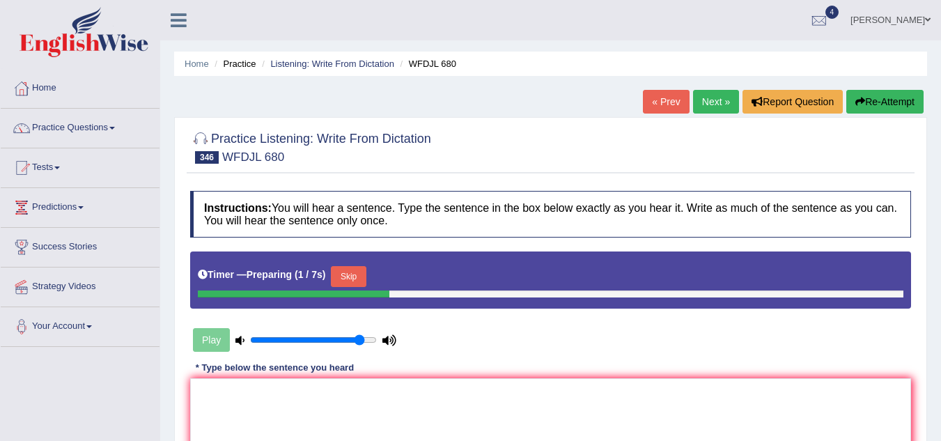
drag, startPoint x: 358, startPoint y: 278, endPoint x: 348, endPoint y: 332, distance: 54.5
click at [358, 278] on button "Skip" at bounding box center [348, 276] width 35 height 21
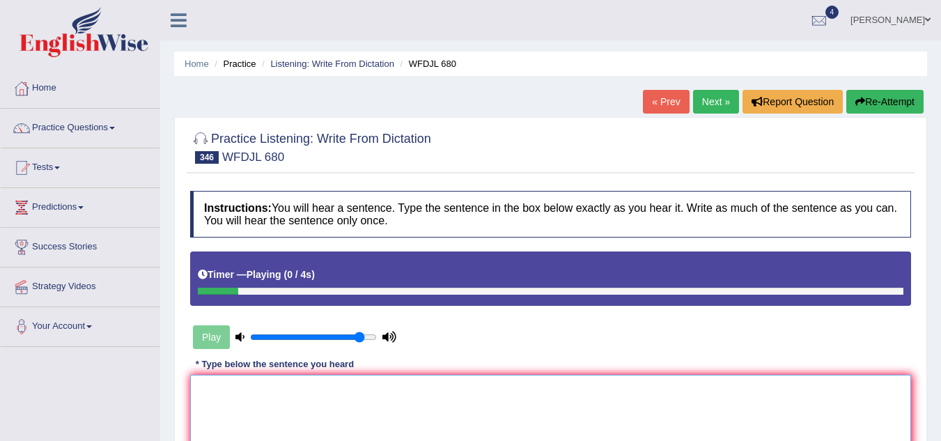
click at [330, 416] on textarea at bounding box center [550, 442] width 721 height 135
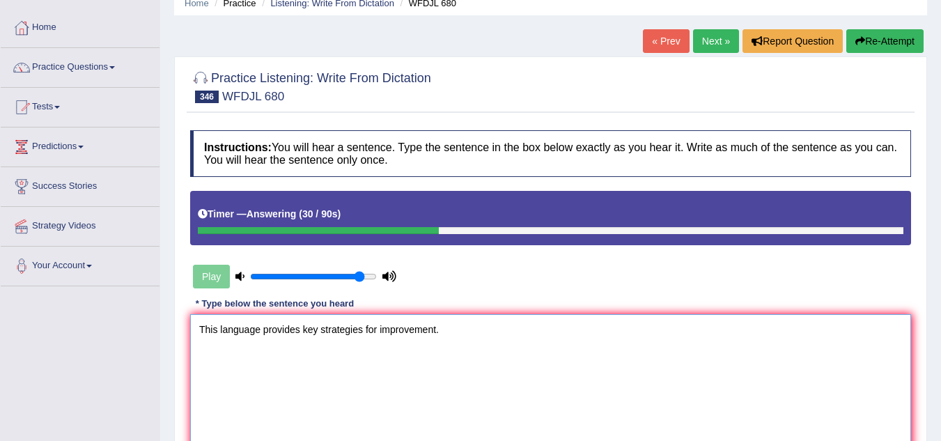
scroll to position [139, 0]
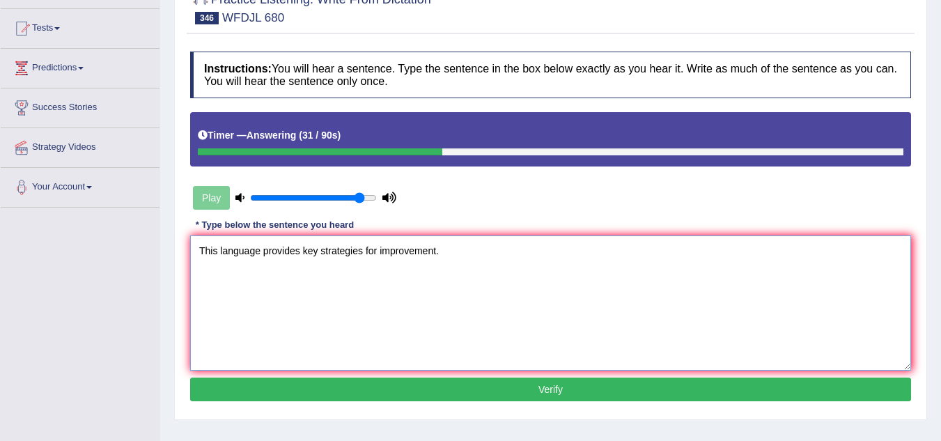
type textarea "This language provides key strategies for improvement."
click at [534, 384] on button "Verify" at bounding box center [550, 390] width 721 height 24
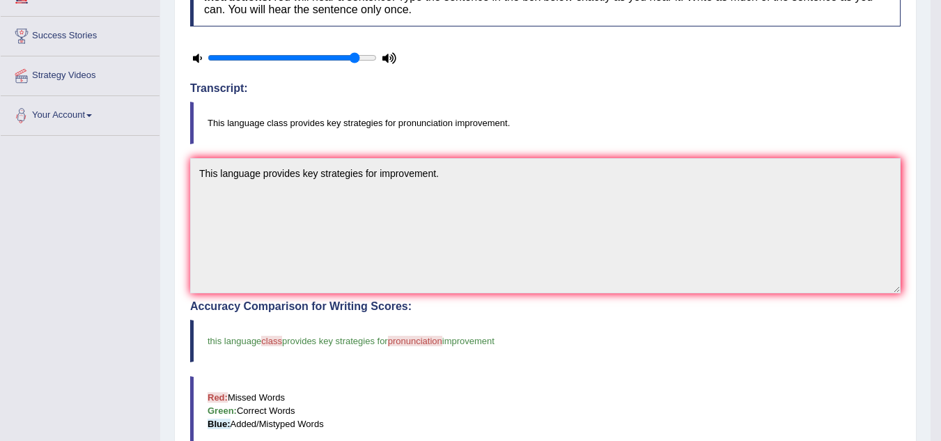
scroll to position [70, 0]
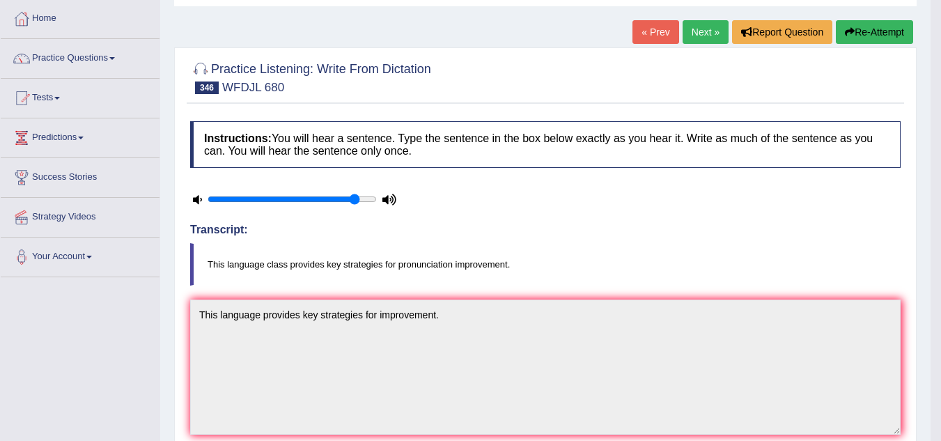
click at [711, 33] on link "Next »" at bounding box center [706, 32] width 46 height 24
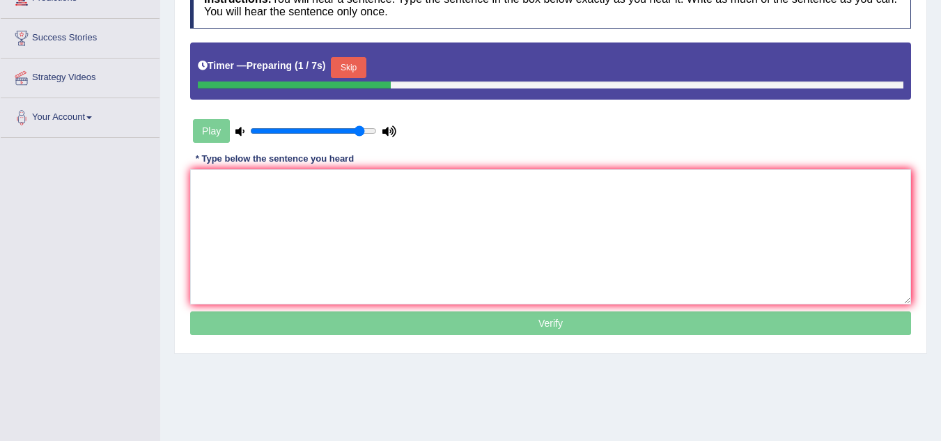
click at [305, 200] on textarea at bounding box center [550, 236] width 721 height 135
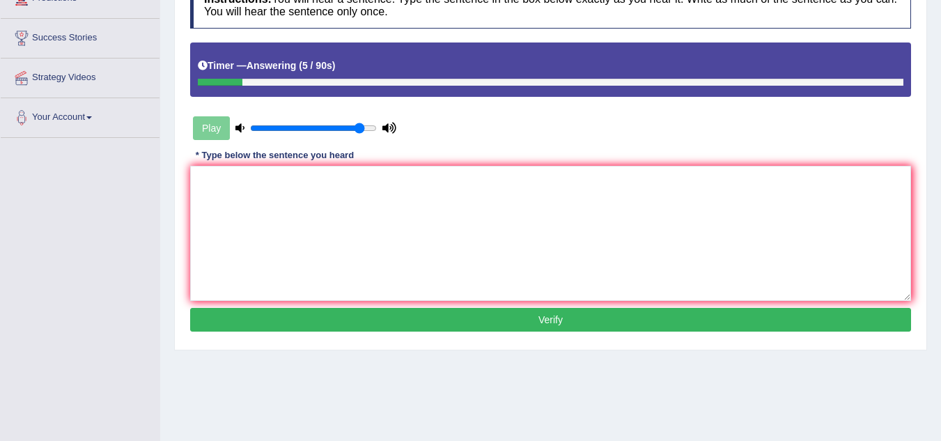
click at [275, 233] on textarea at bounding box center [550, 233] width 721 height 135
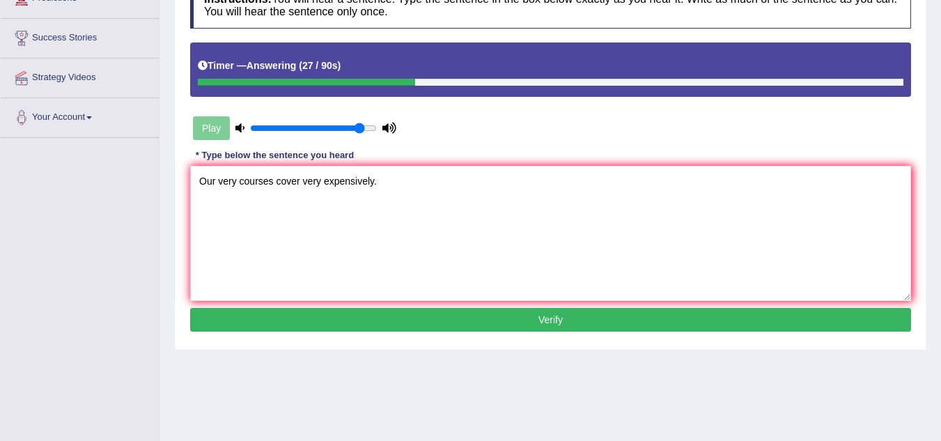
type textarea "Our very courses cover very expensively."
click at [442, 324] on button "Verify" at bounding box center [550, 320] width 721 height 24
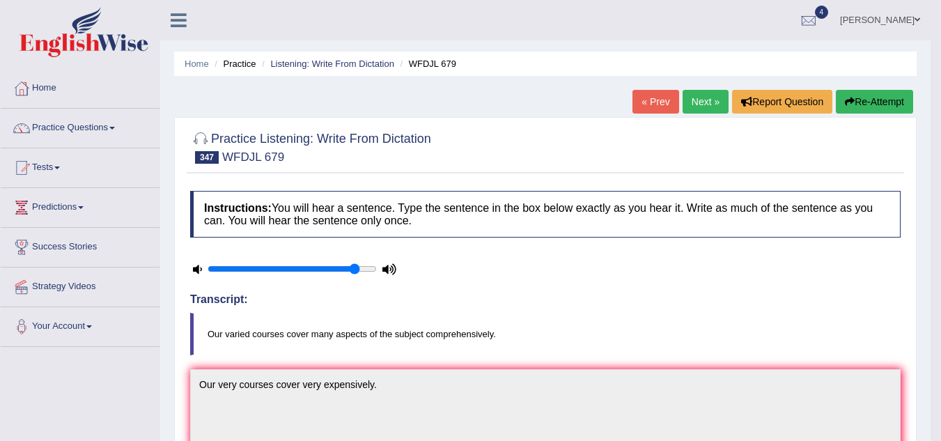
click at [683, 107] on link "Next »" at bounding box center [706, 102] width 46 height 24
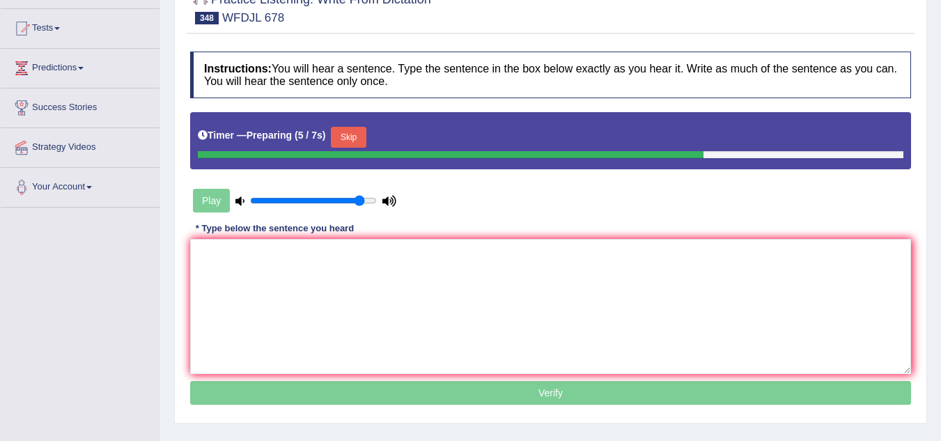
click at [366, 132] on button "Skip" at bounding box center [348, 137] width 35 height 21
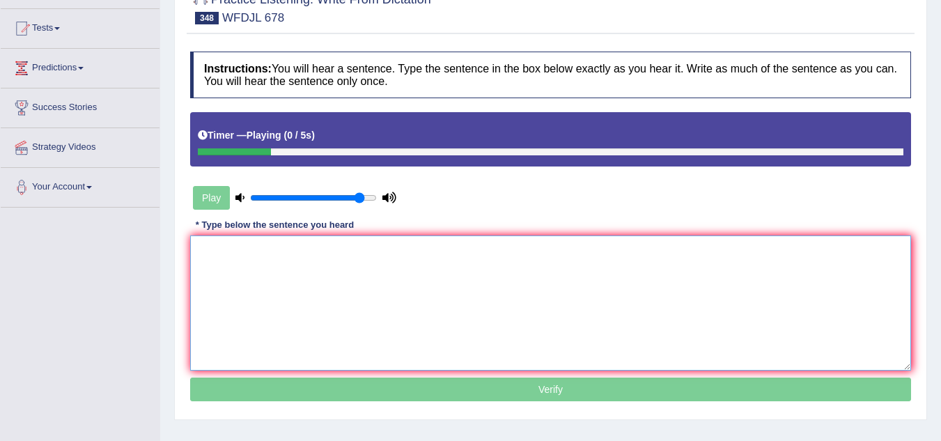
click at [335, 275] on textarea at bounding box center [550, 303] width 721 height 135
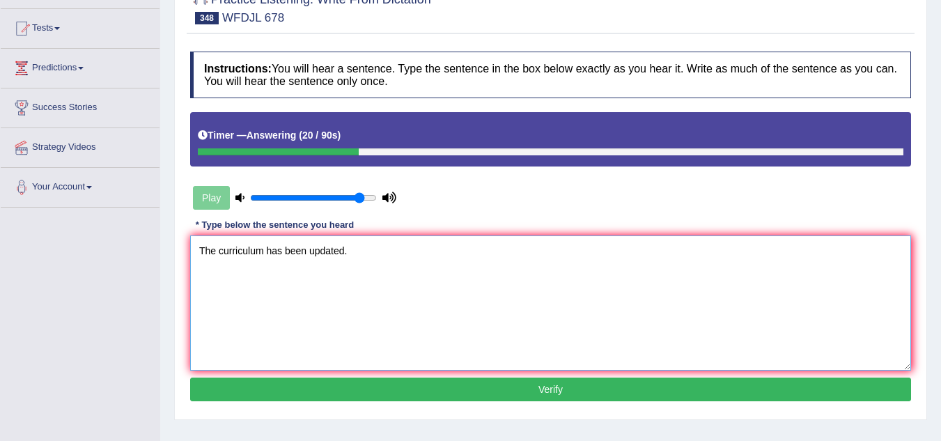
type textarea "The curriculum has been updated."
click at [419, 388] on button "Verify" at bounding box center [550, 390] width 721 height 24
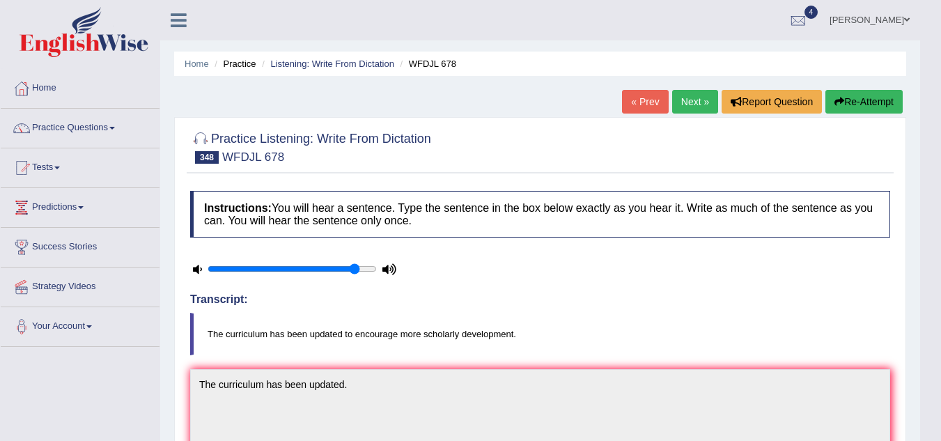
click at [695, 97] on link "Next »" at bounding box center [695, 102] width 46 height 24
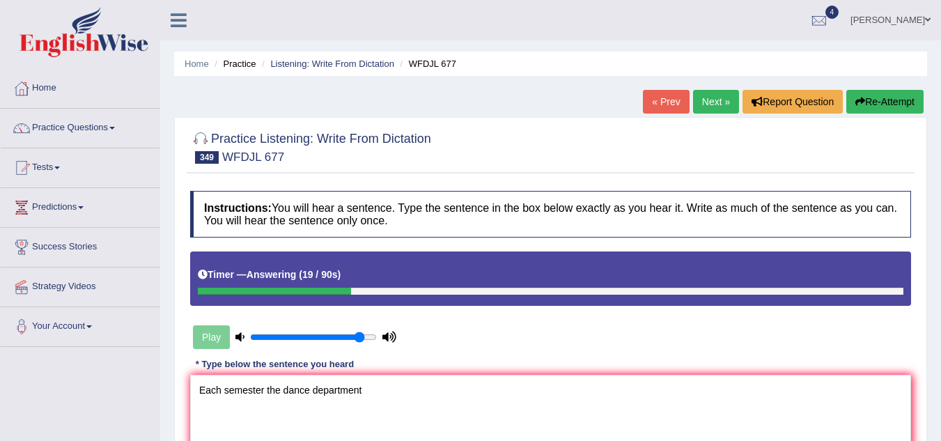
type textarea "Each semester the dance department"
click at [879, 99] on button "Re-Attempt" at bounding box center [885, 102] width 77 height 24
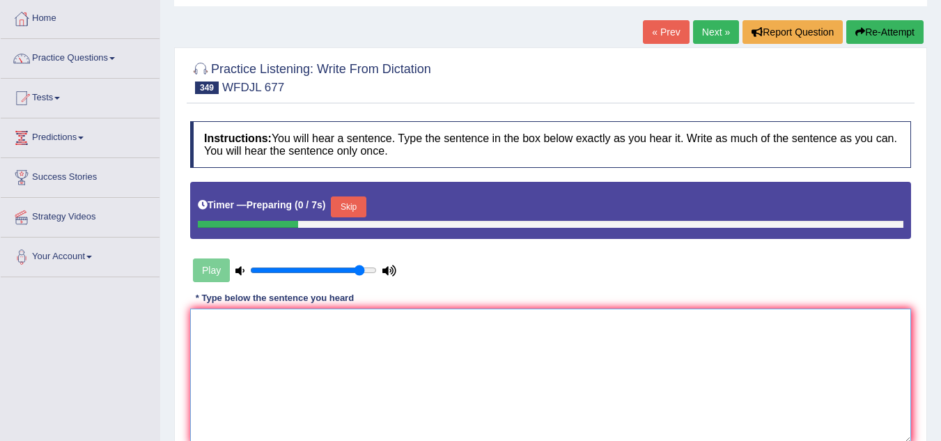
click at [432, 339] on textarea at bounding box center [550, 376] width 721 height 135
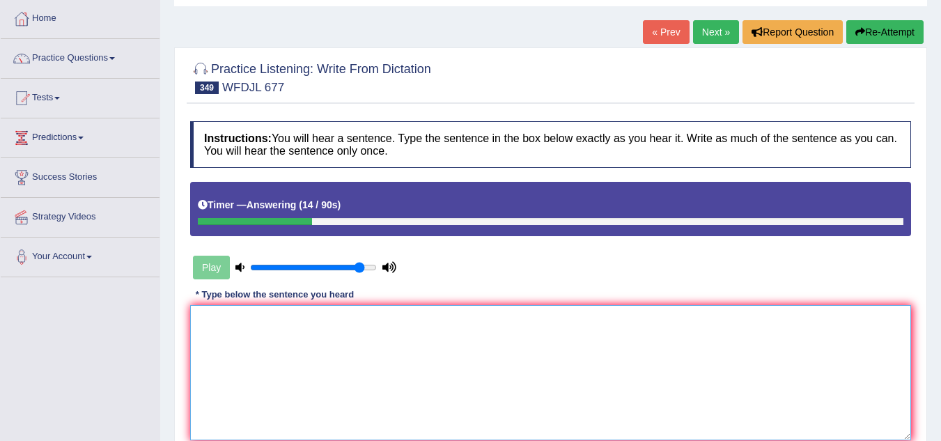
click at [355, 349] on textarea at bounding box center [550, 372] width 721 height 135
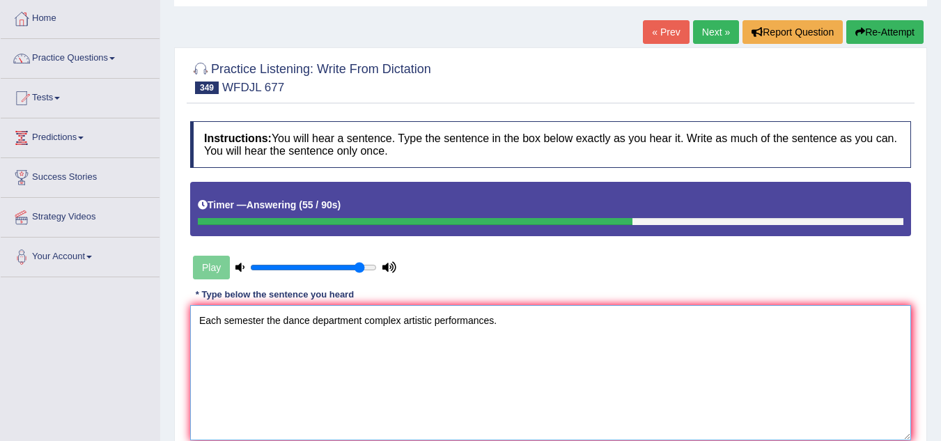
click at [538, 350] on textarea "Each semester the dance department complex artistic performances." at bounding box center [550, 372] width 721 height 135
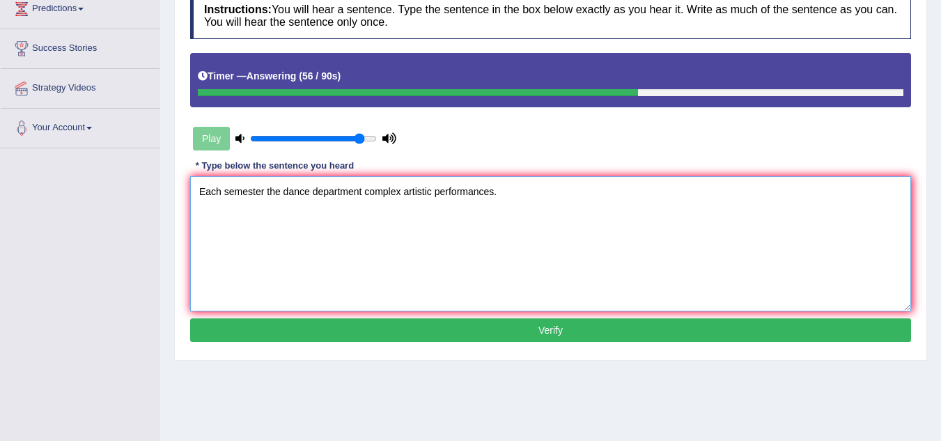
scroll to position [209, 0]
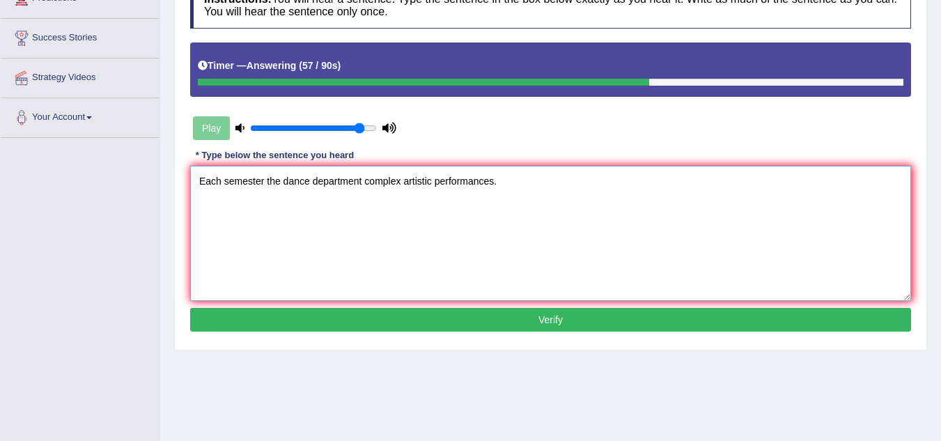
type textarea "Each semester the dance department complex artistic performances."
click at [439, 327] on button "Verify" at bounding box center [550, 320] width 721 height 24
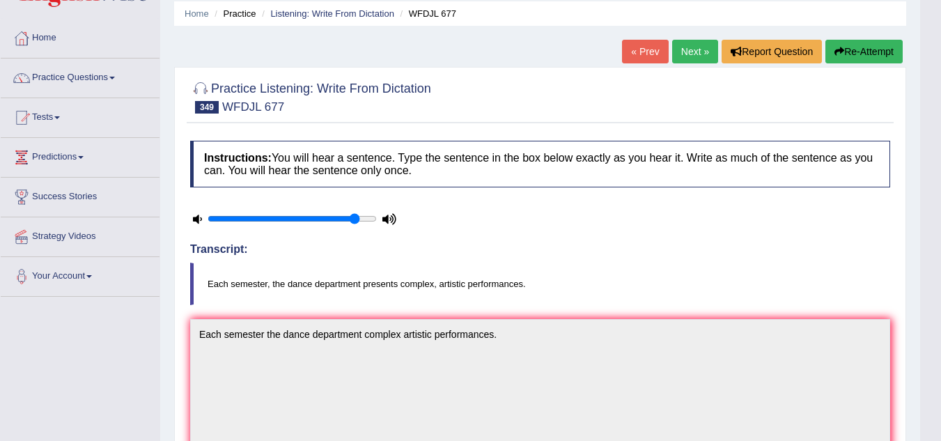
scroll to position [0, 0]
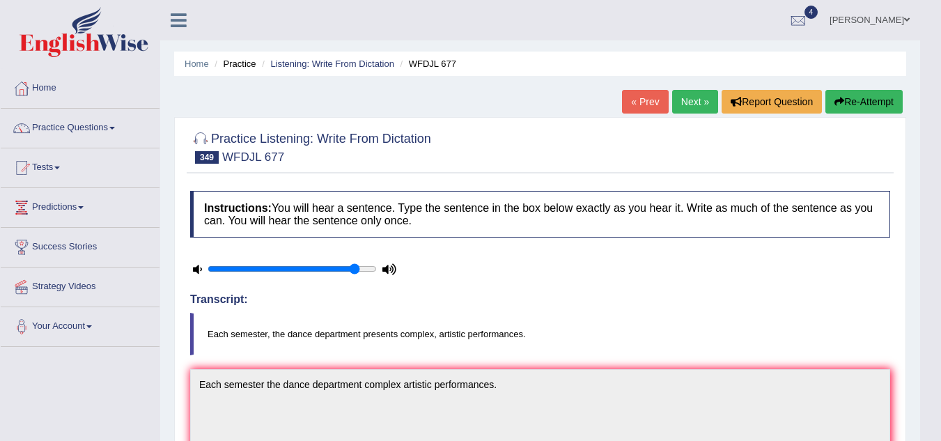
click at [681, 95] on link "Next »" at bounding box center [695, 102] width 46 height 24
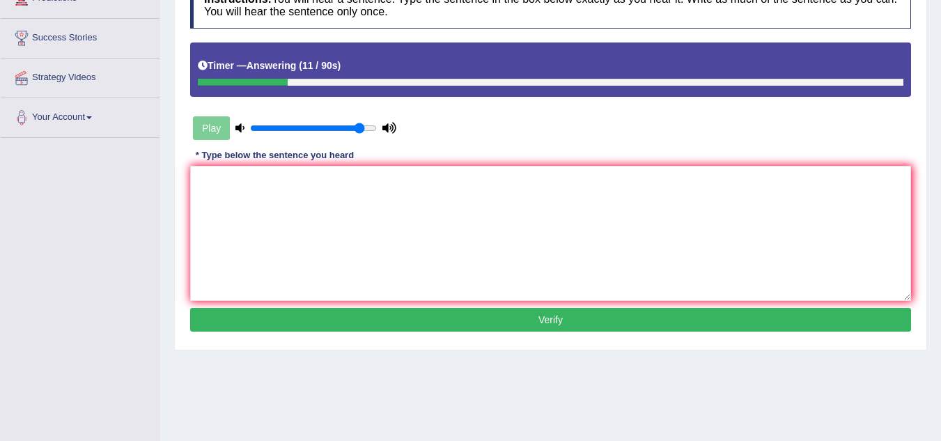
click at [245, 204] on textarea at bounding box center [550, 233] width 721 height 135
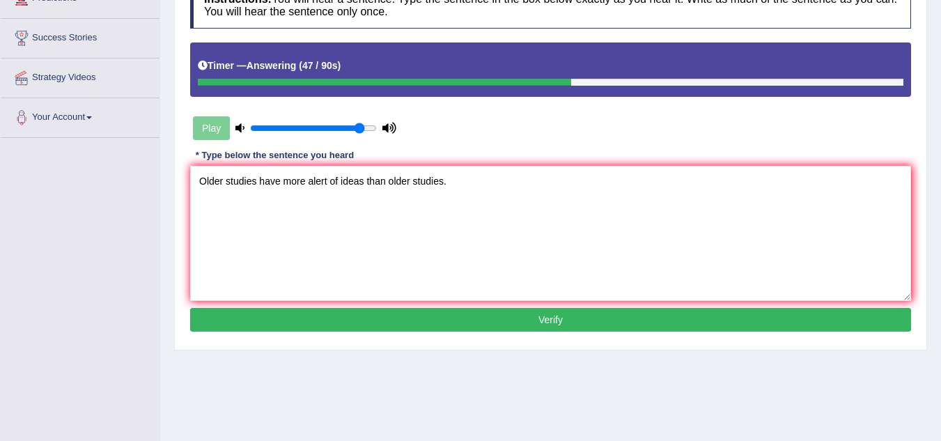
type textarea "Older studies have more alert of ideas than older studies."
click at [454, 316] on button "Verify" at bounding box center [550, 320] width 721 height 24
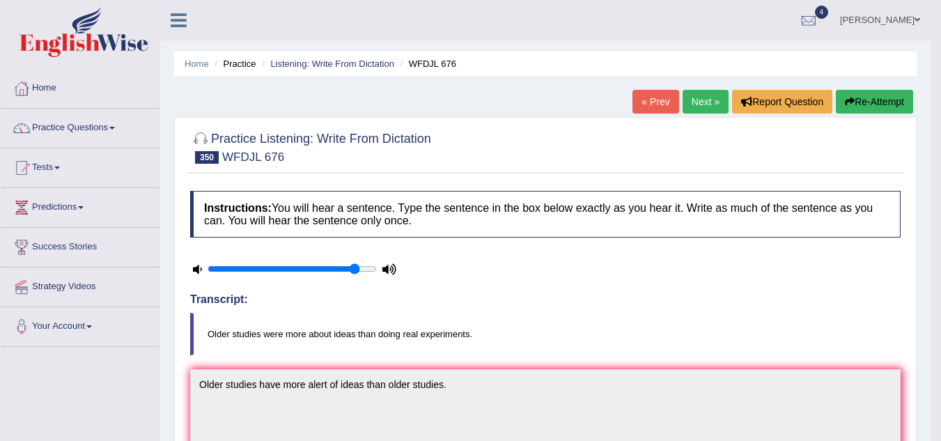
click at [702, 98] on link "Next »" at bounding box center [706, 102] width 46 height 24
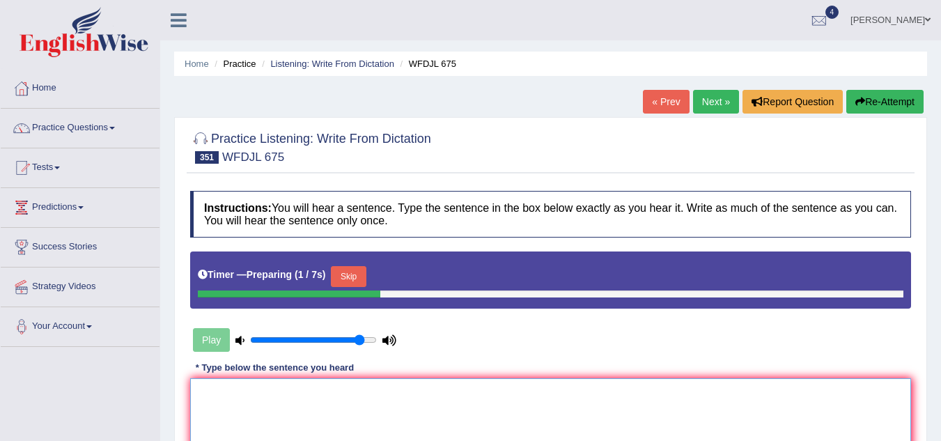
click at [263, 378] on textarea at bounding box center [550, 445] width 721 height 135
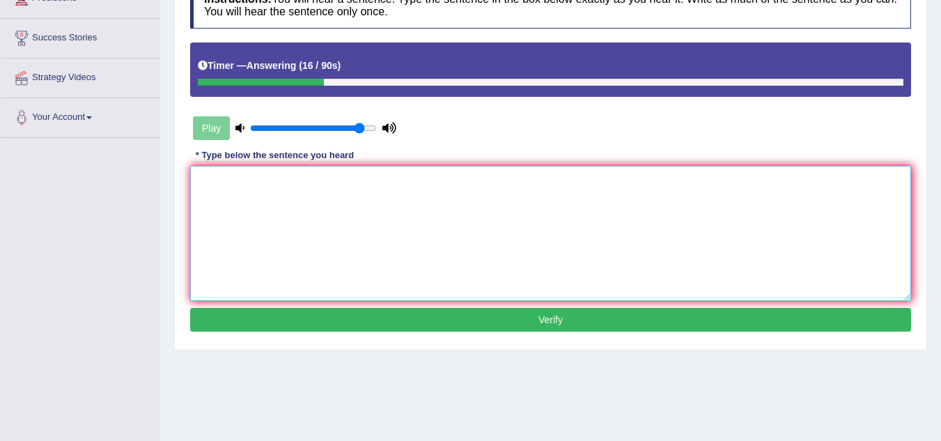
click at [244, 211] on textarea at bounding box center [550, 233] width 721 height 135
type textarea "i"
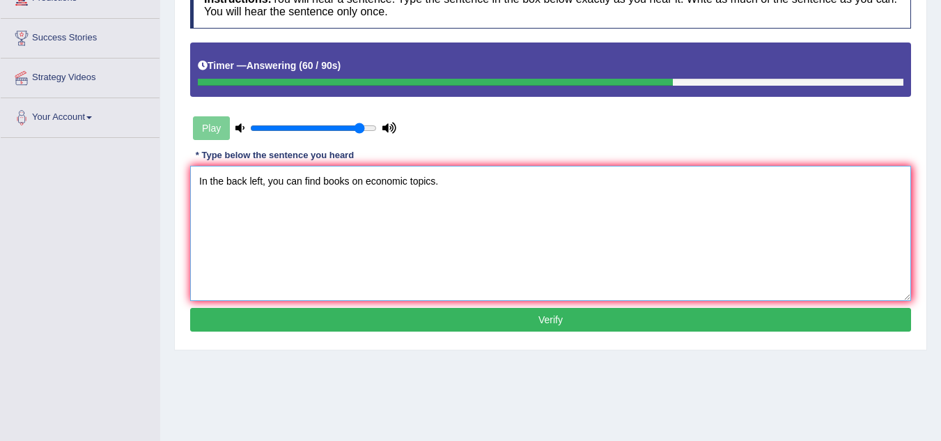
type textarea "In the back left, you can find books on economic topics."
click at [504, 311] on button "Verify" at bounding box center [550, 320] width 721 height 24
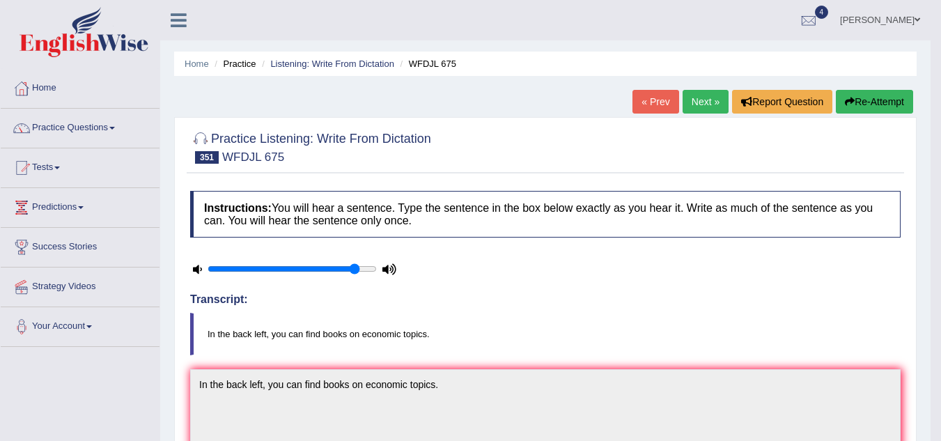
click at [695, 95] on link "Next »" at bounding box center [706, 102] width 46 height 24
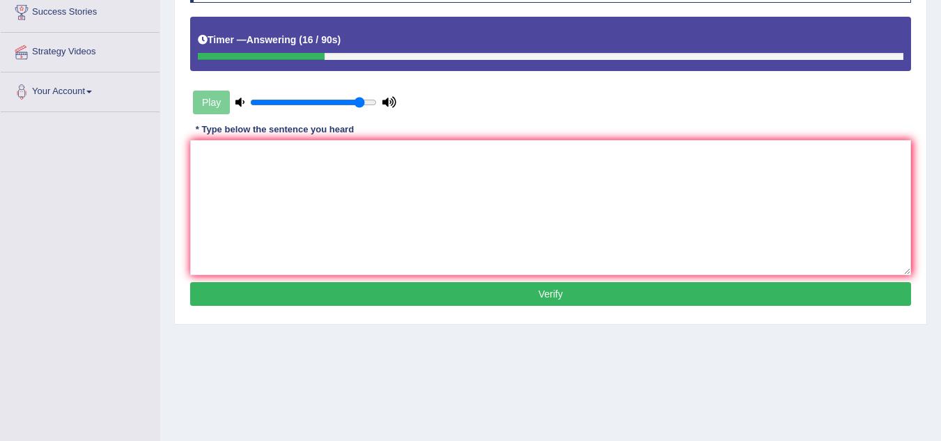
click at [228, 153] on textarea at bounding box center [550, 207] width 721 height 135
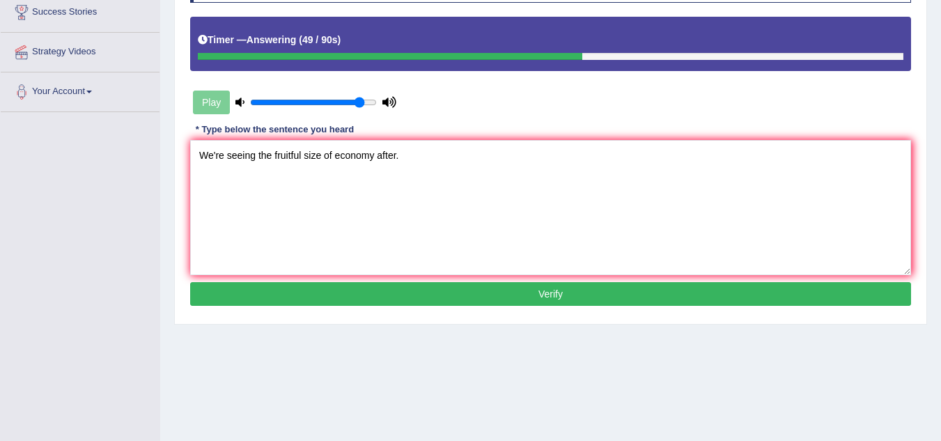
type textarea "We're seeing the fruitful size of economy after."
click at [419, 295] on button "Verify" at bounding box center [550, 294] width 721 height 24
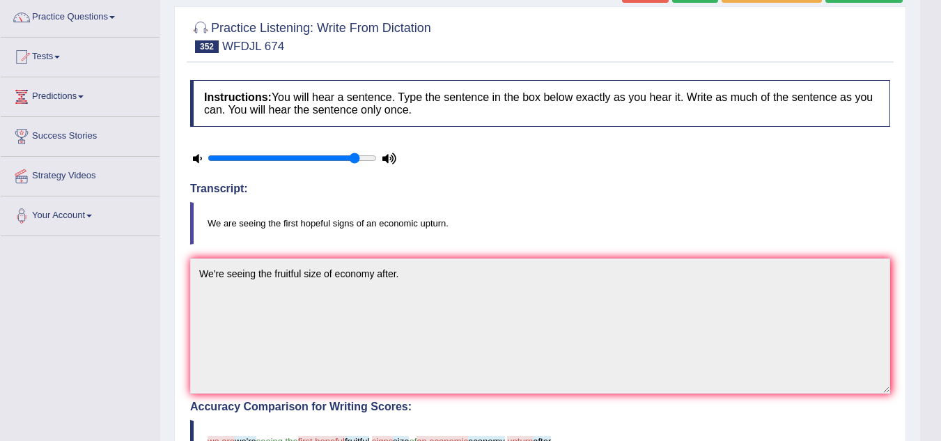
scroll to position [85, 0]
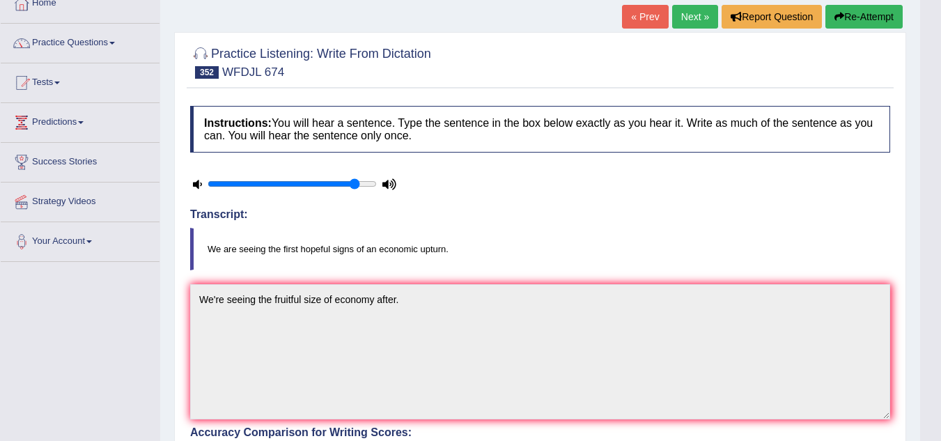
click at [695, 10] on link "Next »" at bounding box center [695, 17] width 46 height 24
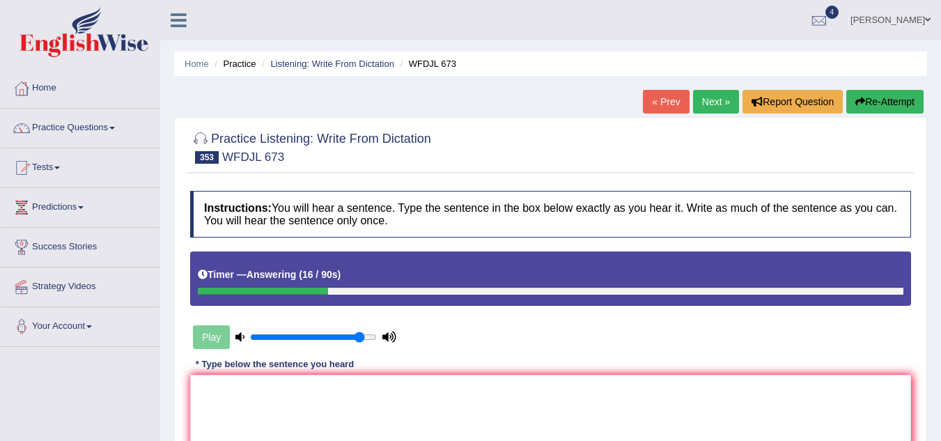
click at [293, 413] on textarea at bounding box center [550, 442] width 721 height 135
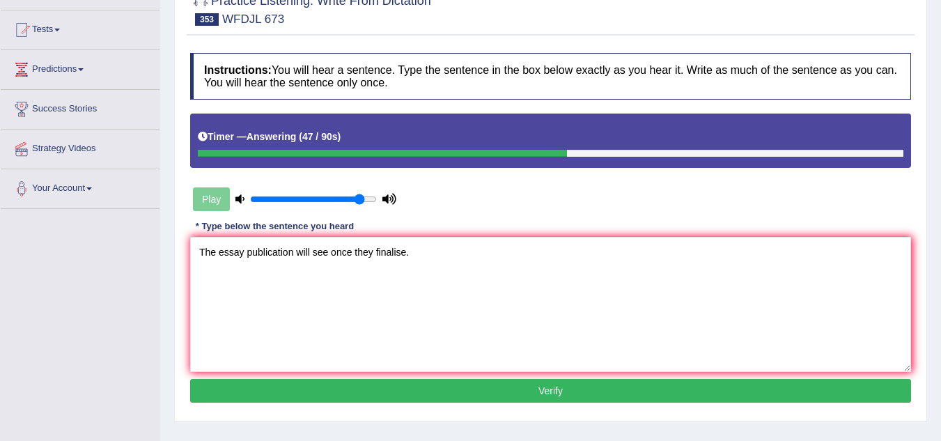
scroll to position [139, 0]
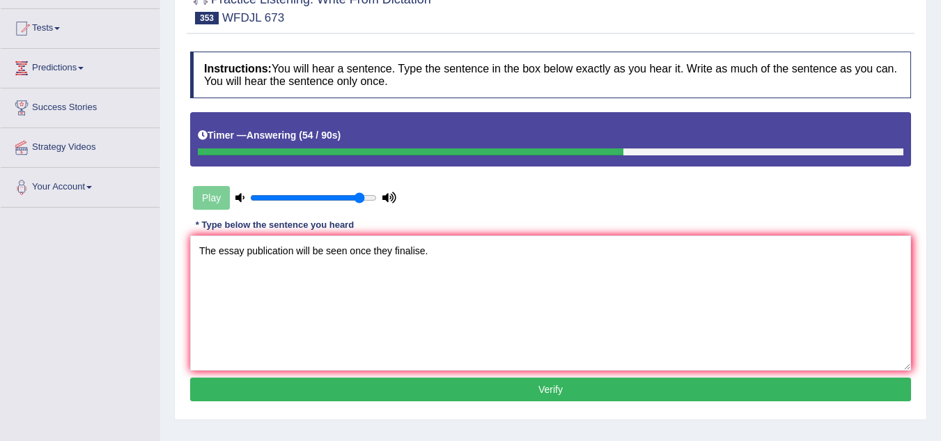
click at [435, 250] on textarea "The essay publication will be seen once they finalise." at bounding box center [550, 303] width 721 height 135
type textarea "The essay publication will be seen once they finalise."
click at [479, 394] on button "Verify" at bounding box center [550, 390] width 721 height 24
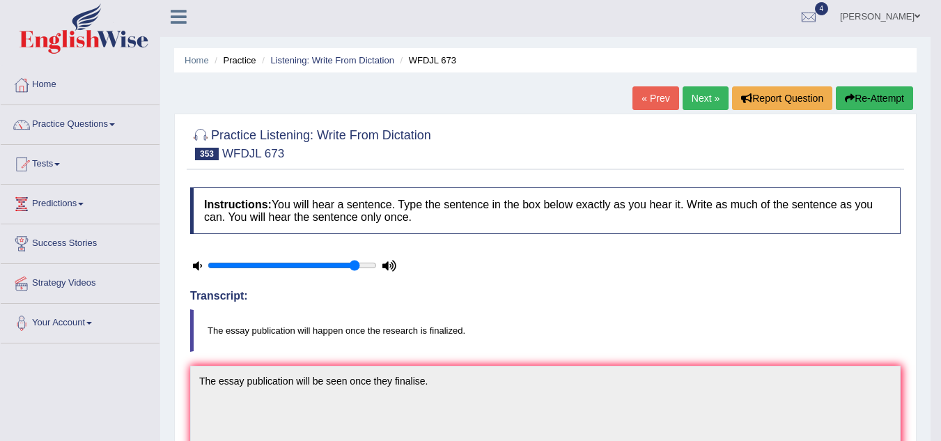
scroll to position [0, 0]
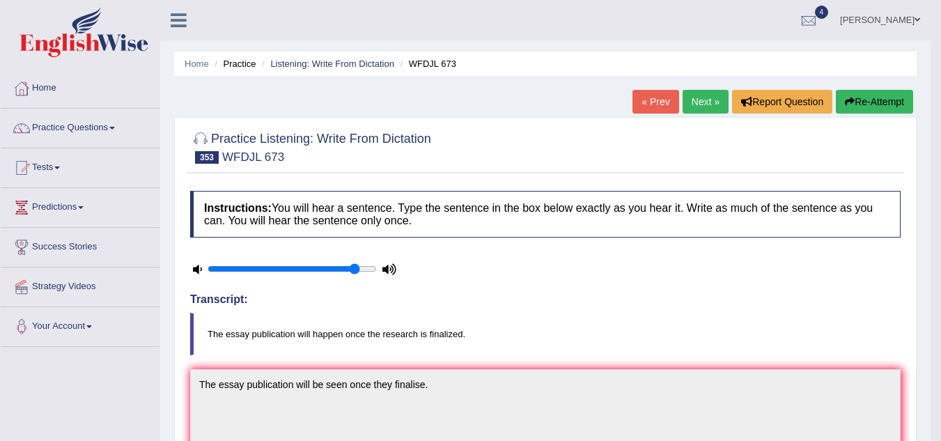
click at [710, 100] on link "Next »" at bounding box center [706, 102] width 46 height 24
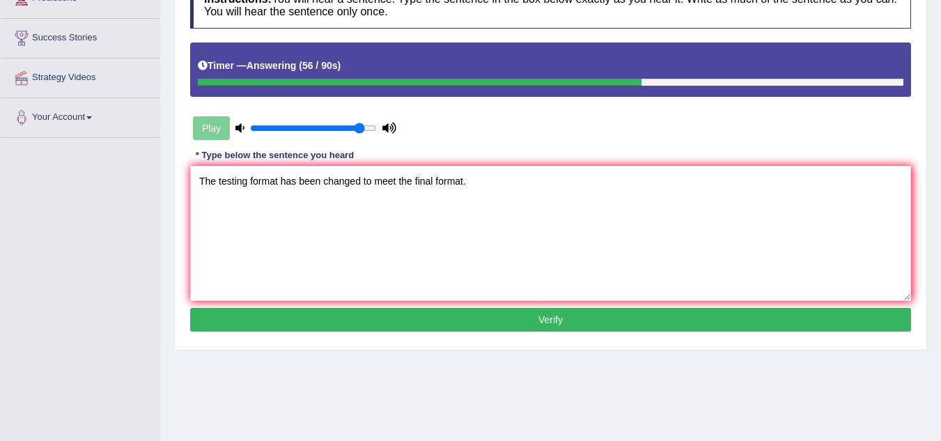
type textarea "The testing format has been changed to meet the final format."
click at [477, 317] on button "Verify" at bounding box center [550, 320] width 721 height 24
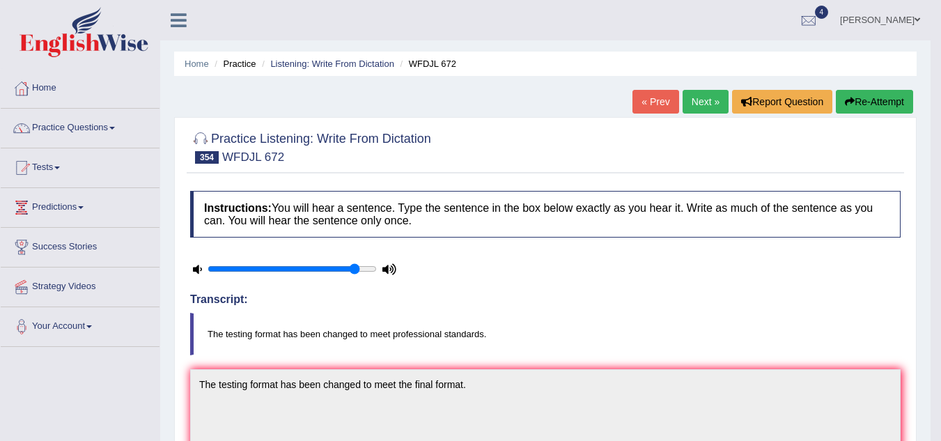
click at [688, 105] on link "Next »" at bounding box center [706, 102] width 46 height 24
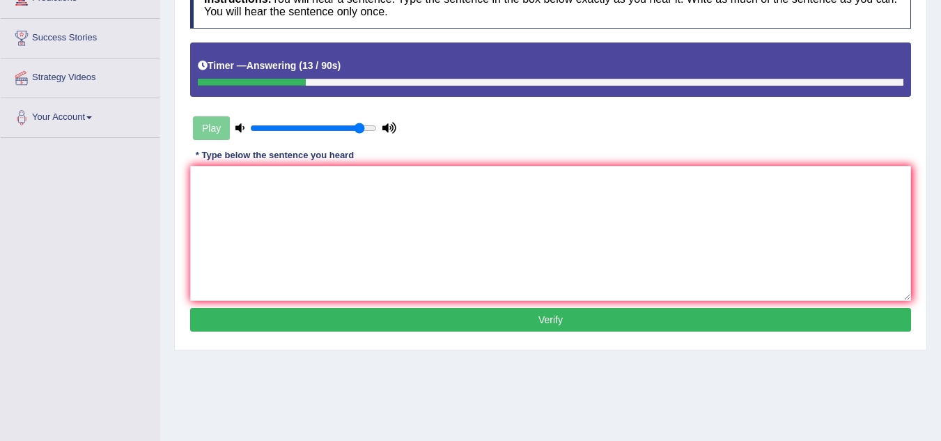
click at [327, 221] on textarea at bounding box center [550, 233] width 721 height 135
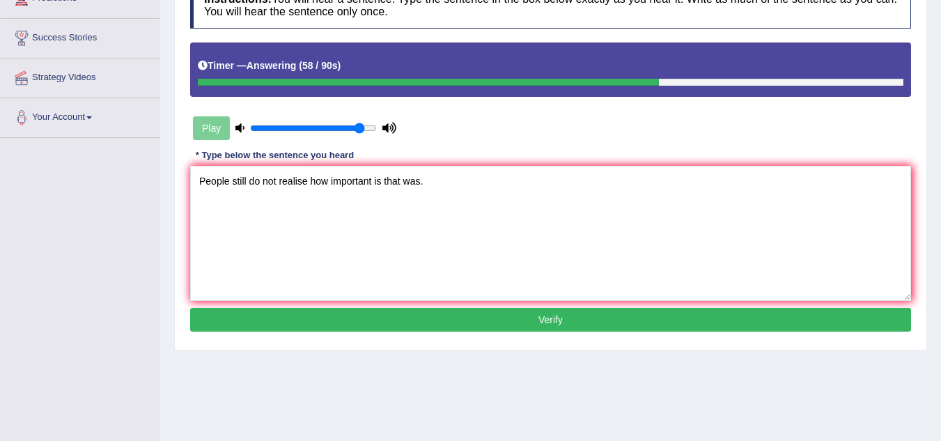
type textarea "People still do not realise how important is that was."
click at [419, 325] on button "Verify" at bounding box center [550, 320] width 721 height 24
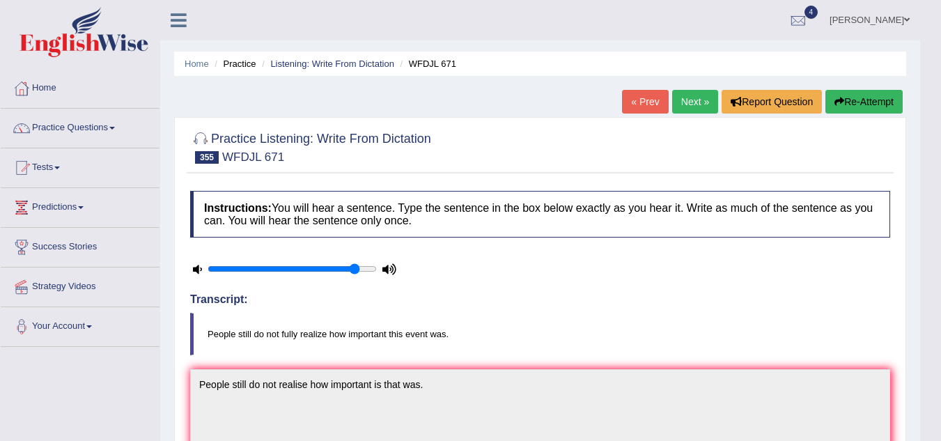
click at [686, 105] on link "Next »" at bounding box center [695, 102] width 46 height 24
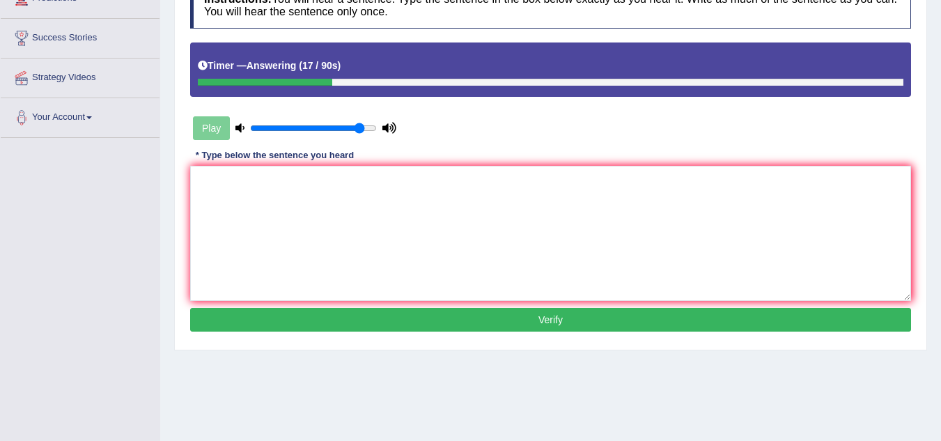
click at [346, 226] on textarea at bounding box center [550, 233] width 721 height 135
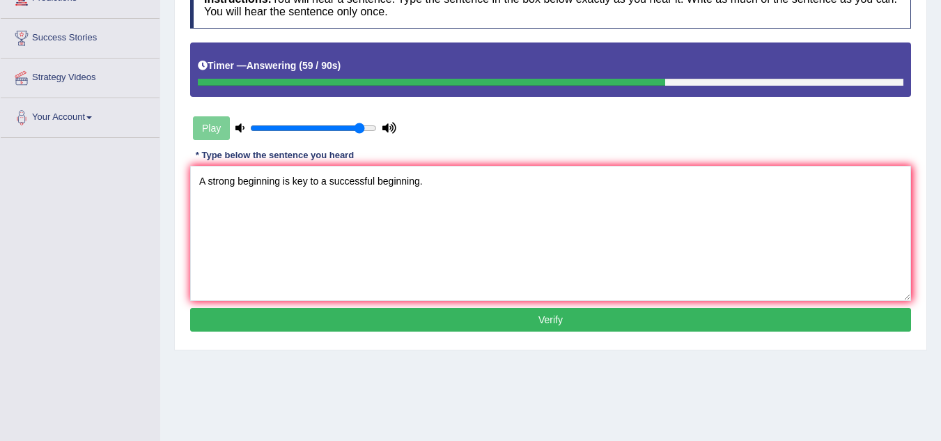
type textarea "A strong beginning is key to a successful beginning."
click at [421, 321] on button "Verify" at bounding box center [550, 320] width 721 height 24
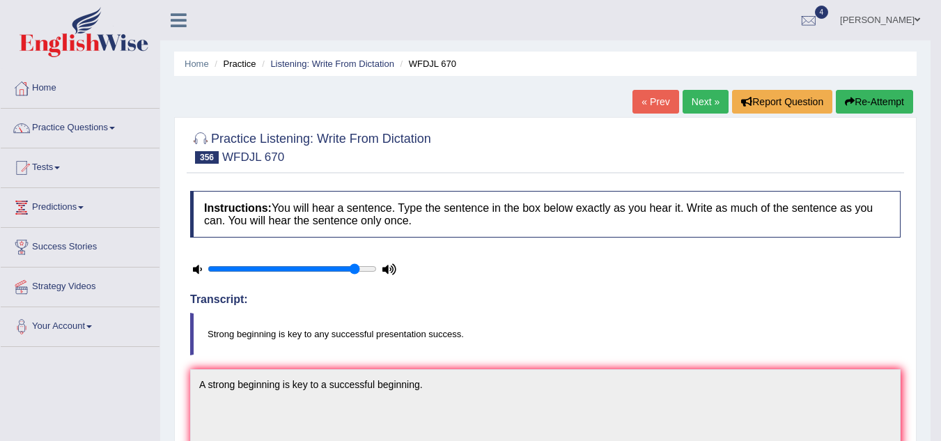
click at [704, 100] on link "Next »" at bounding box center [706, 102] width 46 height 24
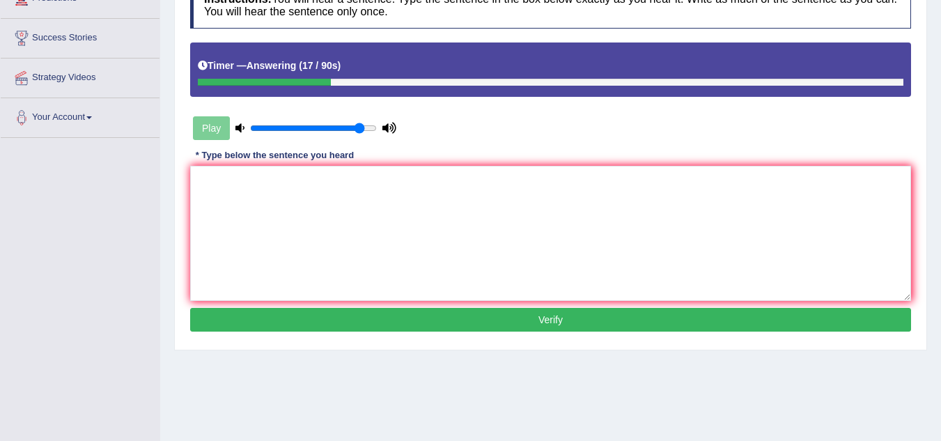
click at [599, 199] on textarea at bounding box center [550, 233] width 721 height 135
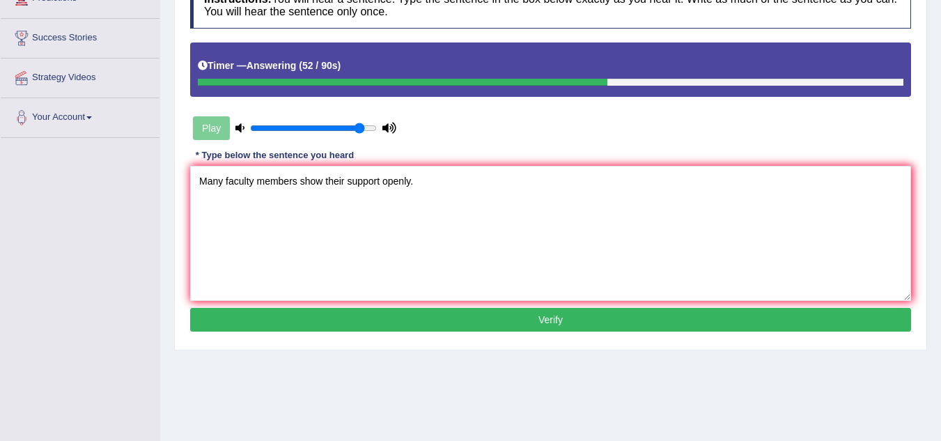
type textarea "Many faculty members show their support openly."
click at [327, 313] on button "Verify" at bounding box center [550, 320] width 721 height 24
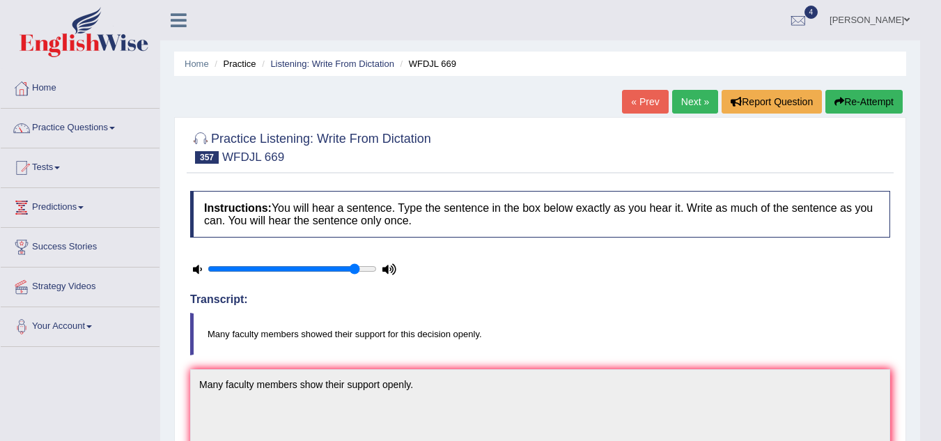
click at [697, 97] on link "Next »" at bounding box center [695, 102] width 46 height 24
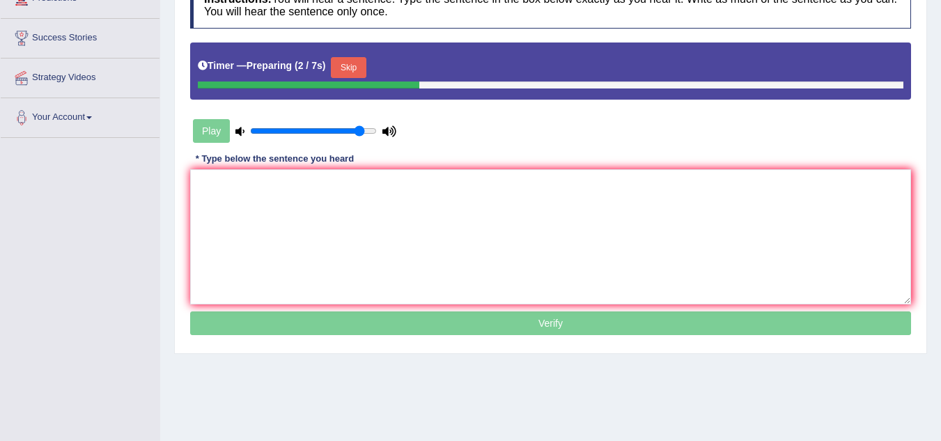
click at [284, 236] on textarea at bounding box center [550, 236] width 721 height 135
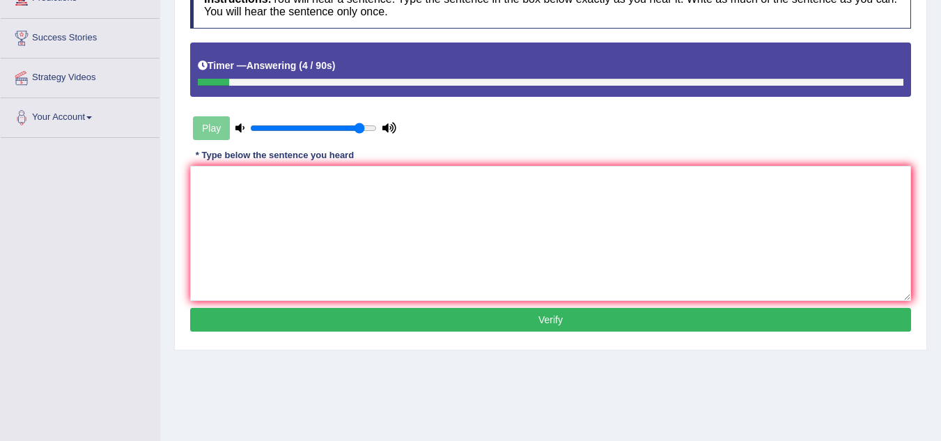
click at [293, 218] on textarea at bounding box center [550, 233] width 721 height 135
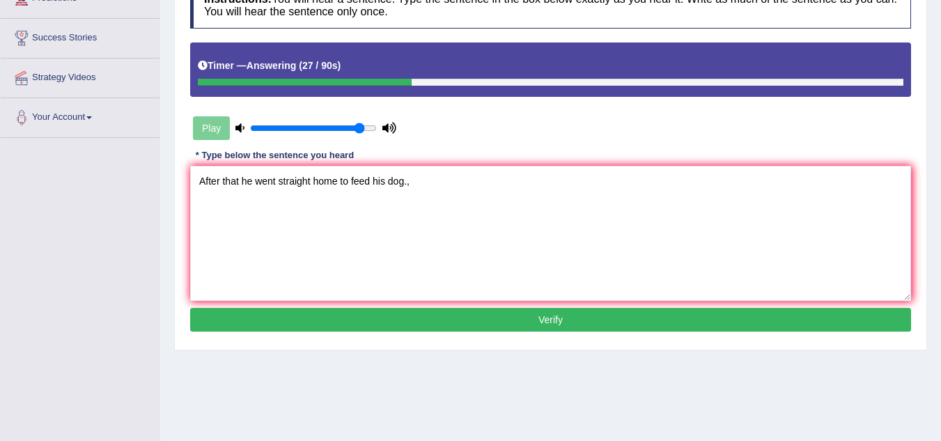
click at [390, 180] on textarea "After that he went straight home to feed his dog.," at bounding box center [550, 233] width 721 height 135
type textarea "After that he went straight home to feed his dog.,"
click at [433, 318] on button "Verify" at bounding box center [550, 320] width 721 height 24
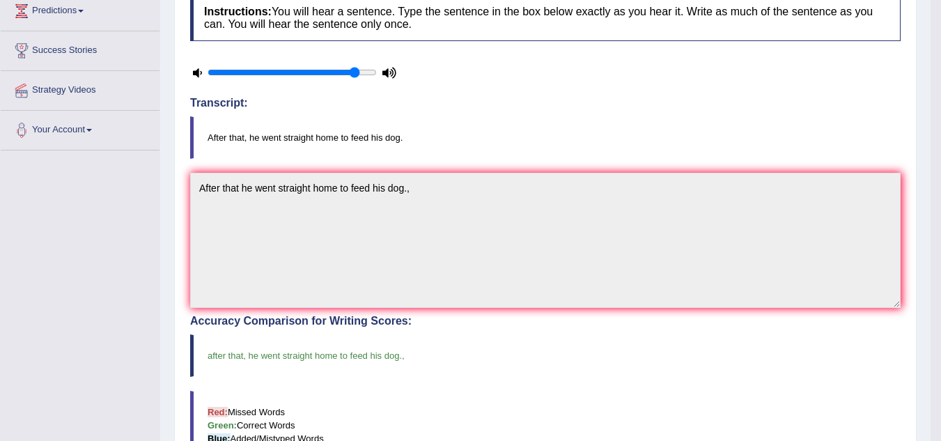
scroll to position [0, 0]
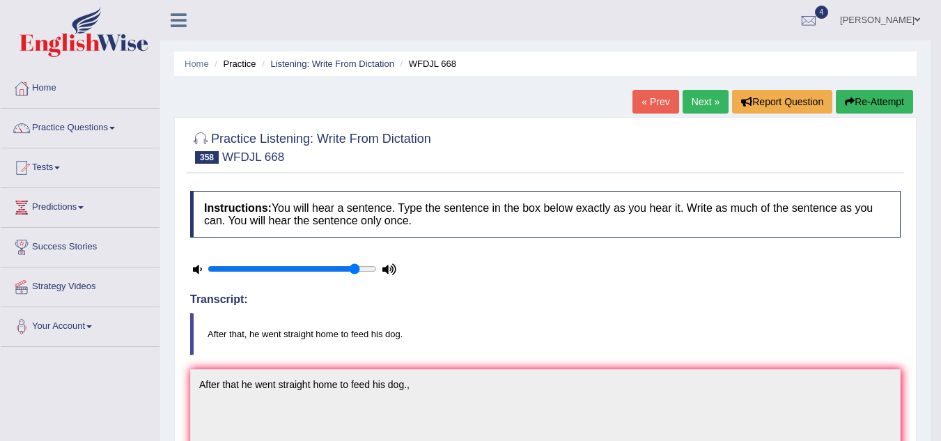
click at [709, 106] on link "Next »" at bounding box center [706, 102] width 46 height 24
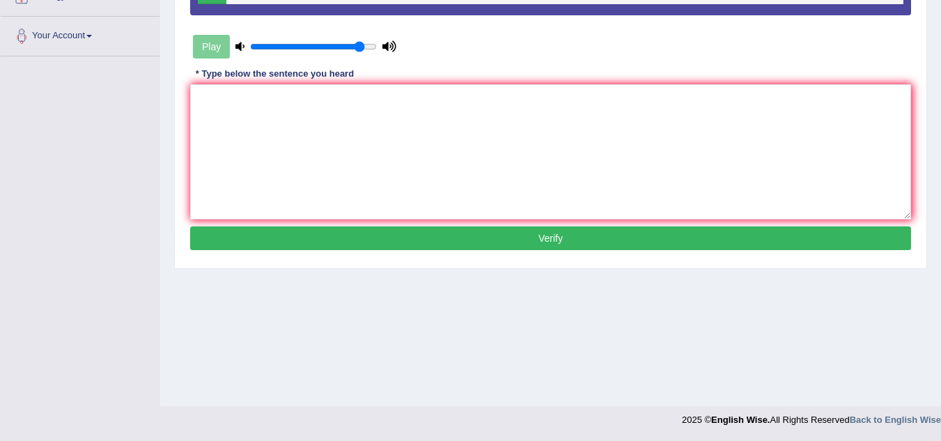
click at [380, 133] on textarea at bounding box center [550, 151] width 721 height 135
type textarea "The game was indefinitely postponed."
click at [392, 240] on button "Verify" at bounding box center [550, 238] width 721 height 24
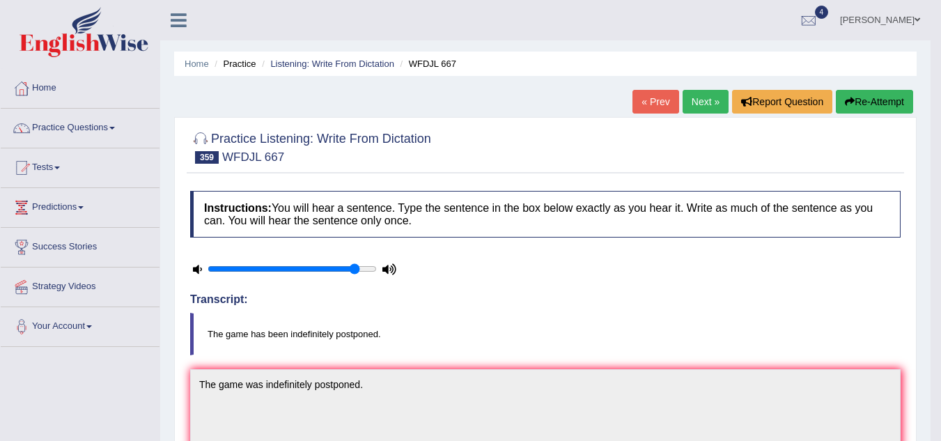
click at [705, 98] on link "Next »" at bounding box center [706, 102] width 46 height 24
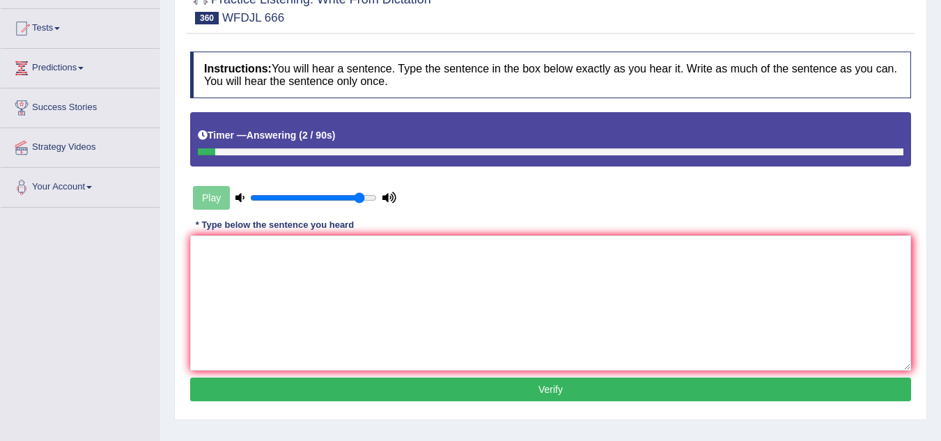
click at [364, 256] on textarea at bounding box center [550, 303] width 721 height 135
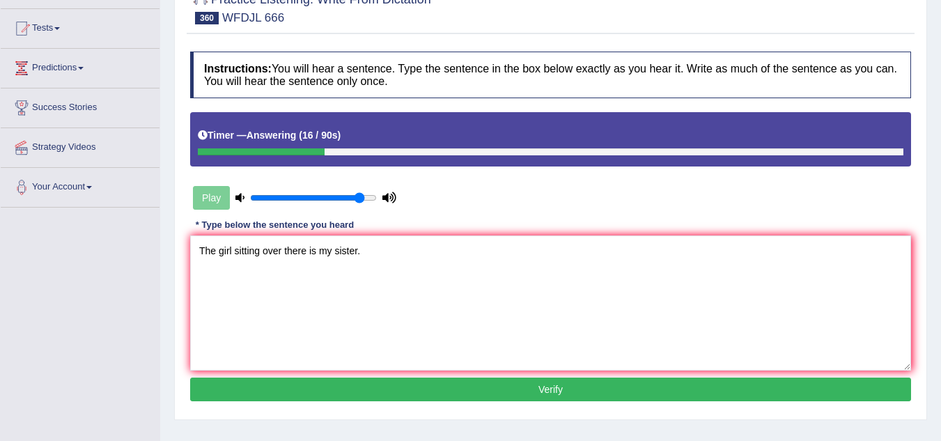
type textarea "The girl sitting over there is my sister."
click at [417, 385] on button "Verify" at bounding box center [550, 390] width 721 height 24
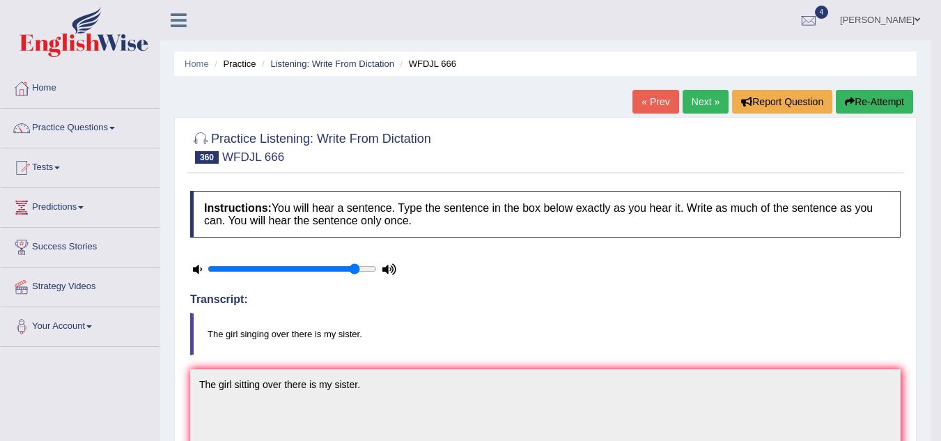
click at [689, 99] on link "Next »" at bounding box center [706, 102] width 46 height 24
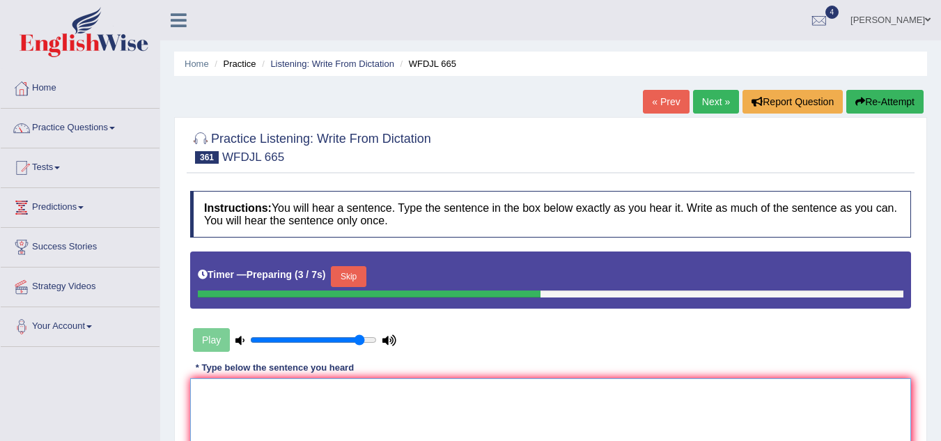
click at [307, 412] on textarea at bounding box center [550, 445] width 721 height 135
click at [350, 274] on button "Skip" at bounding box center [348, 276] width 35 height 21
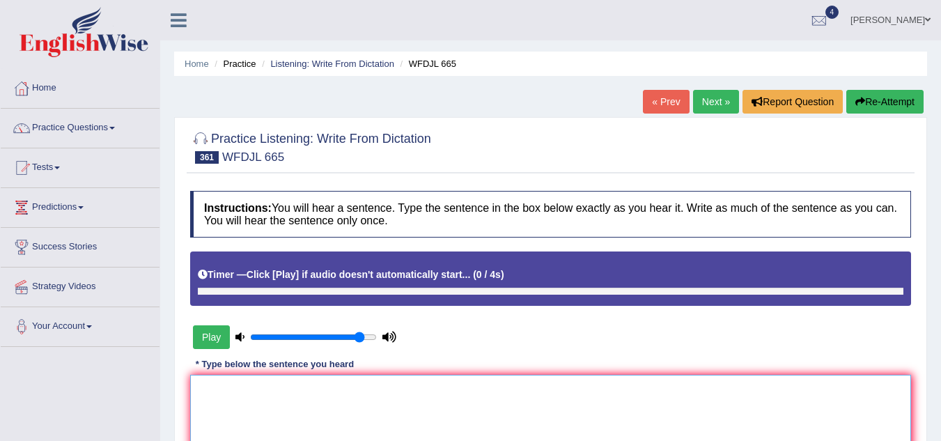
click at [291, 399] on textarea at bounding box center [550, 442] width 721 height 135
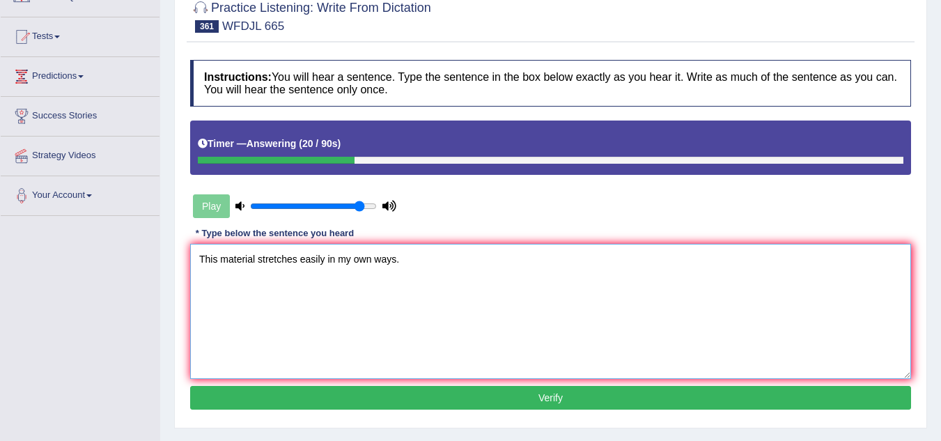
scroll to position [139, 0]
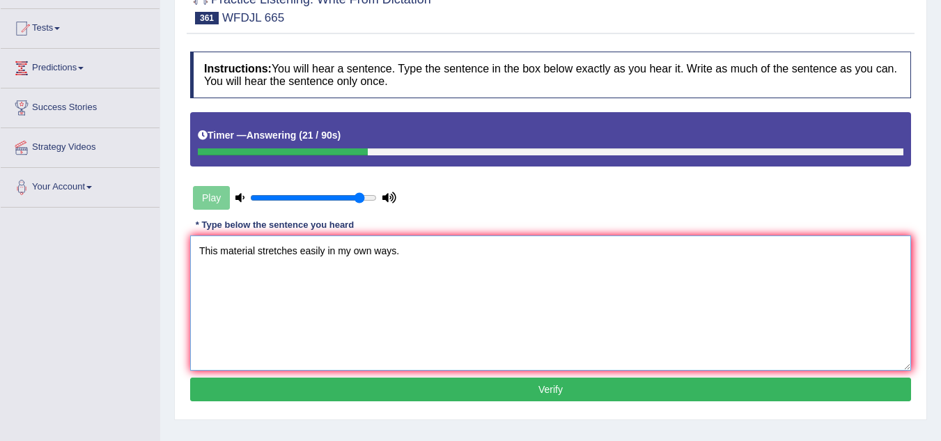
type textarea "This material stretches easily in my own ways."
click at [462, 381] on button "Verify" at bounding box center [550, 390] width 721 height 24
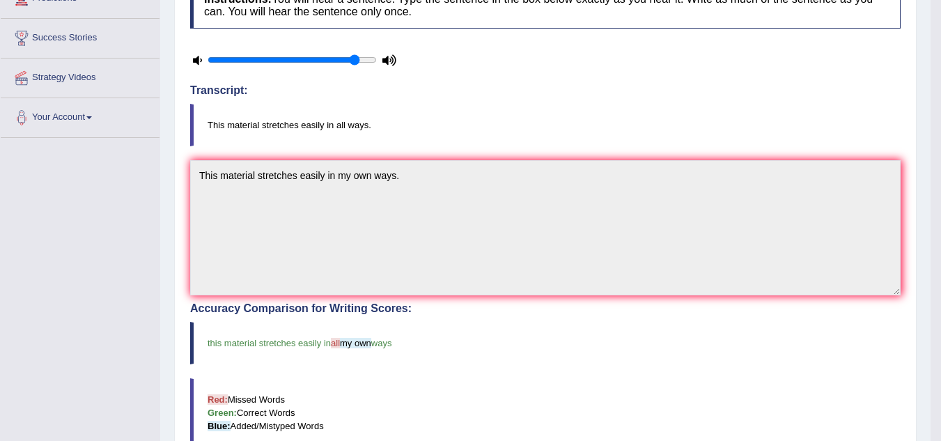
scroll to position [0, 0]
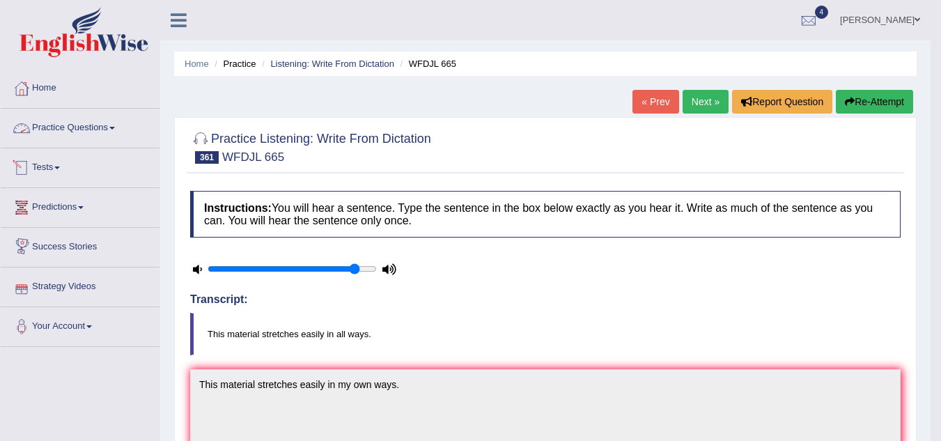
click at [109, 130] on link "Practice Questions" at bounding box center [80, 126] width 159 height 35
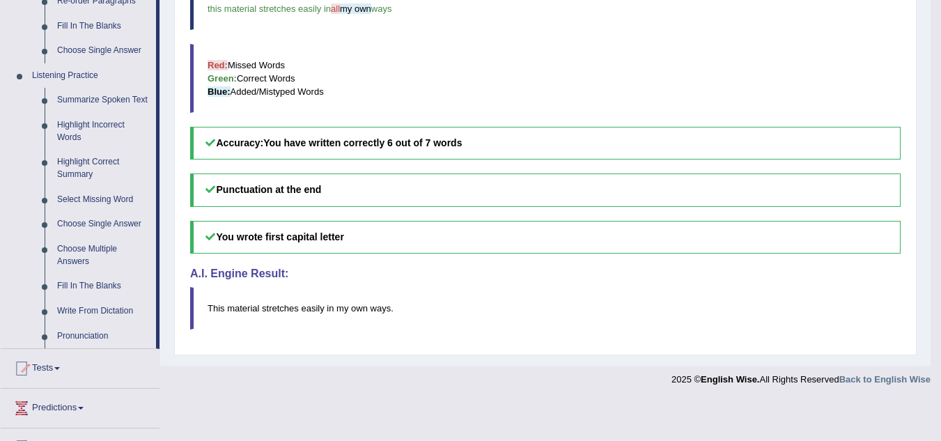
scroll to position [557, 0]
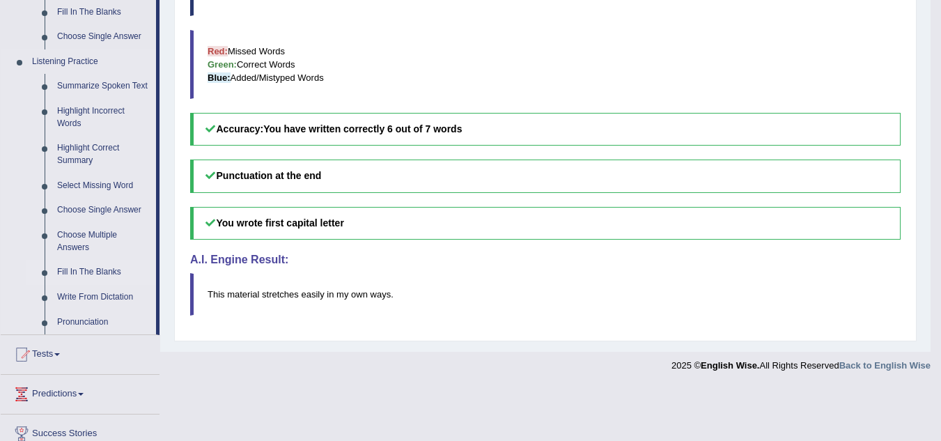
click at [116, 270] on link "Fill In The Blanks" at bounding box center [103, 272] width 105 height 25
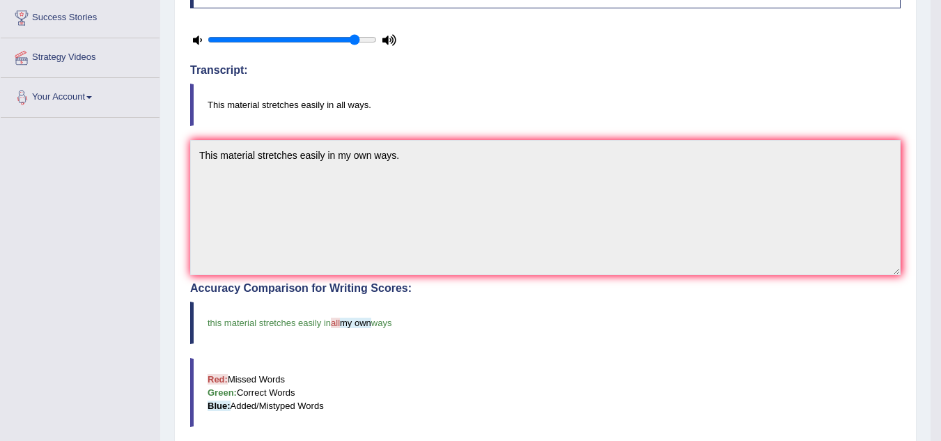
scroll to position [298, 0]
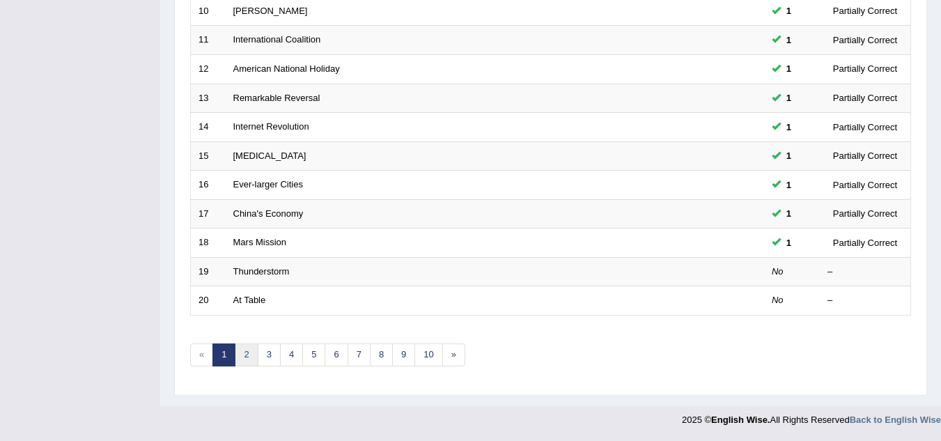
click at [252, 355] on link "2" at bounding box center [246, 355] width 23 height 23
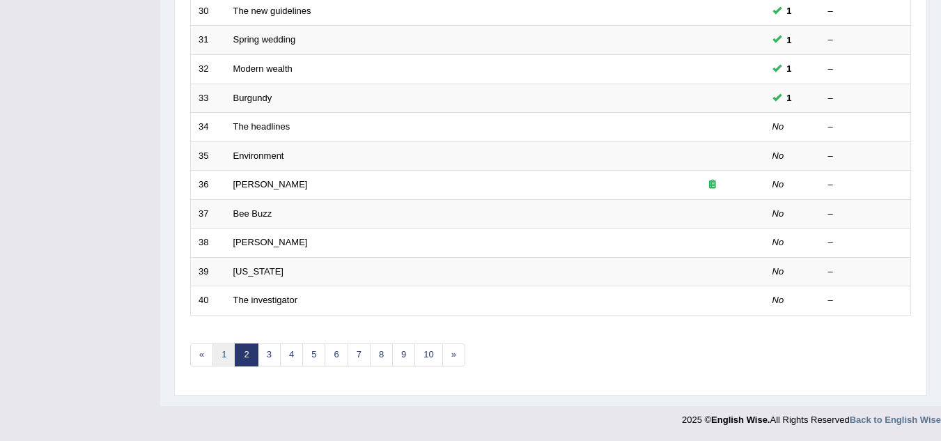
click at [228, 357] on link "1" at bounding box center [224, 355] width 23 height 23
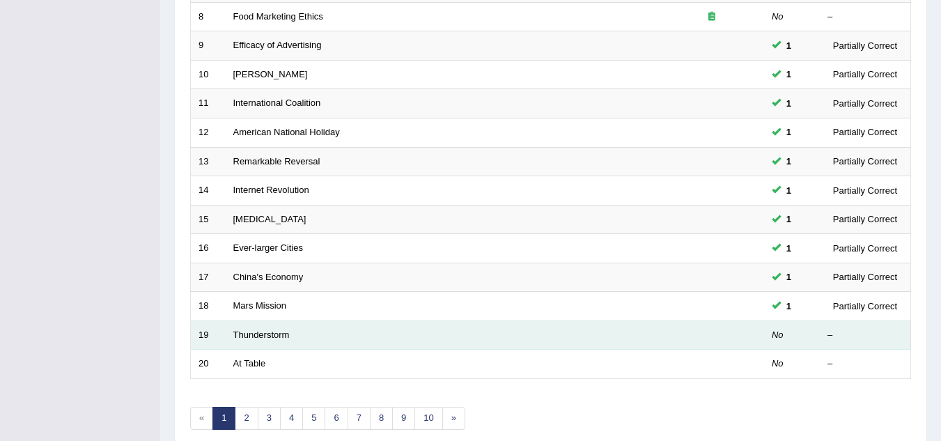
scroll to position [418, 0]
click at [271, 338] on link "Thunderstorm" at bounding box center [261, 335] width 56 height 10
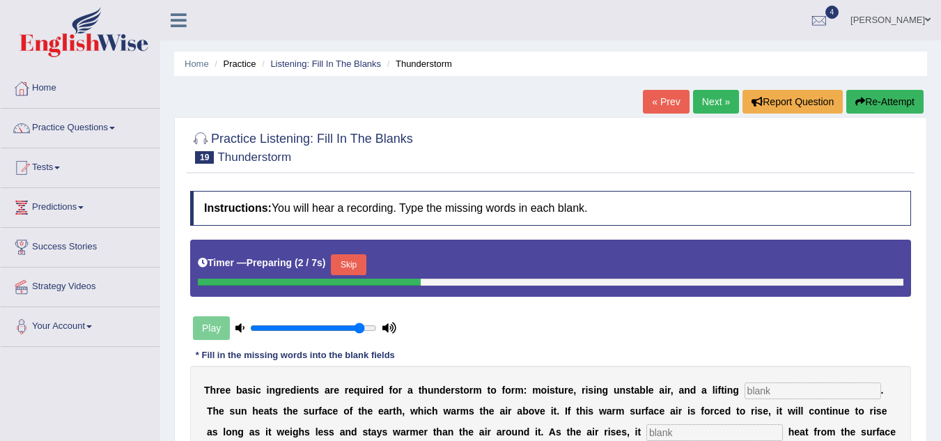
click at [760, 383] on input "text" at bounding box center [813, 391] width 137 height 17
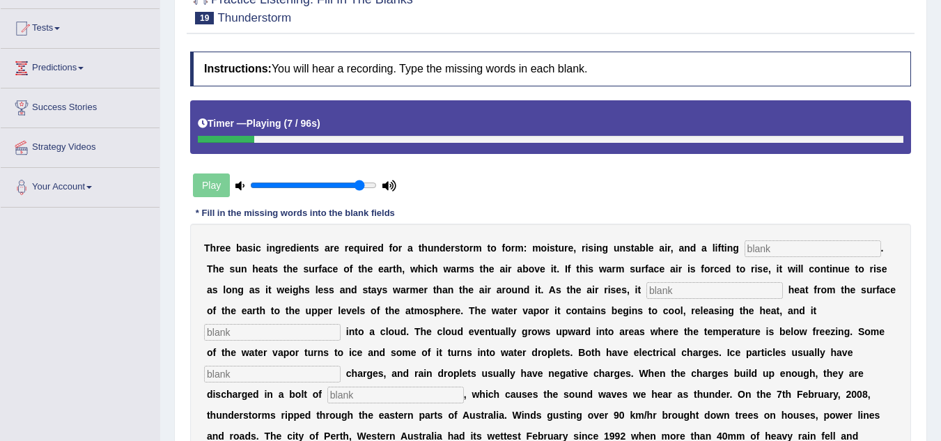
click at [801, 245] on input "text" at bounding box center [813, 248] width 137 height 17
type input "mechanism"
click at [725, 293] on input "text" at bounding box center [715, 290] width 137 height 17
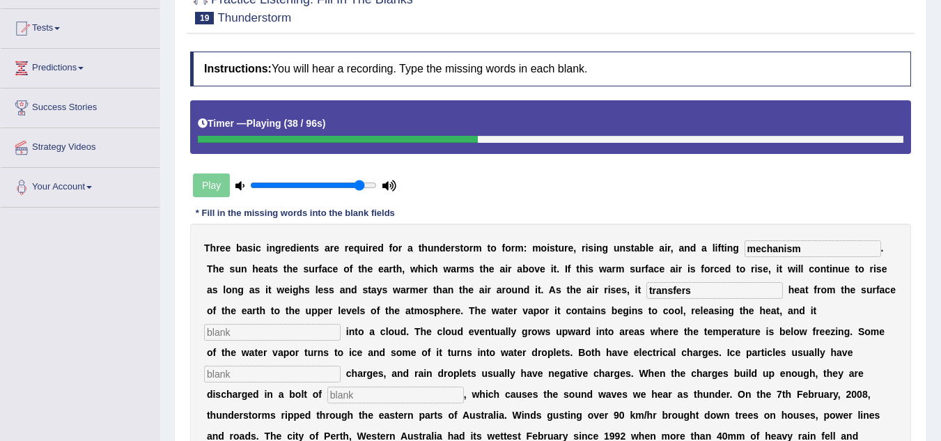
type input "transfers"
click at [253, 328] on input "text" at bounding box center [272, 332] width 137 height 17
click at [253, 330] on input "text" at bounding box center [272, 332] width 137 height 17
type input "upward"
click at [275, 378] on input "text" at bounding box center [272, 374] width 137 height 17
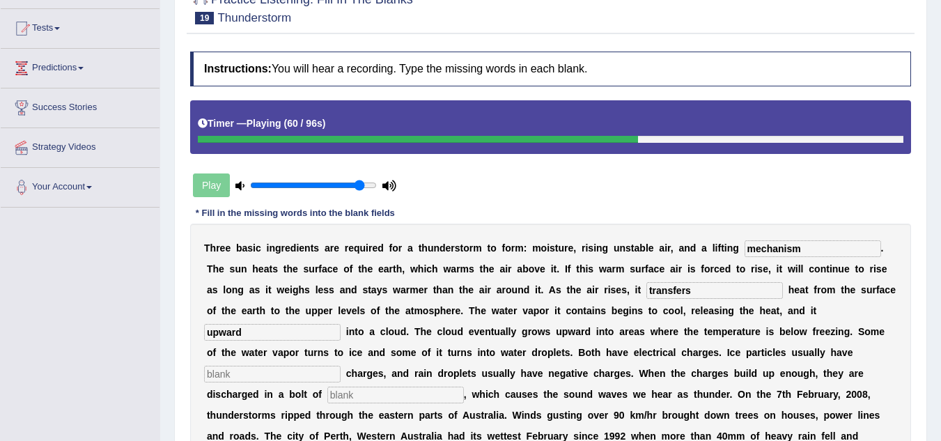
click at [263, 373] on input "text" at bounding box center [272, 374] width 137 height 17
type input "negative"
click at [386, 396] on input "text" at bounding box center [395, 395] width 137 height 17
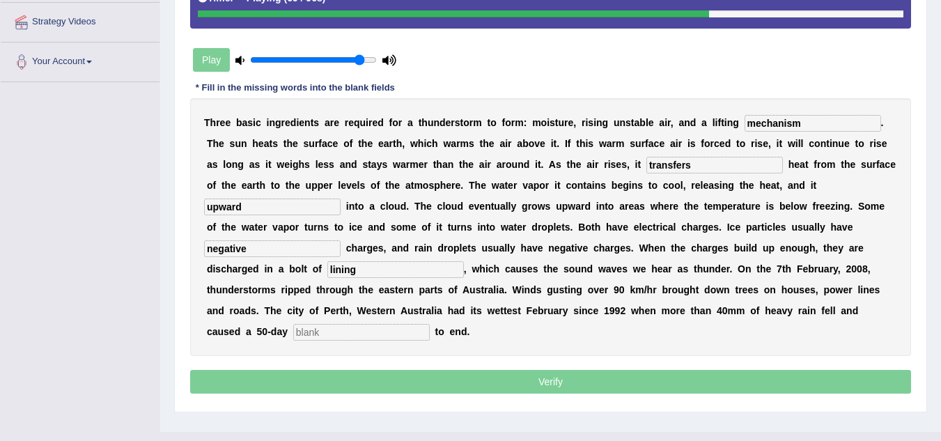
scroll to position [279, 0]
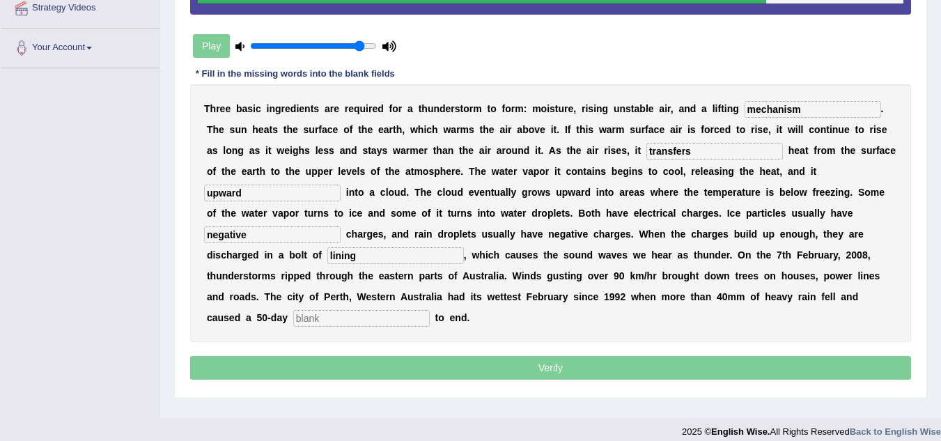
type input "lining"
click at [340, 312] on input "text" at bounding box center [361, 318] width 137 height 17
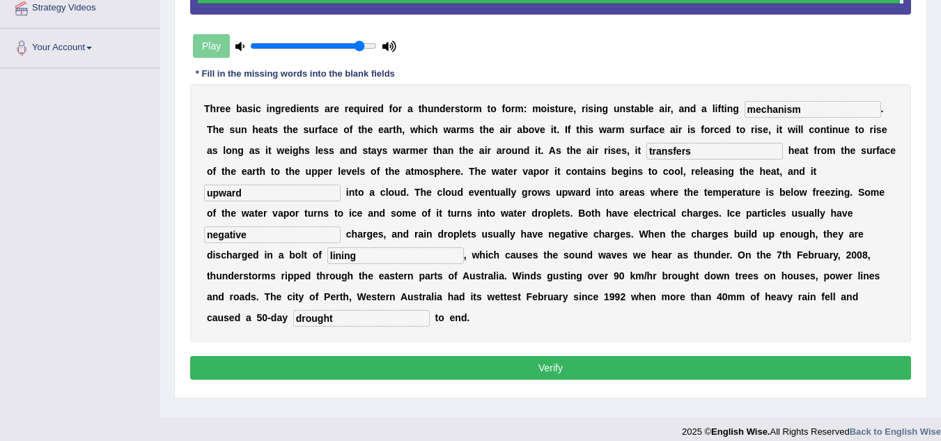
type input "drought"
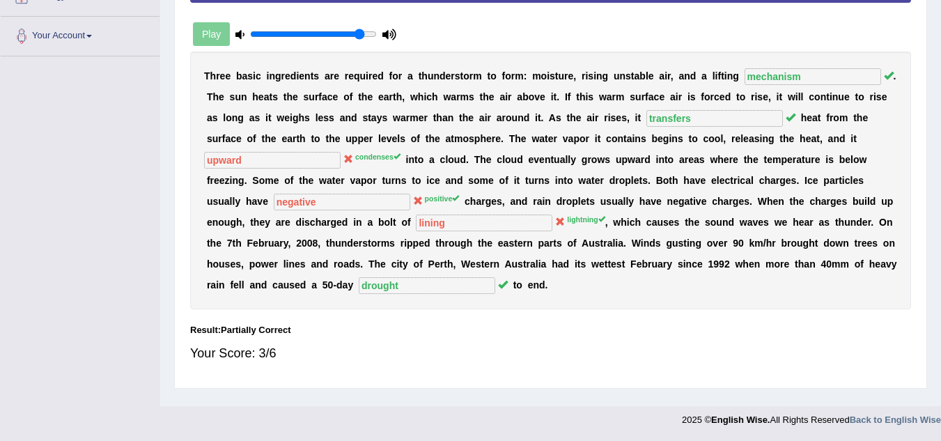
scroll to position [82, 0]
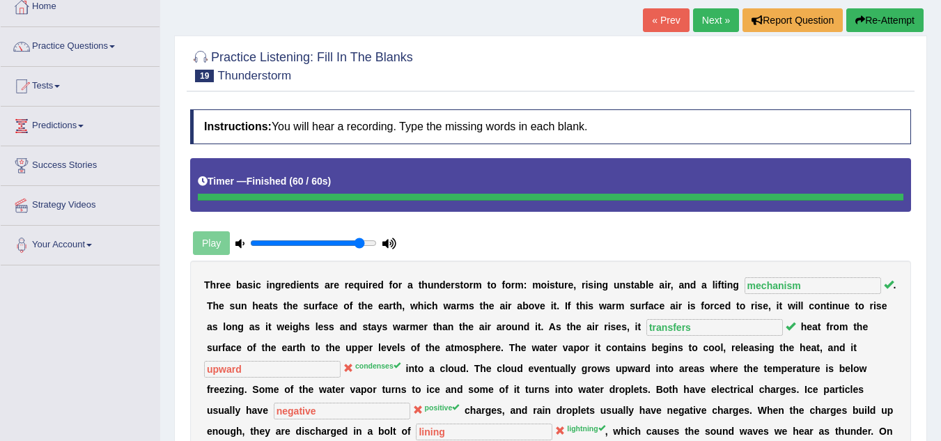
click at [704, 21] on link "Next »" at bounding box center [716, 20] width 46 height 24
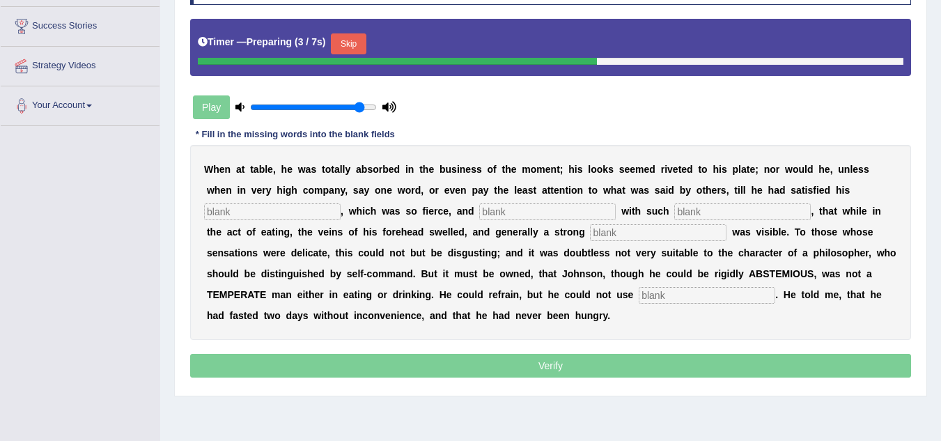
click at [285, 213] on input "text" at bounding box center [272, 211] width 137 height 17
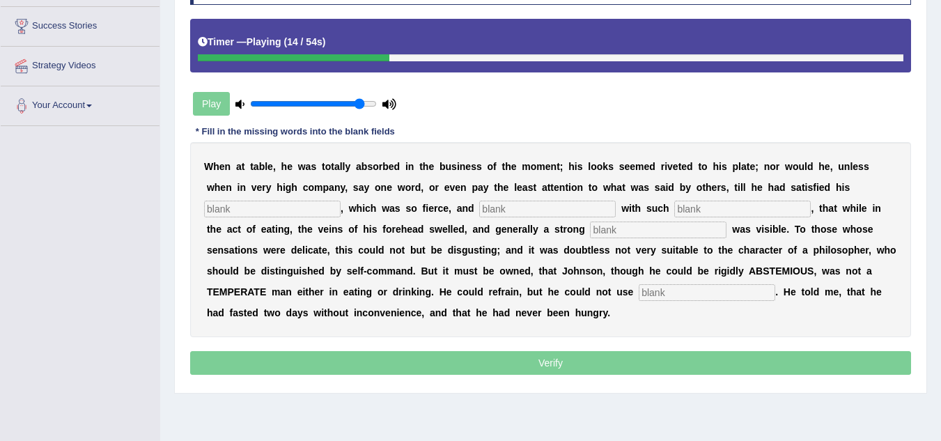
click at [248, 209] on input "text" at bounding box center [272, 209] width 137 height 17
type input "appetite"
click at [512, 210] on input "text" at bounding box center [547, 209] width 137 height 17
type input "indulge"
click at [641, 231] on input "text" at bounding box center [658, 230] width 137 height 17
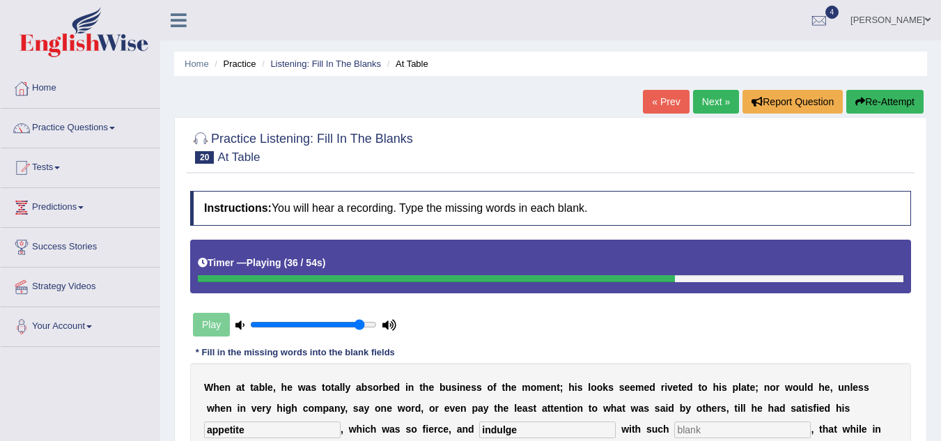
click at [863, 96] on button "Re-Attempt" at bounding box center [885, 102] width 77 height 24
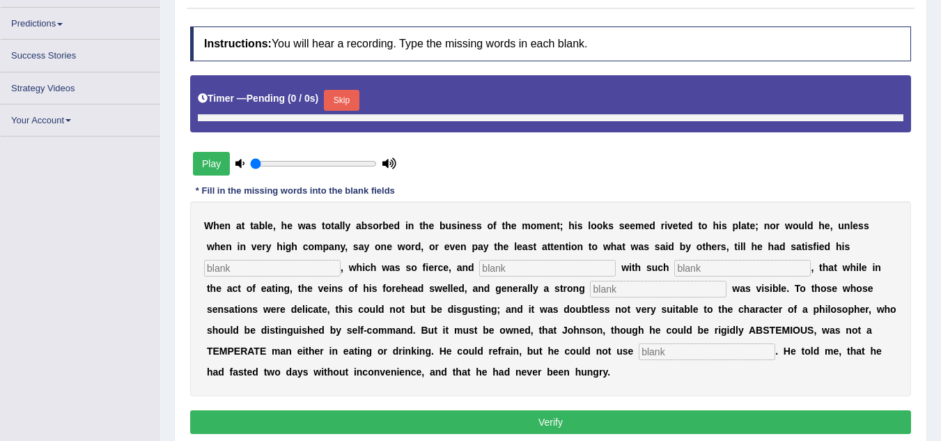
type input "0.9"
click at [262, 287] on div "W h e n a t t a b l e , h e w a s t o t a l l y a b s o r b e d i n t h e b u s…" at bounding box center [550, 298] width 721 height 195
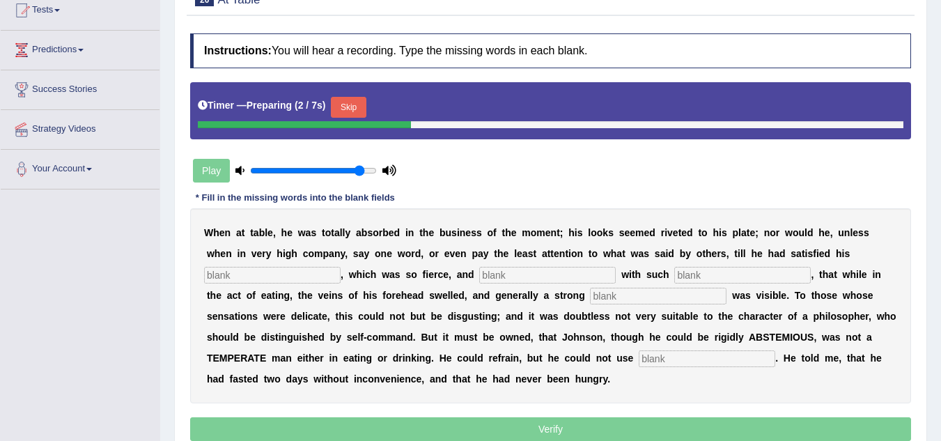
click at [252, 272] on input "text" at bounding box center [272, 275] width 137 height 17
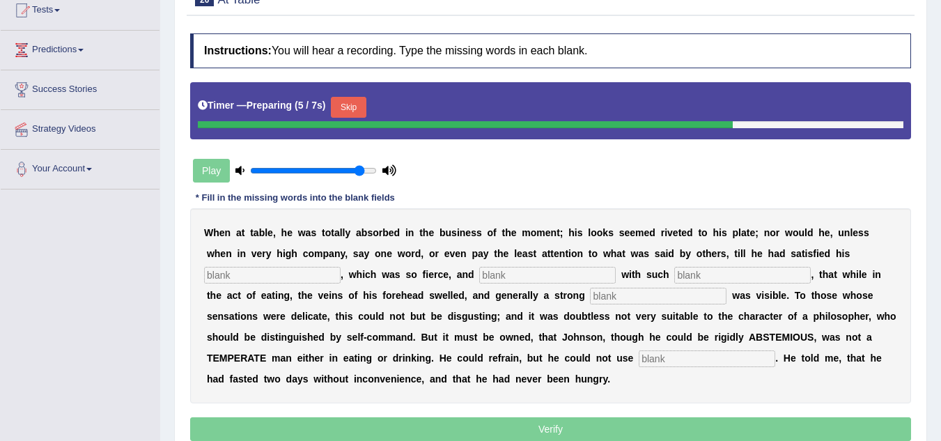
click at [354, 108] on button "Skip" at bounding box center [348, 107] width 35 height 21
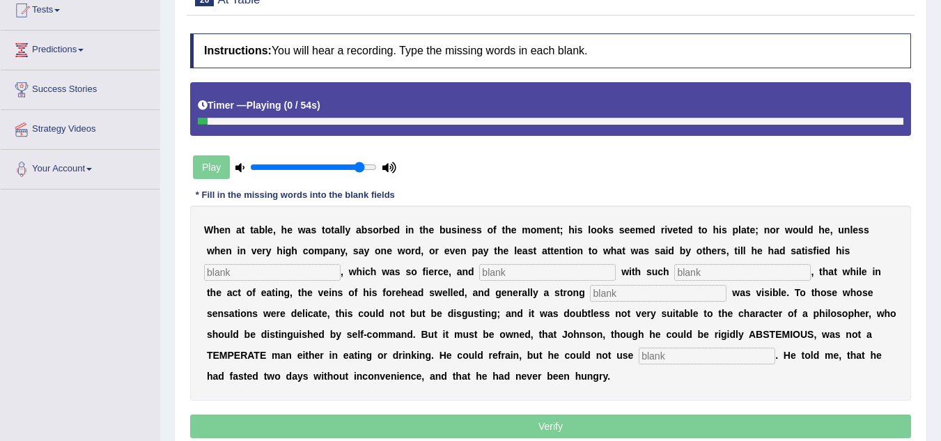
click at [288, 274] on input "text" at bounding box center [272, 272] width 137 height 17
click at [281, 271] on input "text" at bounding box center [272, 272] width 137 height 17
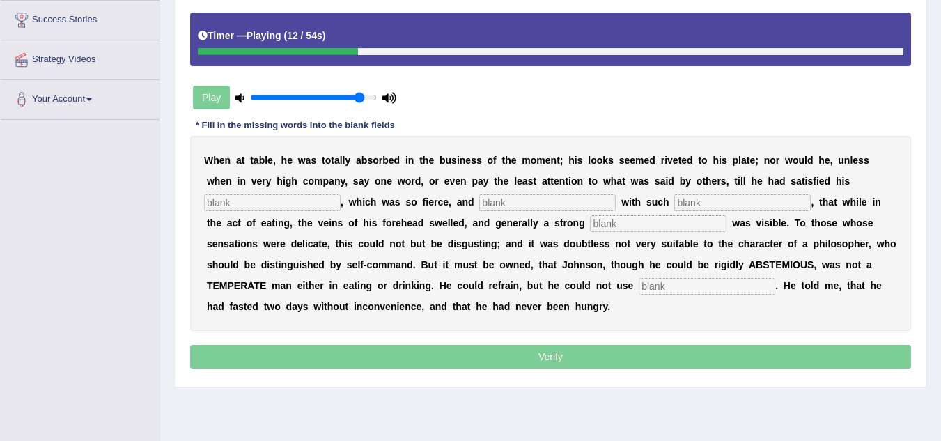
click at [286, 202] on input "text" at bounding box center [272, 202] width 137 height 17
click at [284, 205] on input "text" at bounding box center [272, 202] width 137 height 17
type input "appetite"
click at [504, 203] on input "text" at bounding box center [547, 202] width 137 height 17
type input "indulge"
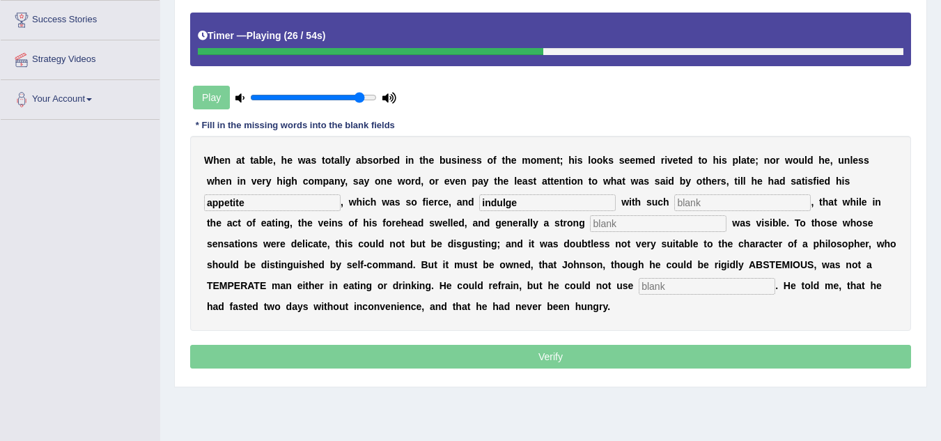
click at [703, 204] on input "text" at bounding box center [742, 202] width 137 height 17
click at [656, 226] on input "text" at bounding box center [658, 223] width 137 height 17
click at [674, 284] on input "text" at bounding box center [707, 286] width 137 height 17
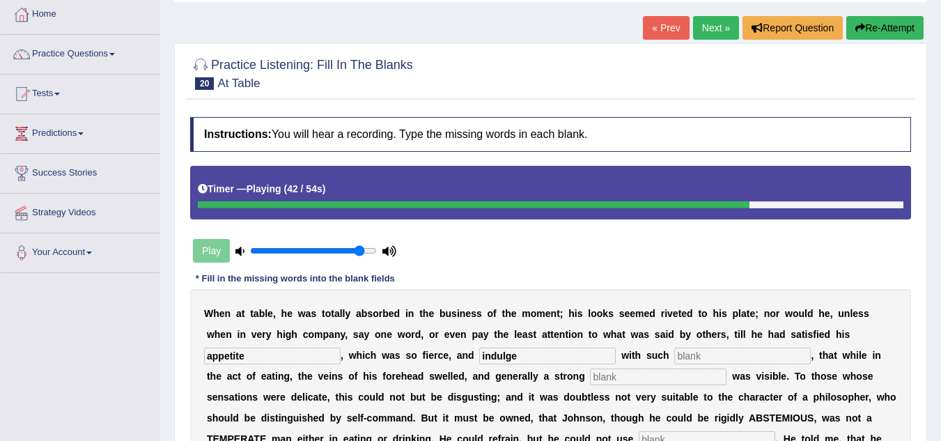
scroll to position [18, 0]
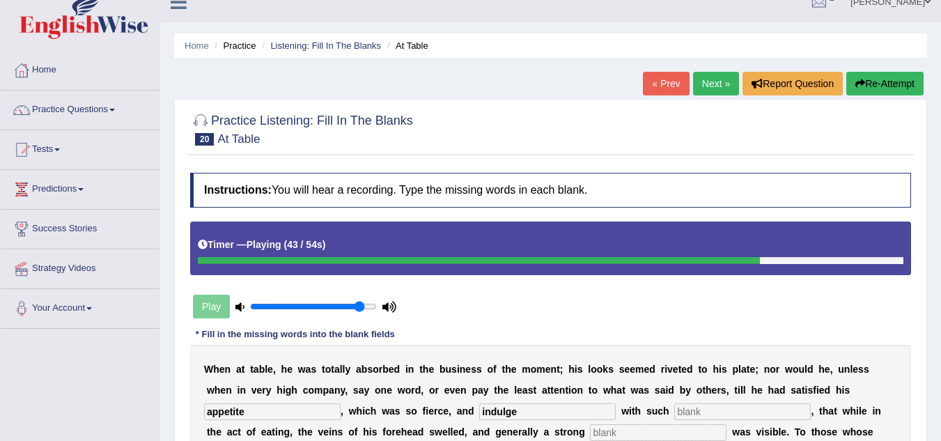
click at [861, 77] on button "Re-Attempt" at bounding box center [885, 84] width 77 height 24
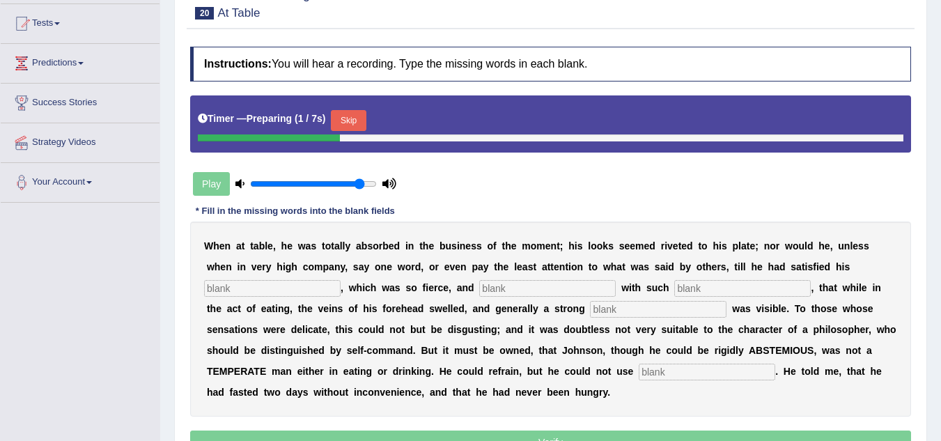
scroll to position [157, 0]
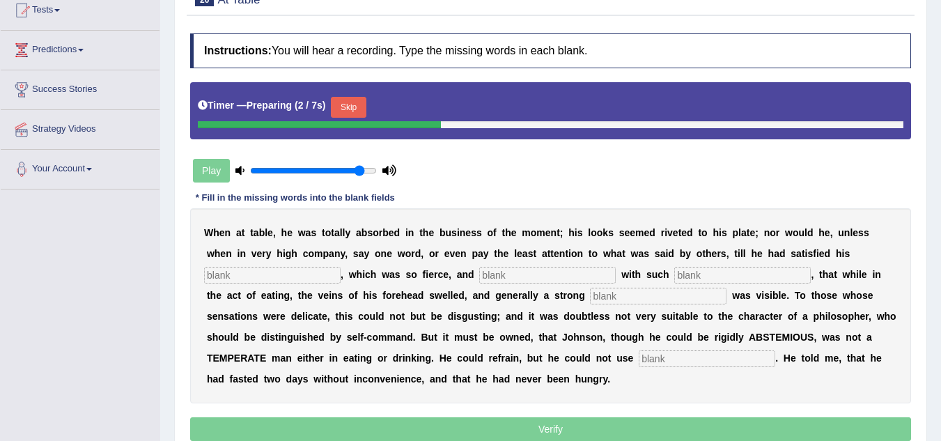
click at [351, 107] on button "Skip" at bounding box center [348, 107] width 35 height 21
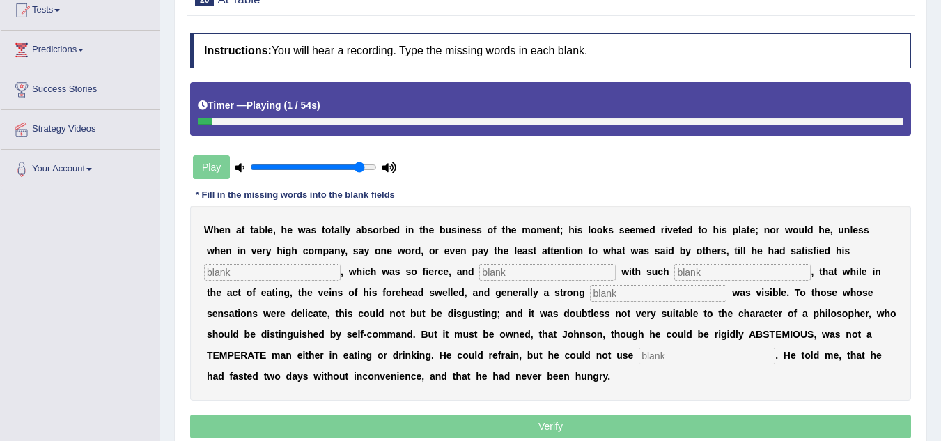
click at [240, 275] on input "text" at bounding box center [272, 272] width 137 height 17
click at [309, 273] on input "text" at bounding box center [272, 272] width 137 height 17
type input "appetite"
click at [491, 274] on input "text" at bounding box center [547, 272] width 137 height 17
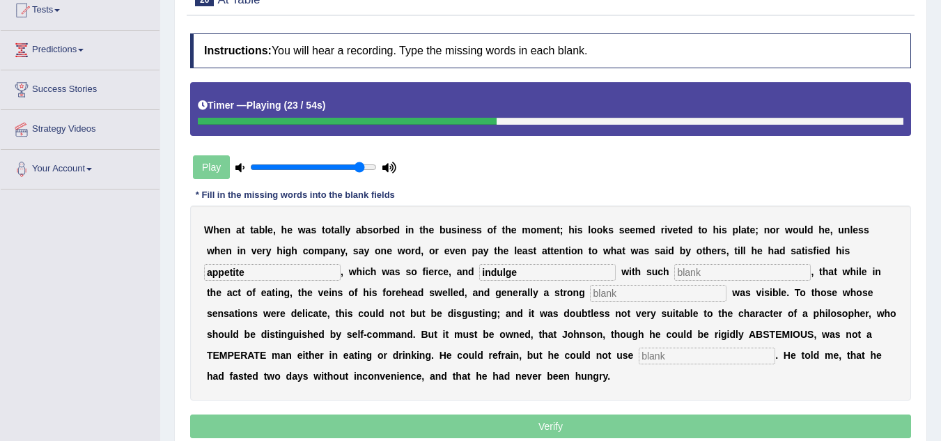
type input "indulge"
click at [716, 275] on input "text" at bounding box center [742, 272] width 137 height 17
type input "intensness"
click at [645, 298] on input "text" at bounding box center [658, 293] width 137 height 17
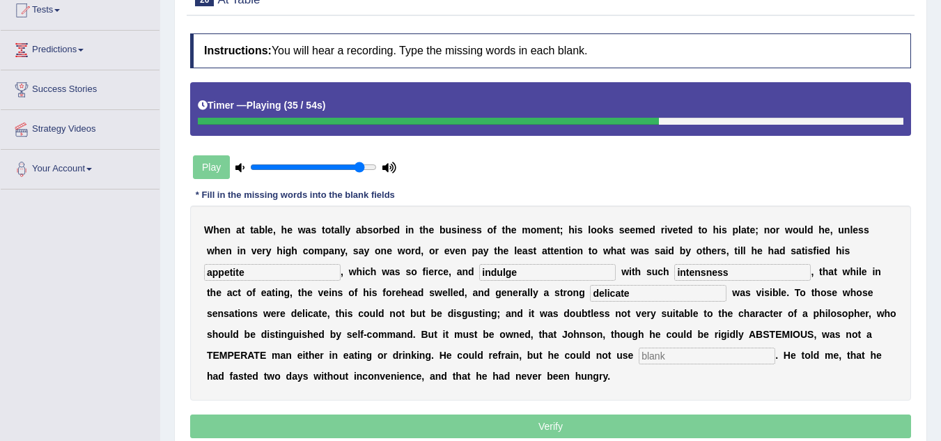
type input "delicate"
click at [670, 358] on input "text" at bounding box center [707, 356] width 137 height 17
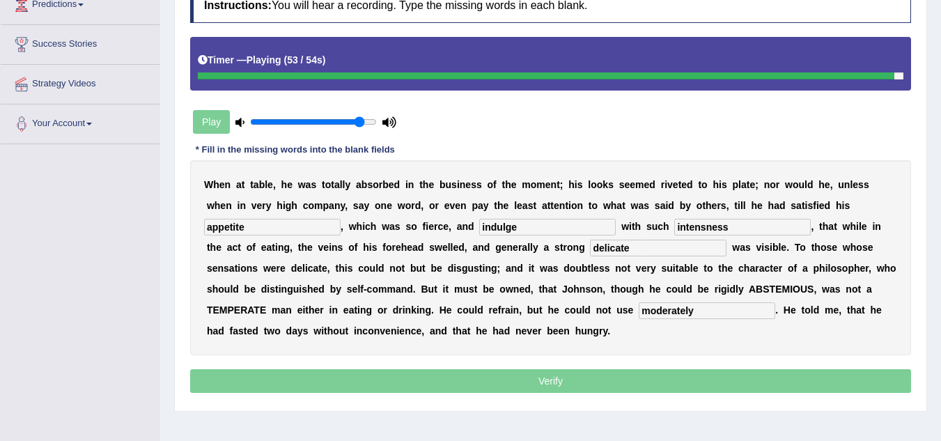
scroll to position [227, 0]
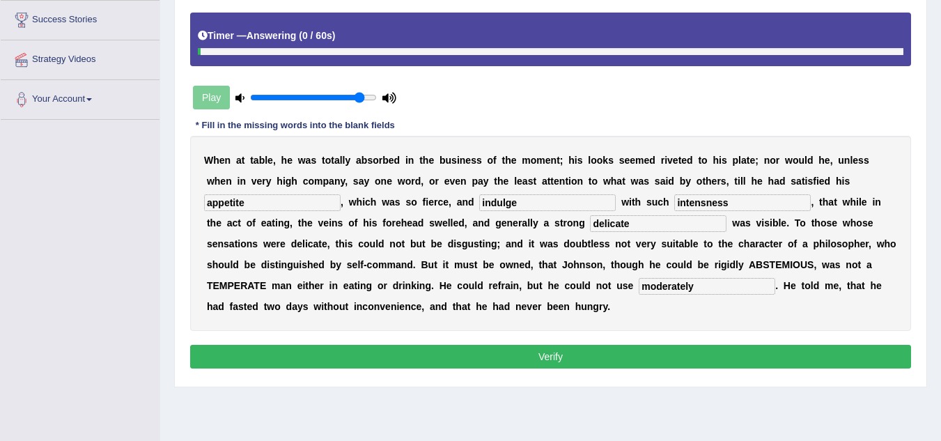
type input "moderately"
click at [684, 355] on button "Verify" at bounding box center [550, 357] width 721 height 24
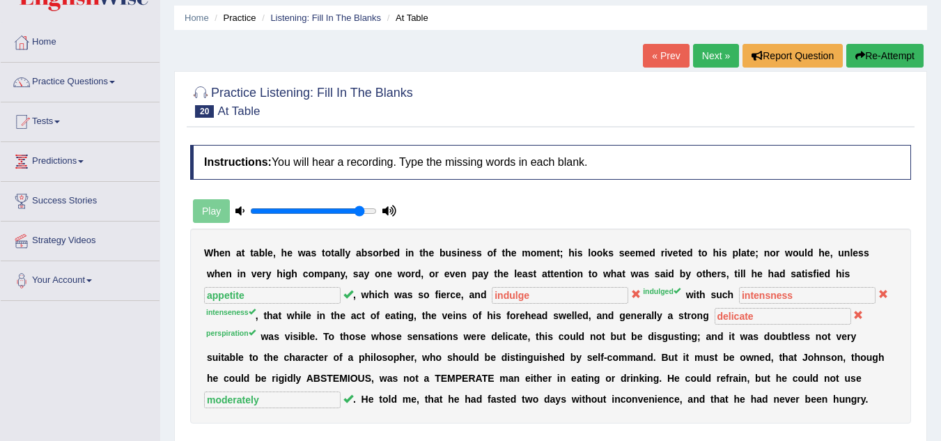
scroll to position [18, 0]
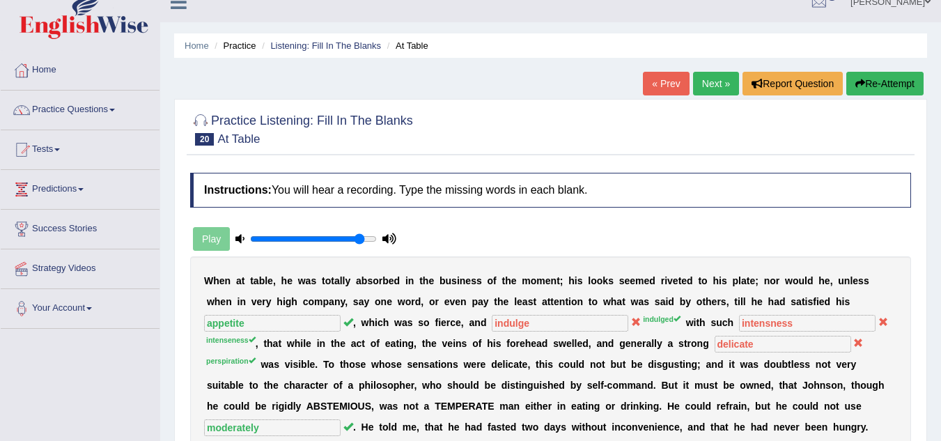
click at [714, 84] on link "Next »" at bounding box center [716, 84] width 46 height 24
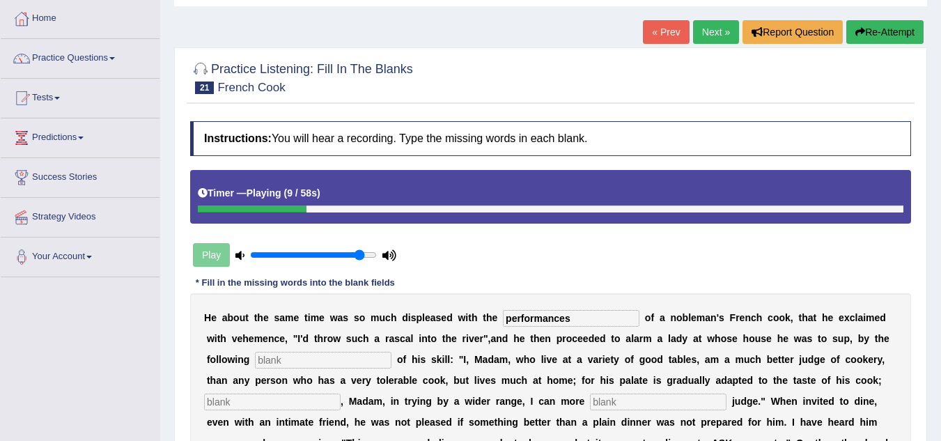
type input "performances"
click at [332, 364] on input "text" at bounding box center [323, 360] width 137 height 17
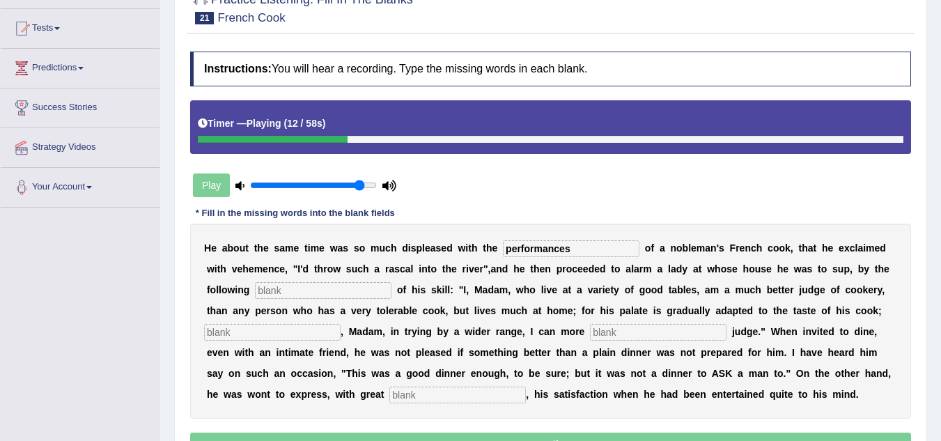
click at [298, 291] on input "text" at bounding box center [323, 290] width 137 height 17
type input "manifesto"
click at [298, 334] on input "text" at bounding box center [272, 332] width 137 height 17
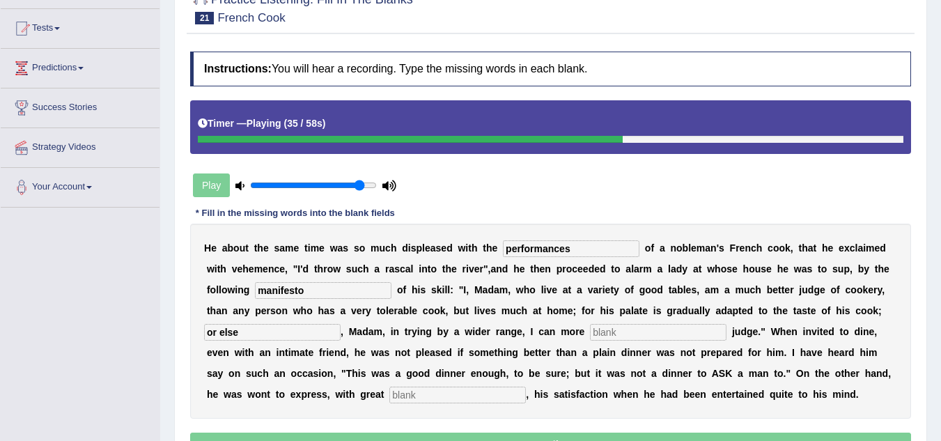
type input "or else"
click at [617, 333] on input "text" at bounding box center [658, 332] width 137 height 17
type input "explicitly"
click at [449, 396] on input "text" at bounding box center [458, 395] width 137 height 17
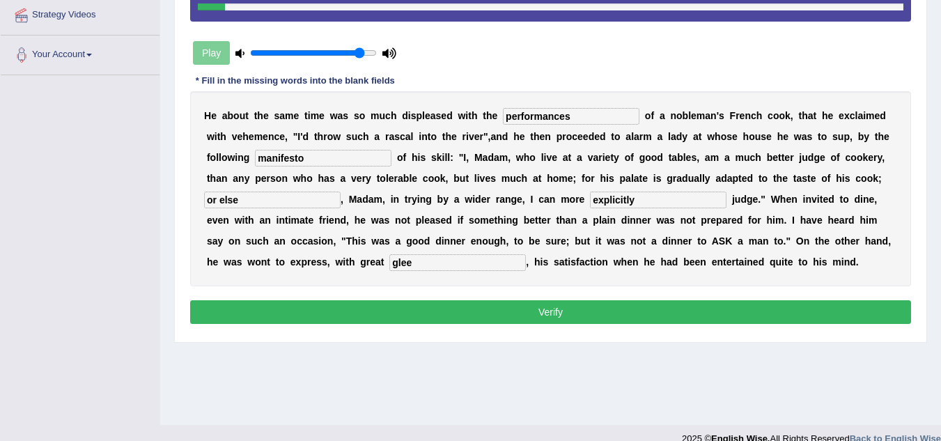
scroll to position [279, 0]
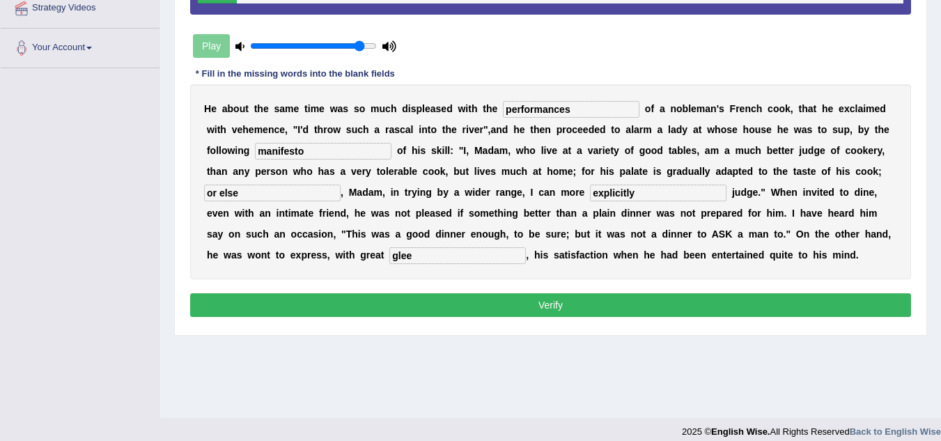
type input "glee"
click at [496, 303] on button "Verify" at bounding box center [550, 305] width 721 height 24
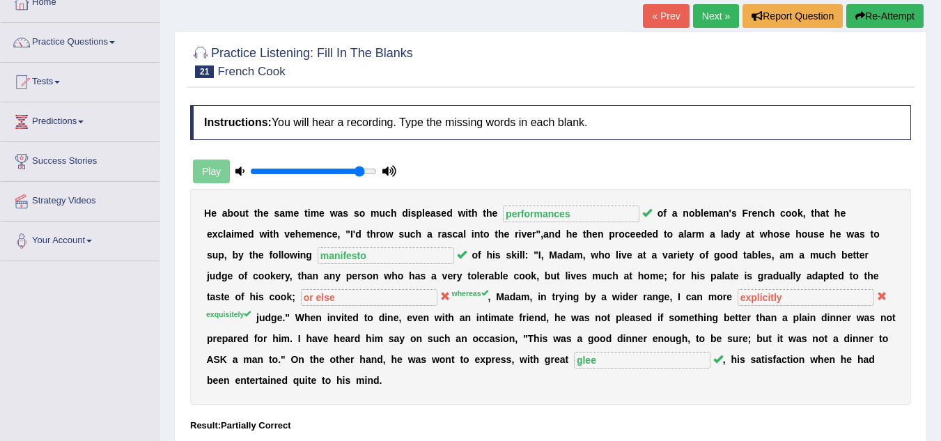
scroll to position [70, 0]
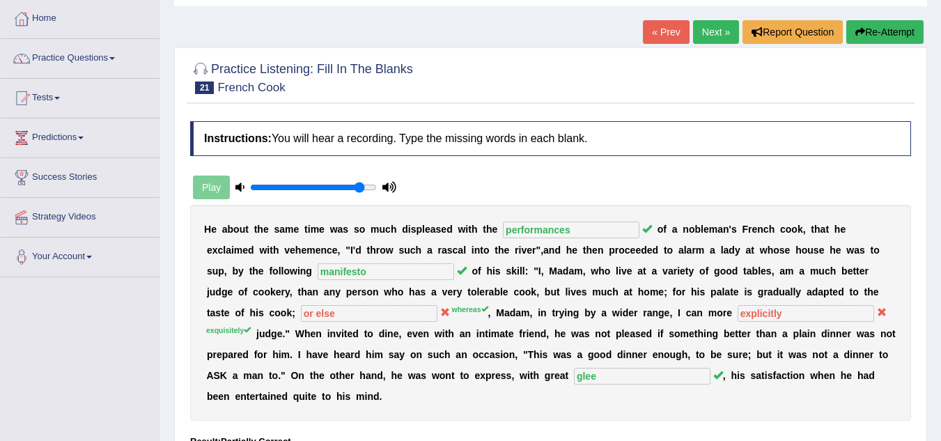
click at [718, 28] on link "Next »" at bounding box center [716, 32] width 46 height 24
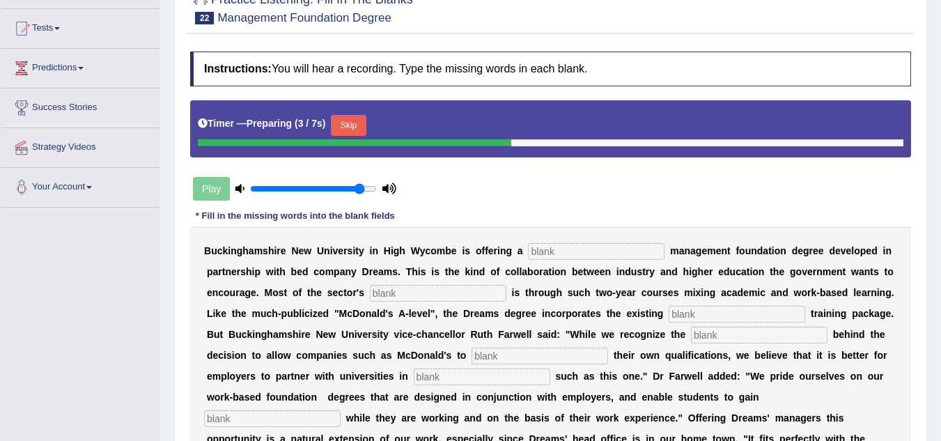
click at [567, 252] on input "text" at bounding box center [596, 251] width 137 height 17
click at [353, 126] on button "Skip" at bounding box center [348, 125] width 35 height 21
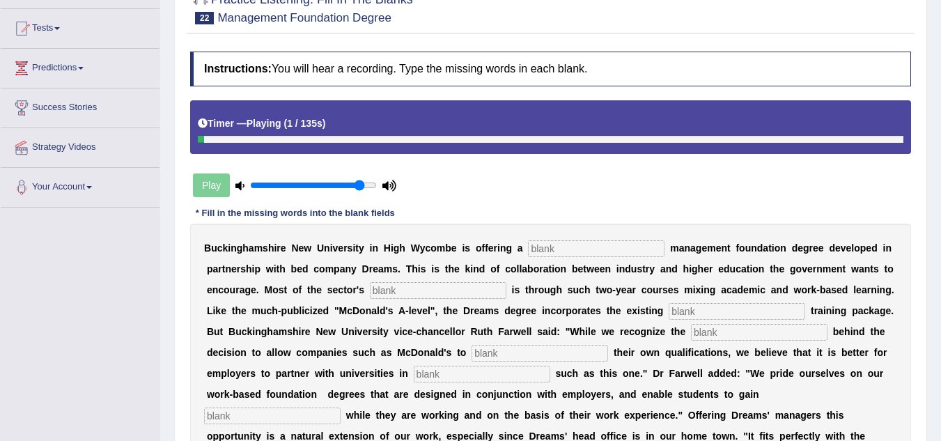
click at [561, 252] on input "text" at bounding box center [596, 248] width 137 height 17
type input "retail"
click at [428, 288] on input "text" at bounding box center [438, 290] width 137 height 17
type input "expansion"
click at [682, 310] on input "text" at bounding box center [737, 311] width 137 height 17
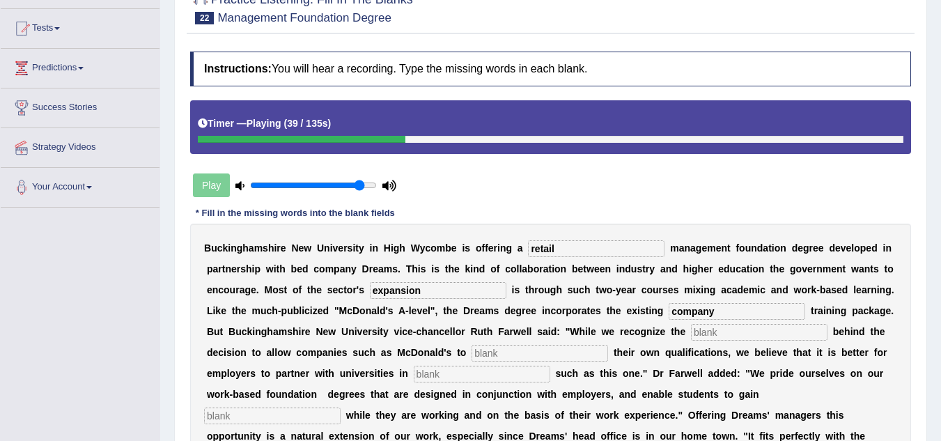
type input "company"
click at [711, 327] on input "text" at bounding box center [759, 332] width 137 height 17
type input "infetest"
click at [550, 351] on input "text" at bounding box center [540, 353] width 137 height 17
type input "world"
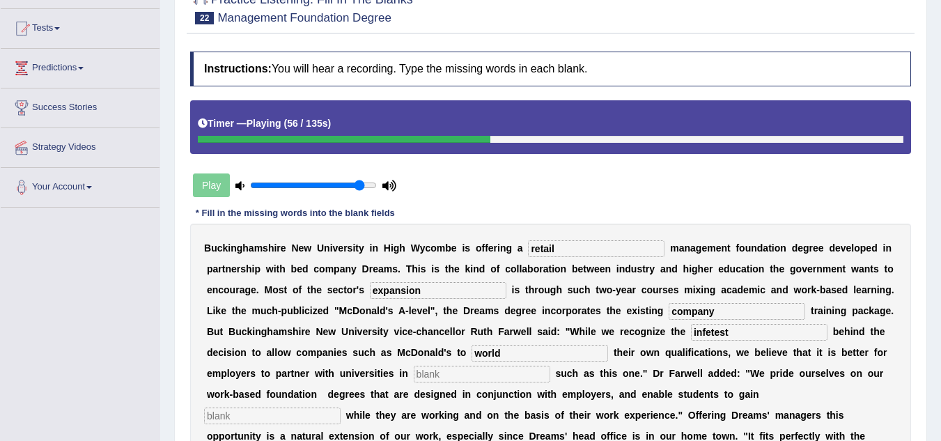
click at [464, 375] on input "text" at bounding box center [482, 374] width 137 height 17
click at [272, 416] on input "text" at bounding box center [272, 416] width 137 height 17
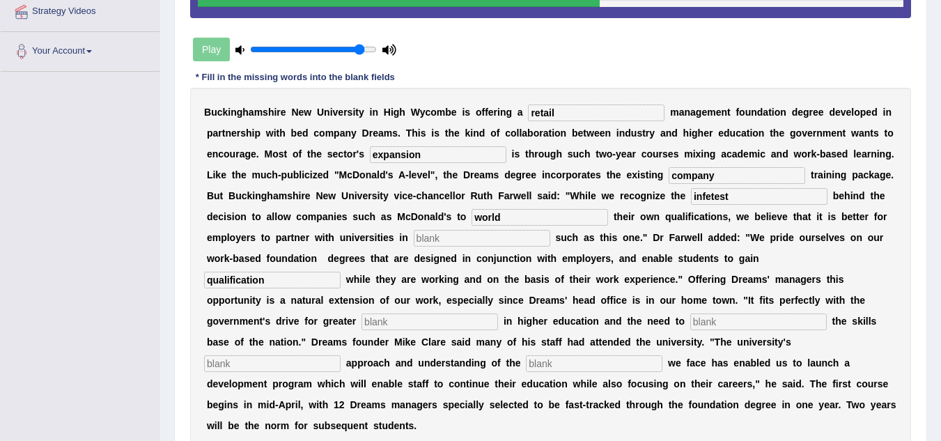
scroll to position [279, 0]
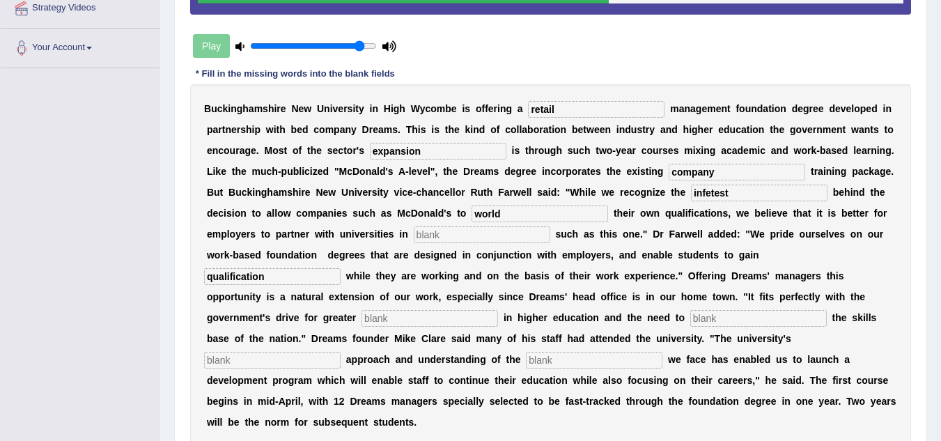
type input "qualification"
click at [395, 323] on input "text" at bounding box center [430, 318] width 137 height 17
type input "parti"
click at [764, 317] on input "text" at bounding box center [759, 318] width 137 height 17
type input "enhance"
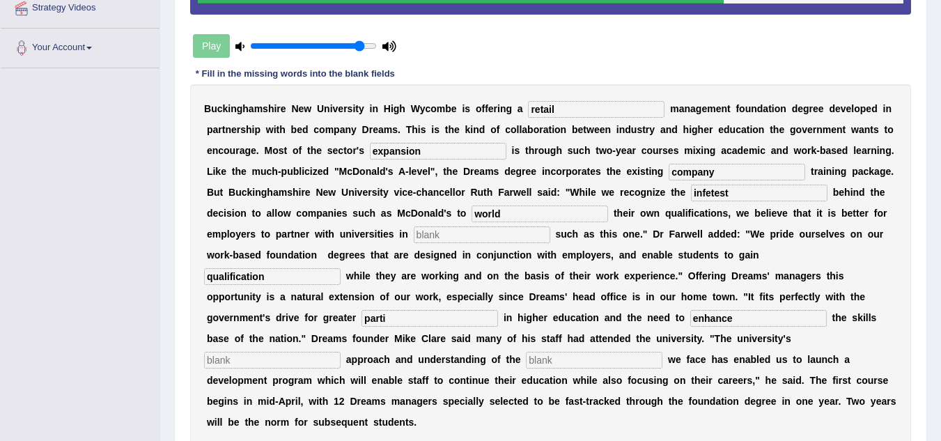
click at [249, 361] on input "text" at bounding box center [272, 360] width 137 height 17
type input "p"
type input "fragmented"
click at [555, 358] on input "text" at bounding box center [594, 360] width 137 height 17
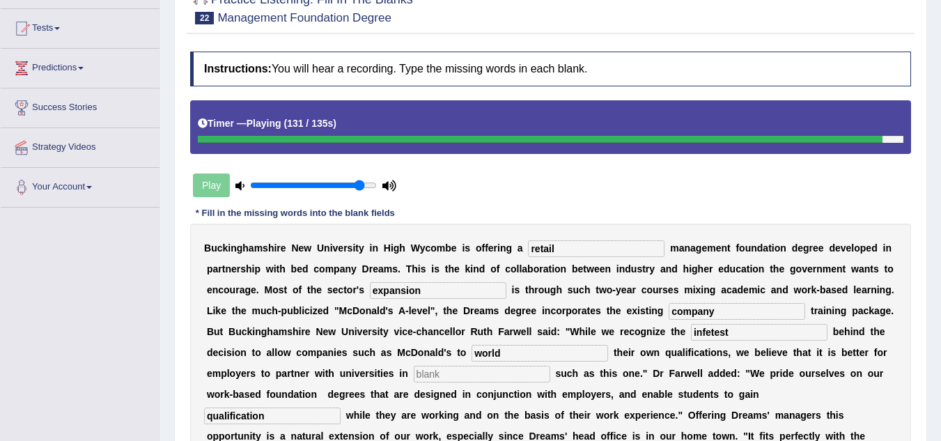
scroll to position [0, 0]
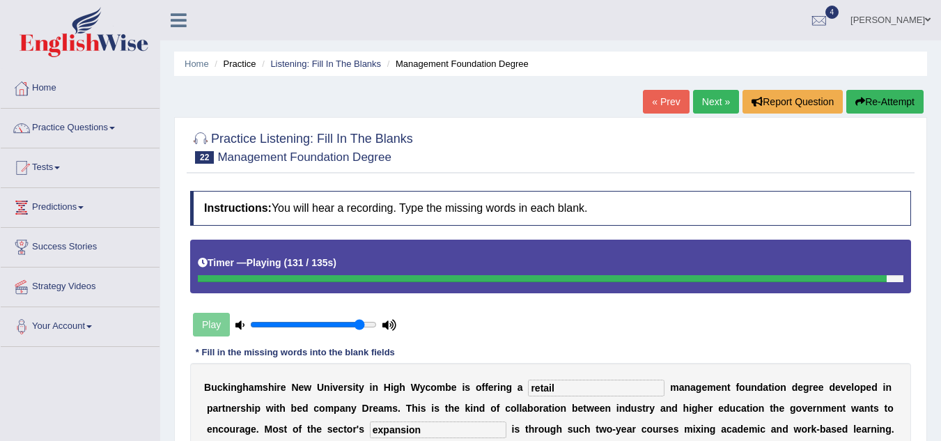
click at [881, 107] on button "Re-Attempt" at bounding box center [885, 102] width 77 height 24
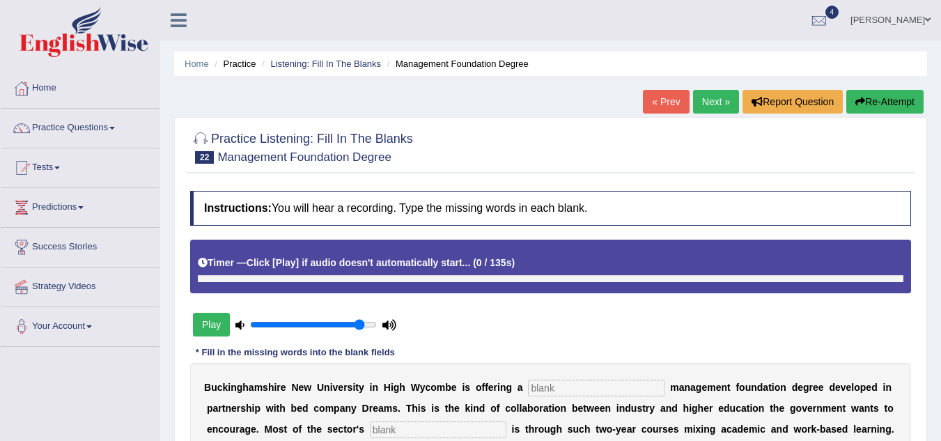
scroll to position [70, 0]
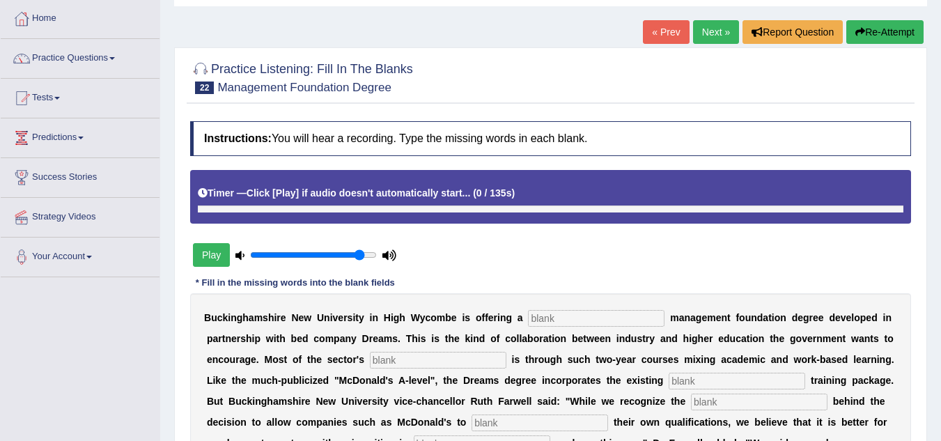
click at [570, 316] on input "text" at bounding box center [596, 318] width 137 height 17
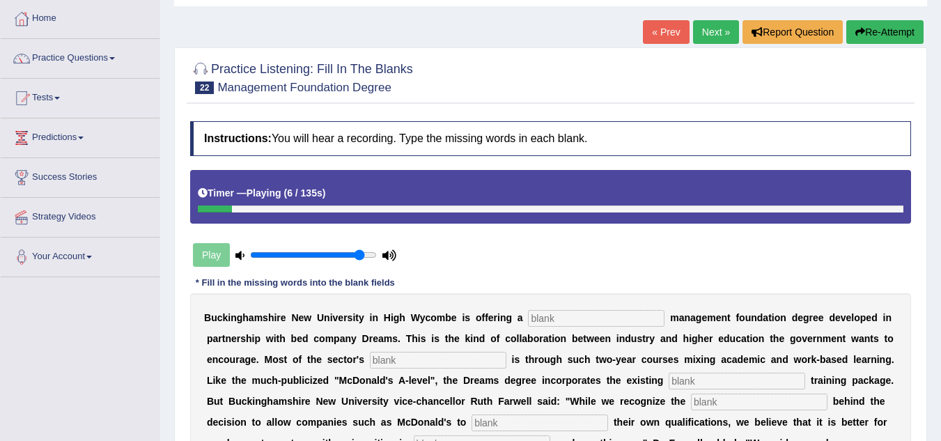
click at [589, 316] on input "text" at bounding box center [596, 318] width 137 height 17
type input "retail"
click at [409, 360] on input "text" at bounding box center [438, 360] width 137 height 17
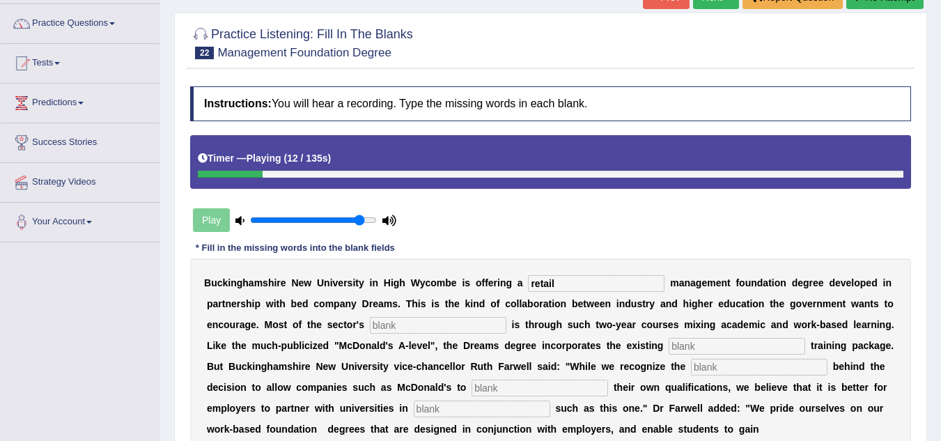
scroll to position [209, 0]
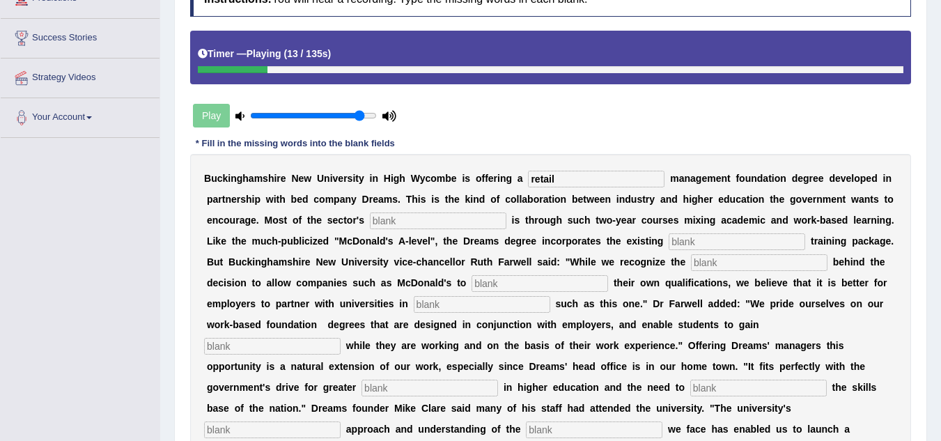
click at [406, 218] on input "text" at bounding box center [438, 221] width 137 height 17
type input "expansion"
click at [690, 240] on input "text" at bounding box center [737, 241] width 137 height 17
type input "company"
click at [705, 259] on input "text" at bounding box center [759, 262] width 137 height 17
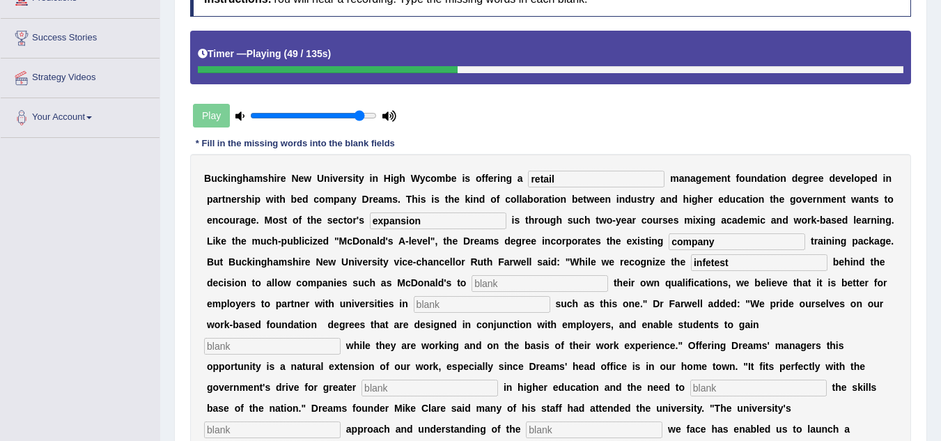
type input "infetest"
click at [539, 281] on input "text" at bounding box center [540, 283] width 137 height 17
type input "world"
click at [468, 305] on input "text" at bounding box center [482, 304] width 137 height 17
type input "initiatives"
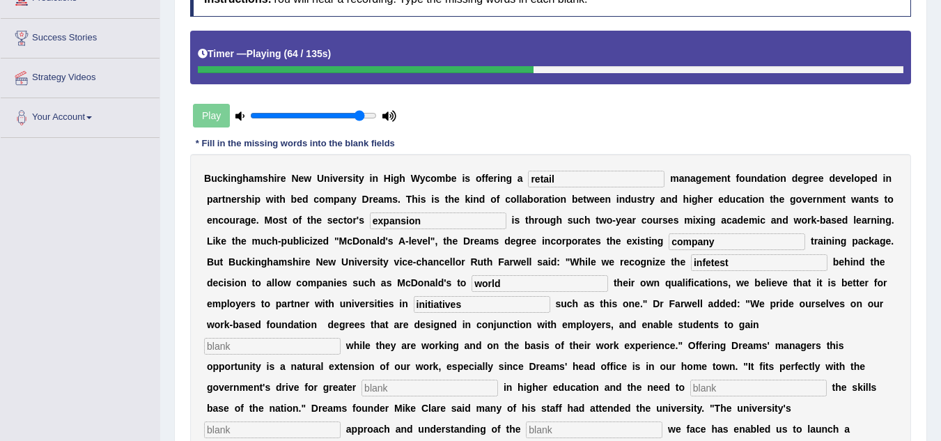
click at [284, 352] on input "text" at bounding box center [272, 346] width 137 height 17
click at [285, 348] on input "text" at bounding box center [272, 346] width 137 height 17
type input "world"
click at [389, 388] on input "text" at bounding box center [430, 388] width 137 height 17
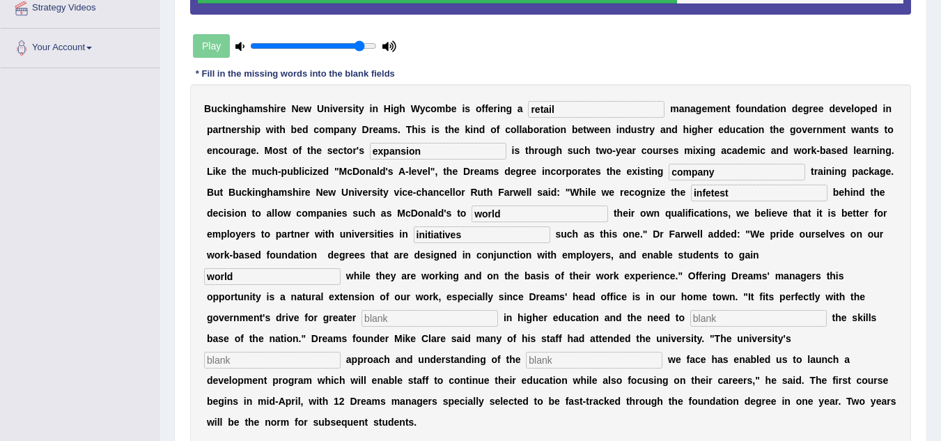
click at [393, 320] on input "text" at bounding box center [430, 318] width 137 height 17
type input "pa"
click at [713, 311] on input "text" at bounding box center [759, 318] width 137 height 17
type input "enhance"
click at [306, 361] on input "text" at bounding box center [272, 360] width 137 height 17
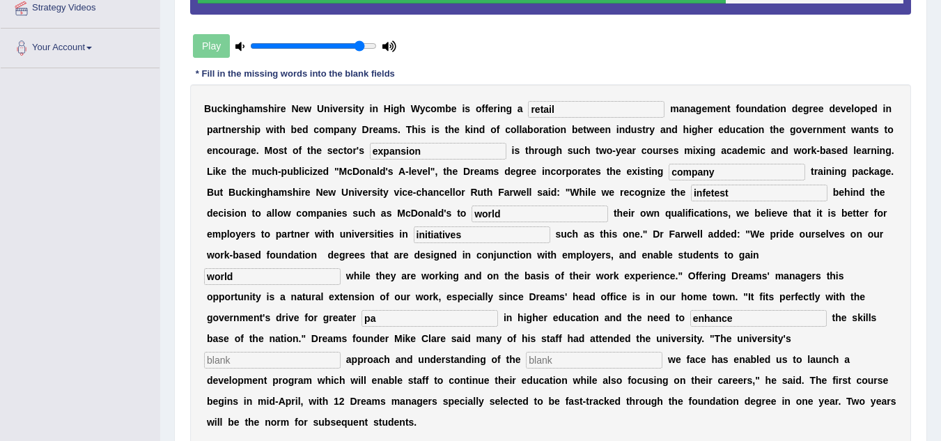
click at [385, 321] on input "pa" at bounding box center [430, 318] width 137 height 17
type input "part"
click at [267, 363] on input "text" at bounding box center [272, 360] width 137 height 17
type input "fragmatic"
click at [563, 360] on input "text" at bounding box center [594, 360] width 137 height 17
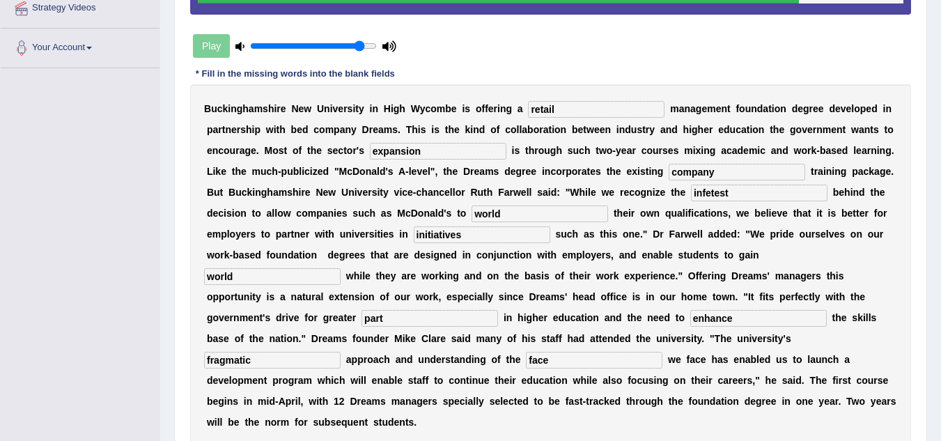
scroll to position [348, 0]
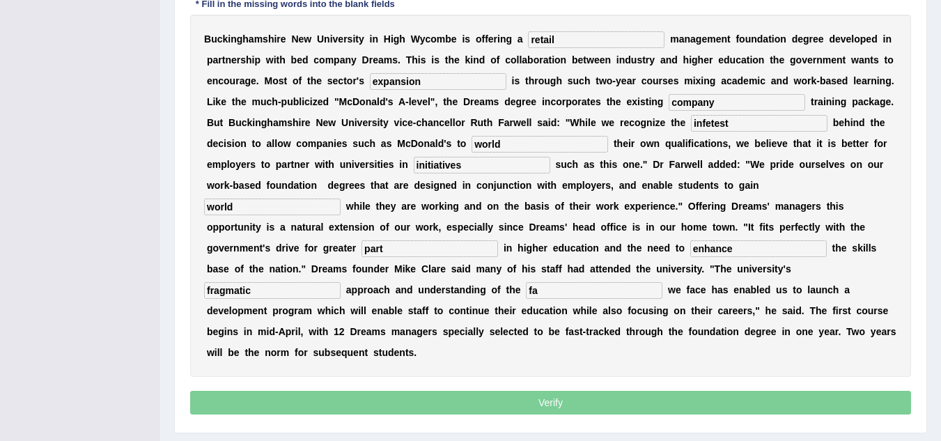
type input "f"
type input "phase"
click at [404, 253] on input "part" at bounding box center [430, 248] width 137 height 17
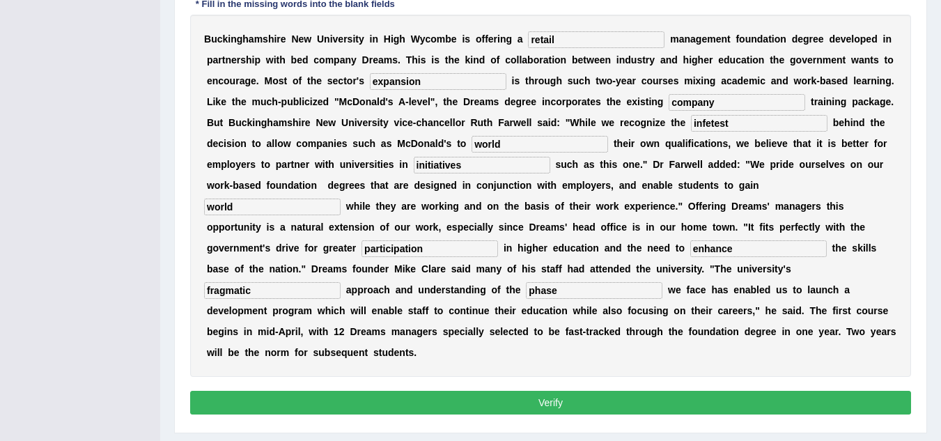
type input "participation"
click at [562, 395] on button "Verify" at bounding box center [550, 403] width 721 height 24
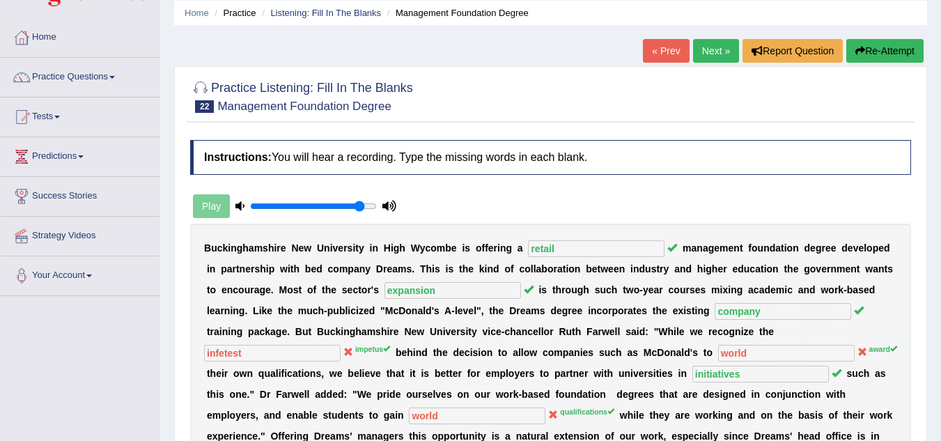
scroll to position [0, 0]
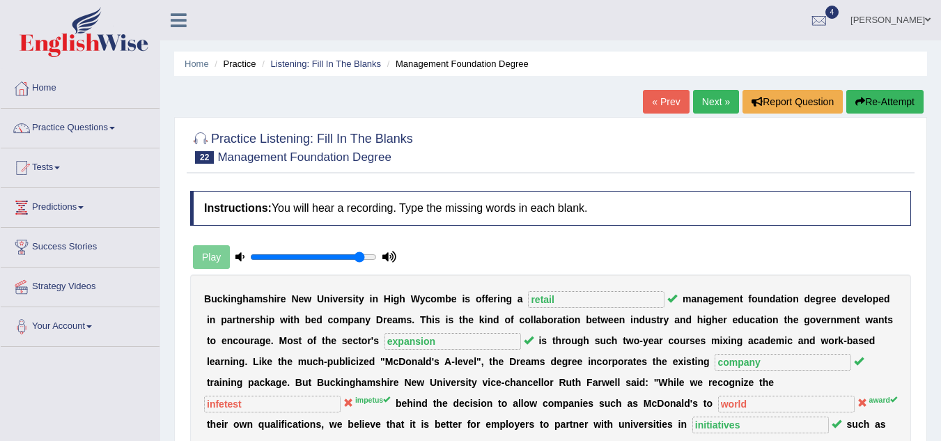
click at [716, 98] on link "Next »" at bounding box center [716, 102] width 46 height 24
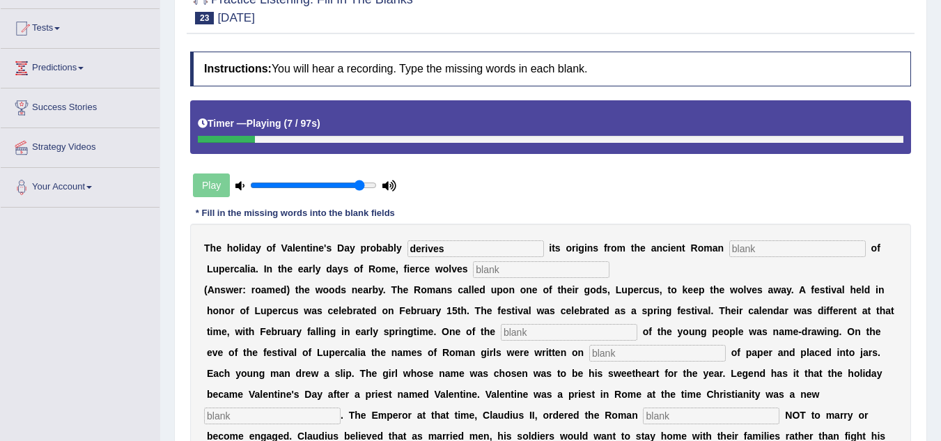
type input "derives"
click at [752, 252] on input "text" at bounding box center [798, 248] width 137 height 17
type input "feast"
click at [543, 272] on input "text" at bounding box center [541, 269] width 137 height 17
click at [531, 330] on input "text" at bounding box center [569, 332] width 137 height 17
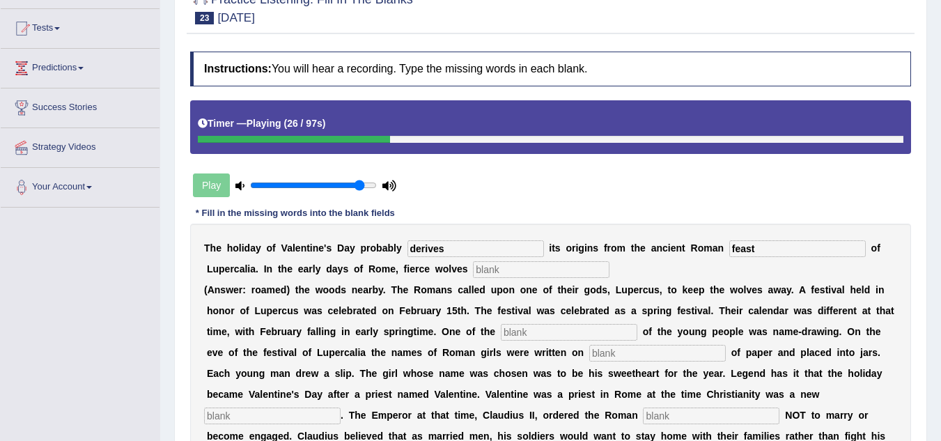
drag, startPoint x: 371, startPoint y: 139, endPoint x: 356, endPoint y: 143, distance: 15.2
click at [332, 139] on div at bounding box center [294, 139] width 192 height 7
click at [539, 330] on input "text" at bounding box center [569, 332] width 137 height 17
type input "customs"
click at [629, 353] on input "text" at bounding box center [657, 353] width 137 height 17
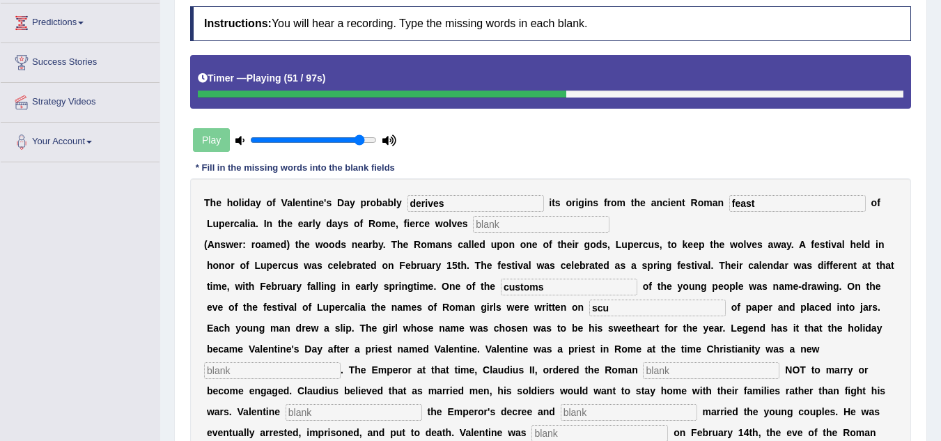
scroll to position [209, 0]
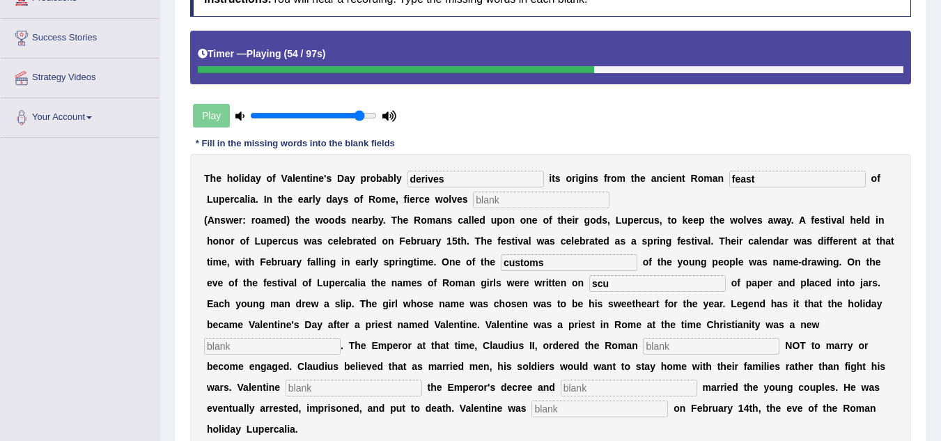
type input "scu"
click at [249, 348] on input "text" at bounding box center [272, 346] width 137 height 17
type input "religion"
click at [694, 350] on input "text" at bounding box center [711, 346] width 137 height 17
type input "soldiers"
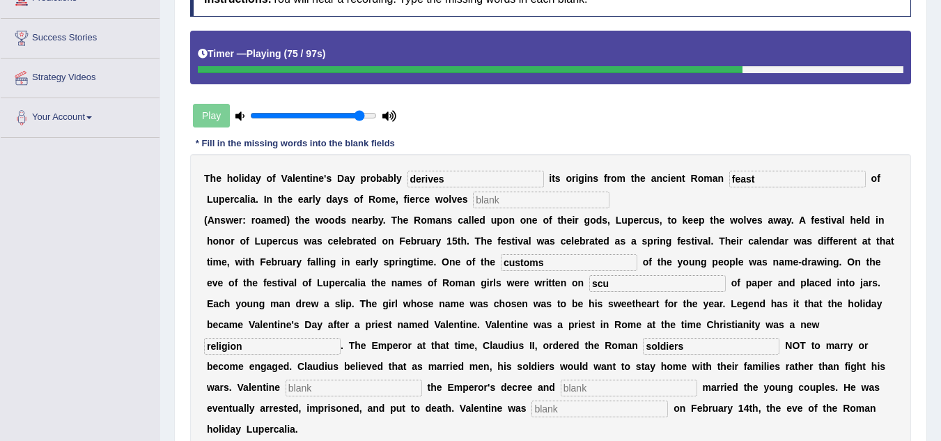
click at [340, 392] on input "text" at bounding box center [354, 388] width 137 height 17
type input "divide"
click at [584, 385] on input "text" at bounding box center [629, 388] width 137 height 17
type input "secretly"
click at [568, 413] on input "text" at bounding box center [600, 409] width 137 height 17
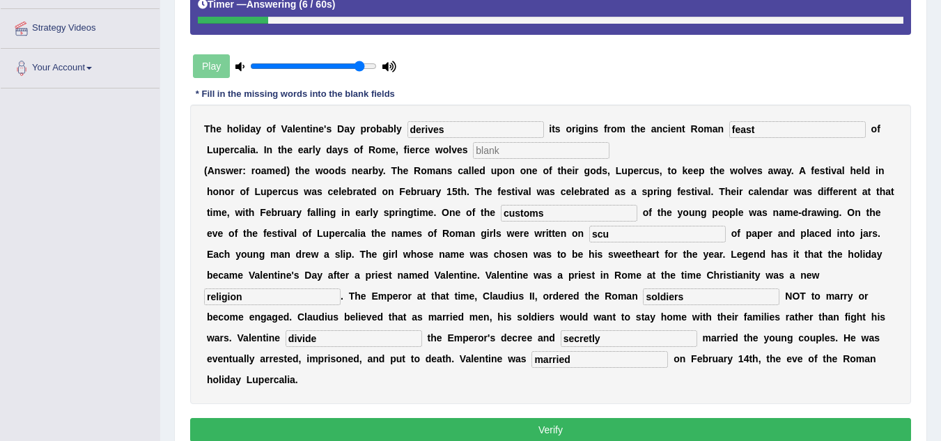
scroll to position [184, 0]
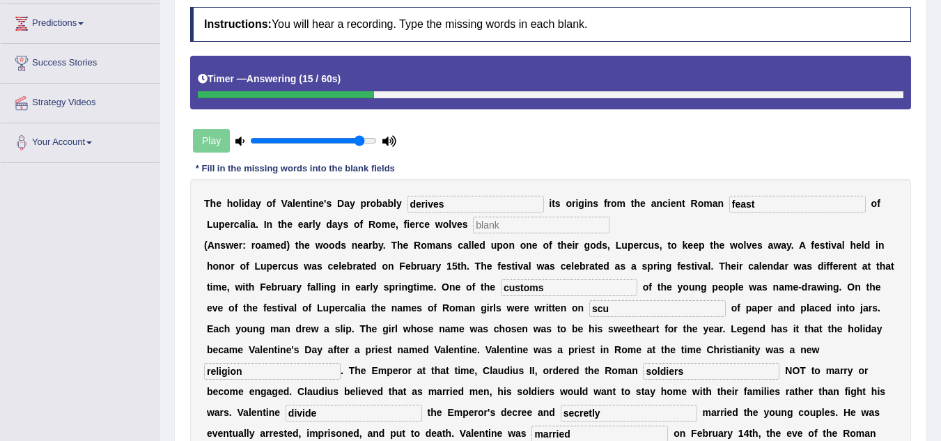
type input "married"
click at [537, 226] on input "text" at bounding box center [541, 225] width 137 height 17
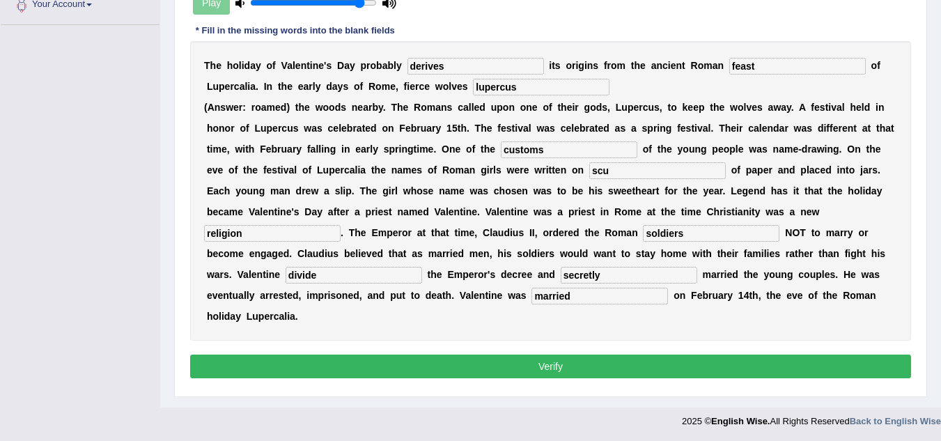
scroll to position [323, 0]
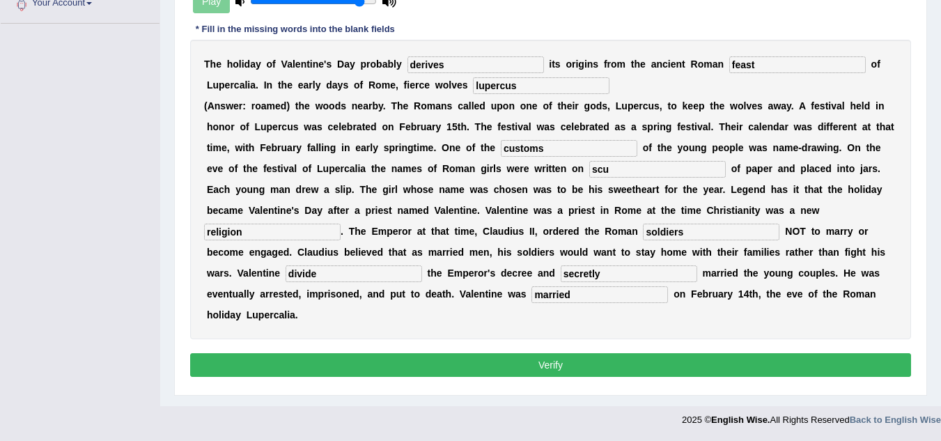
type input "lupercus"
click at [630, 361] on button "Verify" at bounding box center [550, 365] width 721 height 24
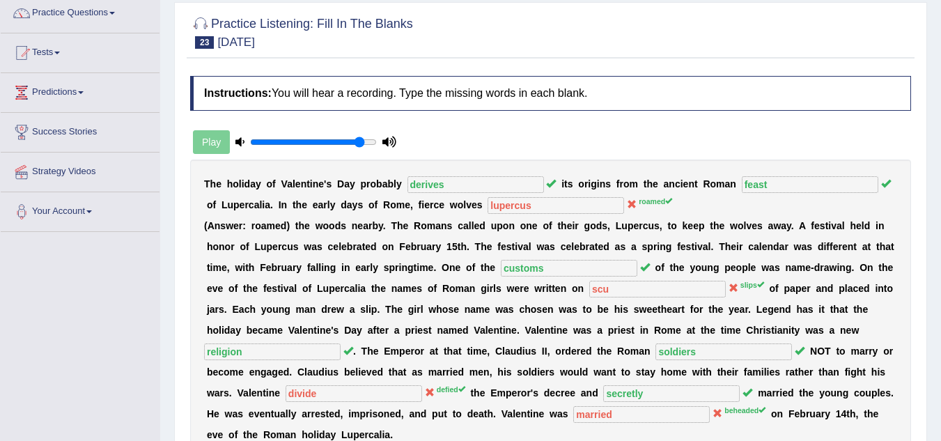
scroll to position [82, 0]
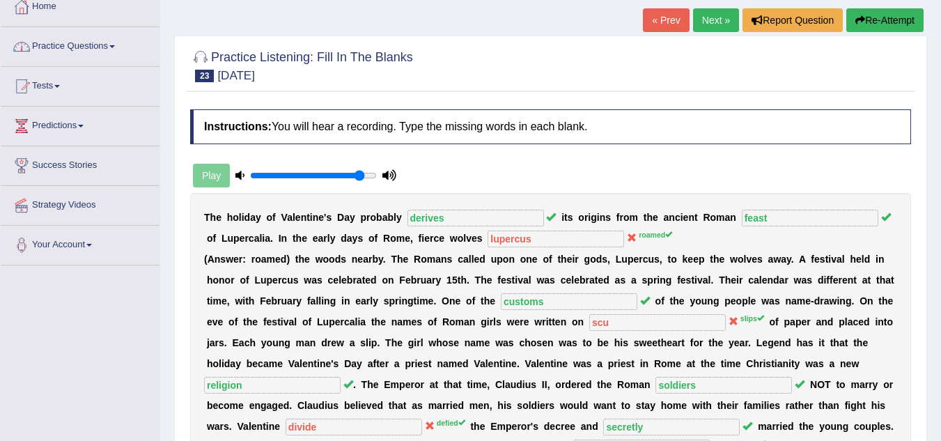
click at [58, 44] on link "Practice Questions" at bounding box center [80, 44] width 159 height 35
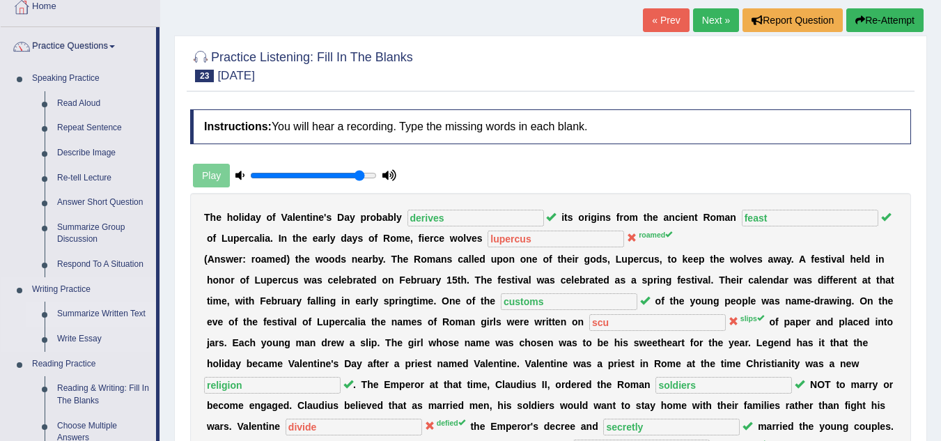
click at [111, 314] on link "Summarize Written Text" at bounding box center [103, 314] width 105 height 25
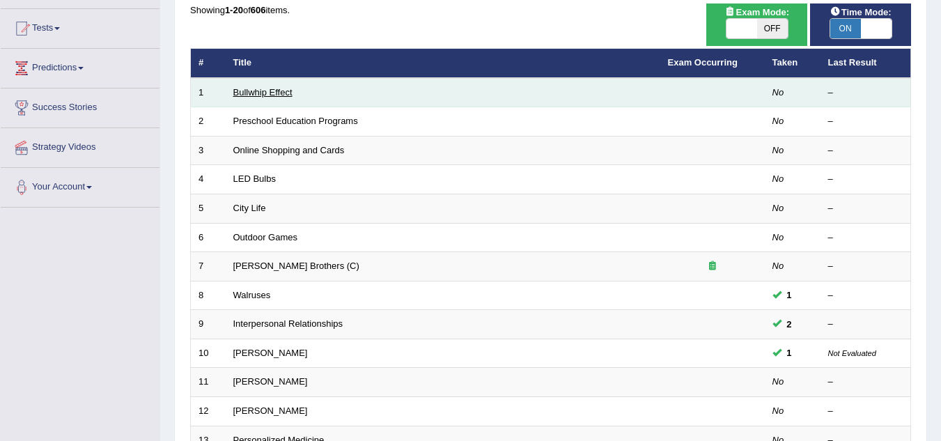
click at [256, 96] on link "Bullwhip Effect" at bounding box center [262, 92] width 59 height 10
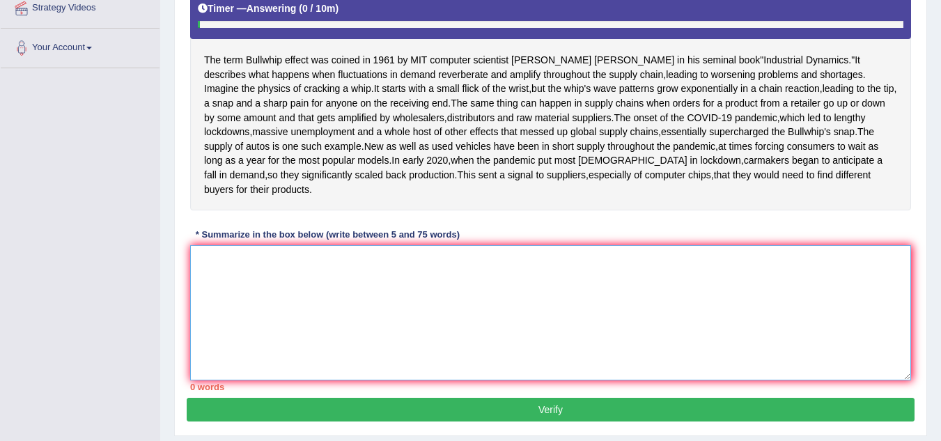
click at [269, 352] on textarea at bounding box center [550, 312] width 721 height 135
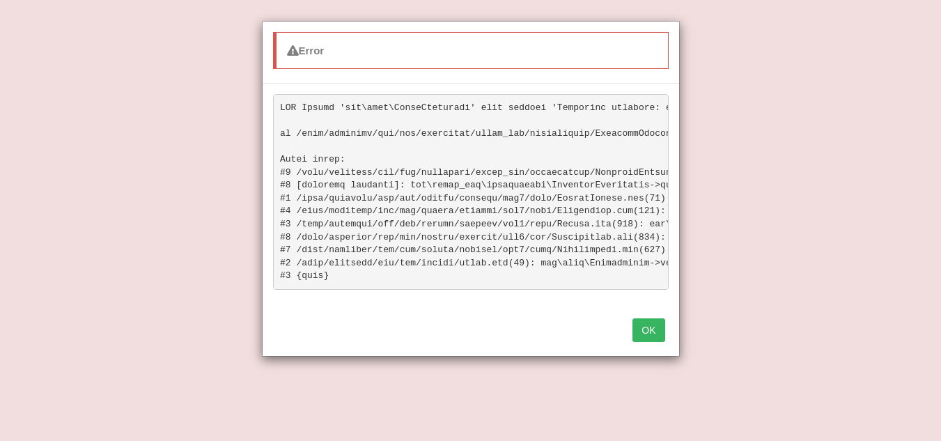
click at [659, 338] on button "OK" at bounding box center [649, 330] width 32 height 24
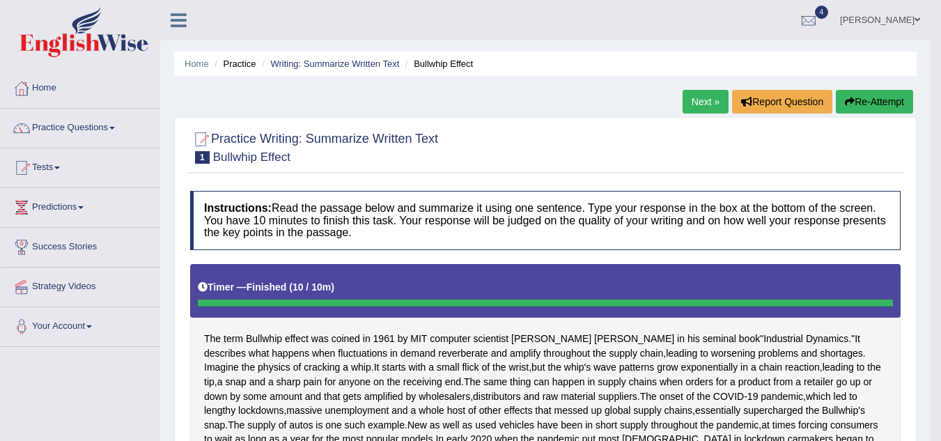
click at [851, 106] on icon "button" at bounding box center [850, 102] width 10 height 10
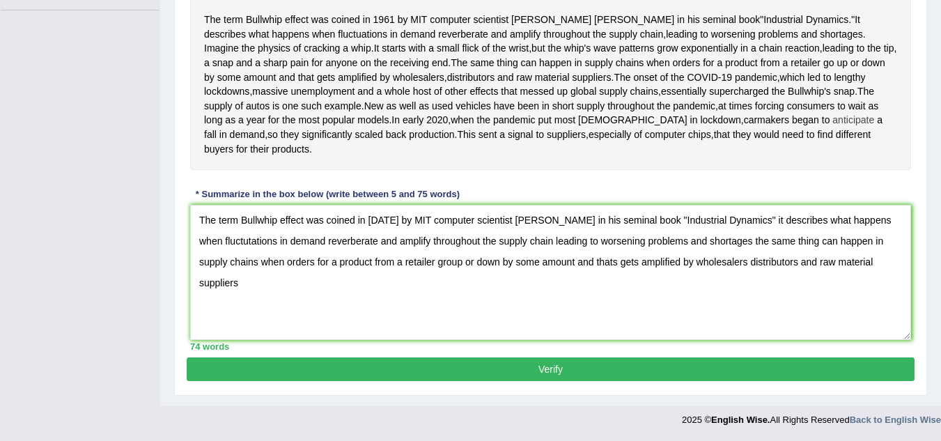
scroll to position [408, 0]
type textarea "The term Bullwhip effect was coined in [DATE] by MIT computer scientist [PERSON…"
click at [396, 369] on button "Verify" at bounding box center [551, 369] width 728 height 24
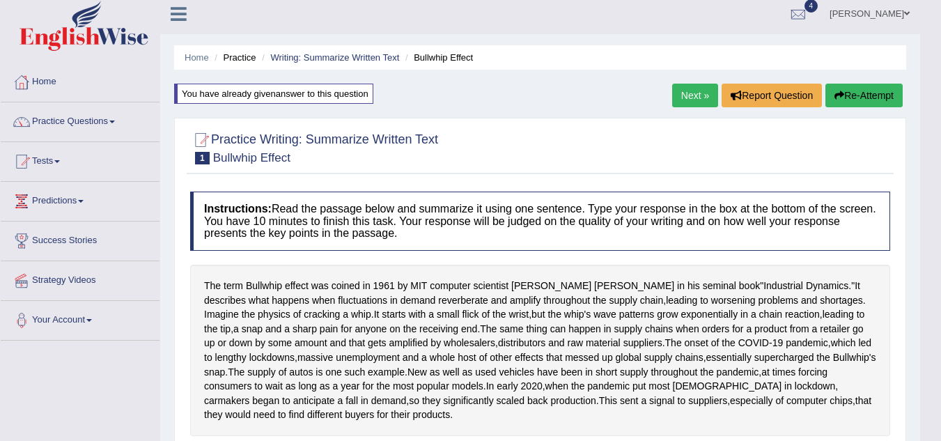
scroll to position [0, 0]
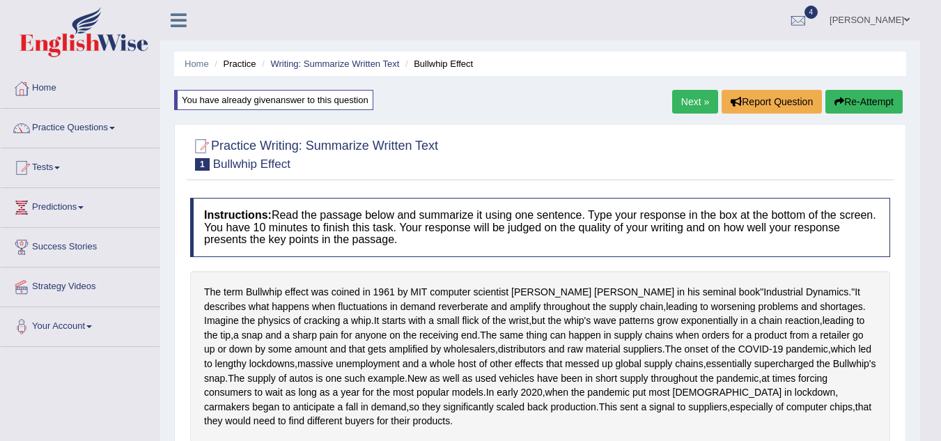
click at [690, 99] on link "Next »" at bounding box center [695, 102] width 46 height 24
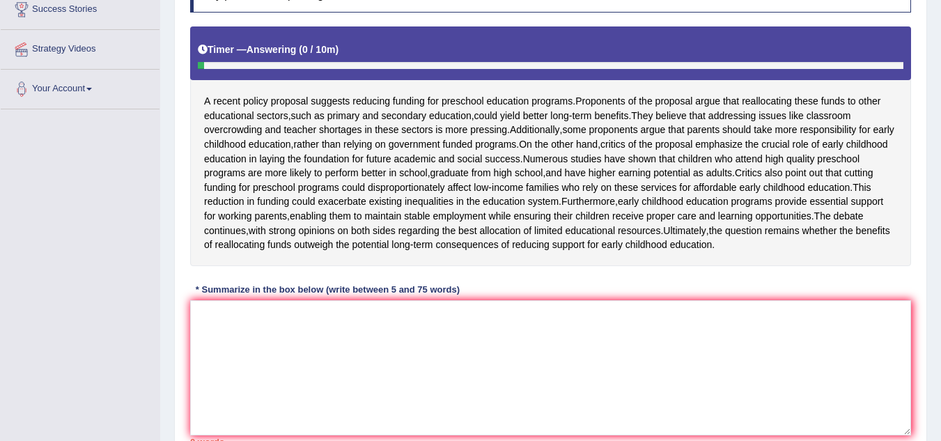
scroll to position [279, 0]
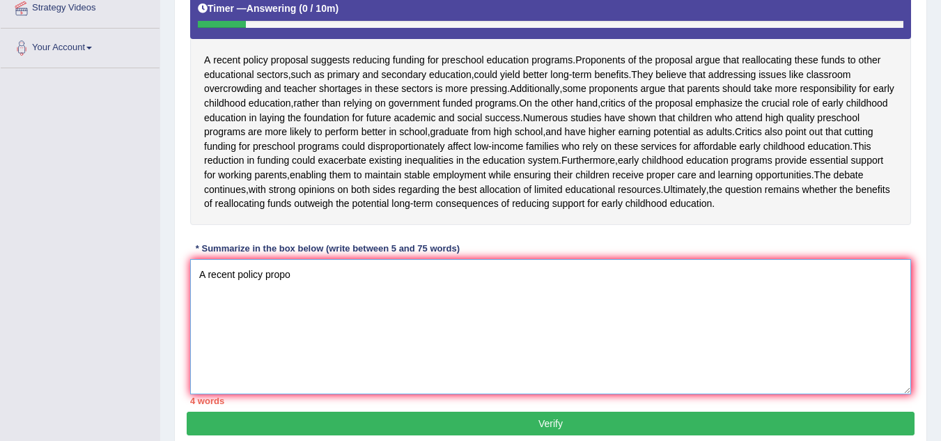
click at [360, 360] on textarea "A recent policy propo" at bounding box center [550, 326] width 721 height 135
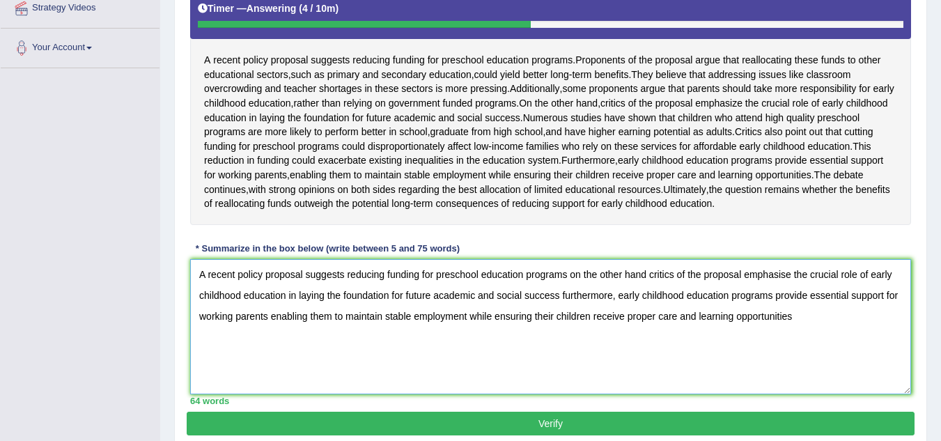
drag, startPoint x: 785, startPoint y: 316, endPoint x: 833, endPoint y: 346, distance: 56.7
click at [796, 321] on textarea "A recent policy proposal suggests reducing funding for preschool education prog…" at bounding box center [550, 326] width 721 height 135
click at [805, 360] on textarea "A recent policy proposal suggests reducing funding for preschool education prog…" at bounding box center [550, 326] width 721 height 135
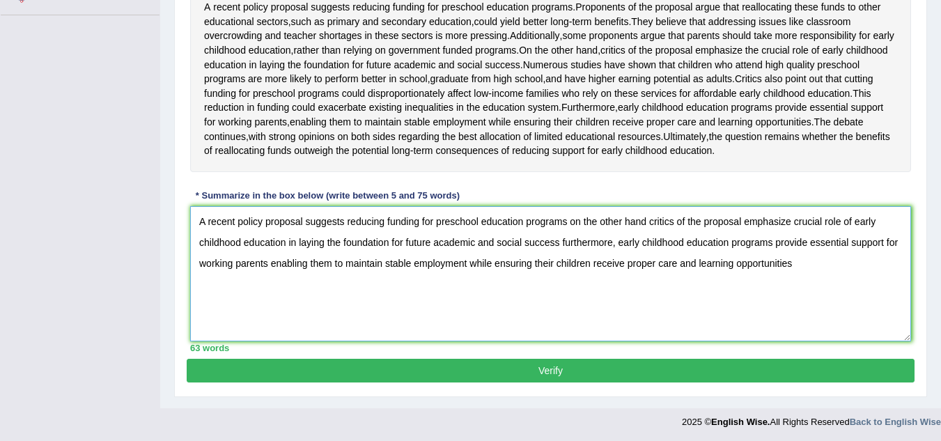
scroll to position [307, 0]
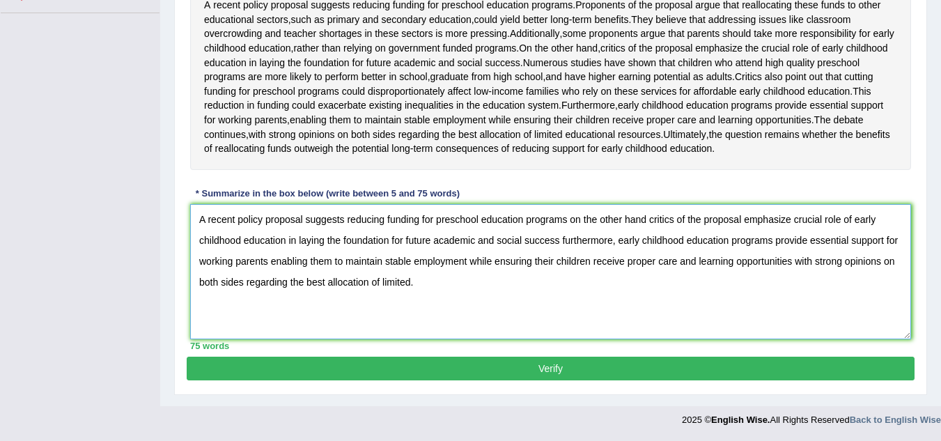
type textarea "A recent policy proposal suggests reducing funding for preschool education prog…"
click at [663, 363] on button "Verify" at bounding box center [551, 369] width 728 height 24
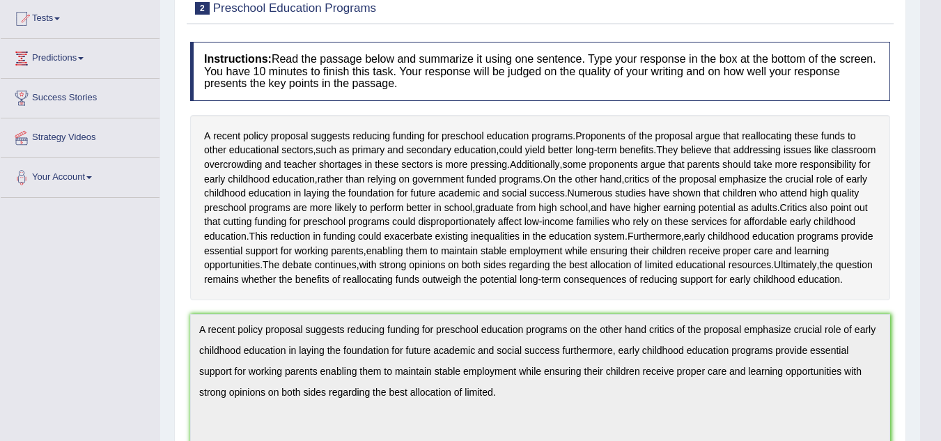
scroll to position [0, 0]
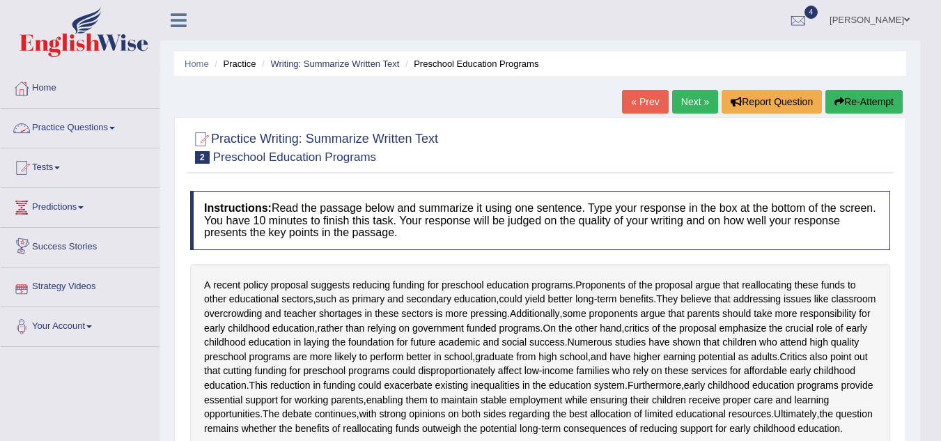
click at [107, 122] on link "Practice Questions" at bounding box center [80, 126] width 159 height 35
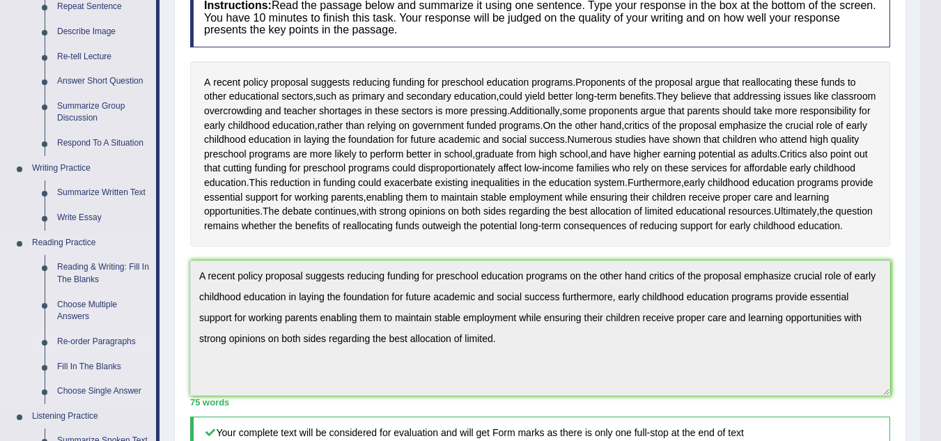
scroll to position [209, 0]
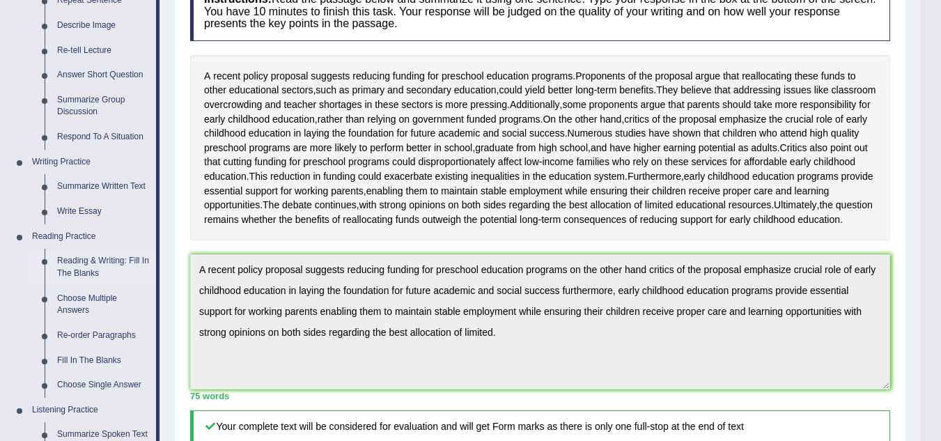
click at [107, 263] on link "Reading & Writing: Fill In The Blanks" at bounding box center [103, 267] width 105 height 37
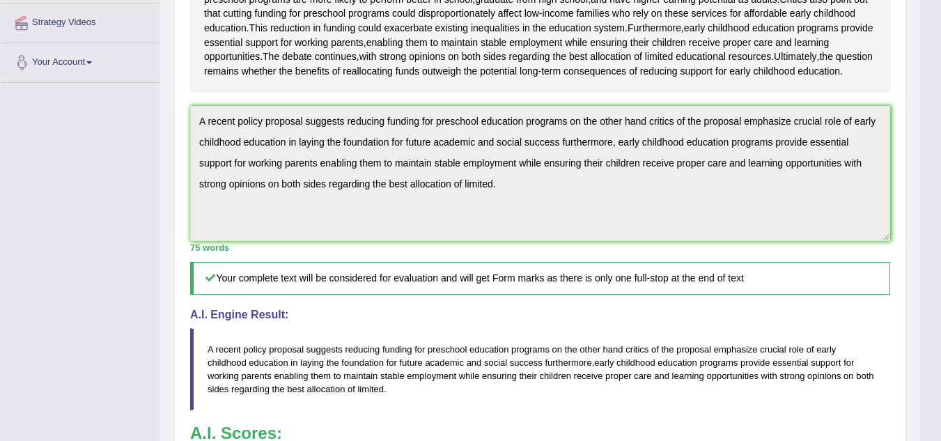
scroll to position [440, 0]
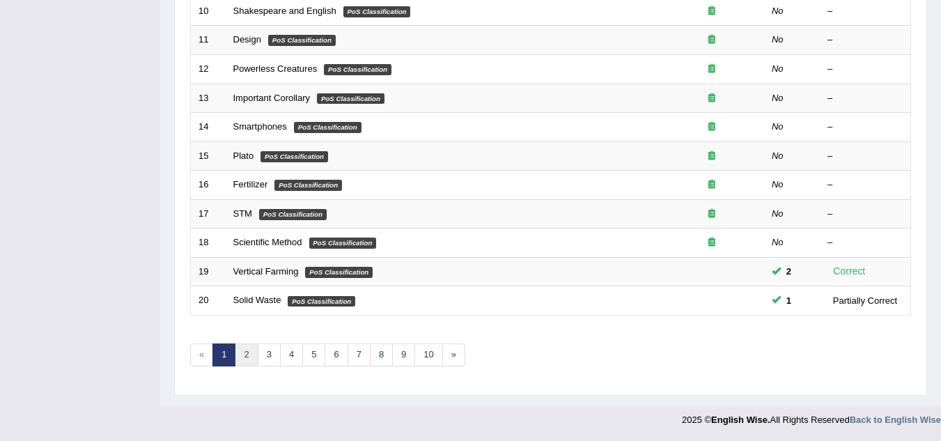
click at [246, 357] on link "2" at bounding box center [246, 355] width 23 height 23
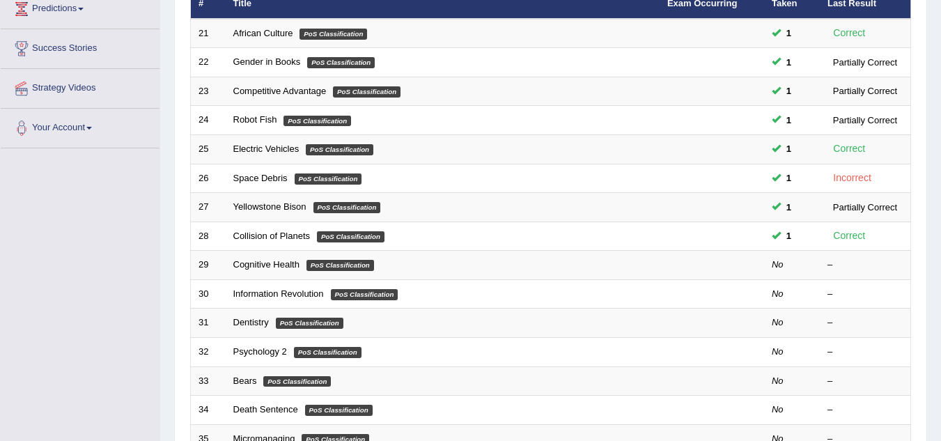
scroll to position [209, 0]
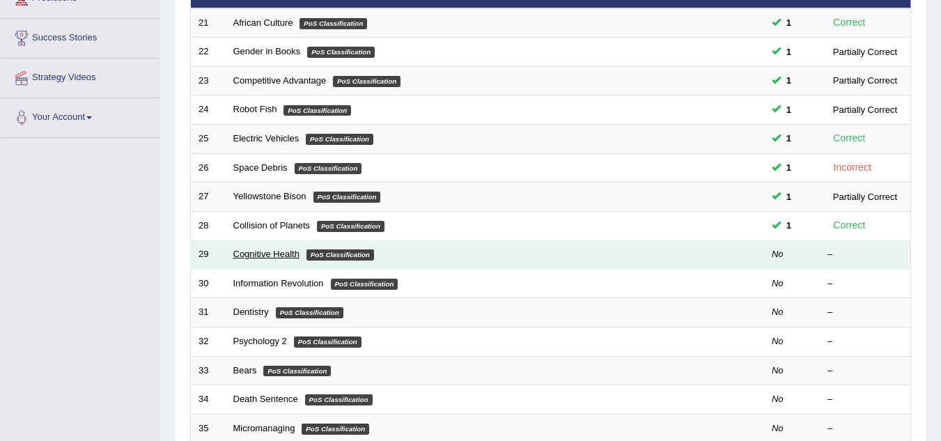
click at [272, 255] on link "Cognitive Health" at bounding box center [266, 254] width 66 height 10
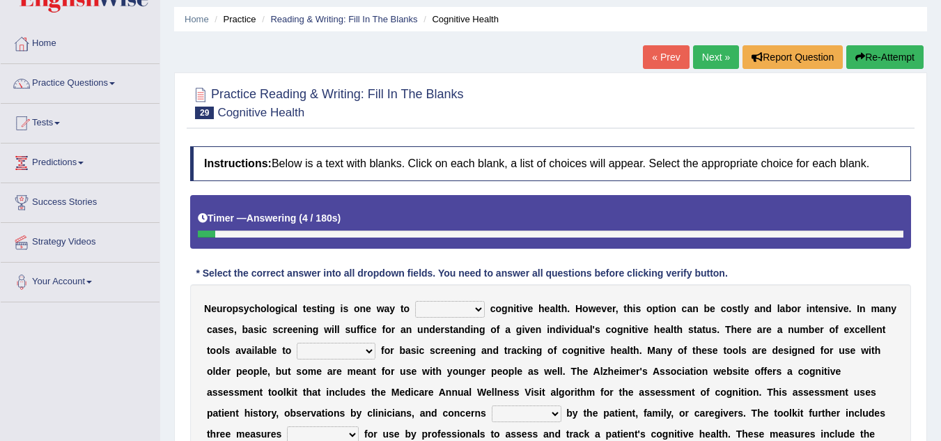
scroll to position [70, 0]
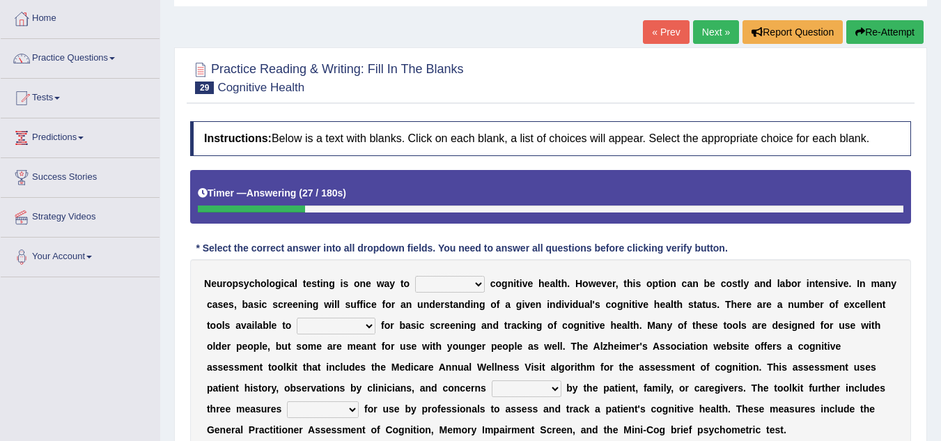
click at [432, 284] on select "obsess assess possess access" at bounding box center [450, 284] width 70 height 17
select select "assess"
click at [415, 276] on select "obsess assess possess access" at bounding box center [450, 284] width 70 height 17
click at [321, 326] on select "stationers practitioners petitioners questioners" at bounding box center [336, 326] width 79 height 17
select select "practitioners"
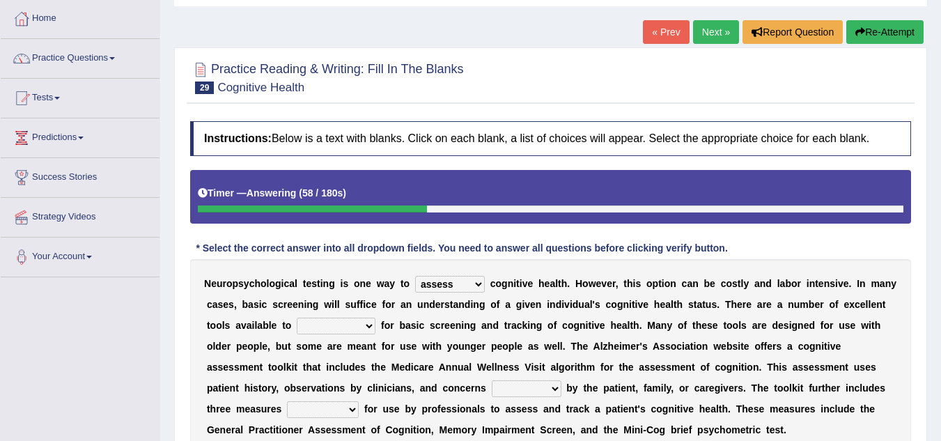
click at [297, 318] on select "stationers practitioners petitioners questioners" at bounding box center [336, 326] width 79 height 17
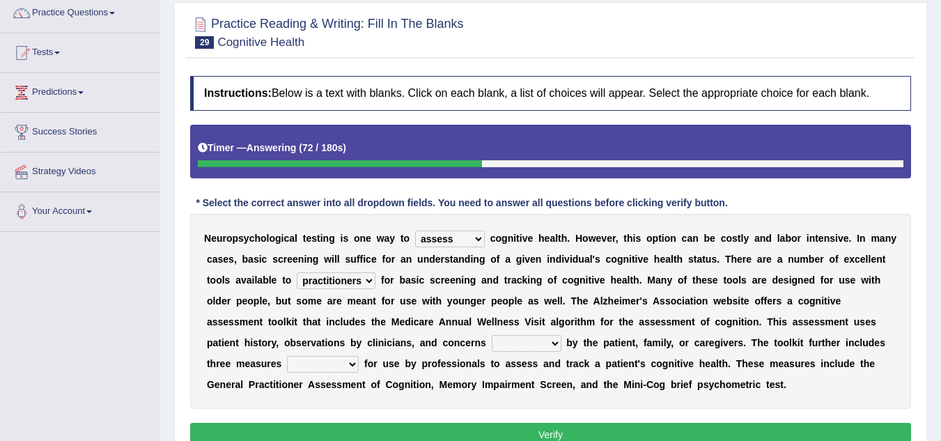
scroll to position [139, 0]
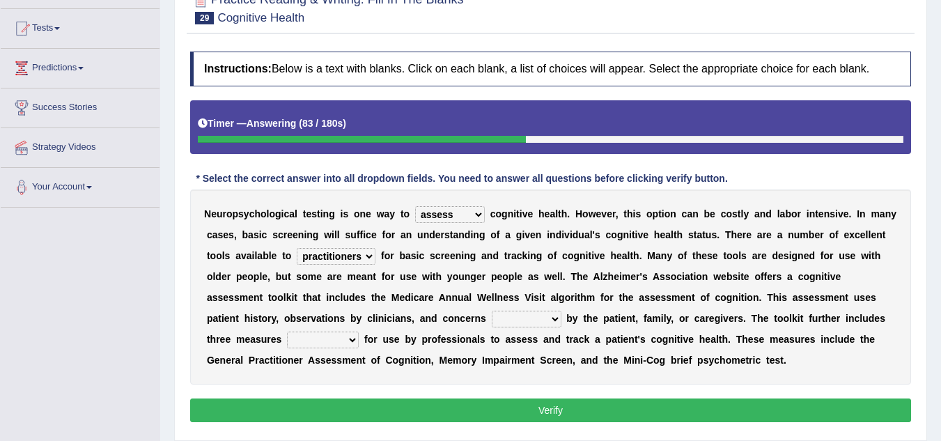
click at [506, 318] on select "raised rising arising praised" at bounding box center [527, 319] width 70 height 17
select select "raised"
click at [492, 311] on select "raised rising arising praised" at bounding box center [527, 319] width 70 height 17
click at [309, 339] on select "validated intimidated dilapidated antedated" at bounding box center [323, 340] width 72 height 17
click at [287, 332] on select "validated intimidated dilapidated antedated" at bounding box center [323, 340] width 72 height 17
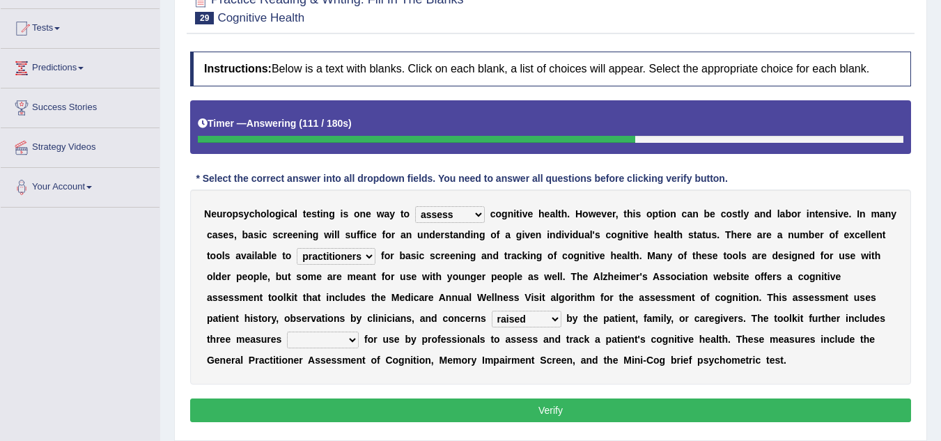
click at [343, 342] on select "validated intimidated dilapidated antedated" at bounding box center [323, 340] width 72 height 17
select select "validated"
click at [287, 332] on select "validated intimidated dilapidated antedated" at bounding box center [323, 340] width 72 height 17
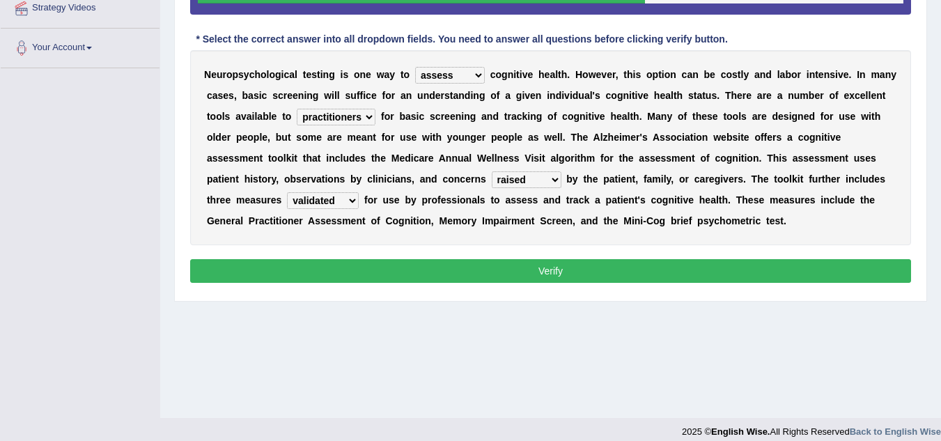
click at [480, 273] on button "Verify" at bounding box center [550, 271] width 721 height 24
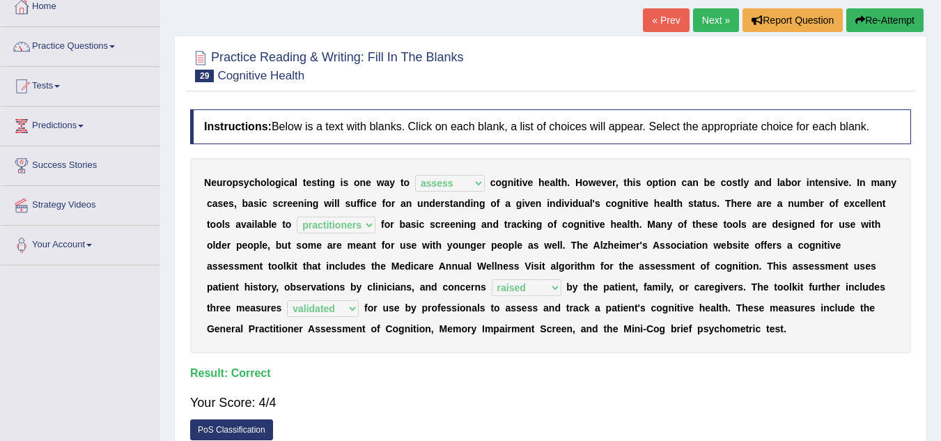
scroll to position [0, 0]
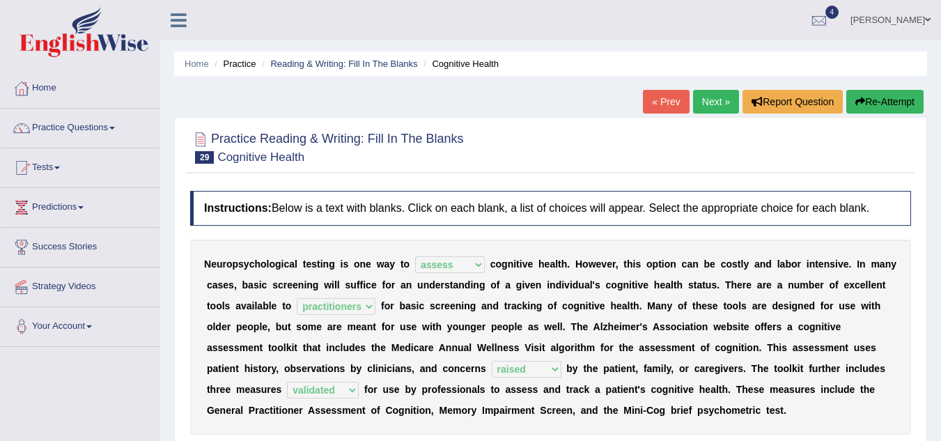
click at [703, 100] on link "Next »" at bounding box center [716, 102] width 46 height 24
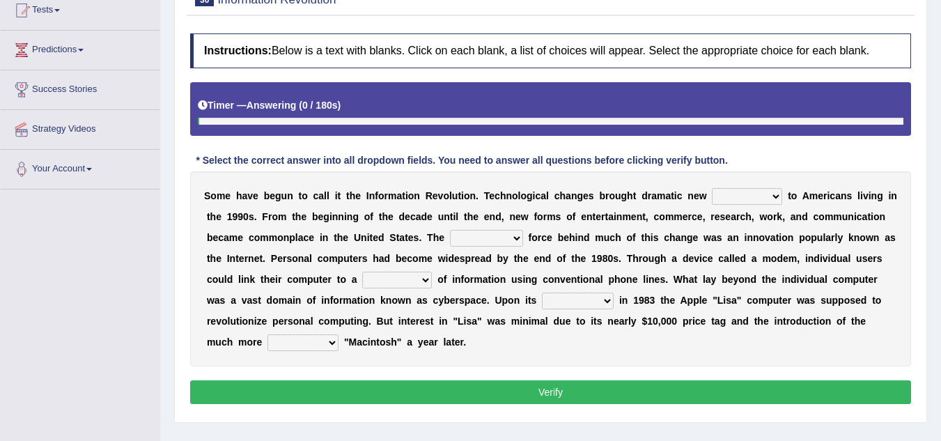
scroll to position [157, 0]
click at [737, 198] on select "challenges puzzles options confusion" at bounding box center [747, 196] width 70 height 17
select select "challenges"
click at [712, 188] on select "challenges puzzles options confusion" at bounding box center [747, 196] width 70 height 17
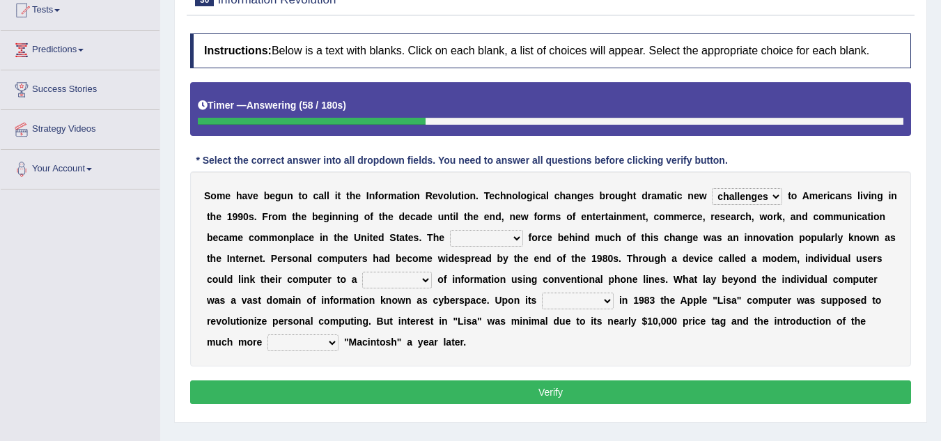
click at [472, 237] on select "unremitting uninspiring driving insinuating" at bounding box center [486, 238] width 73 height 17
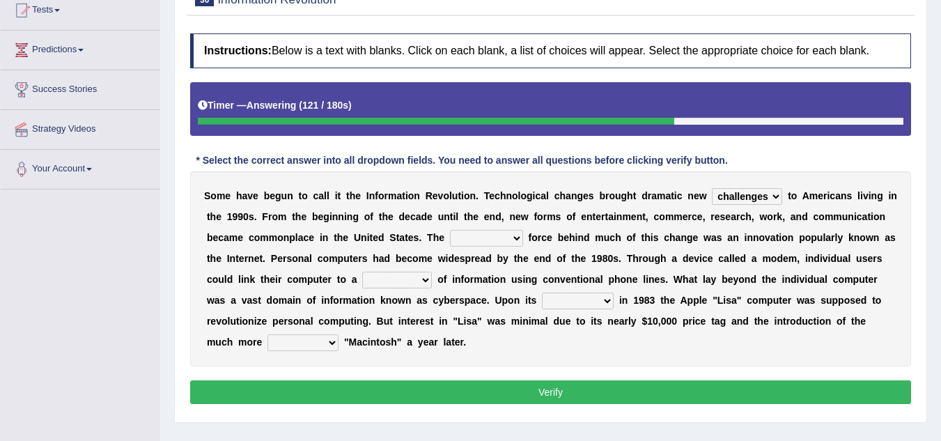
select select "driving"
click at [450, 230] on select "unremitting uninspiring driving insinuating" at bounding box center [486, 238] width 73 height 17
click at [376, 276] on select "magnitude bulk wealth volume" at bounding box center [397, 280] width 70 height 17
select select "bulk"
click at [362, 272] on select "magnitude bulk wealth volume" at bounding box center [397, 280] width 70 height 17
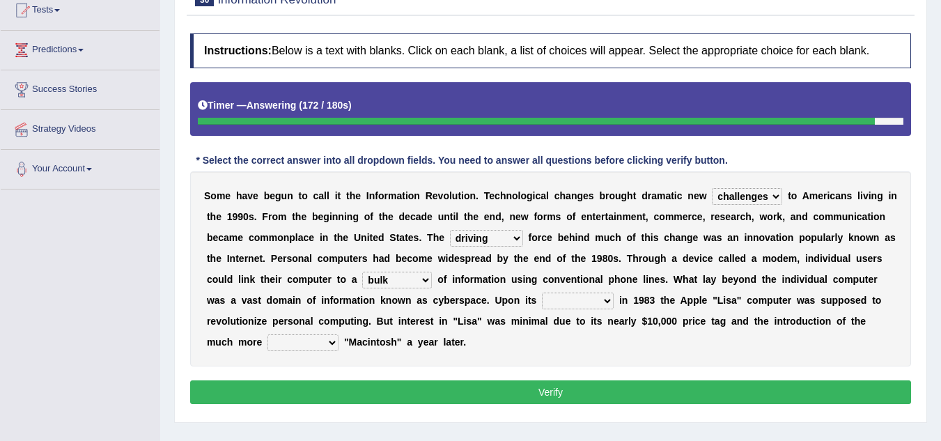
click at [590, 300] on select "relief release publication emission" at bounding box center [578, 301] width 72 height 17
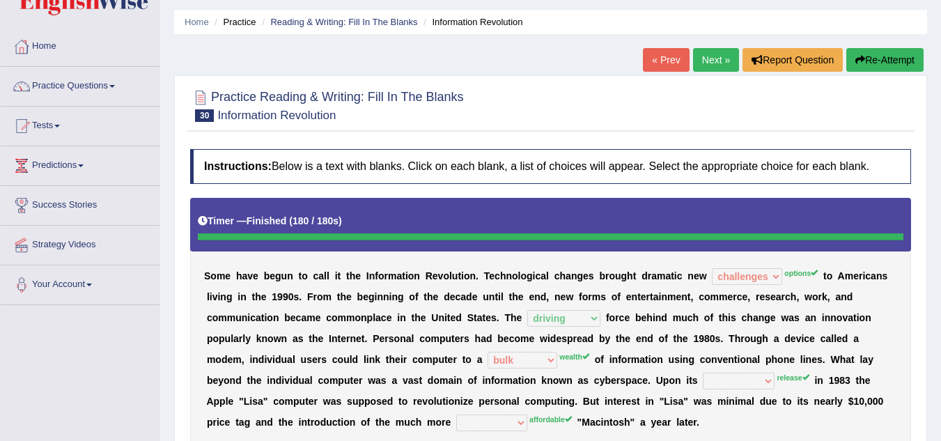
scroll to position [0, 0]
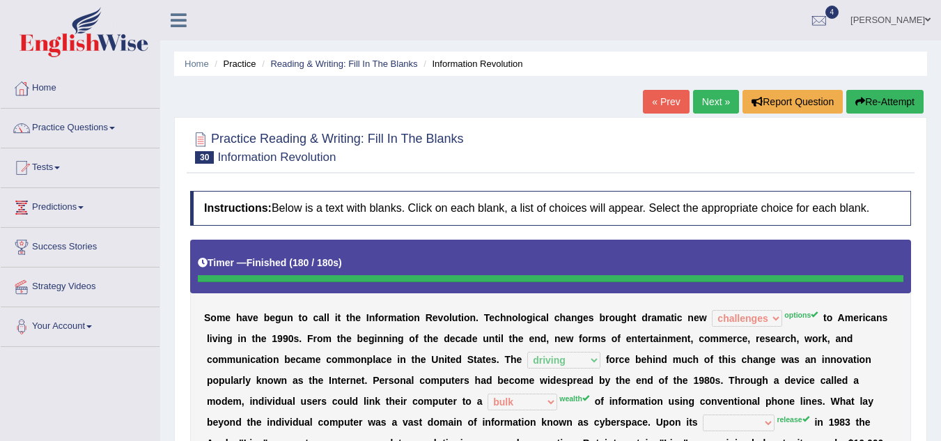
click at [711, 102] on link "Next »" at bounding box center [716, 102] width 46 height 24
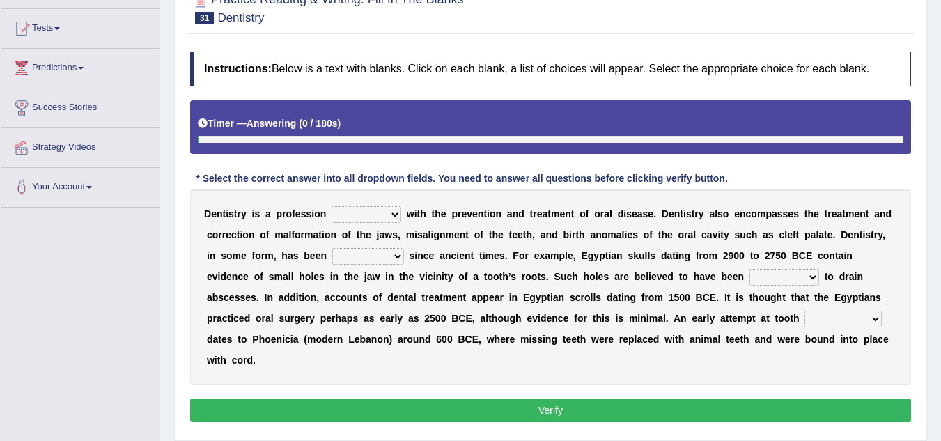
scroll to position [139, 0]
click at [353, 211] on select "agreed dealt concerned taken" at bounding box center [367, 214] width 70 height 17
select select "agreed"
click at [332, 206] on select "agreed dealt concerned taken" at bounding box center [367, 214] width 70 height 17
click at [353, 259] on select "criticized replaced practiced abandoned" at bounding box center [368, 256] width 72 height 17
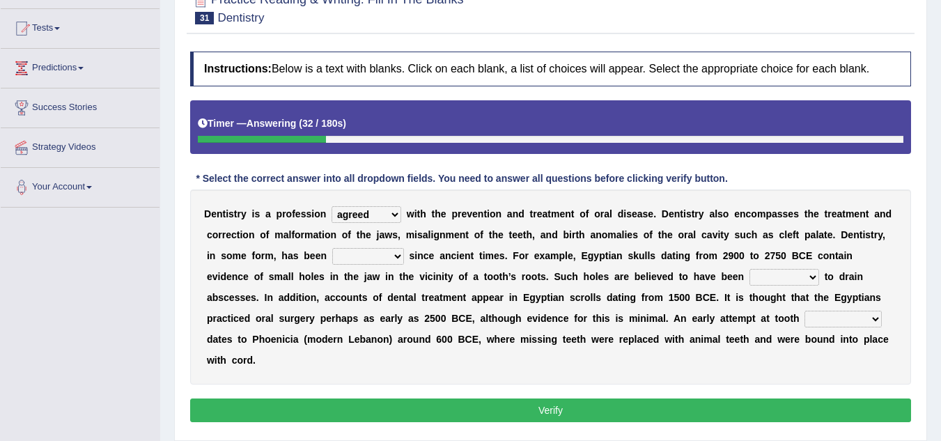
select select "practiced"
click at [332, 248] on select "criticized replaced practiced abandoned" at bounding box center [368, 256] width 72 height 17
click at [763, 276] on select "fluctuated laminated drilled sealed" at bounding box center [785, 277] width 70 height 17
select select "drilled"
click at [750, 269] on select "fluctuated laminated drilled sealed" at bounding box center [785, 277] width 70 height 17
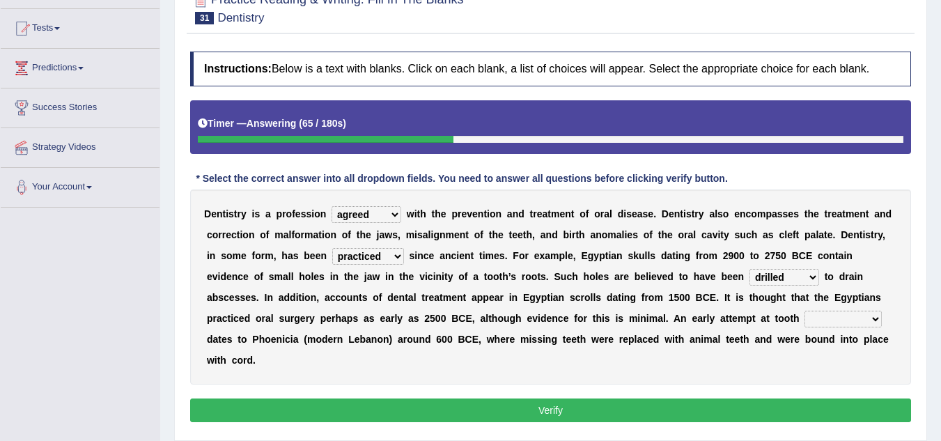
click at [838, 319] on select "reparation sacrament restitution replacement" at bounding box center [843, 319] width 77 height 17
select select "reparation"
click at [805, 311] on select "reparation sacrament restitution replacement" at bounding box center [843, 319] width 77 height 17
click at [684, 417] on button "Verify" at bounding box center [550, 411] width 721 height 24
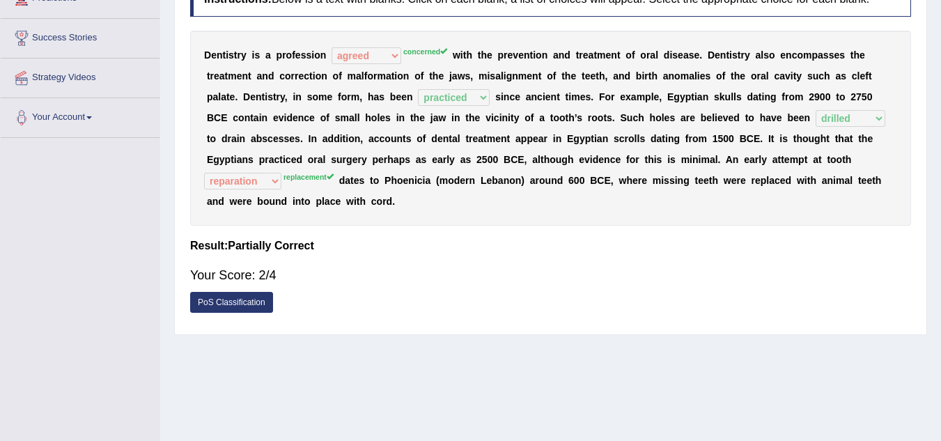
scroll to position [0, 0]
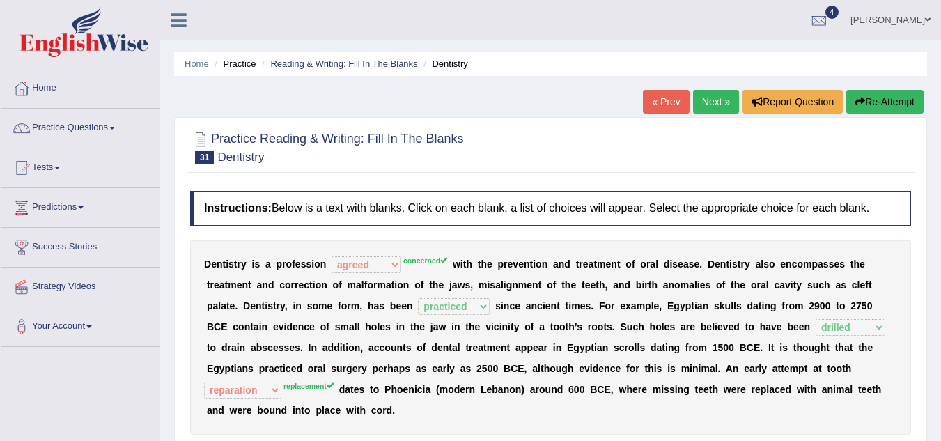
click at [711, 95] on link "Next »" at bounding box center [716, 102] width 46 height 24
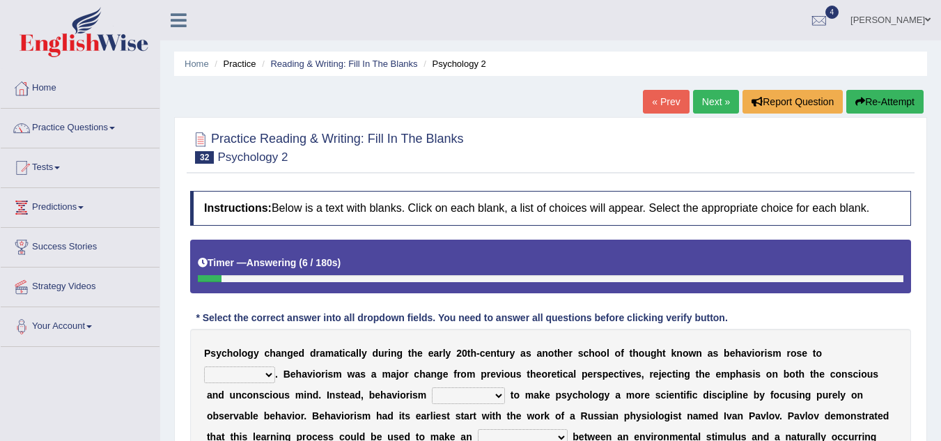
scroll to position [70, 0]
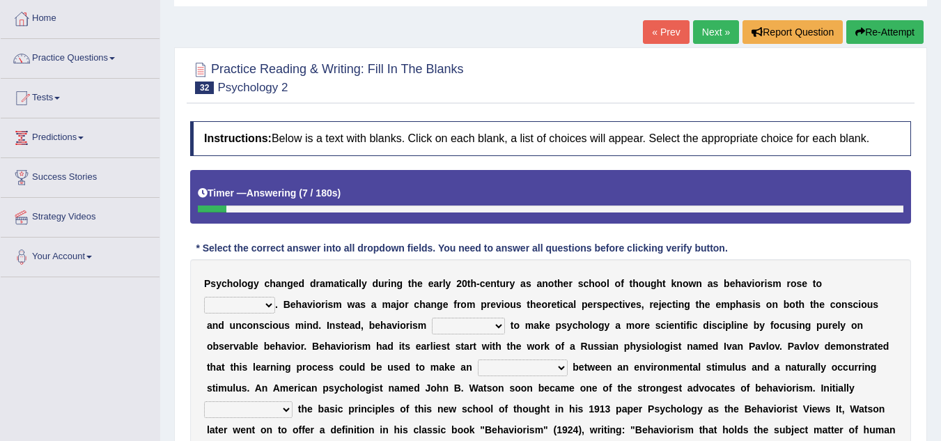
click at [233, 311] on select "dominance temptation challenge temper" at bounding box center [239, 305] width 71 height 17
click at [204, 297] on select "dominance temptation challenge temper" at bounding box center [239, 305] width 71 height 17
click at [246, 301] on select "dominance temptation challenge temper" at bounding box center [239, 305] width 71 height 17
click at [204, 297] on select "dominance temptation challenge temper" at bounding box center [239, 305] width 71 height 17
click at [261, 306] on select "dominance temptation challenge temper" at bounding box center [239, 305] width 71 height 17
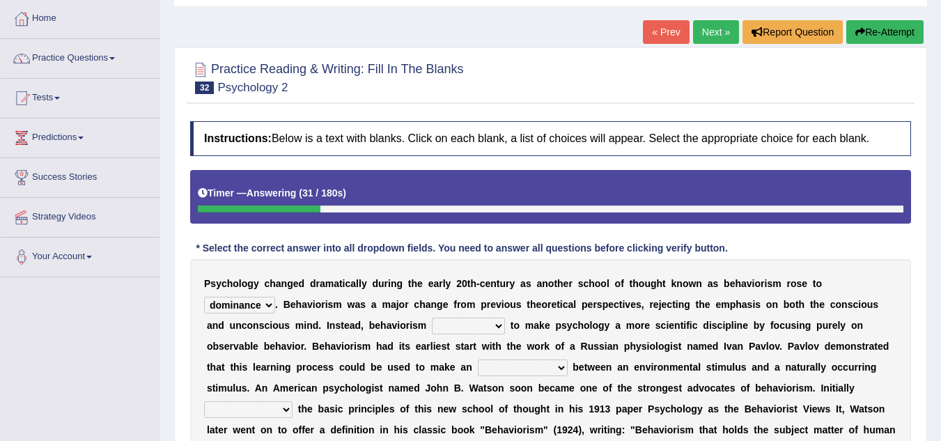
select select "challenge"
click at [204, 297] on select "dominance temptation challenge temper" at bounding box center [239, 305] width 71 height 17
click at [467, 321] on select "reproached reproved strove rewove" at bounding box center [468, 326] width 73 height 17
select select "reproached"
click at [432, 318] on select "reproached reproved strove rewove" at bounding box center [468, 326] width 73 height 17
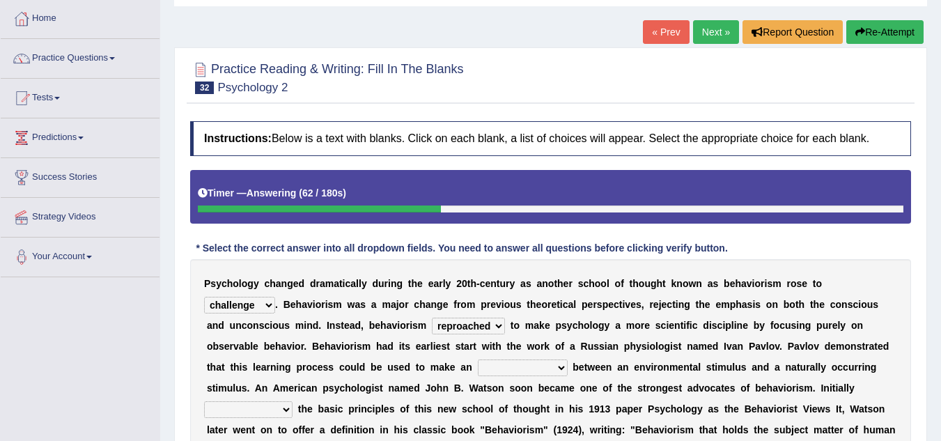
click at [498, 371] on select "acclimatization association union combination" at bounding box center [523, 368] width 90 height 17
select select "union"
click at [478, 360] on select "acclimatization association union combination" at bounding box center [523, 368] width 90 height 17
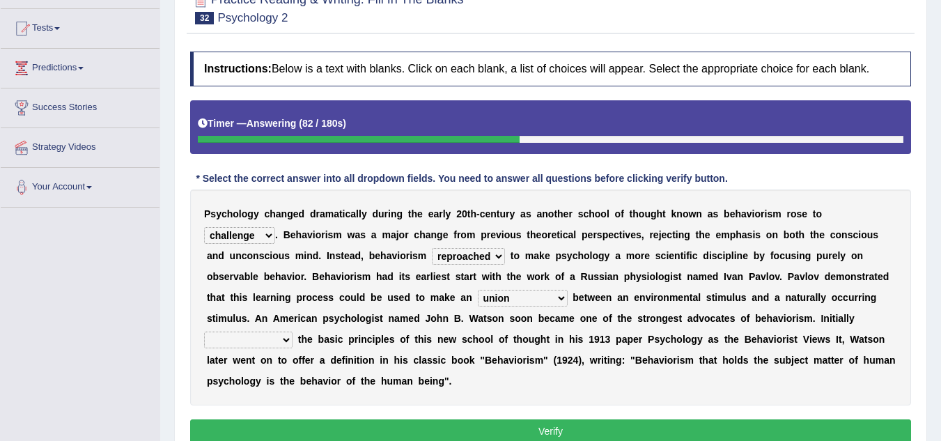
click at [269, 339] on select "questioning foreshortening unburdening outlining" at bounding box center [248, 340] width 88 height 17
select select "outlining"
click at [204, 332] on select "questioning foreshortening unburdening outlining" at bounding box center [248, 340] width 88 height 17
click at [348, 428] on button "Verify" at bounding box center [550, 431] width 721 height 24
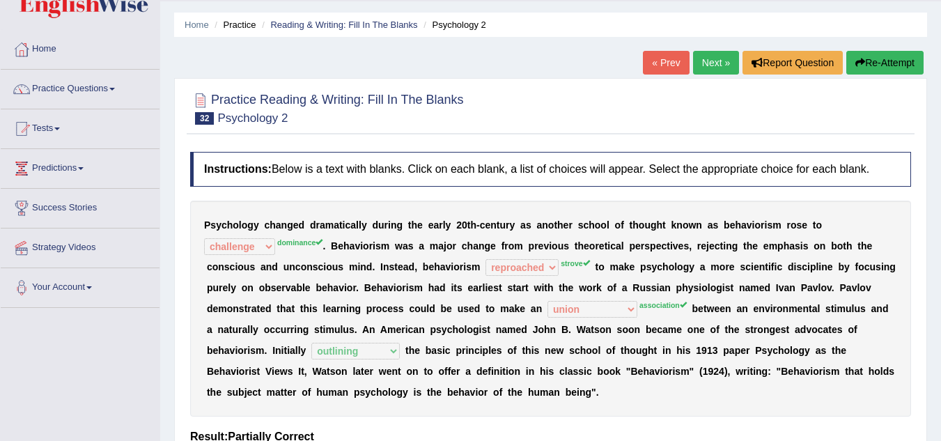
scroll to position [0, 0]
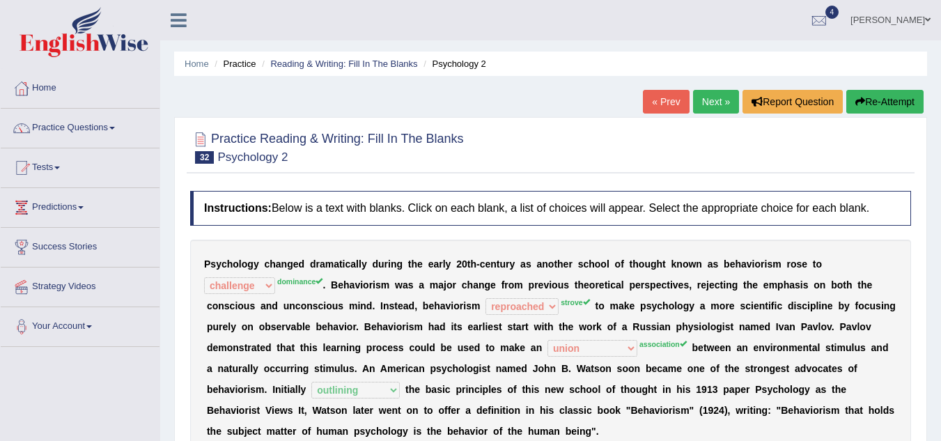
click at [725, 95] on link "Next »" at bounding box center [716, 102] width 46 height 24
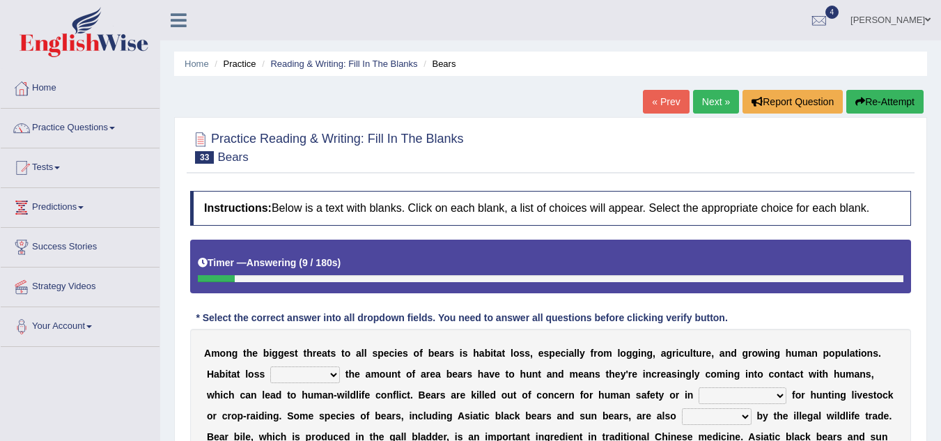
click at [322, 376] on select "increases reduces complies interacts" at bounding box center [305, 375] width 70 height 17
select select "increases"
click at [270, 367] on select "increases reduces complies interacts" at bounding box center [305, 375] width 70 height 17
click at [734, 391] on select "coalition retaliation appreciation disinformation" at bounding box center [743, 395] width 88 height 17
select select "coalition"
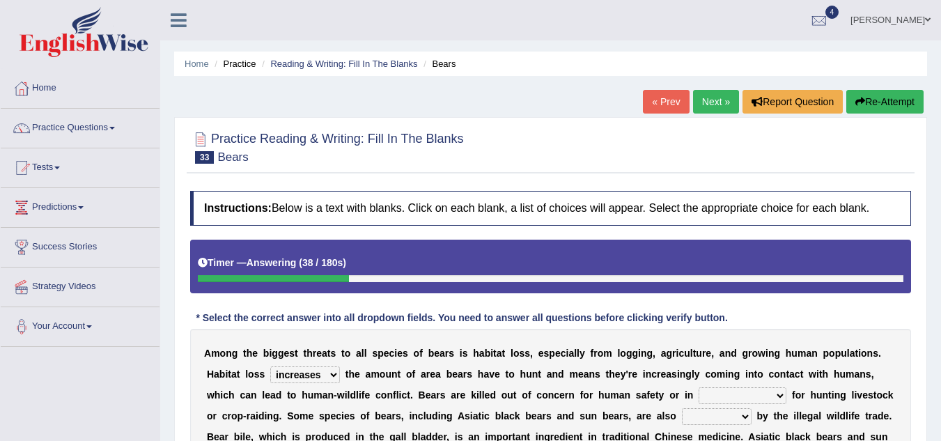
click at [699, 387] on select "coalition retaliation appreciation disinformation" at bounding box center [743, 395] width 88 height 17
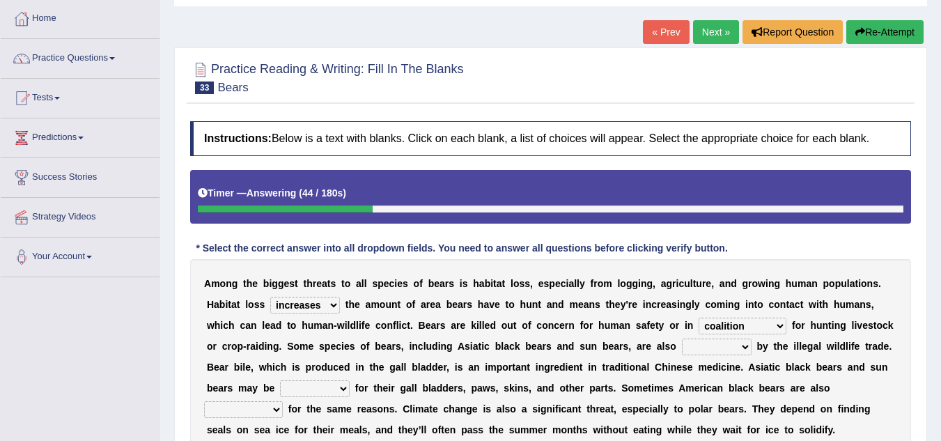
click at [718, 348] on select "protected prohibited fattened threatened" at bounding box center [717, 347] width 70 height 17
select select "threatened"
click at [682, 339] on select "protected prohibited fattened threatened" at bounding box center [717, 347] width 70 height 17
click at [323, 393] on select "poached squelched coached blenched" at bounding box center [315, 388] width 70 height 17
select select "poached"
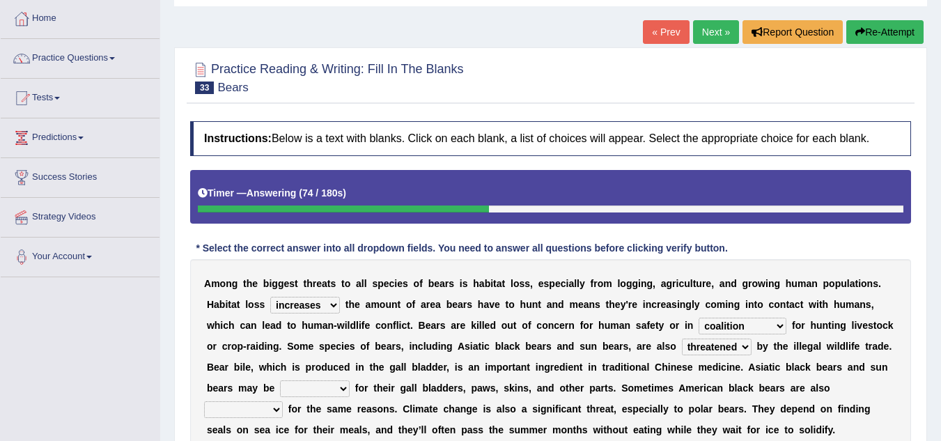
click at [280, 380] on select "poached squelched coached blenched" at bounding box center [315, 388] width 70 height 17
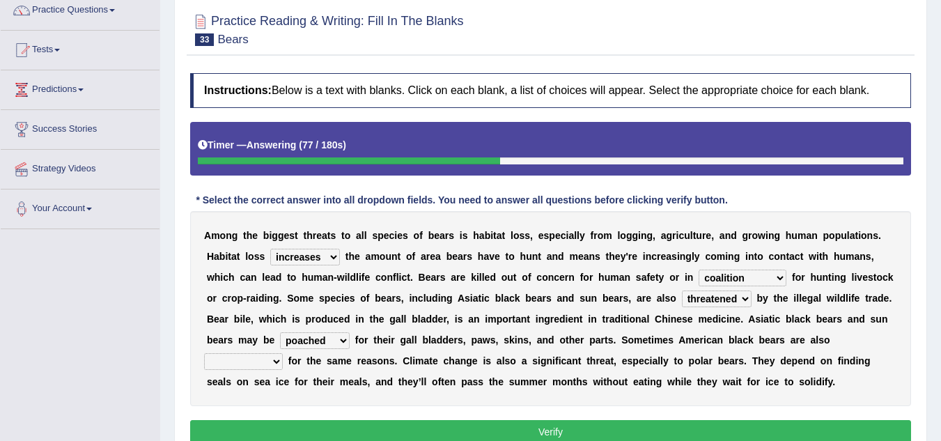
scroll to position [209, 0]
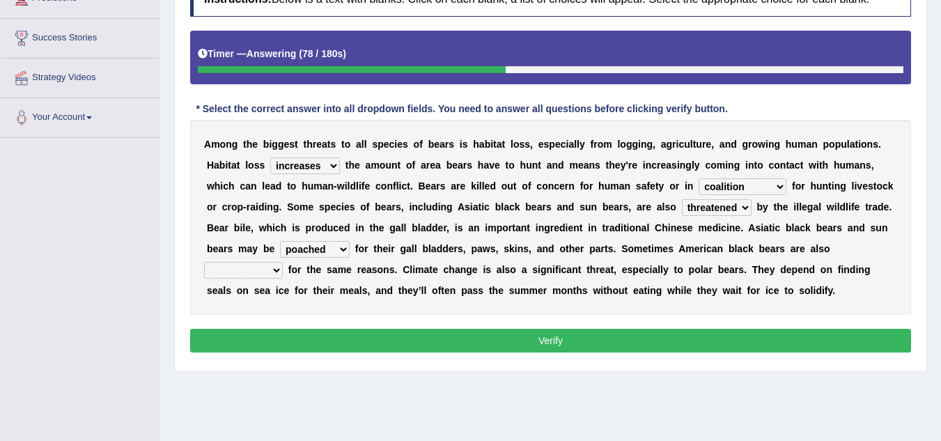
click at [223, 271] on select "begot foreseen encountered targeted" at bounding box center [243, 270] width 79 height 17
click at [204, 262] on select "begot foreseen encountered targeted" at bounding box center [243, 270] width 79 height 17
click at [263, 271] on select "begot foreseen encountered targeted" at bounding box center [243, 270] width 79 height 17
select select "targeted"
click at [204, 262] on select "begot foreseen encountered targeted" at bounding box center [243, 270] width 79 height 17
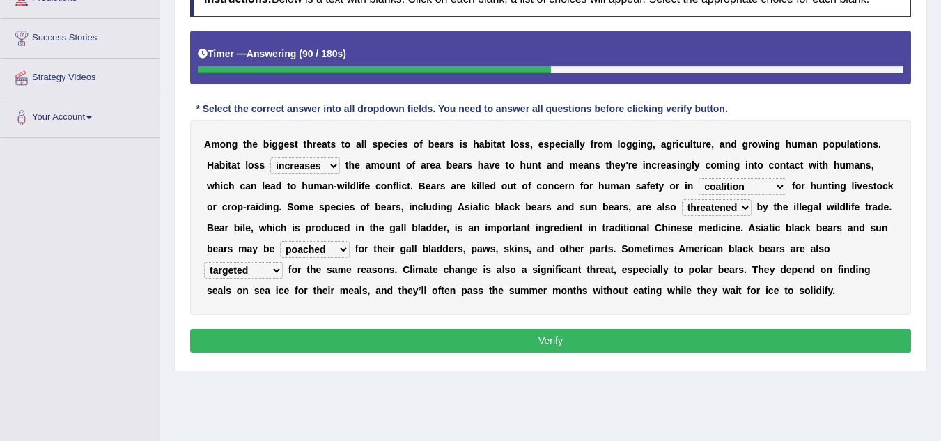
click at [340, 340] on button "Verify" at bounding box center [550, 341] width 721 height 24
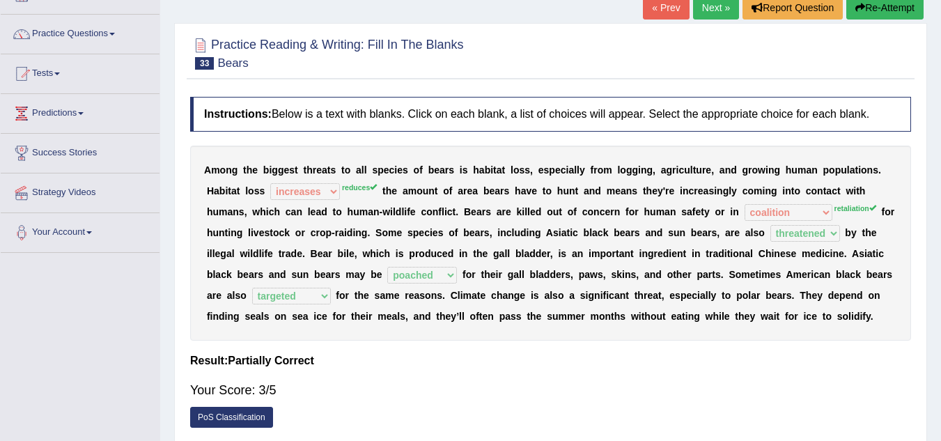
scroll to position [70, 0]
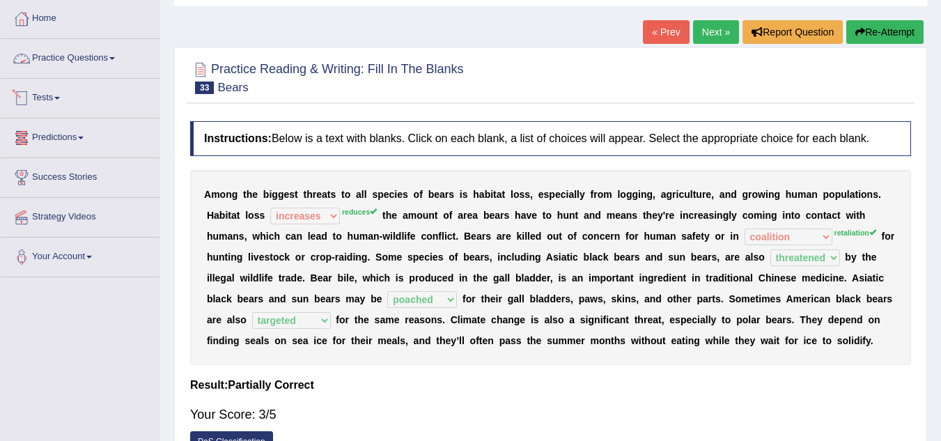
click at [51, 59] on link "Practice Questions" at bounding box center [80, 56] width 159 height 35
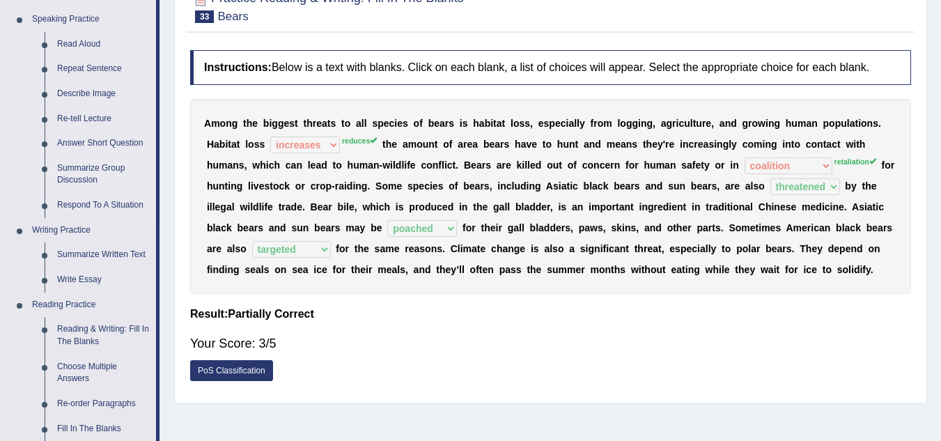
scroll to position [209, 0]
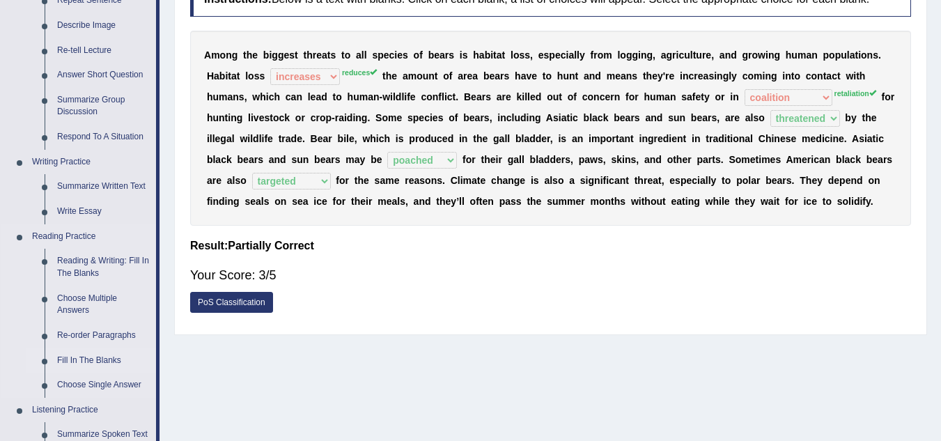
click at [93, 357] on link "Fill In The Blanks" at bounding box center [103, 360] width 105 height 25
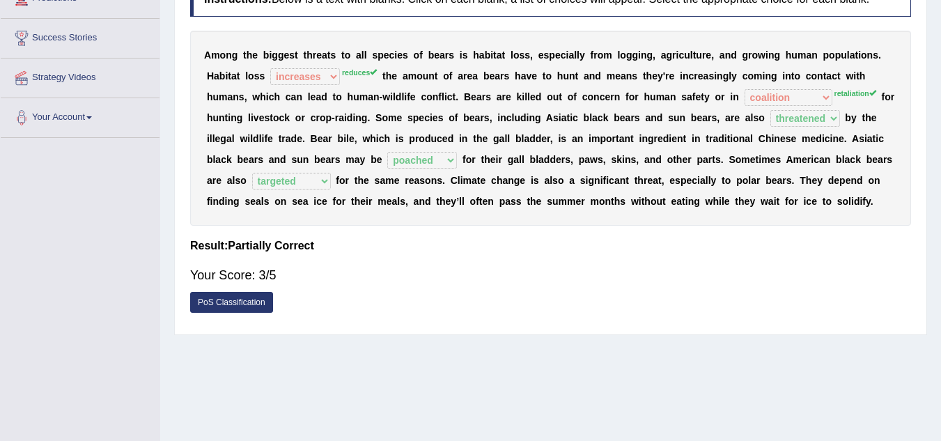
scroll to position [275, 0]
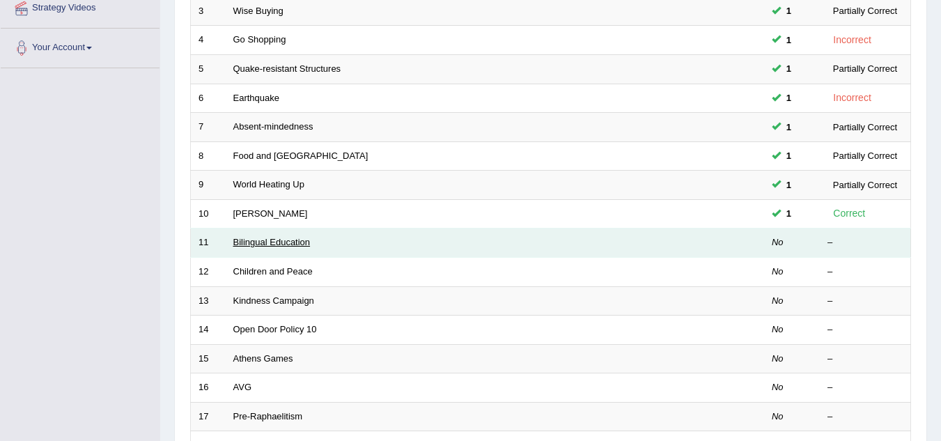
click at [272, 242] on link "Bilingual Education" at bounding box center [271, 242] width 77 height 10
click at [258, 239] on link "Bilingual Education" at bounding box center [271, 242] width 77 height 10
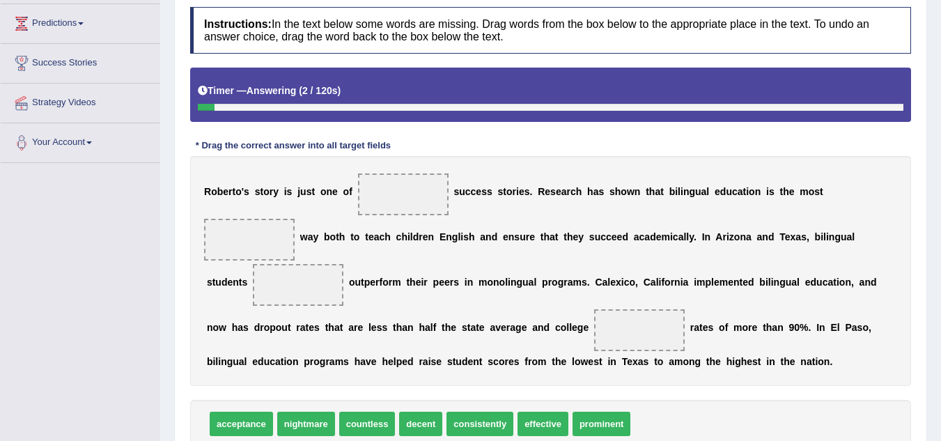
scroll to position [209, 0]
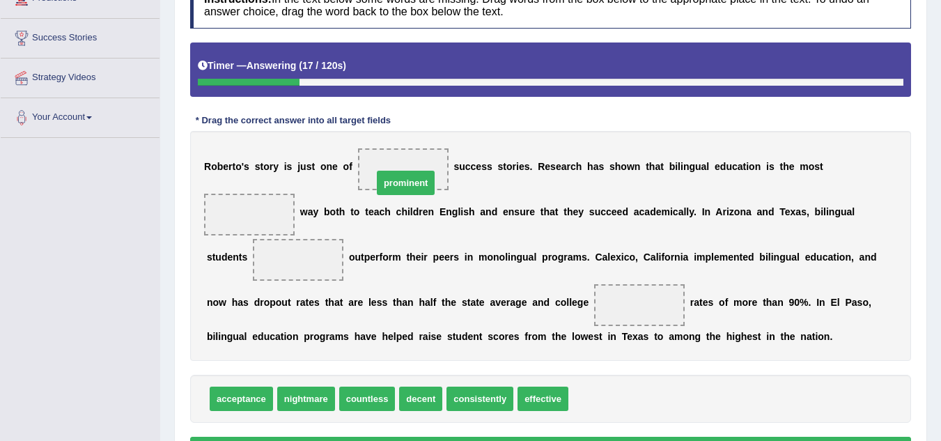
drag, startPoint x: 615, startPoint y: 399, endPoint x: 419, endPoint y: 183, distance: 291.5
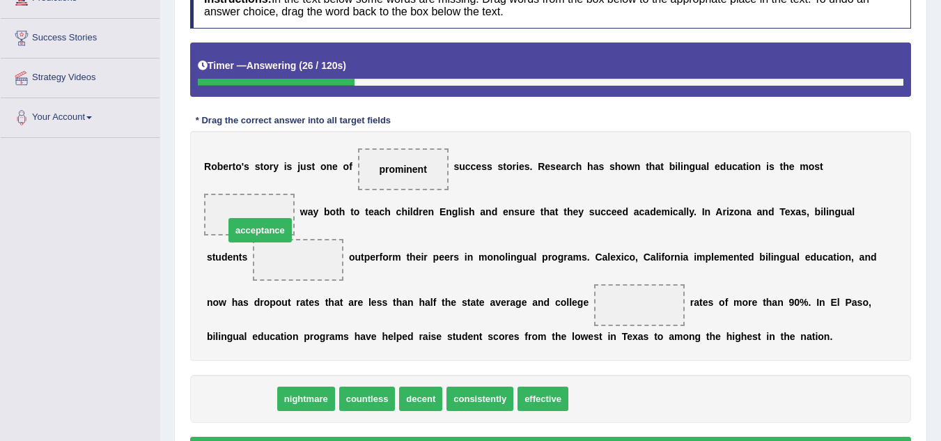
drag, startPoint x: 256, startPoint y: 399, endPoint x: 275, endPoint y: 231, distance: 169.7
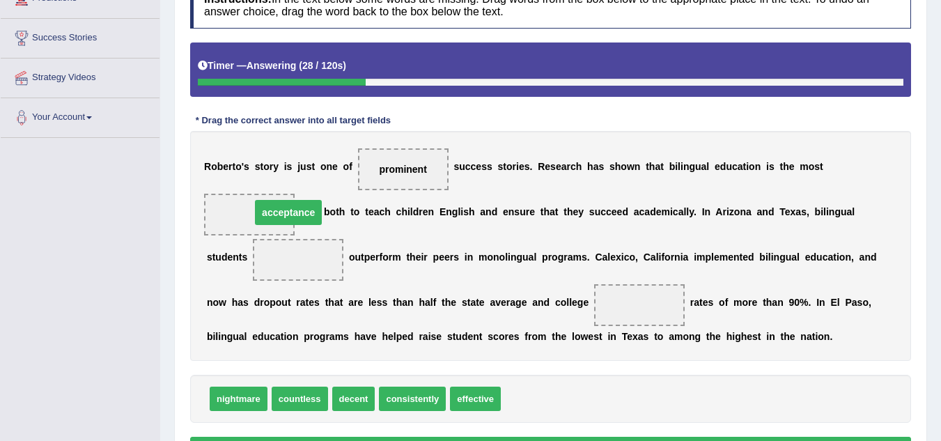
drag, startPoint x: 275, startPoint y: 248, endPoint x: 265, endPoint y: 207, distance: 42.4
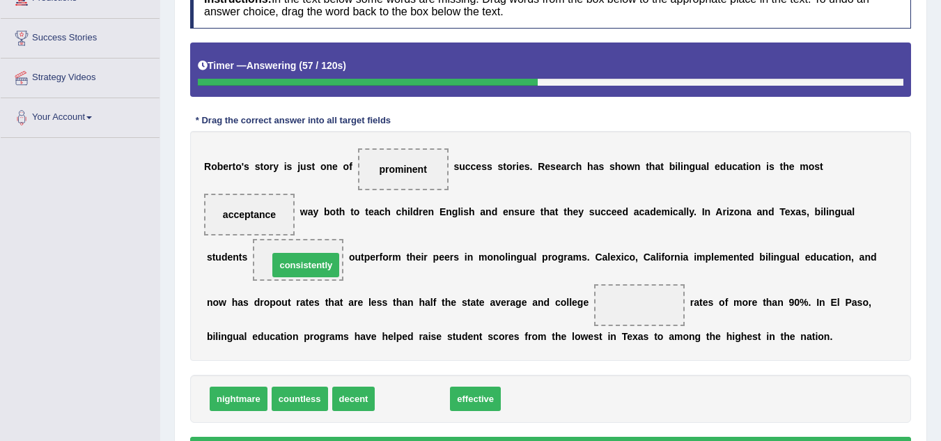
drag, startPoint x: 422, startPoint y: 399, endPoint x: 316, endPoint y: 265, distance: 171.1
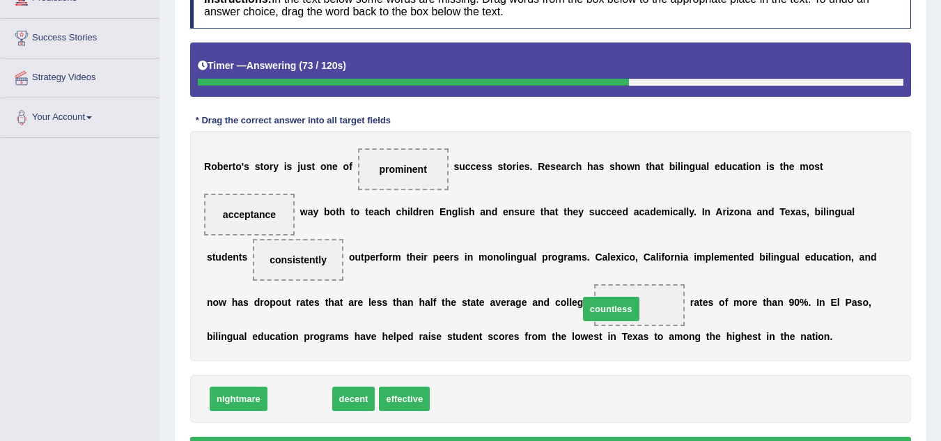
drag, startPoint x: 307, startPoint y: 398, endPoint x: 618, endPoint y: 308, distance: 324.2
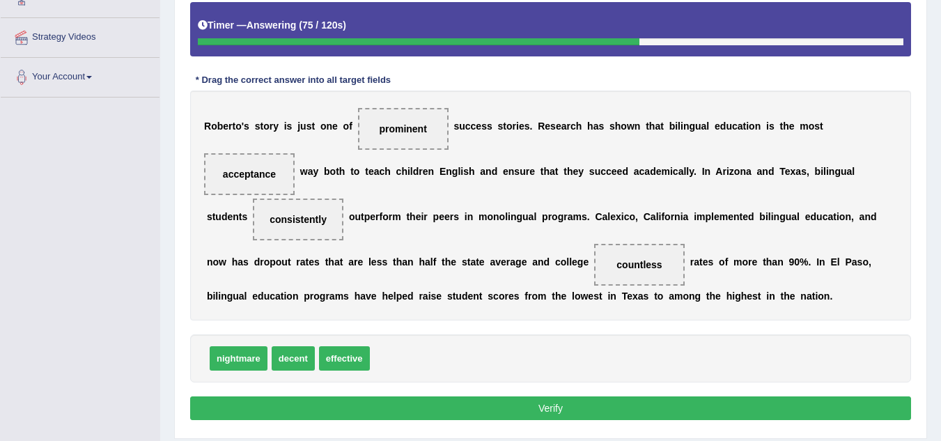
scroll to position [293, 0]
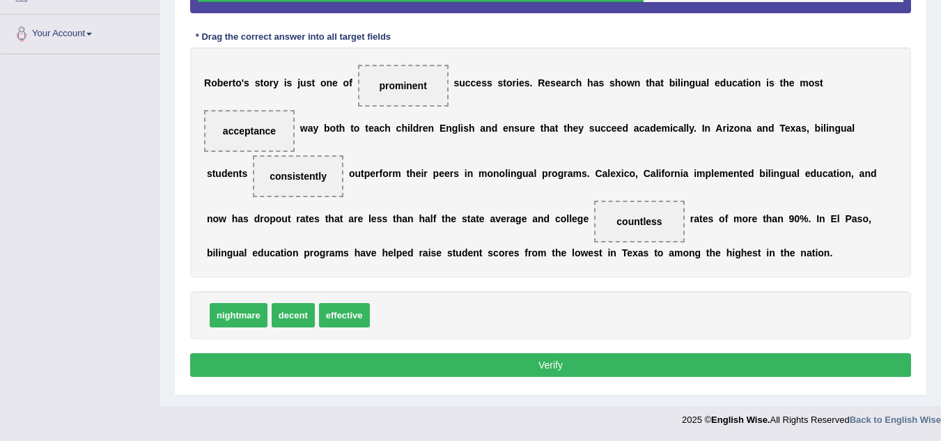
click at [665, 358] on button "Verify" at bounding box center [550, 365] width 721 height 24
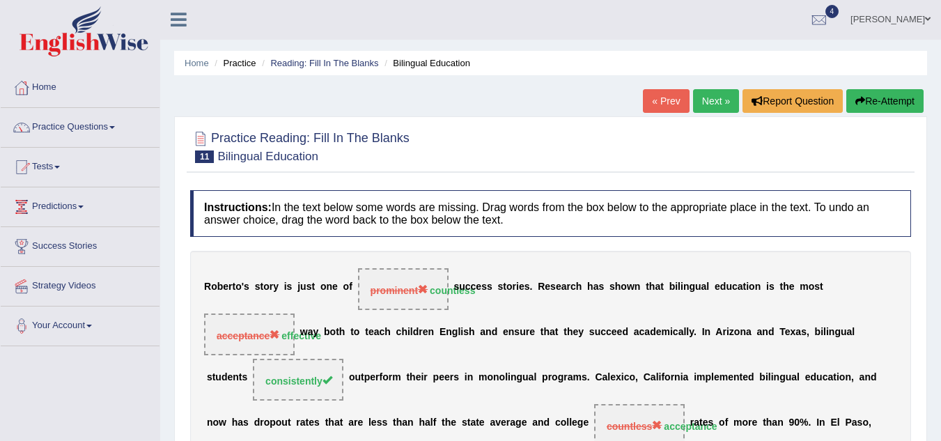
scroll to position [0, 0]
click at [702, 105] on link "Next »" at bounding box center [716, 102] width 46 height 24
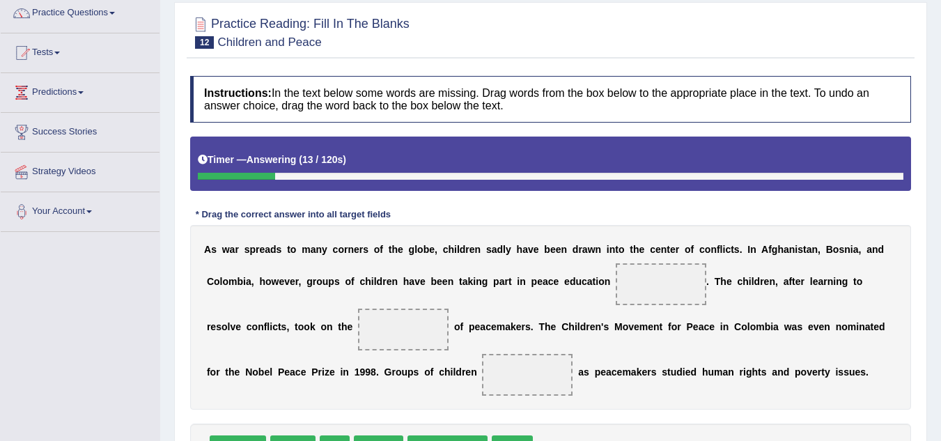
scroll to position [139, 0]
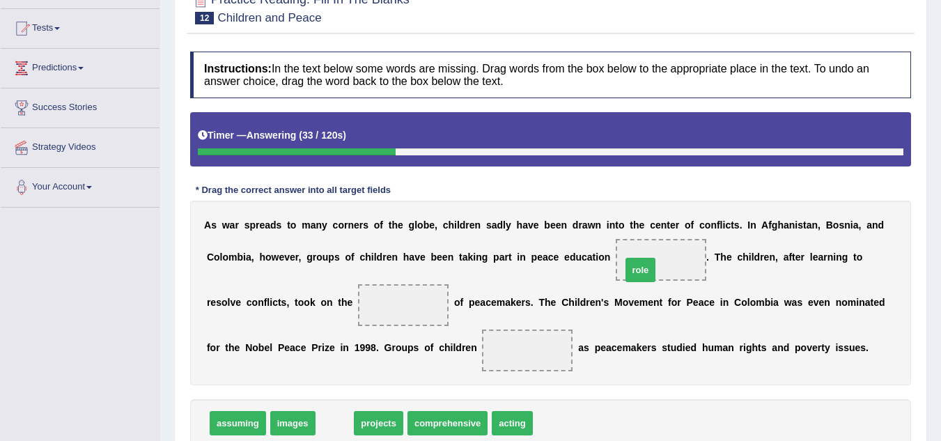
drag, startPoint x: 332, startPoint y: 424, endPoint x: 638, endPoint y: 270, distance: 342.2
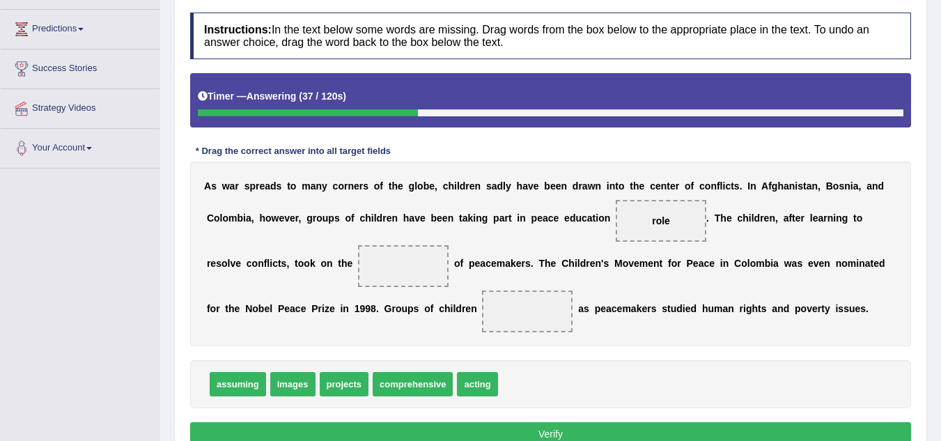
scroll to position [209, 0]
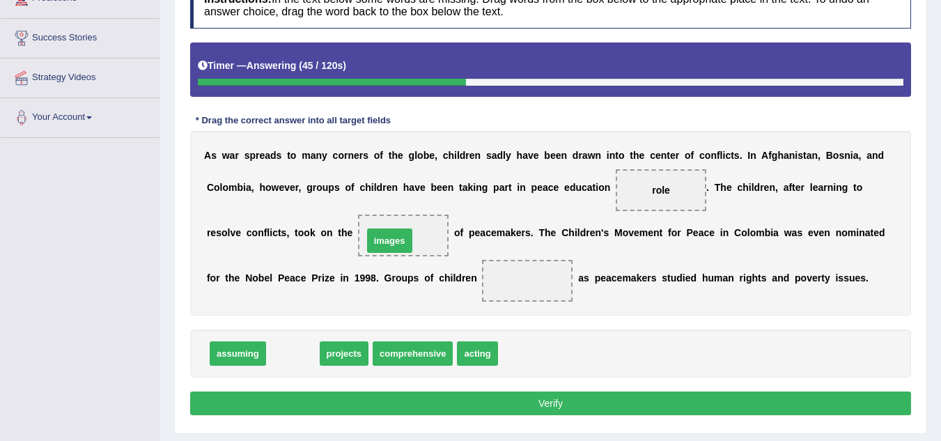
drag, startPoint x: 332, startPoint y: 318, endPoint x: 392, endPoint y: 240, distance: 99.4
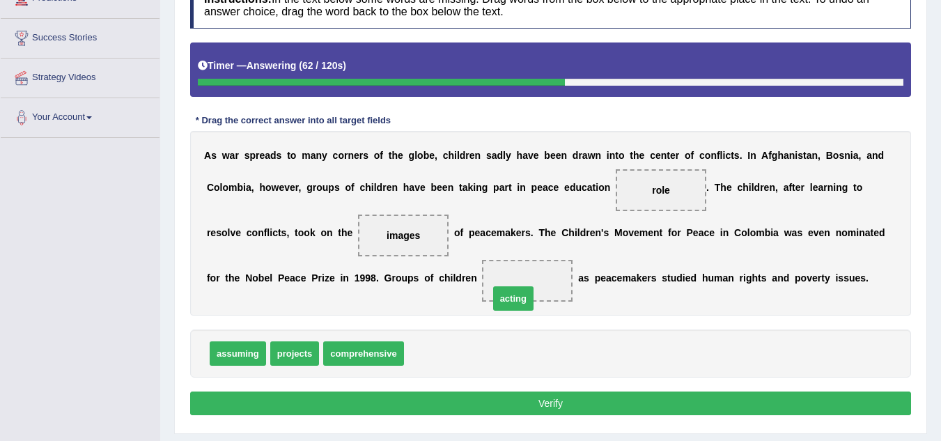
drag, startPoint x: 419, startPoint y: 355, endPoint x: 505, endPoint y: 300, distance: 101.9
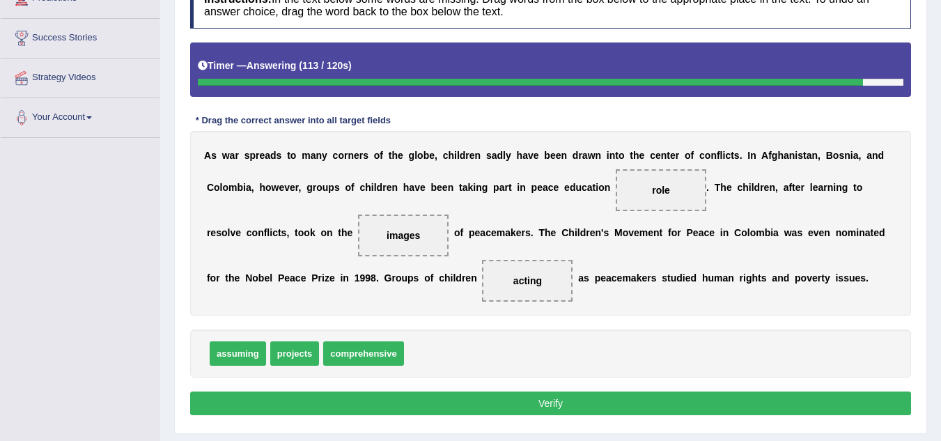
click at [497, 399] on button "Verify" at bounding box center [550, 404] width 721 height 24
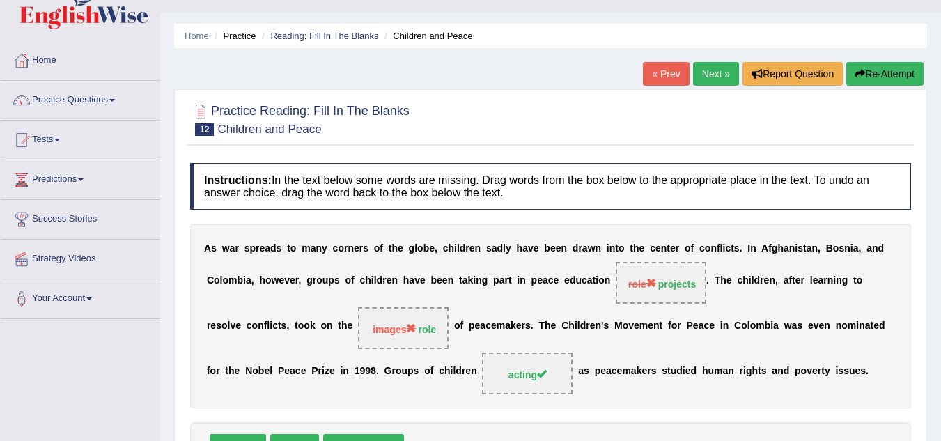
scroll to position [0, 0]
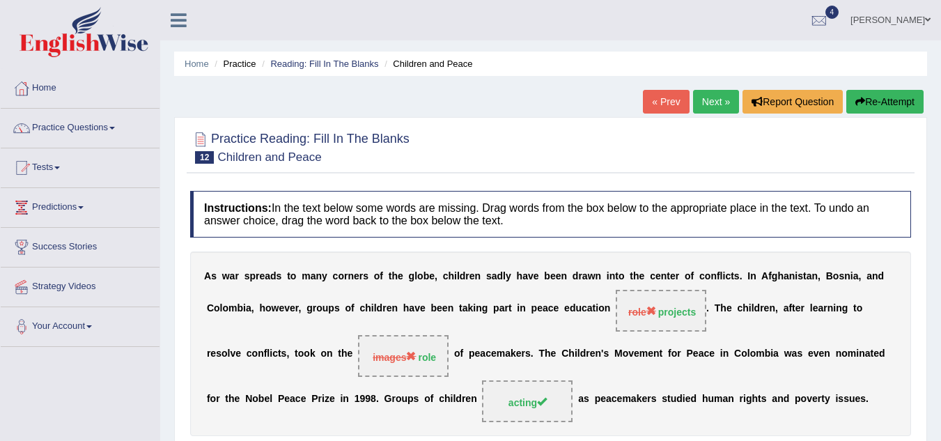
click at [711, 103] on link "Next »" at bounding box center [716, 102] width 46 height 24
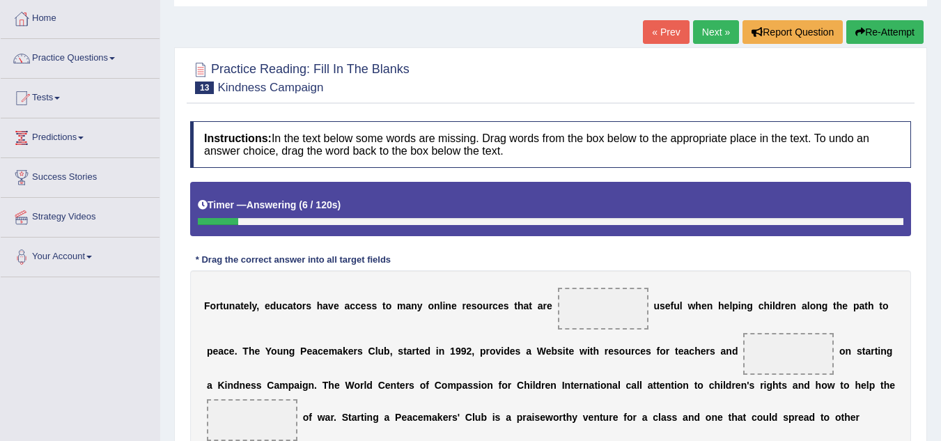
click at [596, 311] on span at bounding box center [603, 309] width 91 height 42
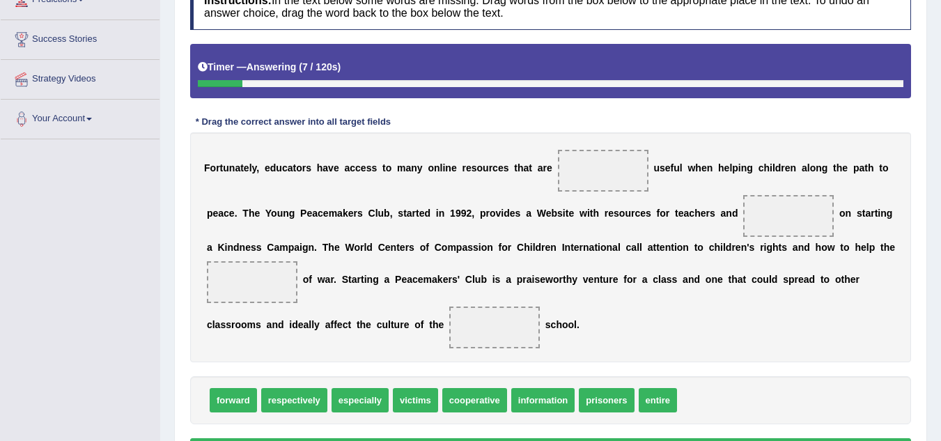
scroll to position [209, 0]
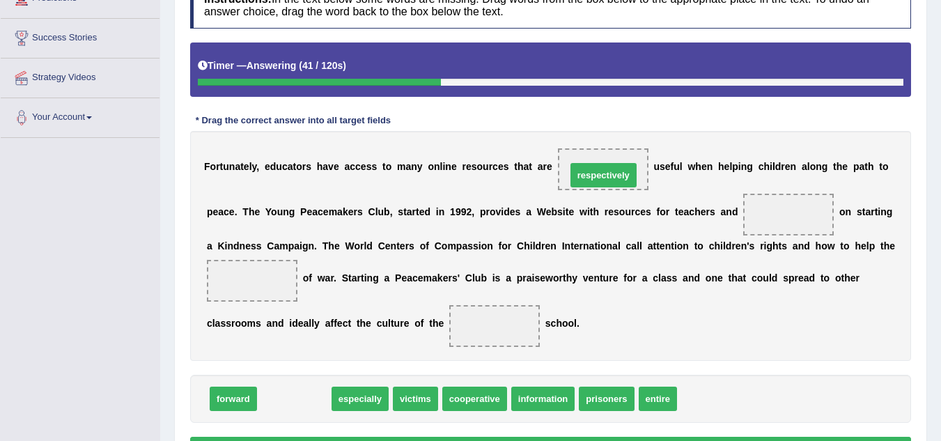
drag, startPoint x: 311, startPoint y: 398, endPoint x: 620, endPoint y: 174, distance: 381.8
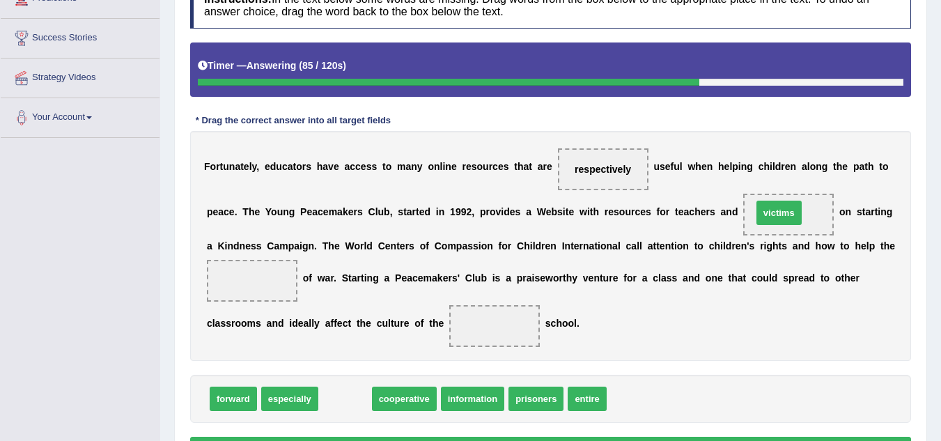
drag, startPoint x: 347, startPoint y: 394, endPoint x: 781, endPoint y: 208, distance: 472.3
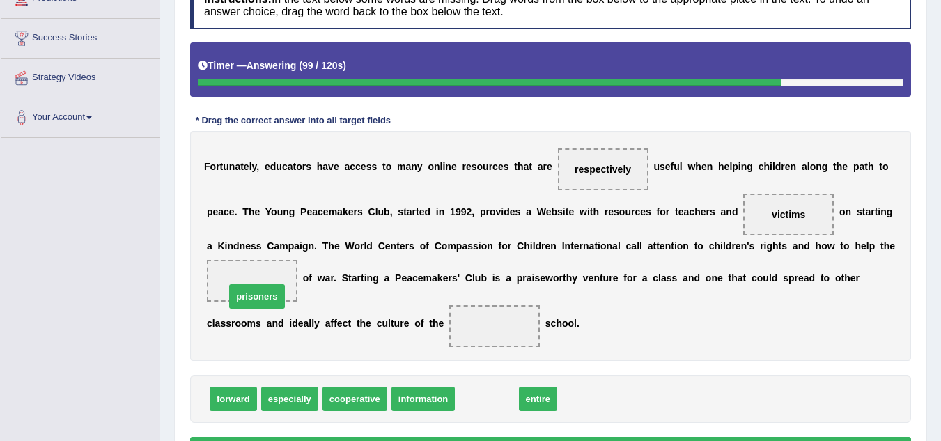
drag, startPoint x: 488, startPoint y: 394, endPoint x: 261, endPoint y: 295, distance: 248.0
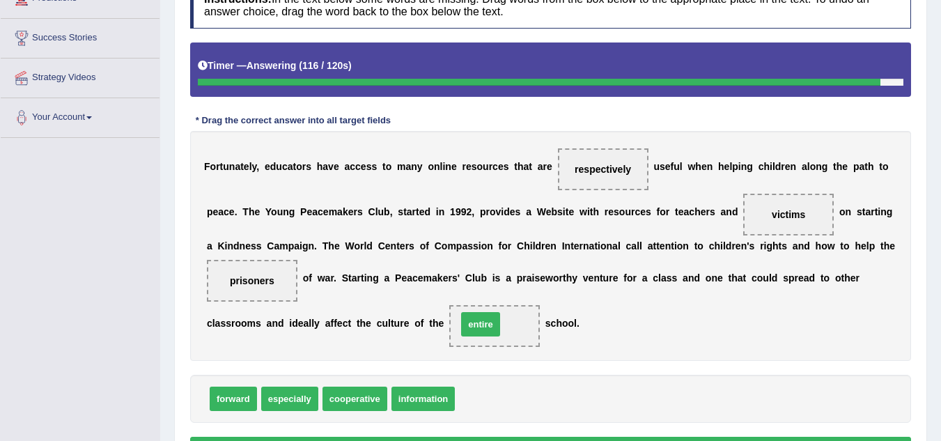
drag, startPoint x: 483, startPoint y: 406, endPoint x: 485, endPoint y: 332, distance: 74.6
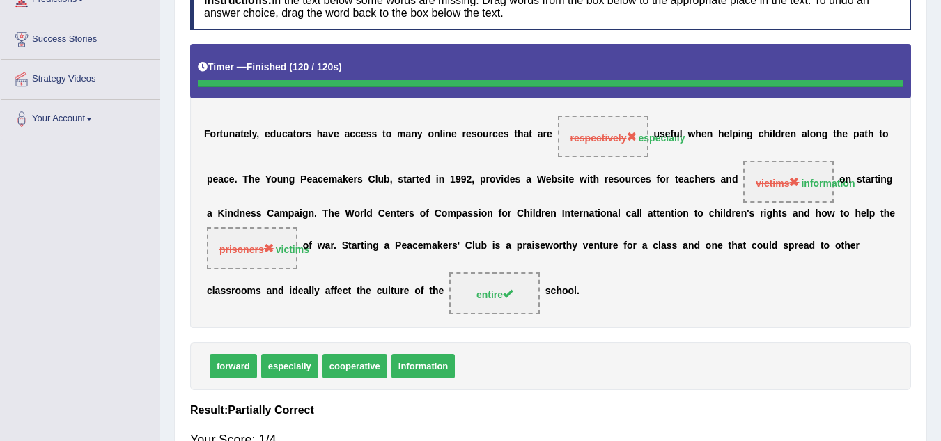
scroll to position [82, 0]
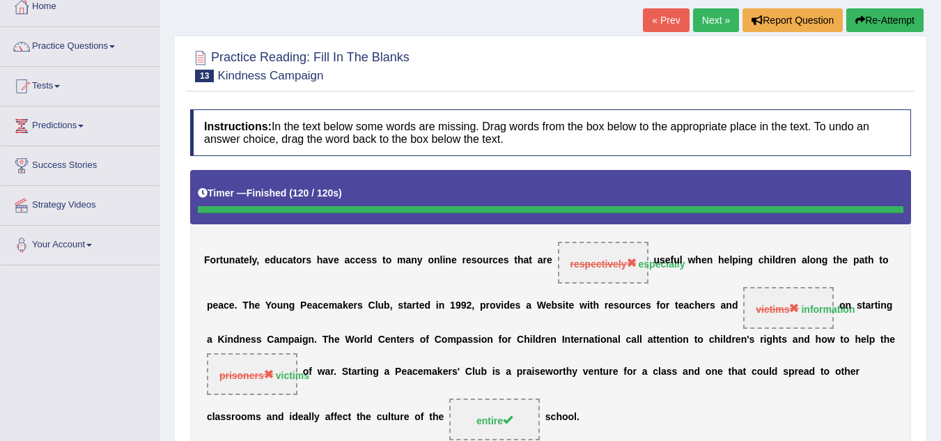
click at [720, 20] on link "Next »" at bounding box center [716, 20] width 46 height 24
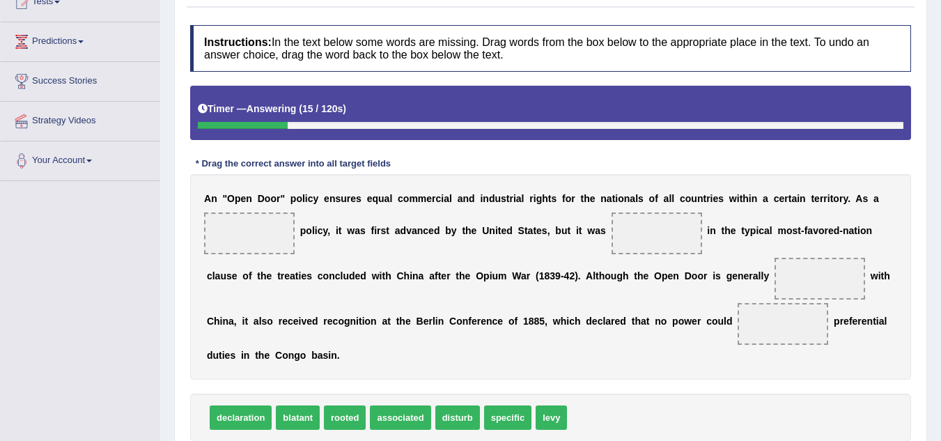
scroll to position [209, 0]
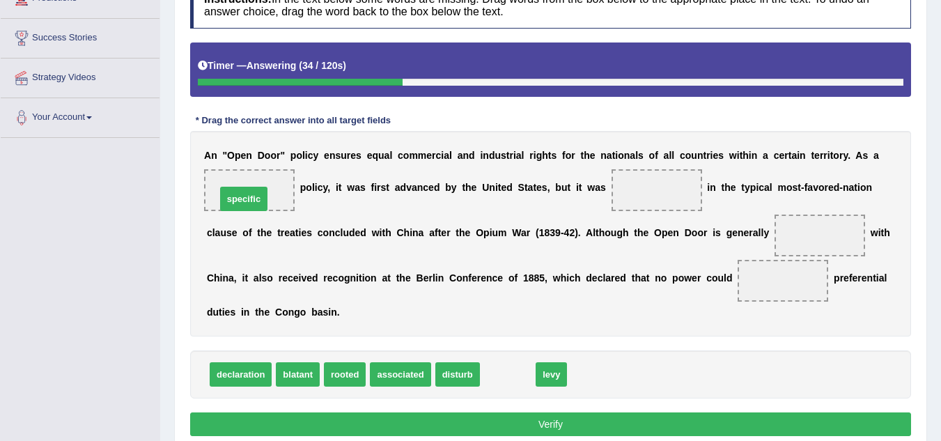
drag, startPoint x: 515, startPoint y: 375, endPoint x: 251, endPoint y: 199, distance: 317.1
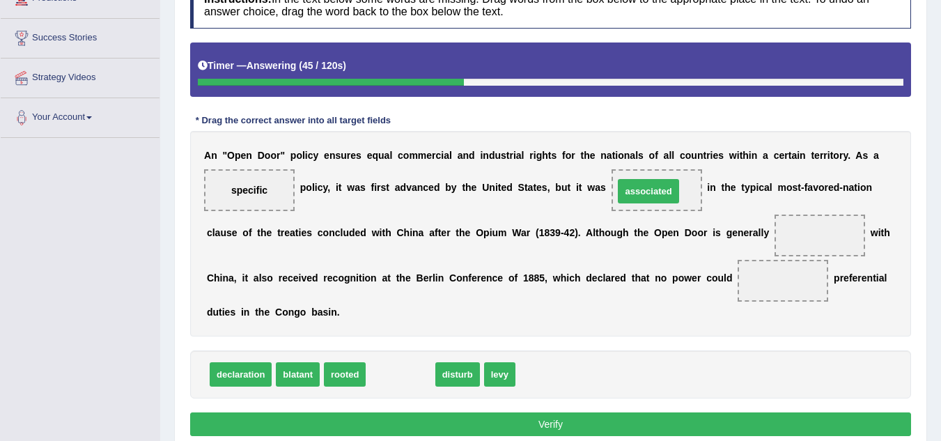
drag, startPoint x: 408, startPoint y: 378, endPoint x: 656, endPoint y: 194, distance: 309.0
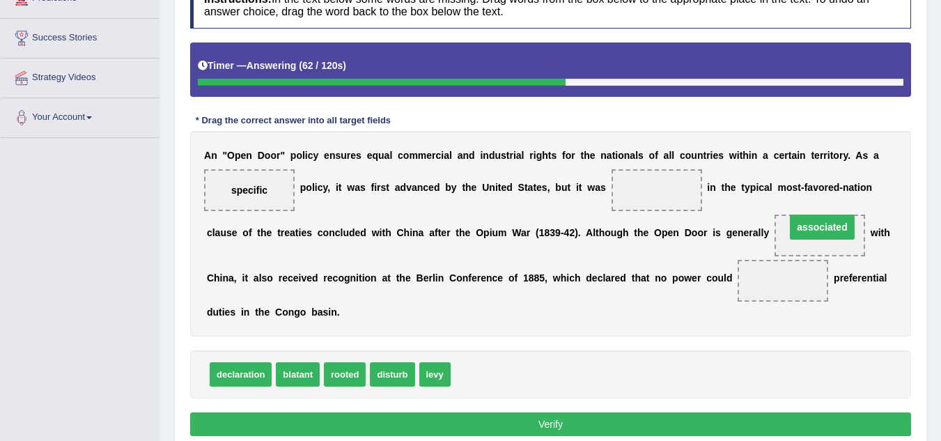
drag, startPoint x: 652, startPoint y: 190, endPoint x: 817, endPoint y: 226, distance: 169.9
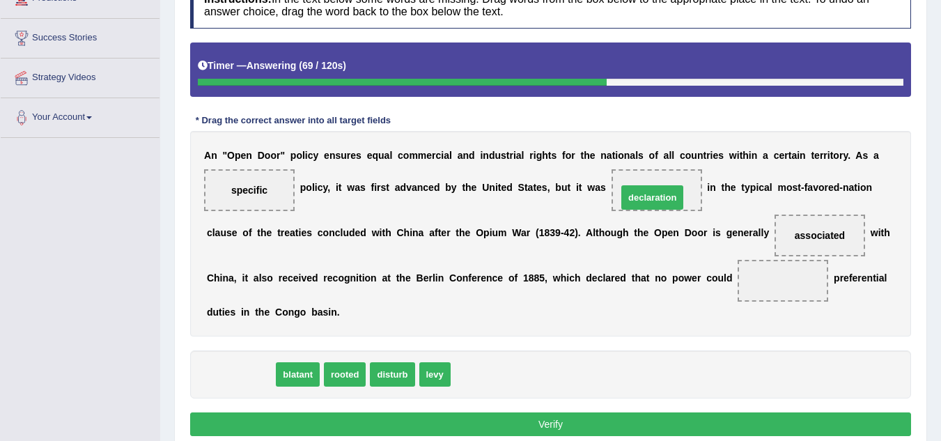
drag, startPoint x: 235, startPoint y: 376, endPoint x: 647, endPoint y: 199, distance: 448.2
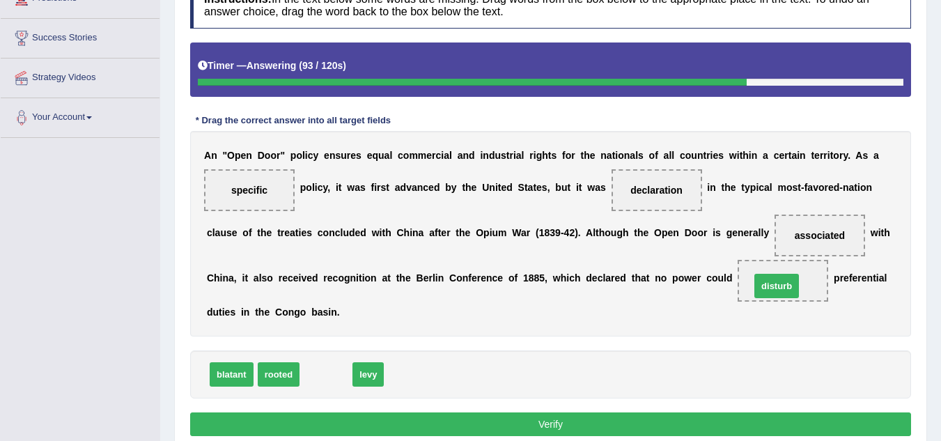
drag, startPoint x: 348, startPoint y: 371, endPoint x: 777, endPoint y: 286, distance: 436.9
click at [468, 420] on button "Verify" at bounding box center [550, 425] width 721 height 24
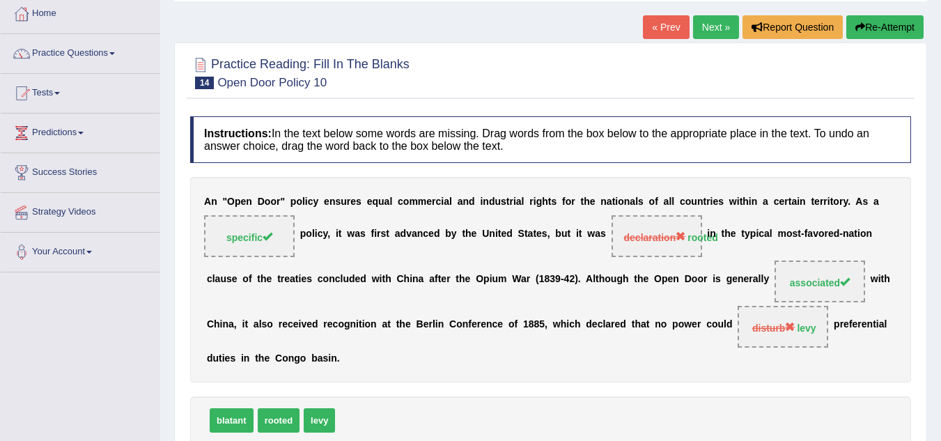
scroll to position [0, 0]
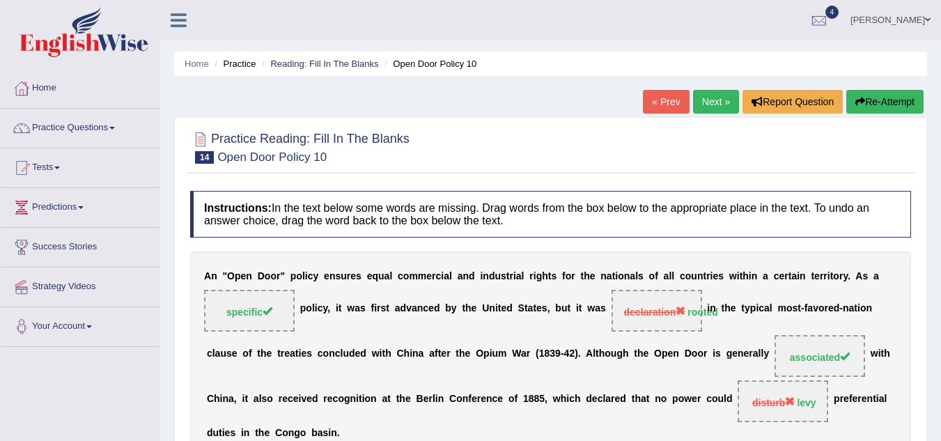
click at [705, 95] on link "Next »" at bounding box center [716, 102] width 46 height 24
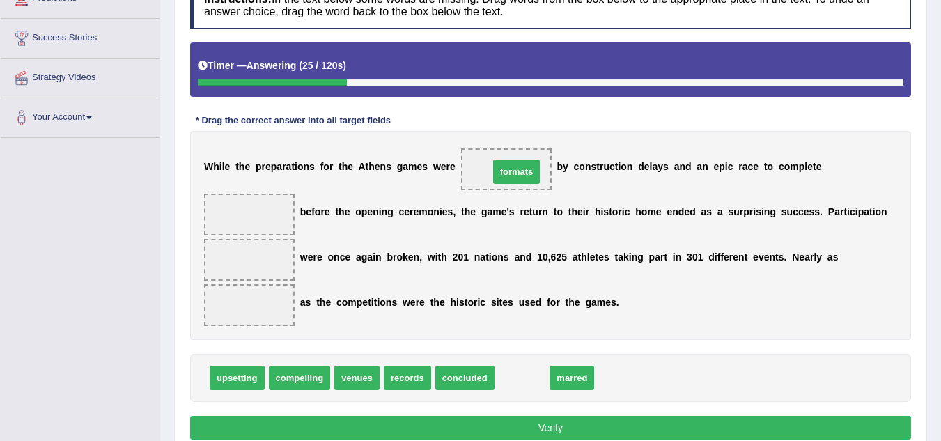
drag, startPoint x: 527, startPoint y: 380, endPoint x: 522, endPoint y: 174, distance: 206.3
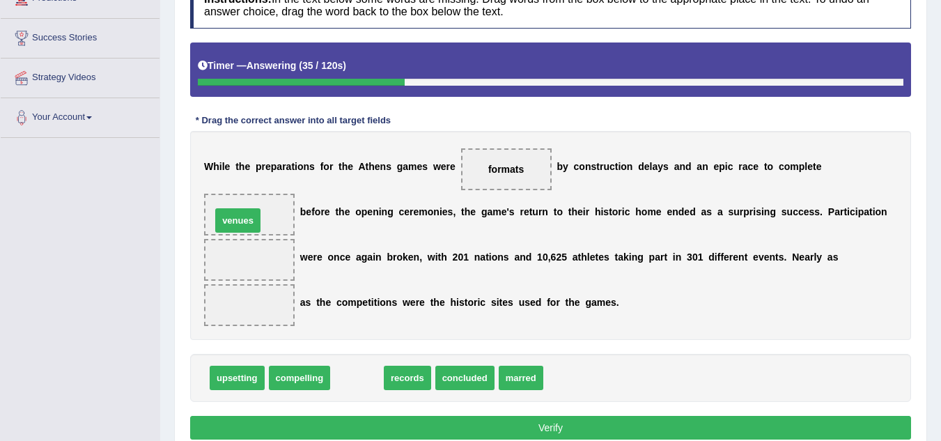
drag, startPoint x: 350, startPoint y: 385, endPoint x: 231, endPoint y: 227, distance: 197.5
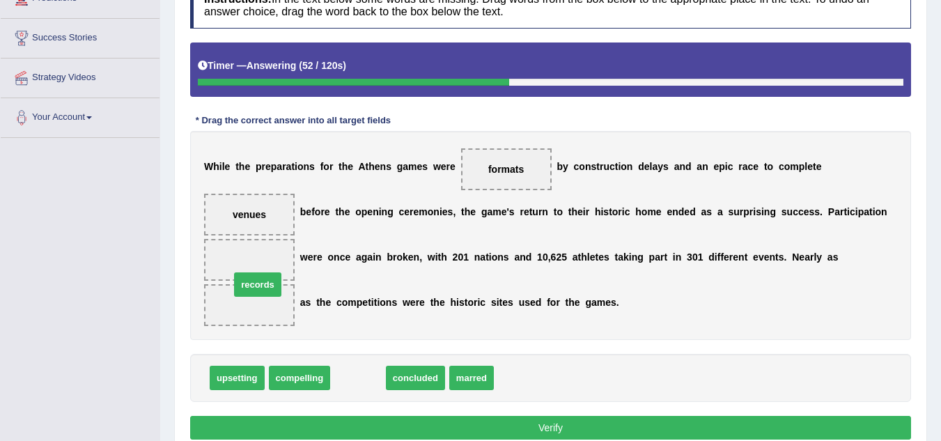
drag, startPoint x: 367, startPoint y: 380, endPoint x: 267, endPoint y: 287, distance: 137.1
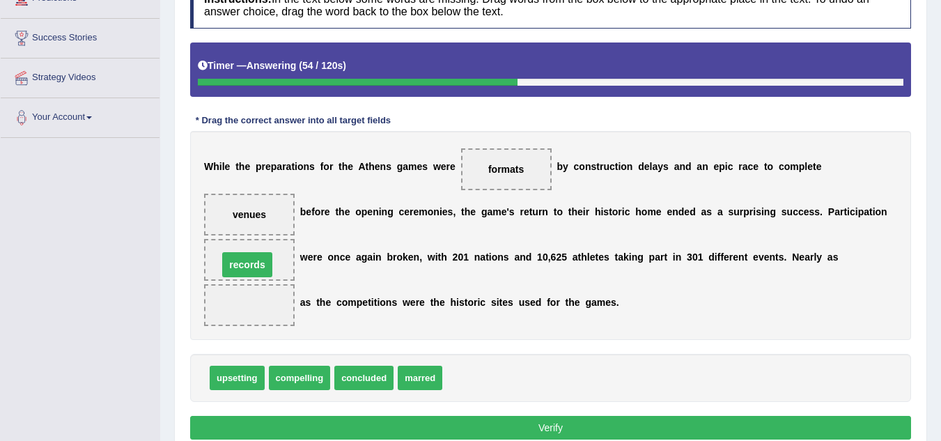
drag, startPoint x: 256, startPoint y: 306, endPoint x: 254, endPoint y: 265, distance: 40.5
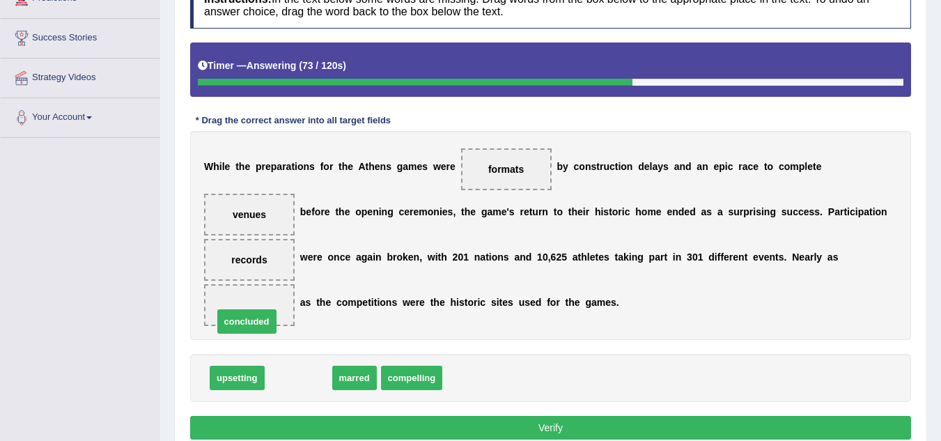
drag, startPoint x: 311, startPoint y: 376, endPoint x: 259, endPoint y: 320, distance: 76.4
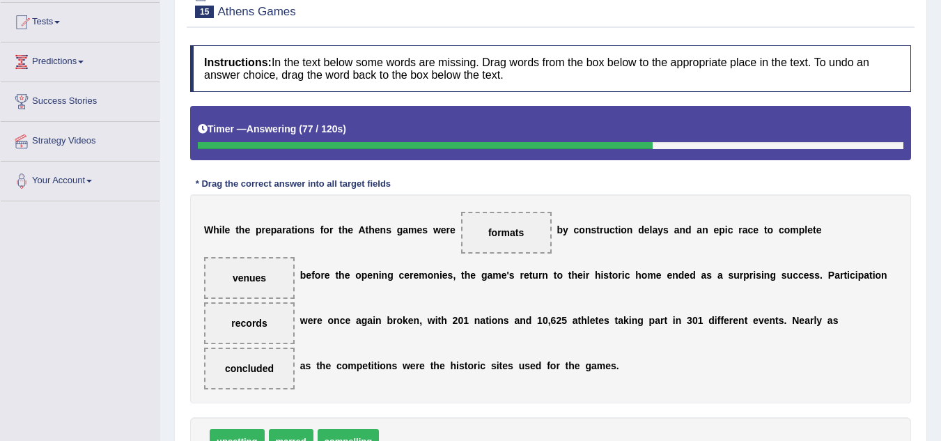
scroll to position [279, 0]
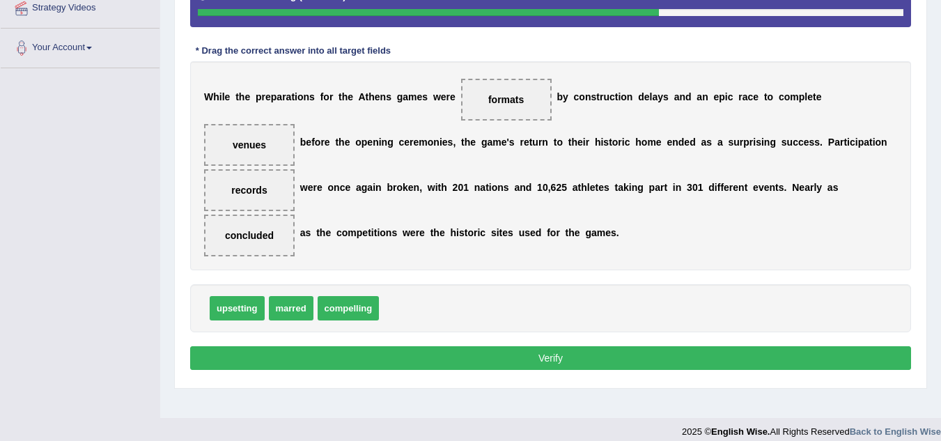
click at [515, 360] on button "Verify" at bounding box center [550, 358] width 721 height 24
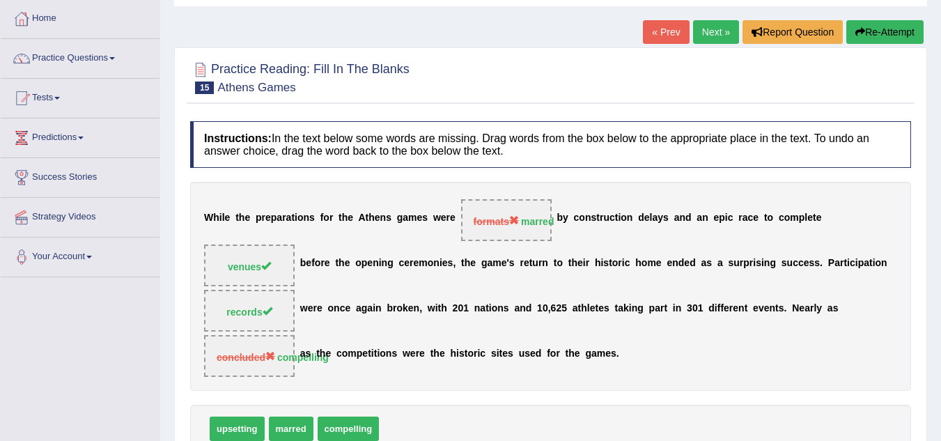
scroll to position [0, 0]
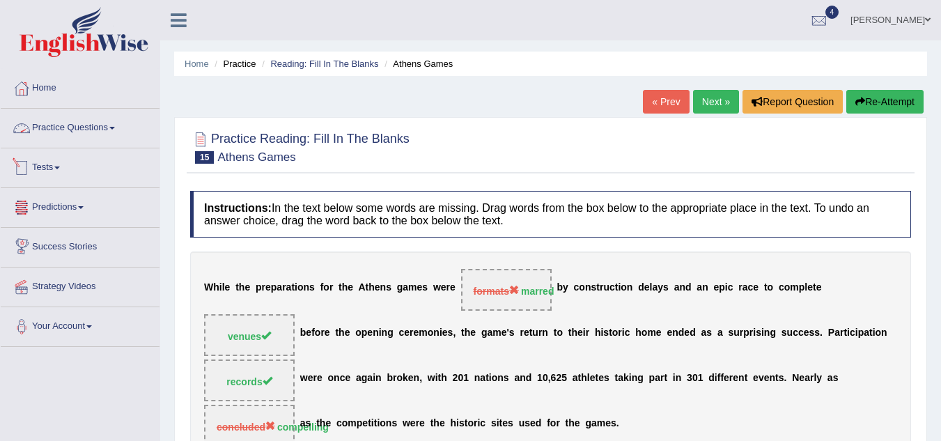
click at [108, 120] on link "Practice Questions" at bounding box center [80, 126] width 159 height 35
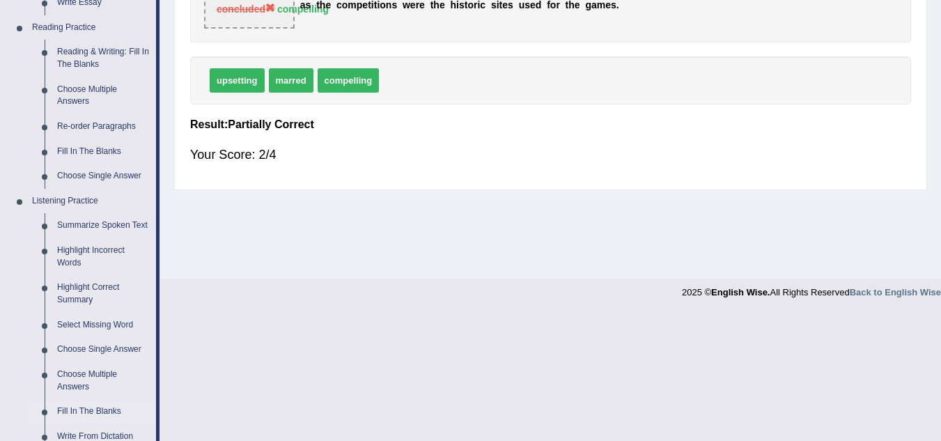
scroll to position [348, 0]
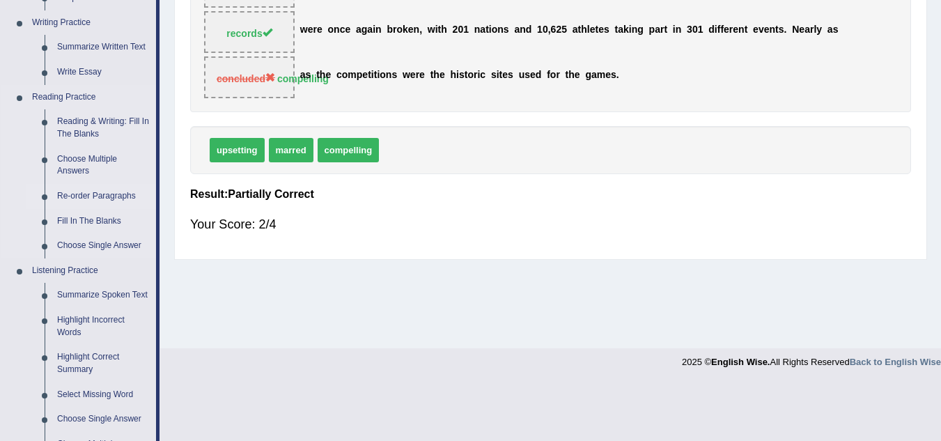
click at [104, 193] on link "Re-order Paragraphs" at bounding box center [103, 196] width 105 height 25
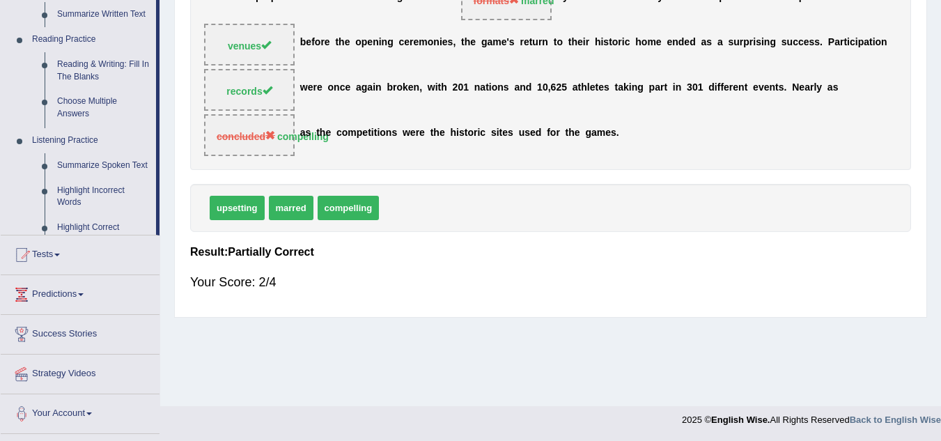
scroll to position [232, 0]
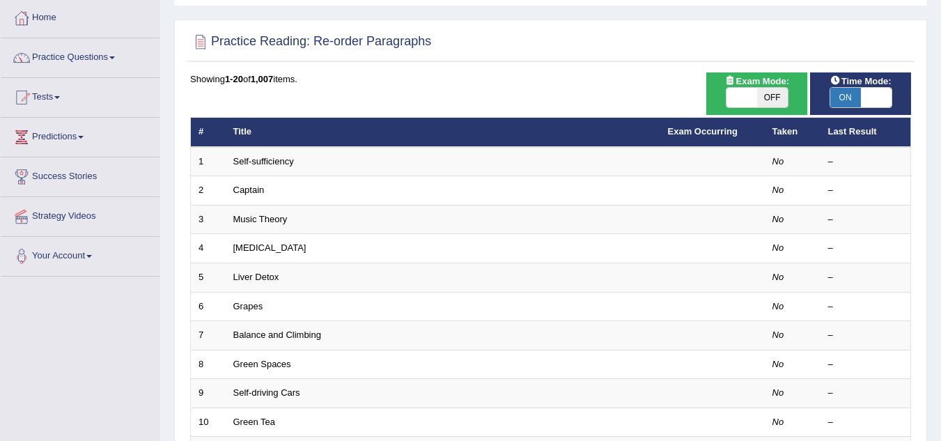
scroll to position [70, 0]
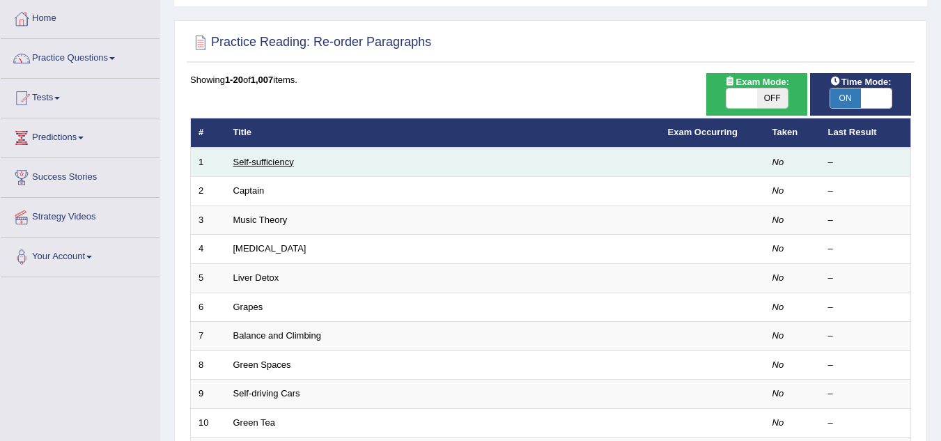
click at [275, 158] on link "Self-sufficiency" at bounding box center [263, 162] width 61 height 10
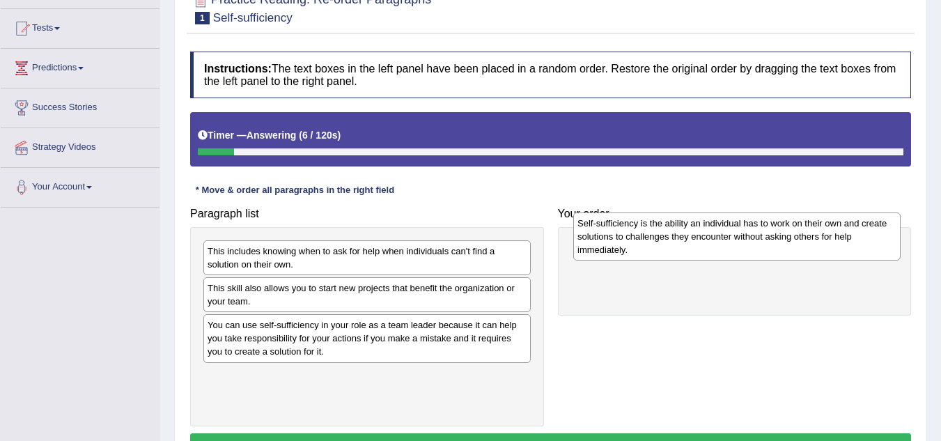
drag, startPoint x: 431, startPoint y: 390, endPoint x: 792, endPoint y: 238, distance: 391.9
click at [793, 238] on div "Self-sufficiency is the ability an individual has to work on their own and crea…" at bounding box center [736, 237] width 327 height 48
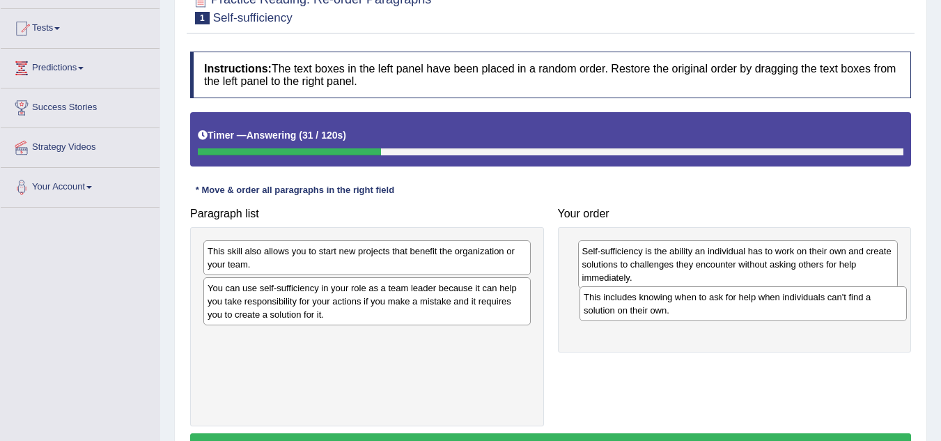
drag, startPoint x: 335, startPoint y: 260, endPoint x: 711, endPoint y: 306, distance: 379.1
click at [711, 306] on div "This includes knowing when to ask for help when individuals can't find a soluti…" at bounding box center [743, 303] width 327 height 35
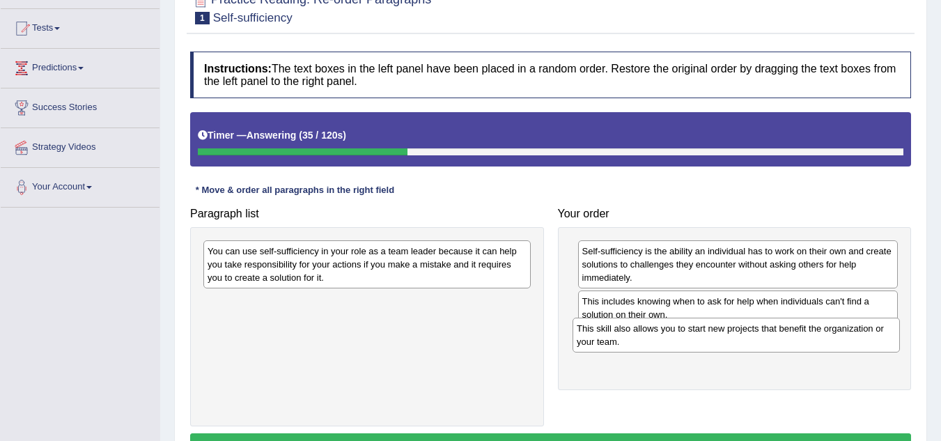
drag, startPoint x: 374, startPoint y: 267, endPoint x: 743, endPoint y: 344, distance: 377.3
click at [743, 344] on div "This skill also allows you to start new projects that benefit the organization …" at bounding box center [736, 335] width 327 height 35
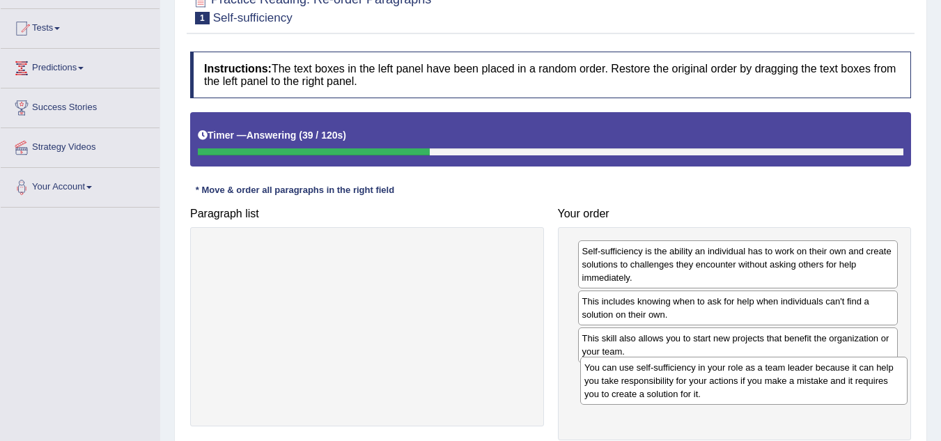
drag, startPoint x: 373, startPoint y: 272, endPoint x: 750, endPoint y: 389, distance: 394.5
click at [750, 389] on div "You can use self-sufficiency in your role as a team leader because it can help …" at bounding box center [743, 381] width 327 height 48
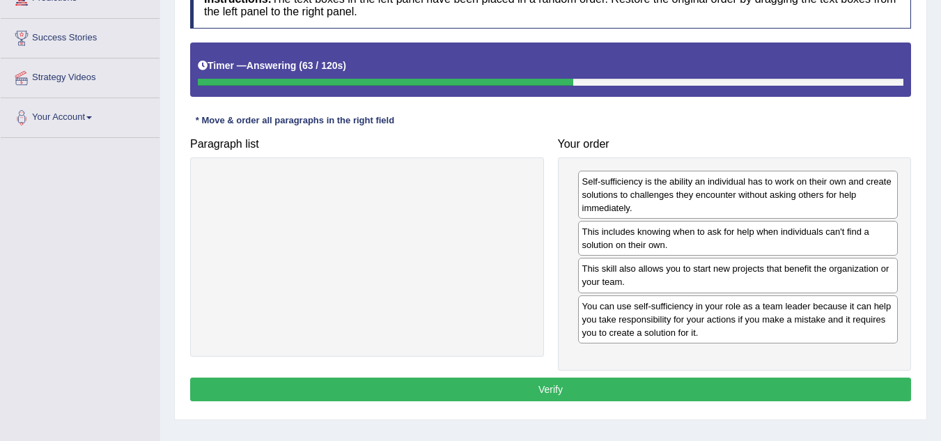
scroll to position [279, 0]
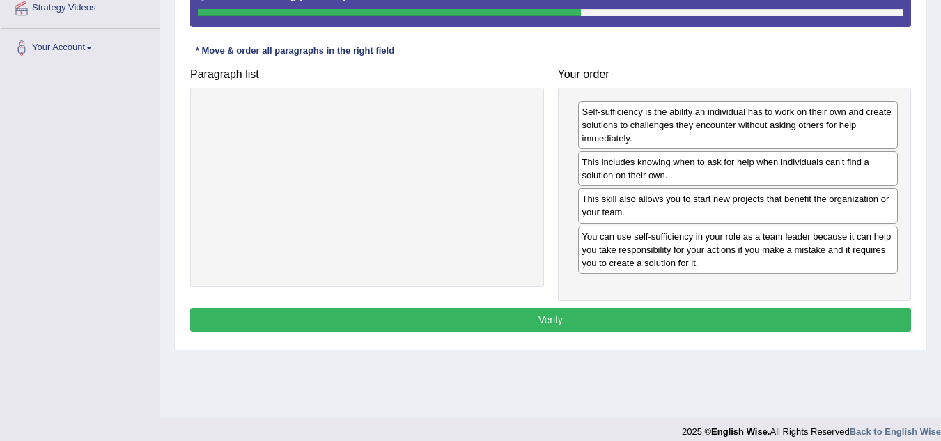
click at [618, 319] on button "Verify" at bounding box center [550, 320] width 721 height 24
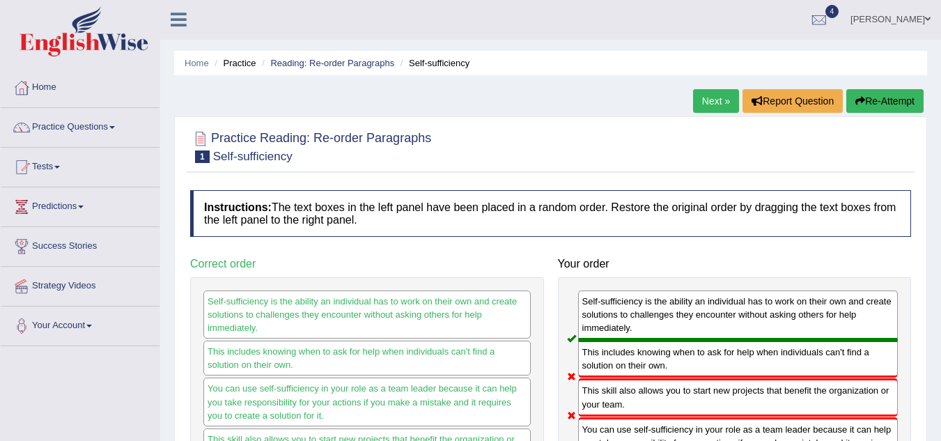
scroll to position [0, 0]
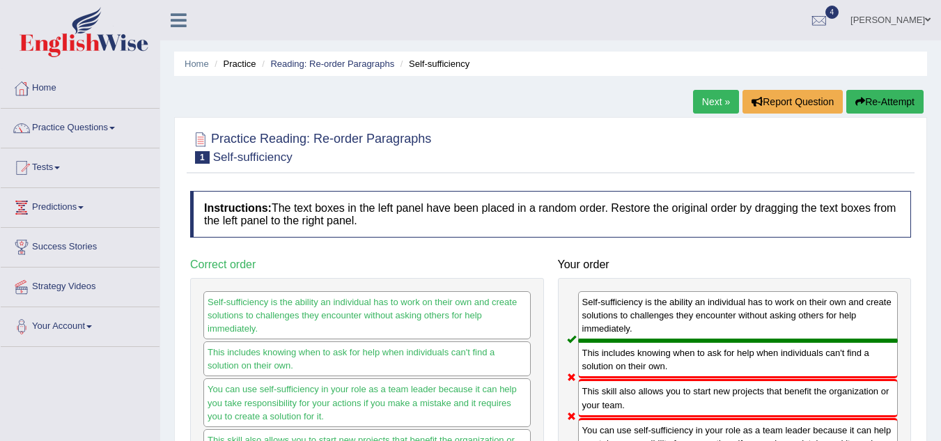
click at [711, 100] on link "Next »" at bounding box center [716, 102] width 46 height 24
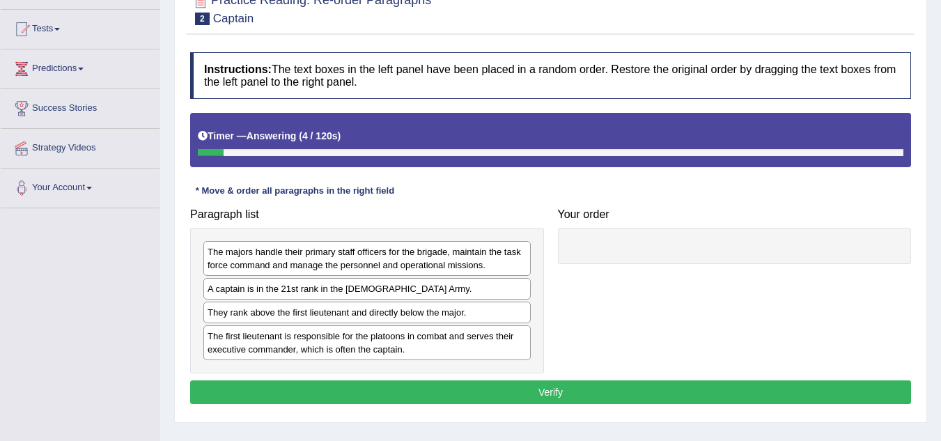
scroll to position [139, 0]
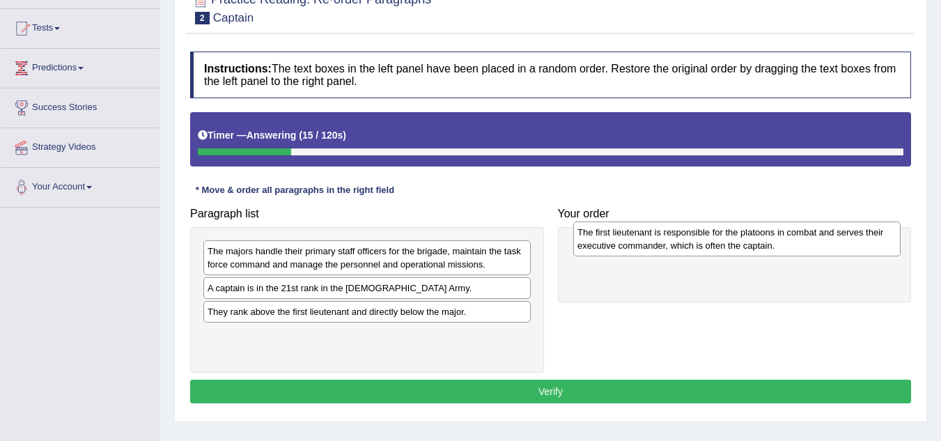
drag, startPoint x: 334, startPoint y: 346, endPoint x: 704, endPoint y: 242, distance: 384.1
click at [704, 242] on div "The first lieutenant is responsible for the platoons in combat and serves their…" at bounding box center [736, 239] width 327 height 35
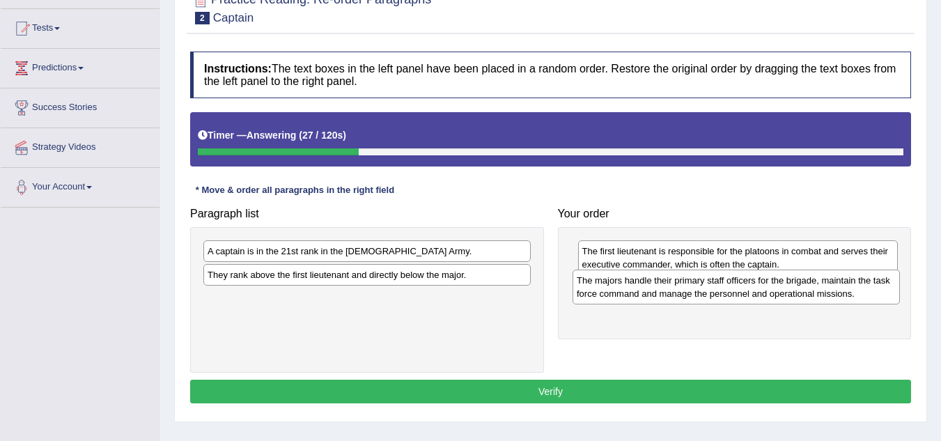
drag, startPoint x: 404, startPoint y: 267, endPoint x: 773, endPoint y: 296, distance: 370.5
click at [773, 296] on div "The majors handle their primary staff officers for the brigade, maintain the ta…" at bounding box center [736, 287] width 327 height 35
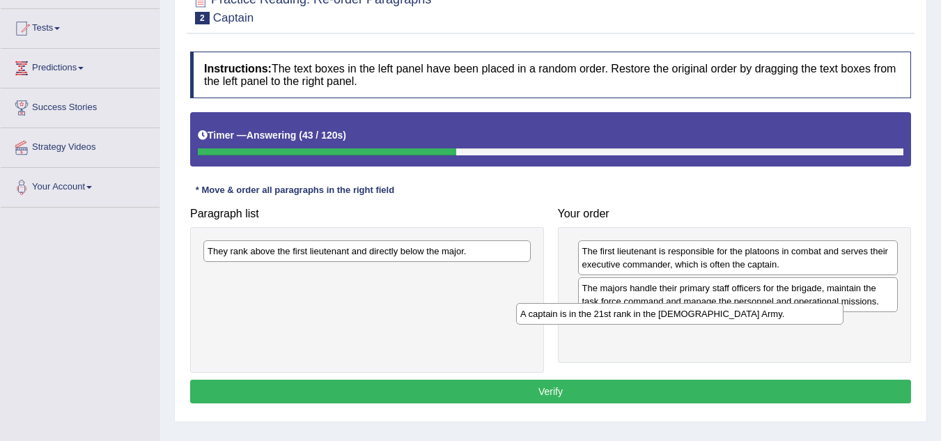
drag, startPoint x: 352, startPoint y: 253, endPoint x: 709, endPoint y: 324, distance: 364.5
click at [709, 324] on div "A captain is in the 21st rank in the [DEMOGRAPHIC_DATA] Army." at bounding box center [679, 314] width 327 height 22
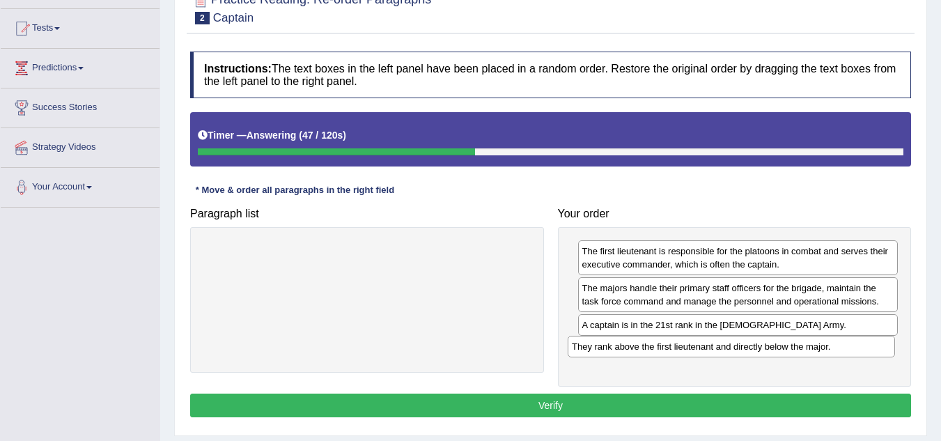
drag, startPoint x: 387, startPoint y: 254, endPoint x: 752, endPoint y: 349, distance: 376.7
click at [752, 349] on div "They rank above the first lieutenant and directly below the major." at bounding box center [731, 347] width 327 height 22
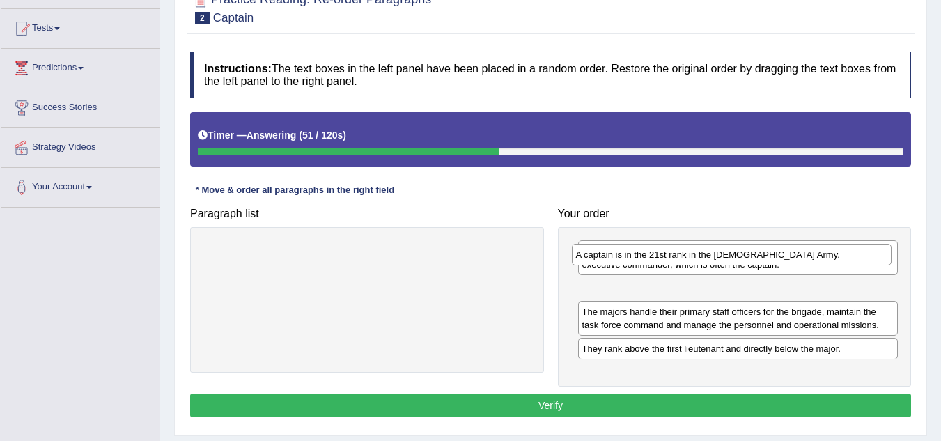
drag, startPoint x: 729, startPoint y: 329, endPoint x: 724, endPoint y: 256, distance: 73.3
click at [723, 257] on div "A captain is in the 21st rank in the [DEMOGRAPHIC_DATA] Army." at bounding box center [732, 255] width 321 height 22
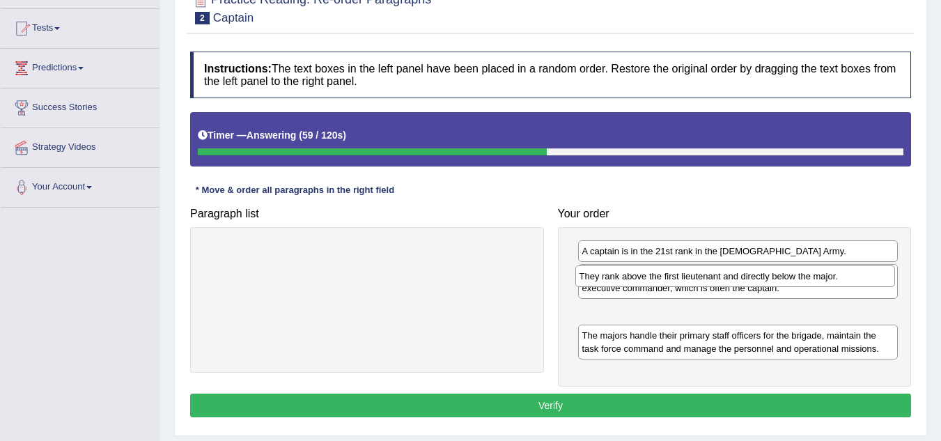
drag, startPoint x: 688, startPoint y: 355, endPoint x: 685, endPoint y: 282, distance: 73.9
click at [685, 282] on div "They rank above the first lieutenant and directly below the major." at bounding box center [736, 276] width 321 height 22
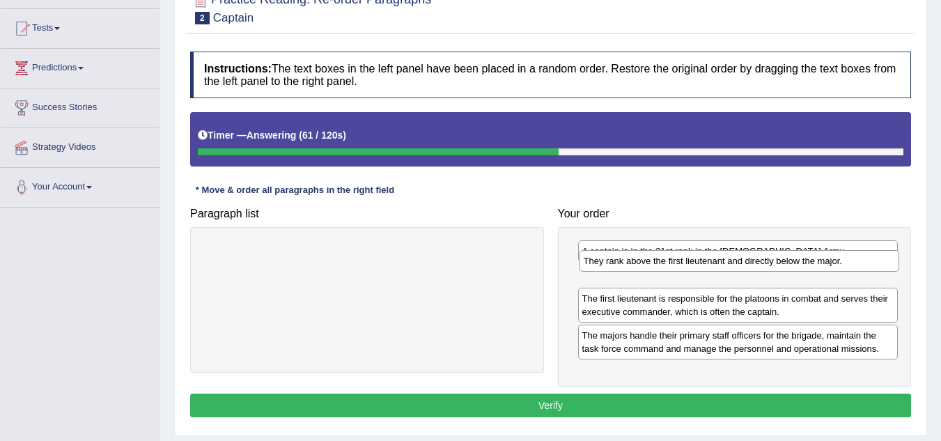
drag, startPoint x: 654, startPoint y: 316, endPoint x: 656, endPoint y: 265, distance: 50.9
click at [656, 265] on div "They rank above the first lieutenant and directly below the major." at bounding box center [740, 261] width 321 height 22
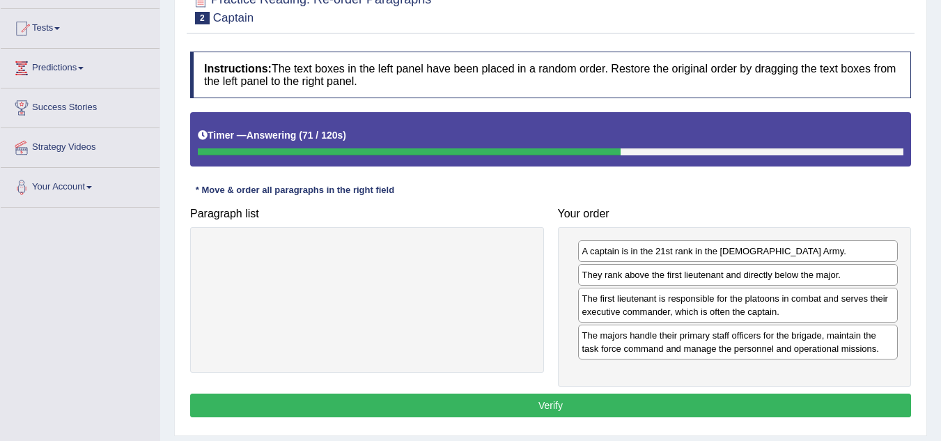
click at [680, 408] on button "Verify" at bounding box center [550, 406] width 721 height 24
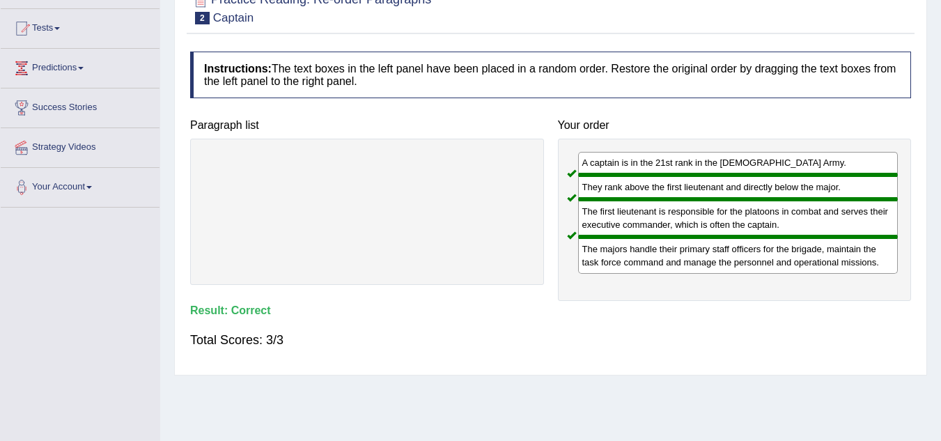
scroll to position [0, 0]
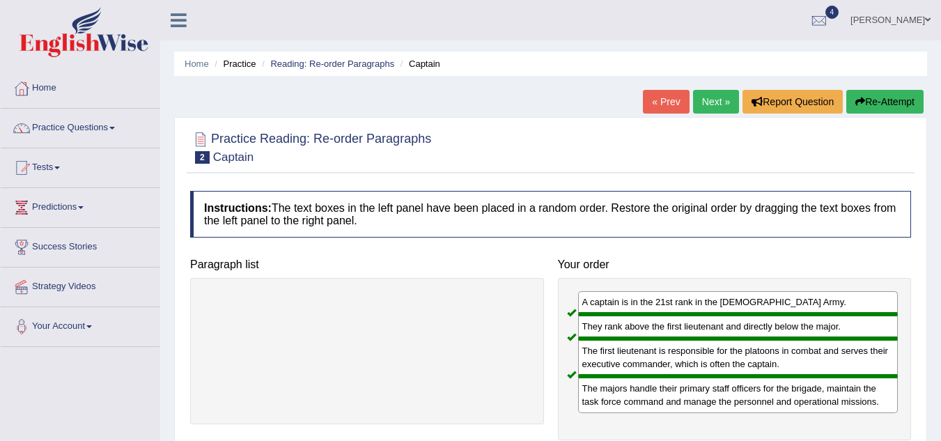
click at [722, 102] on link "Next »" at bounding box center [716, 102] width 46 height 24
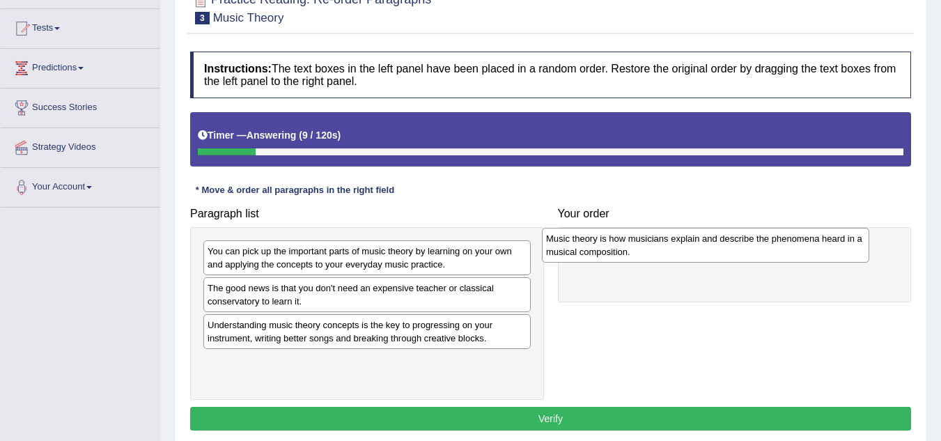
drag, startPoint x: 344, startPoint y: 334, endPoint x: 684, endPoint y: 248, distance: 351.5
click at [684, 248] on div "Music theory is how musicians explain and describe the phenomena heard in a mus…" at bounding box center [705, 245] width 327 height 35
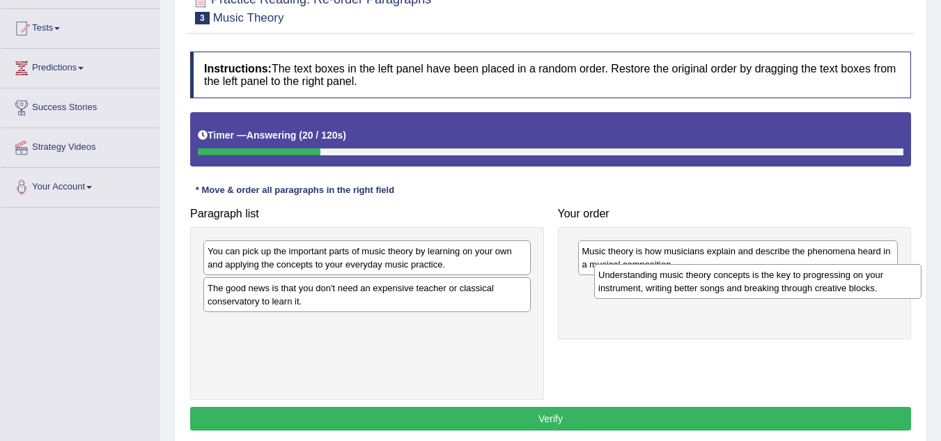
drag, startPoint x: 366, startPoint y: 328, endPoint x: 757, endPoint y: 278, distance: 394.1
click at [757, 278] on div "Understanding music theory concepts is the key to progressing on your instrumen…" at bounding box center [757, 281] width 327 height 35
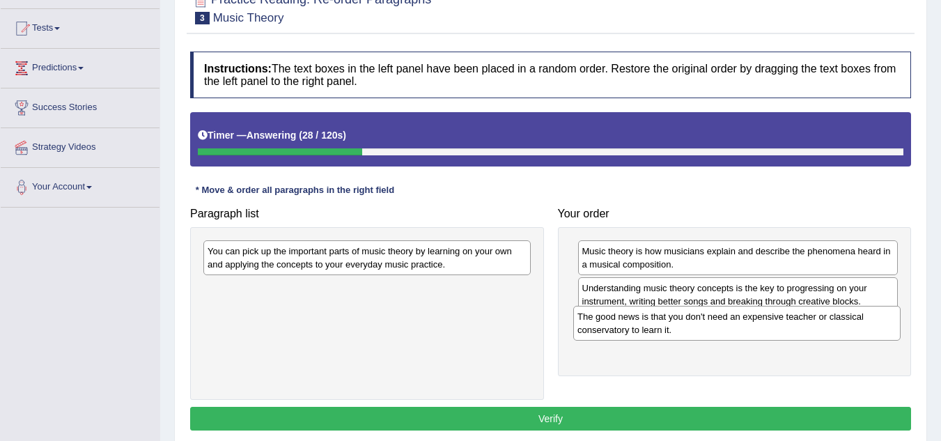
drag, startPoint x: 372, startPoint y: 302, endPoint x: 742, endPoint y: 331, distance: 371.1
click at [742, 331] on div "The good news is that you don't need an expensive teacher or classical conserva…" at bounding box center [736, 323] width 327 height 35
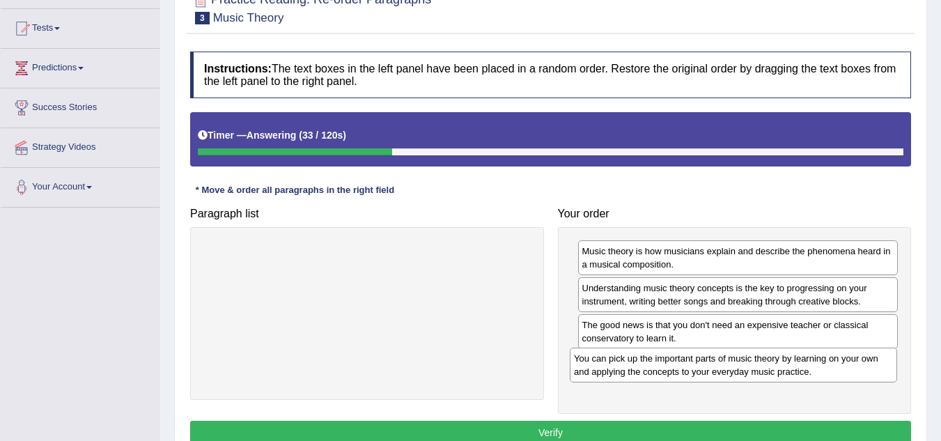
drag, startPoint x: 343, startPoint y: 258, endPoint x: 697, endPoint y: 360, distance: 368.3
click at [708, 364] on div "You can pick up the important parts of music theory by learning on your own and…" at bounding box center [733, 365] width 327 height 35
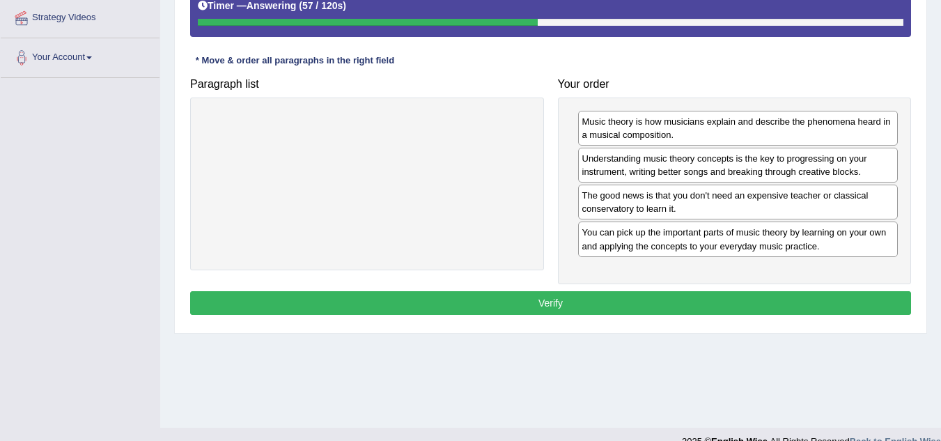
scroll to position [279, 0]
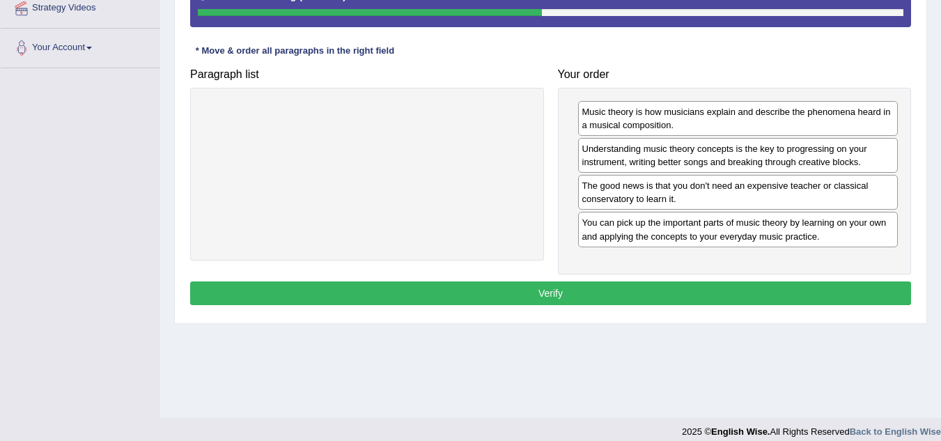
click at [798, 299] on button "Verify" at bounding box center [550, 294] width 721 height 24
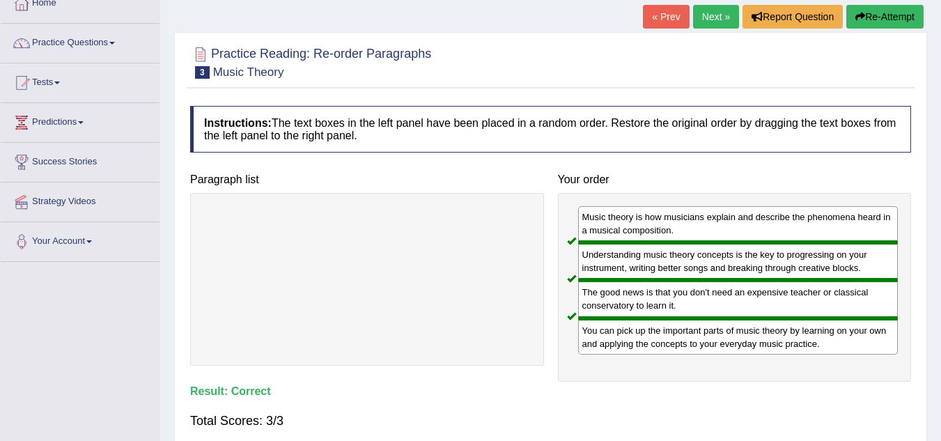
scroll to position [70, 0]
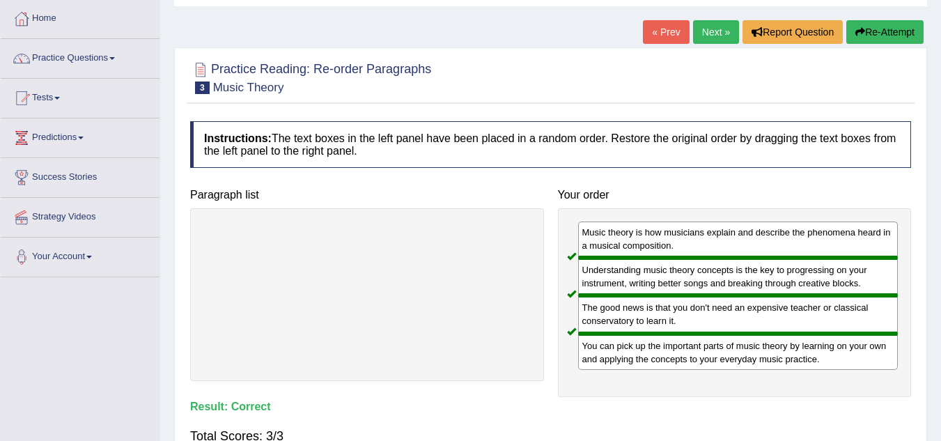
click at [720, 33] on link "Next »" at bounding box center [716, 32] width 46 height 24
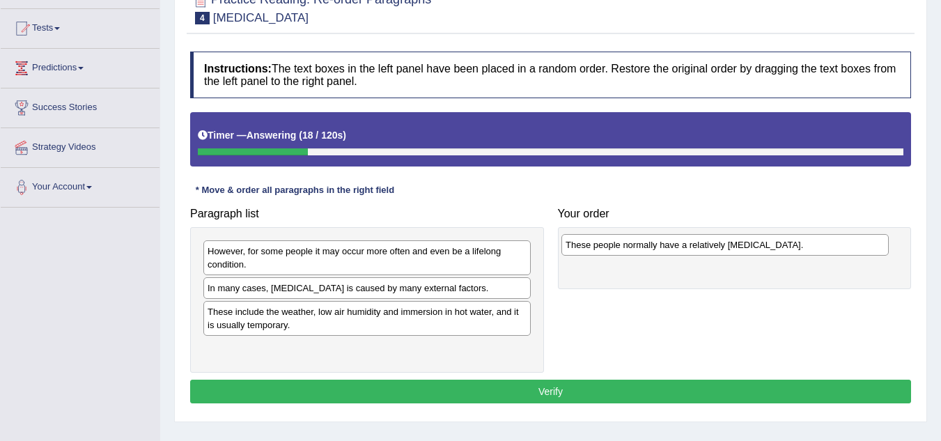
drag, startPoint x: 360, startPoint y: 316, endPoint x: 718, endPoint y: 249, distance: 364.3
click at [718, 249] on div "These people normally have a relatively [MEDICAL_DATA]." at bounding box center [725, 245] width 327 height 22
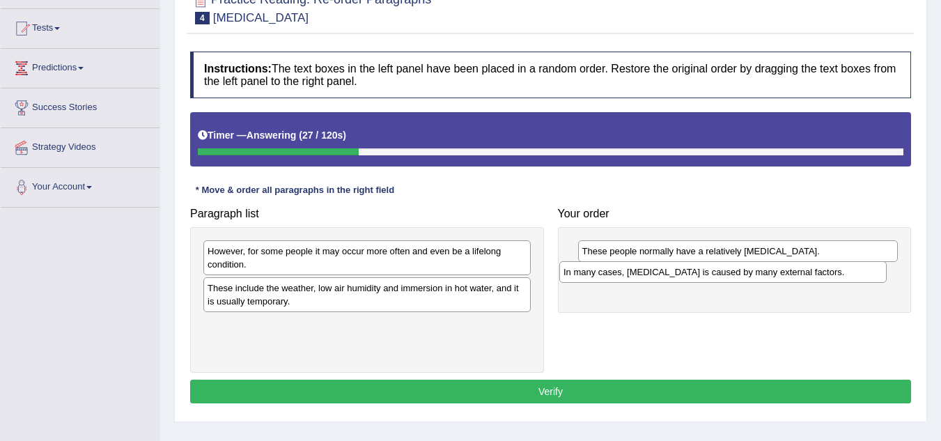
drag, startPoint x: 360, startPoint y: 294, endPoint x: 716, endPoint y: 278, distance: 356.4
click at [716, 278] on div "In many cases, [MEDICAL_DATA] is caused by many external factors." at bounding box center [723, 272] width 327 height 22
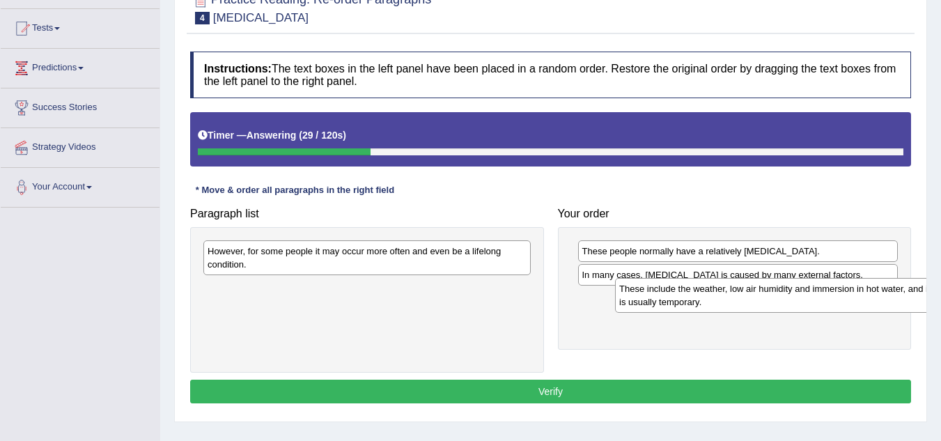
drag, startPoint x: 385, startPoint y: 301, endPoint x: 796, endPoint y: 302, distance: 411.8
click at [796, 302] on div "These include the weather, low air humidity and immersion in hot water, and it …" at bounding box center [778, 295] width 327 height 35
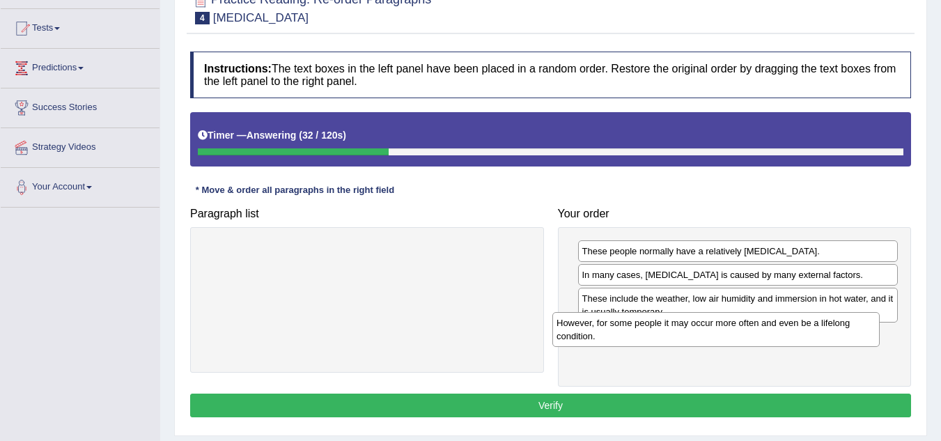
drag, startPoint x: 407, startPoint y: 263, endPoint x: 786, endPoint y: 337, distance: 386.3
click at [786, 337] on div "However, for some people it may occur more often and even be a lifelong conditi…" at bounding box center [716, 329] width 327 height 35
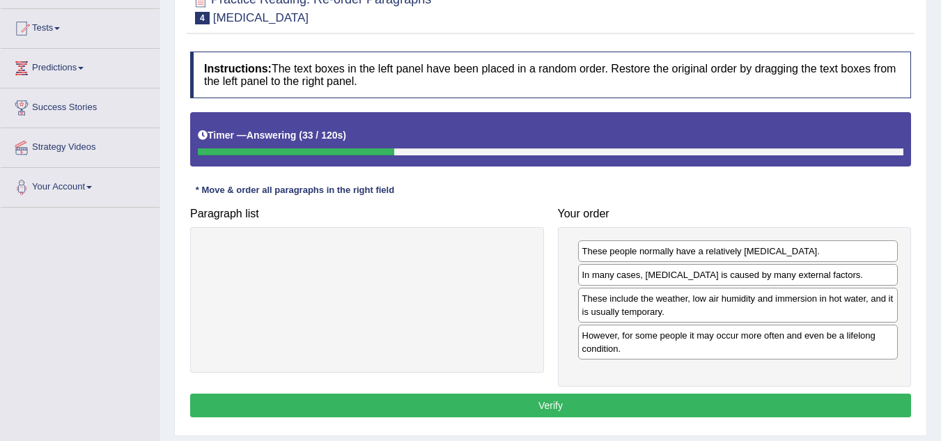
click at [717, 401] on button "Verify" at bounding box center [550, 406] width 721 height 24
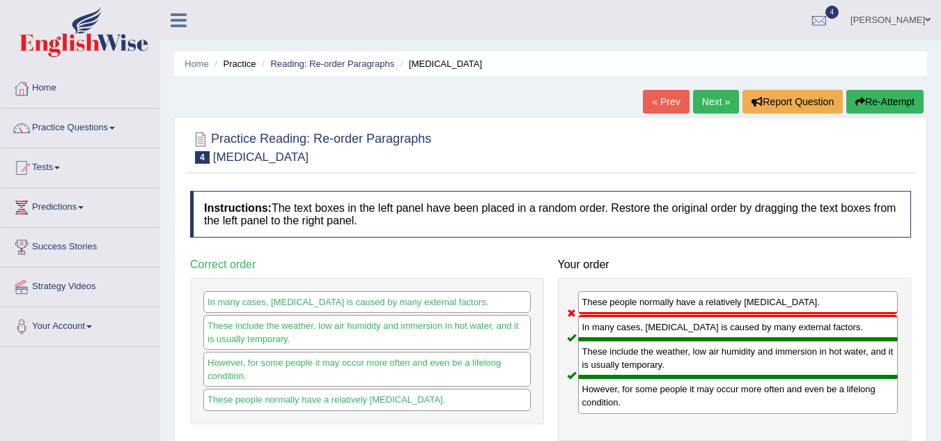
click at [709, 96] on link "Next »" at bounding box center [716, 102] width 46 height 24
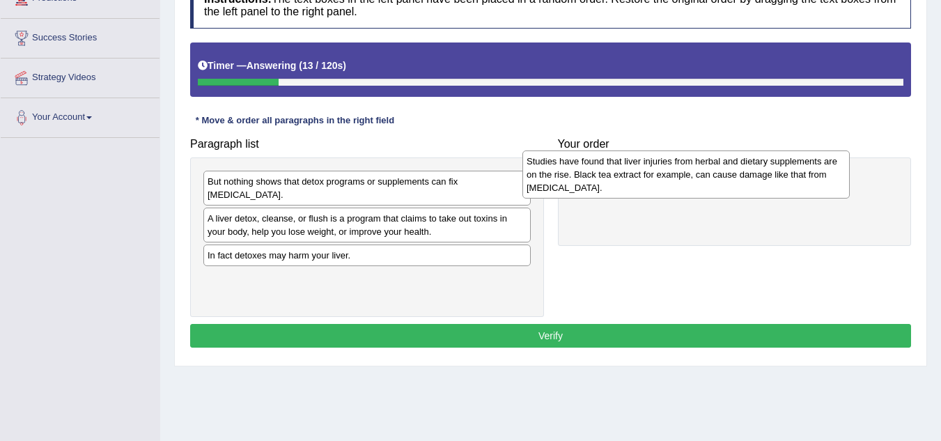
drag, startPoint x: 394, startPoint y: 257, endPoint x: 710, endPoint y: 176, distance: 326.5
click at [710, 176] on div "Studies have found that liver injuries from herbal and dietary supplements are …" at bounding box center [686, 175] width 327 height 48
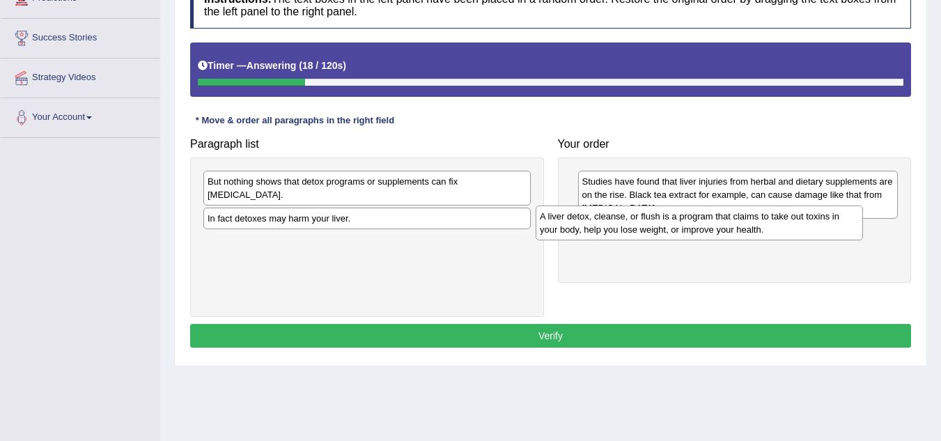
drag, startPoint x: 341, startPoint y: 208, endPoint x: 673, endPoint y: 219, distance: 332.6
click at [673, 219] on div "A liver detox, cleanse, or flush is a program that claims to take out toxins in…" at bounding box center [699, 223] width 327 height 35
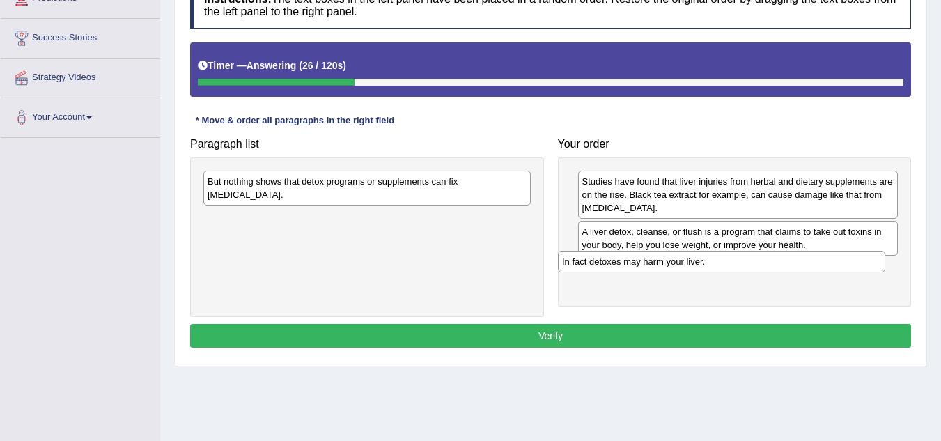
drag, startPoint x: 413, startPoint y: 210, endPoint x: 767, endPoint y: 266, distance: 359.1
click at [767, 266] on div "In fact detoxes may harm your liver." at bounding box center [721, 262] width 327 height 22
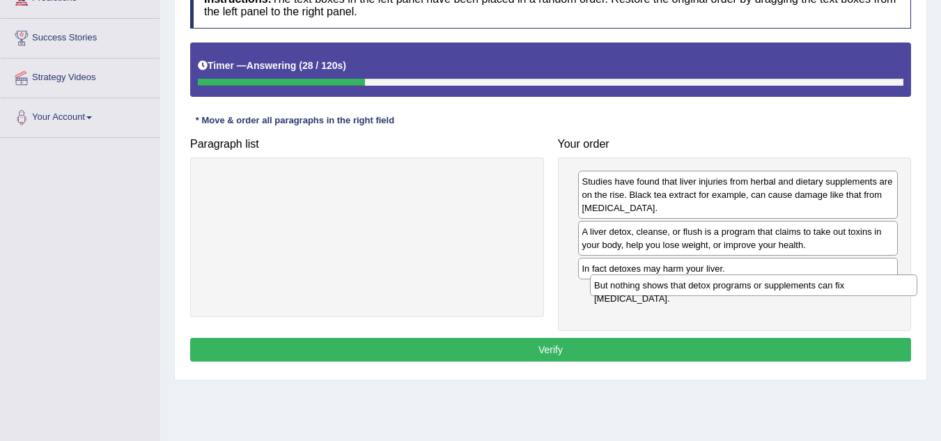
drag, startPoint x: 337, startPoint y: 184, endPoint x: 724, endPoint y: 288, distance: 400.4
click at [724, 288] on div "But nothing shows that detox programs or supplements can fix liver damage." at bounding box center [753, 286] width 327 height 22
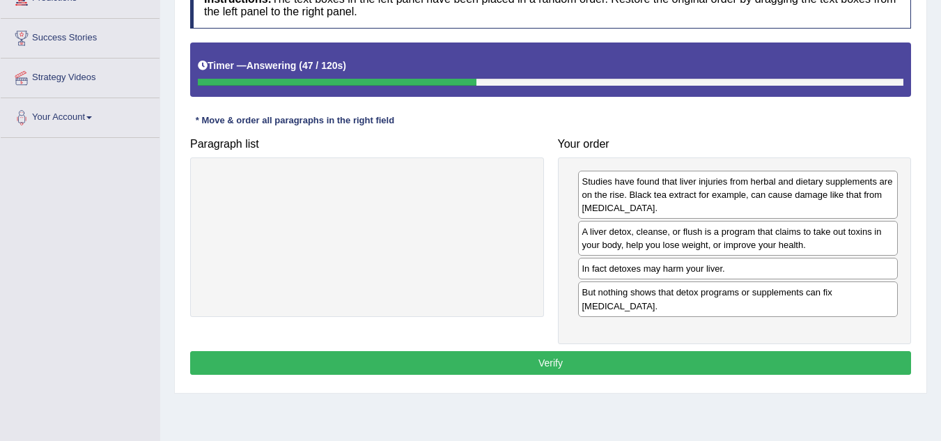
click at [766, 351] on button "Verify" at bounding box center [550, 363] width 721 height 24
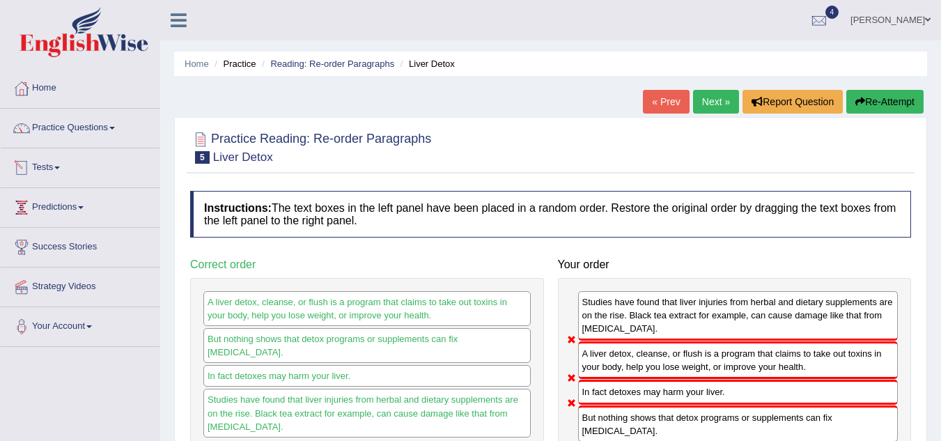
click at [94, 128] on link "Practice Questions" at bounding box center [80, 126] width 159 height 35
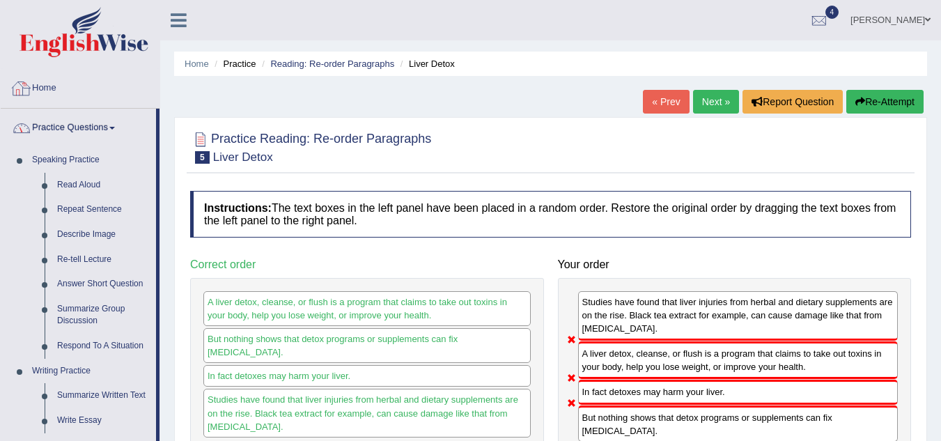
click at [48, 87] on link "Home" at bounding box center [80, 86] width 159 height 35
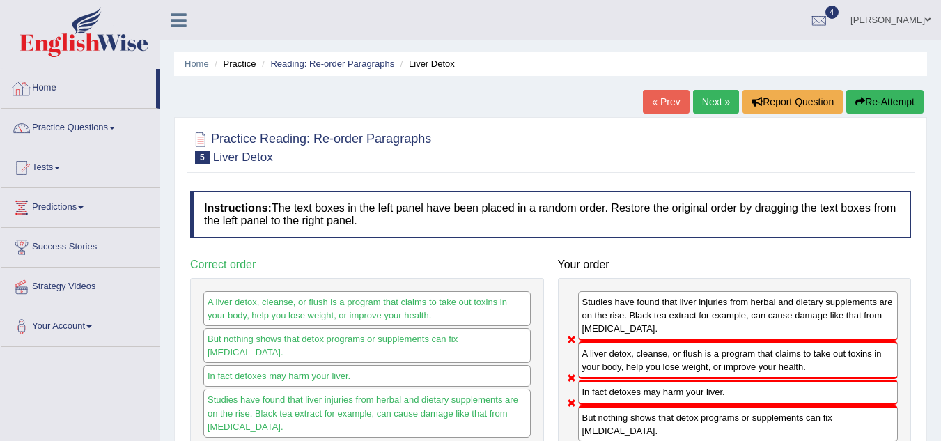
click at [49, 88] on link "Home" at bounding box center [78, 86] width 155 height 35
click at [55, 84] on link "Home" at bounding box center [80, 86] width 159 height 35
click at [192, 65] on link "Home" at bounding box center [197, 64] width 24 height 10
click at [45, 87] on link "Home" at bounding box center [78, 86] width 155 height 35
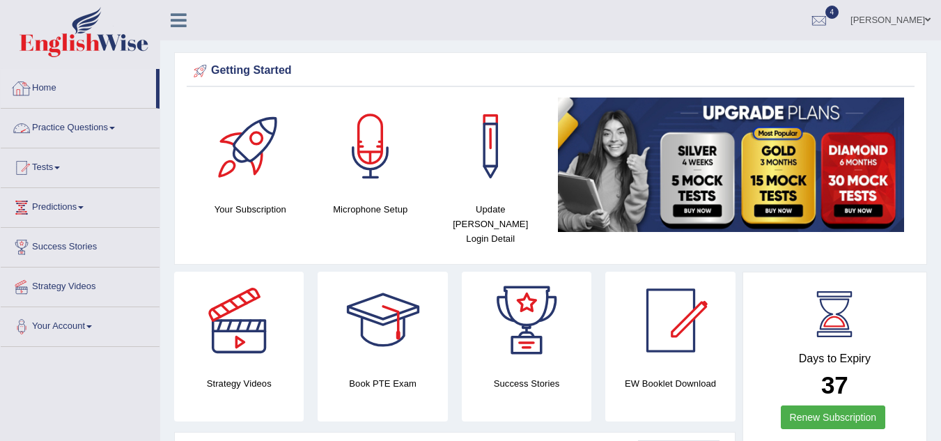
click at [833, 8] on link "4" at bounding box center [820, 18] width 42 height 36
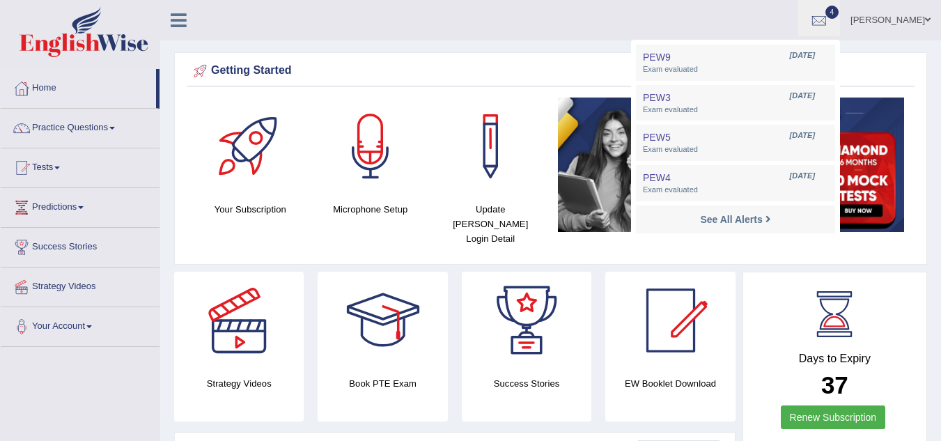
click at [833, 8] on link "4" at bounding box center [820, 18] width 42 height 36
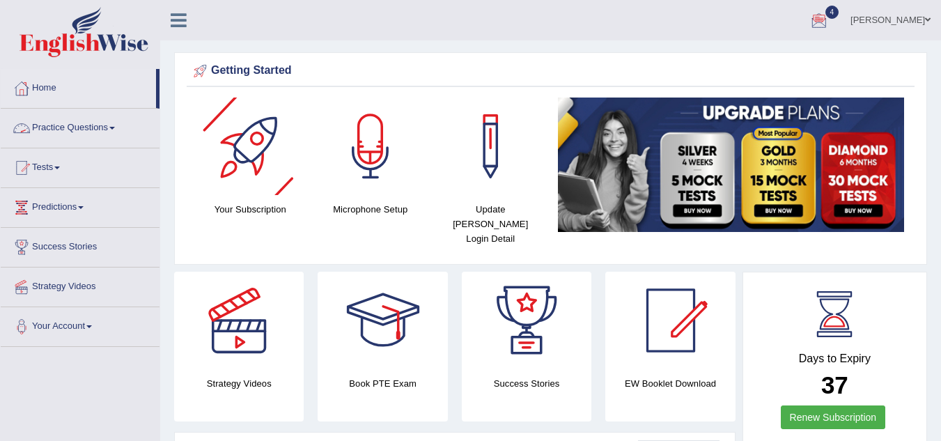
click at [97, 128] on link "Practice Questions" at bounding box center [80, 126] width 159 height 35
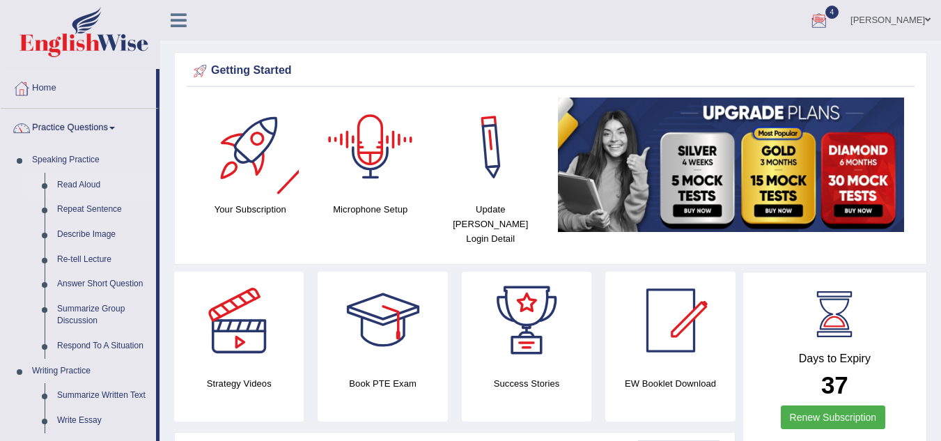
click at [77, 188] on link "Read Aloud" at bounding box center [103, 185] width 105 height 25
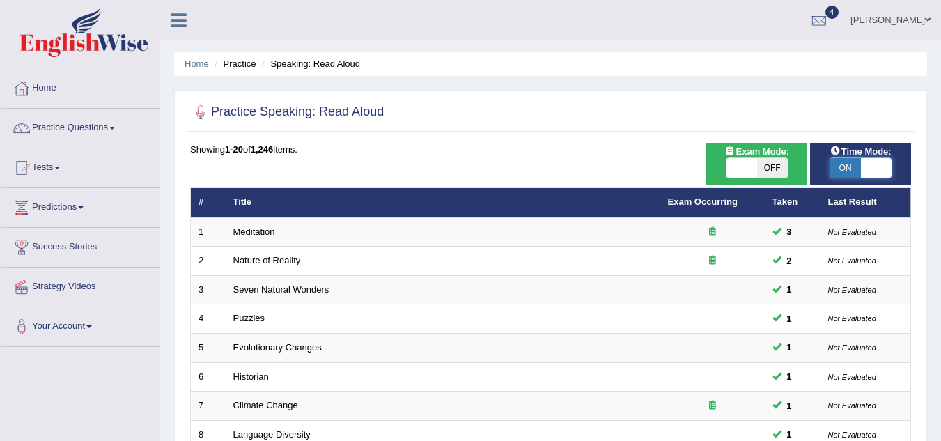
click at [886, 163] on span at bounding box center [876, 168] width 31 height 20
checkbox input "false"
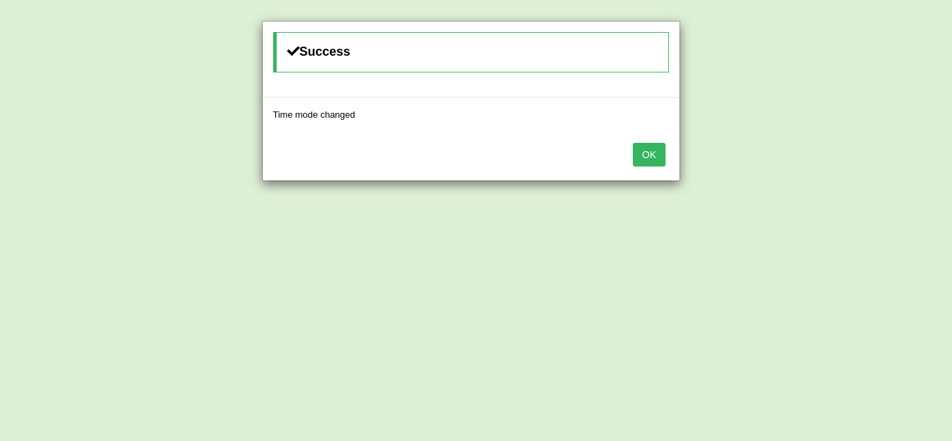
click at [643, 155] on button "OK" at bounding box center [649, 155] width 32 height 24
